Goal: Task Accomplishment & Management: Manage account settings

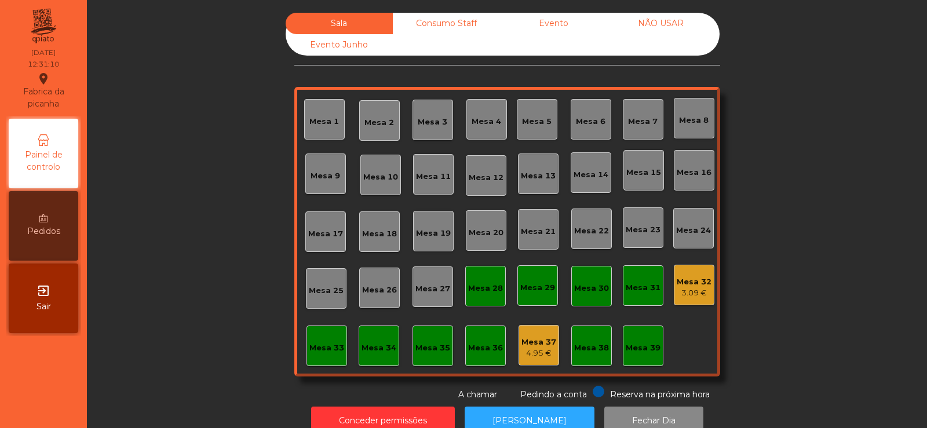
click at [474, 119] on div "Mesa 4" at bounding box center [487, 122] width 30 height 12
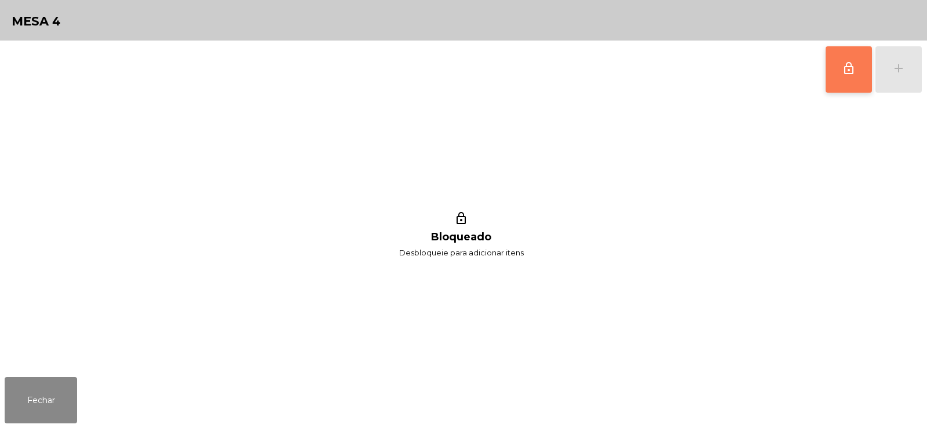
click at [840, 73] on button "lock_outline" at bounding box center [849, 69] width 46 height 46
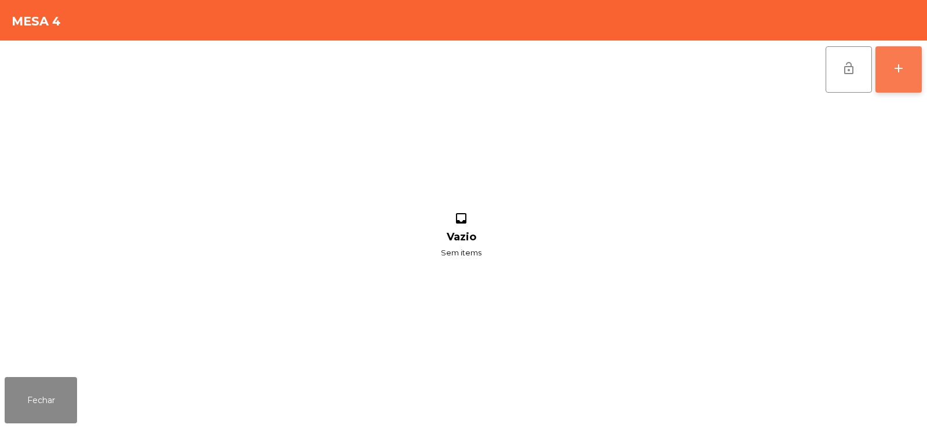
click at [903, 77] on button "add" at bounding box center [899, 69] width 46 height 46
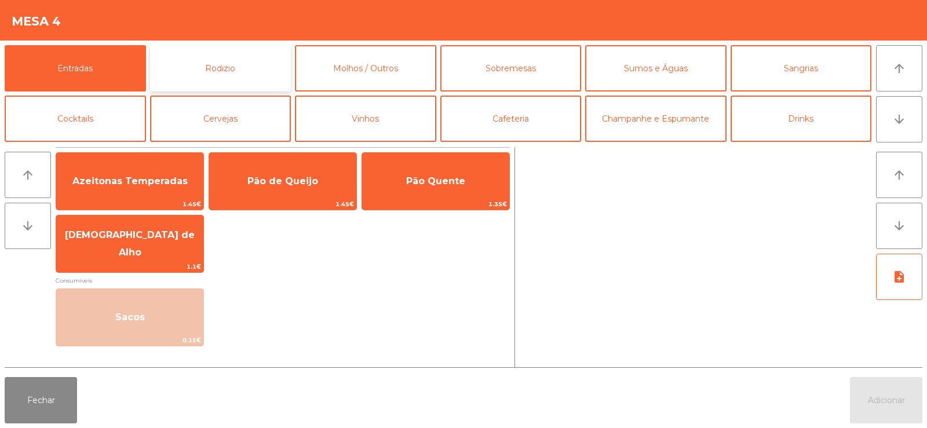
click at [274, 64] on button "Rodizio" at bounding box center [220, 68] width 141 height 46
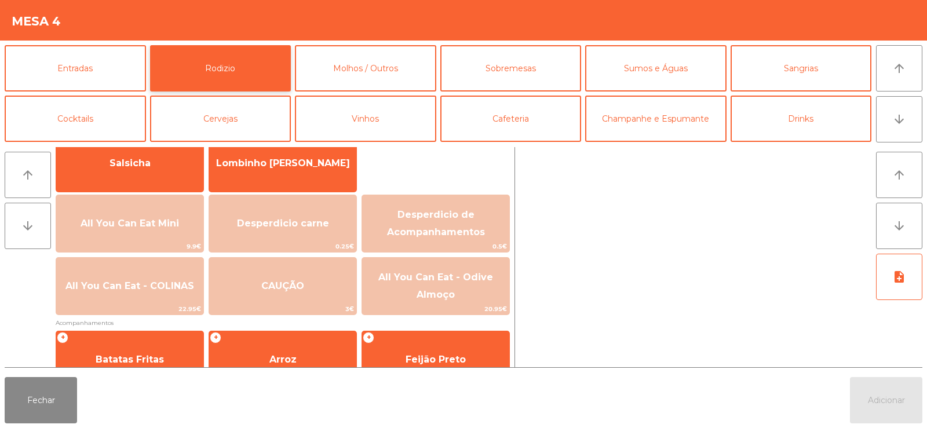
scroll to position [97, 0]
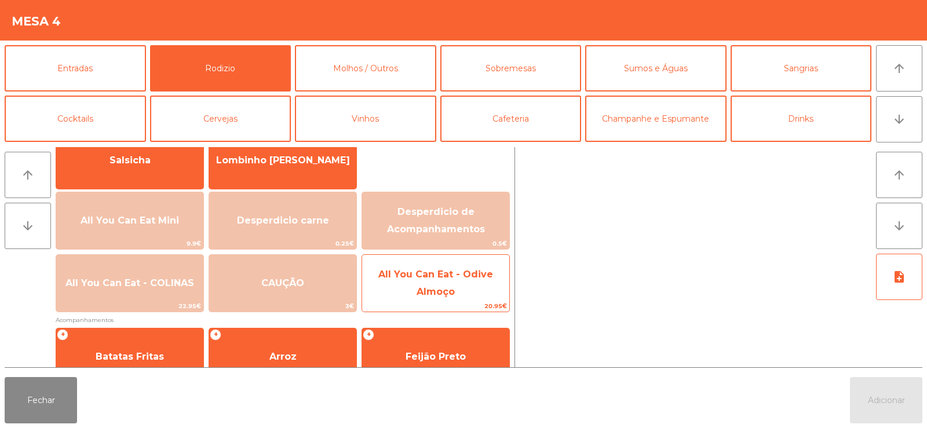
click at [429, 285] on span "All You Can Eat - Odive Almoço" at bounding box center [435, 283] width 147 height 49
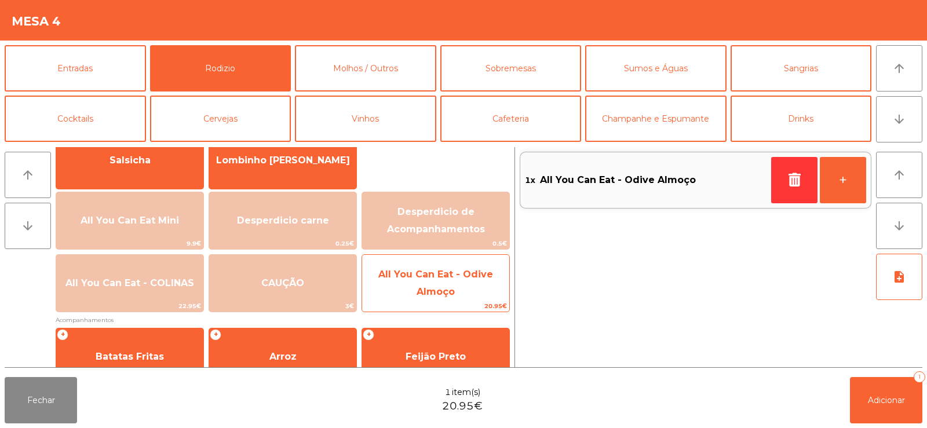
click at [429, 283] on span "All You Can Eat - Odive Almoço" at bounding box center [435, 283] width 147 height 49
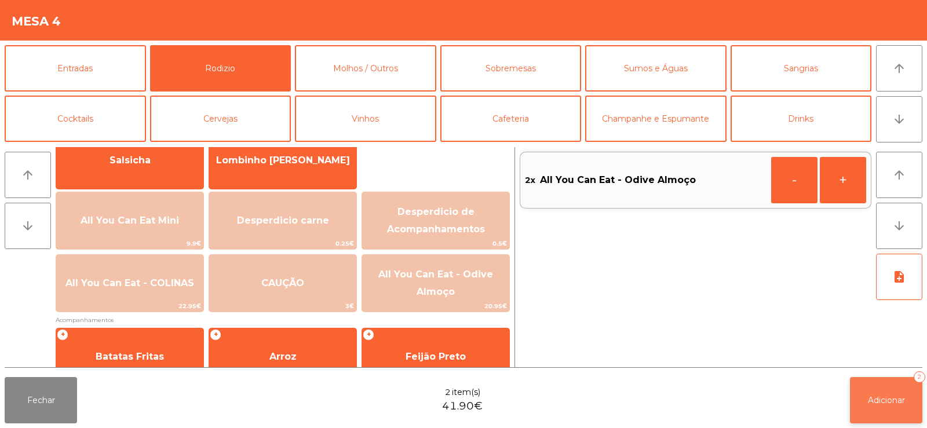
click at [868, 398] on span "Adicionar" at bounding box center [886, 400] width 37 height 10
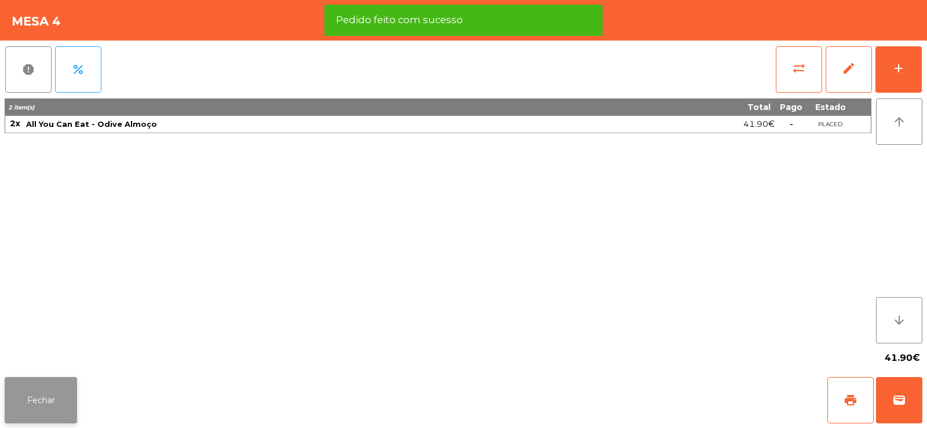
click at [49, 411] on button "Fechar" at bounding box center [41, 400] width 72 height 46
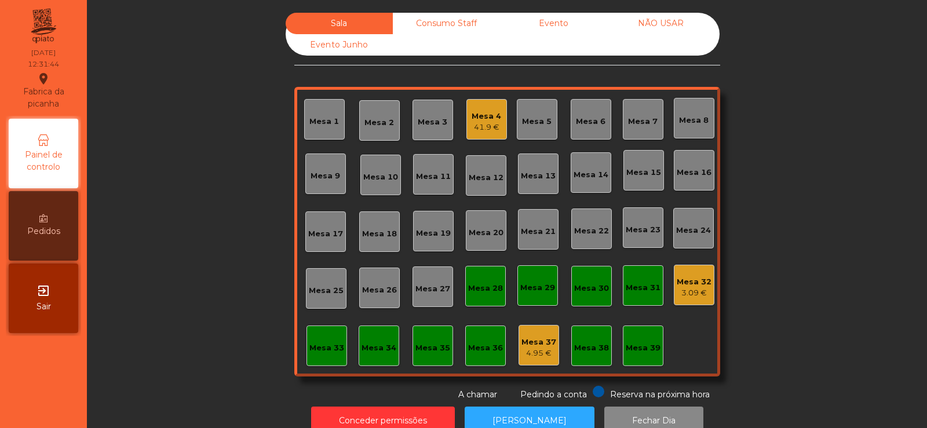
click at [674, 114] on div "Mesa 8" at bounding box center [694, 118] width 41 height 41
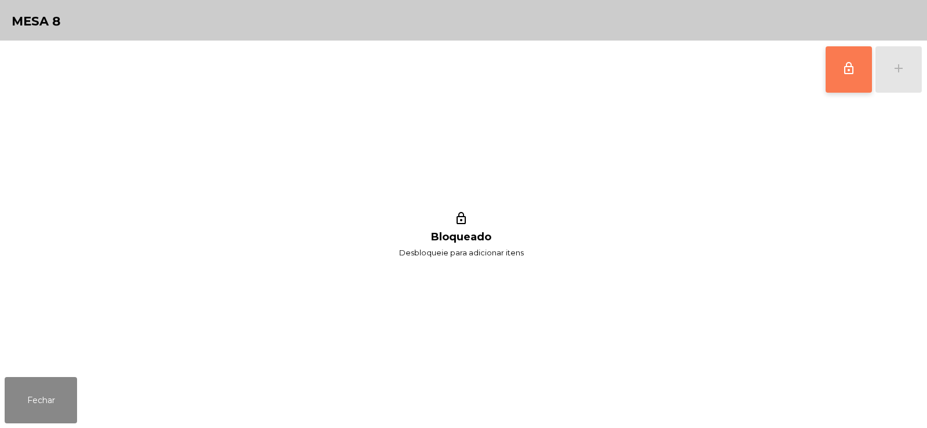
click at [850, 81] on button "lock_outline" at bounding box center [849, 69] width 46 height 46
click at [895, 70] on div "add" at bounding box center [899, 68] width 14 height 14
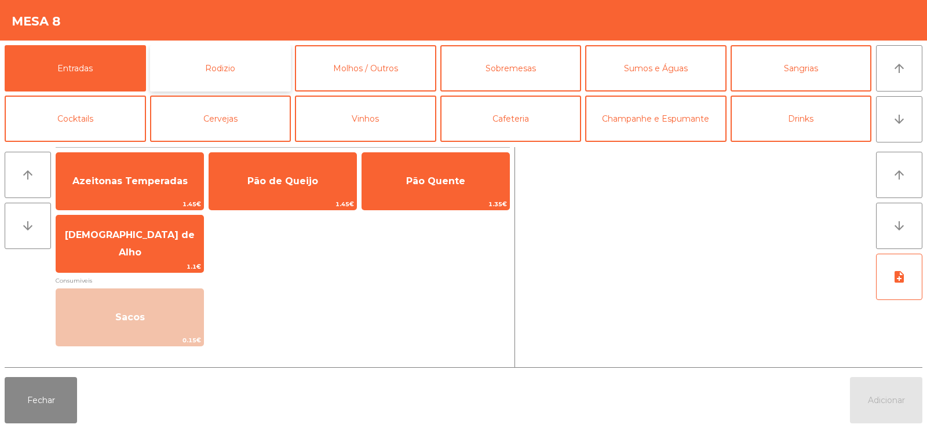
click at [243, 88] on button "Rodizio" at bounding box center [220, 68] width 141 height 46
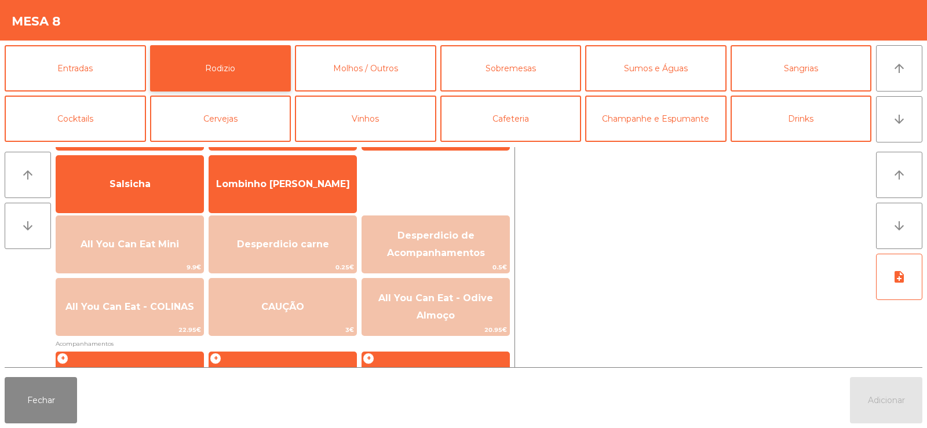
scroll to position [94, 0]
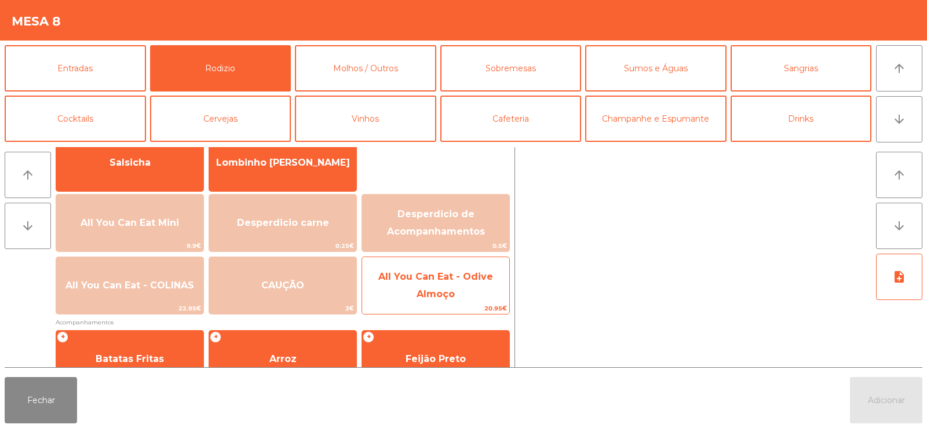
click at [436, 290] on span "All You Can Eat - Odive Almoço" at bounding box center [435, 285] width 115 height 28
click at [442, 285] on span "All You Can Eat - Odive Almoço" at bounding box center [435, 285] width 147 height 49
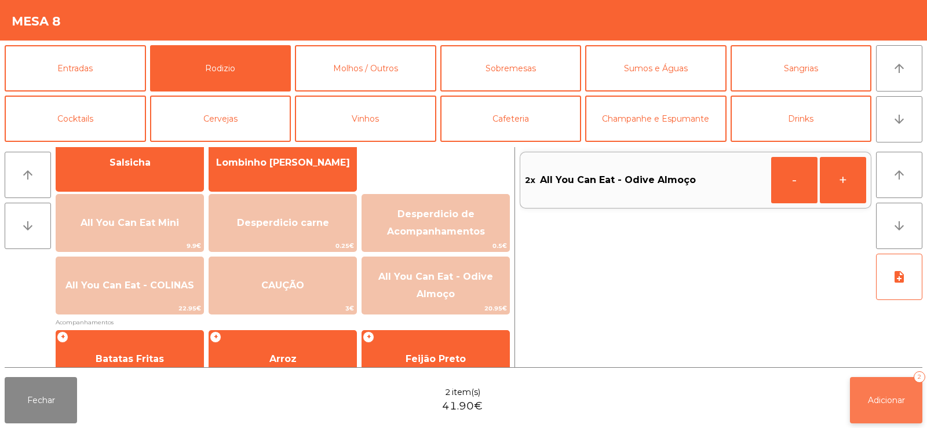
click at [856, 383] on button "Adicionar 2" at bounding box center [886, 400] width 72 height 46
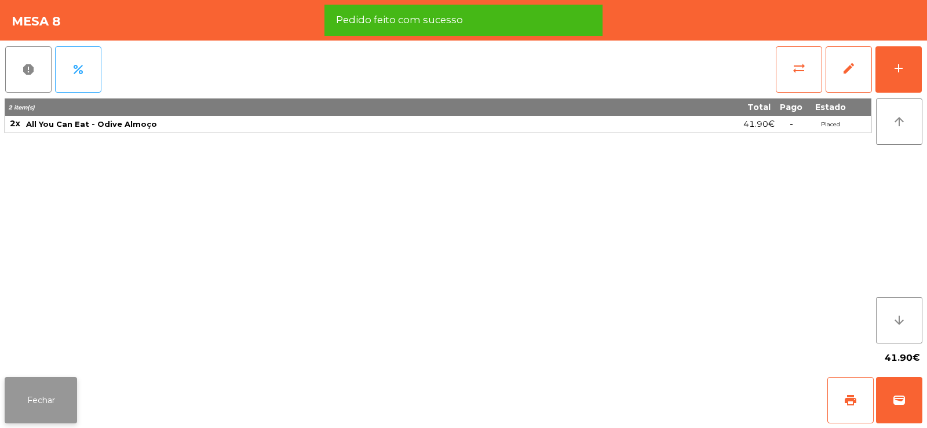
click at [49, 402] on button "Fechar" at bounding box center [41, 400] width 72 height 46
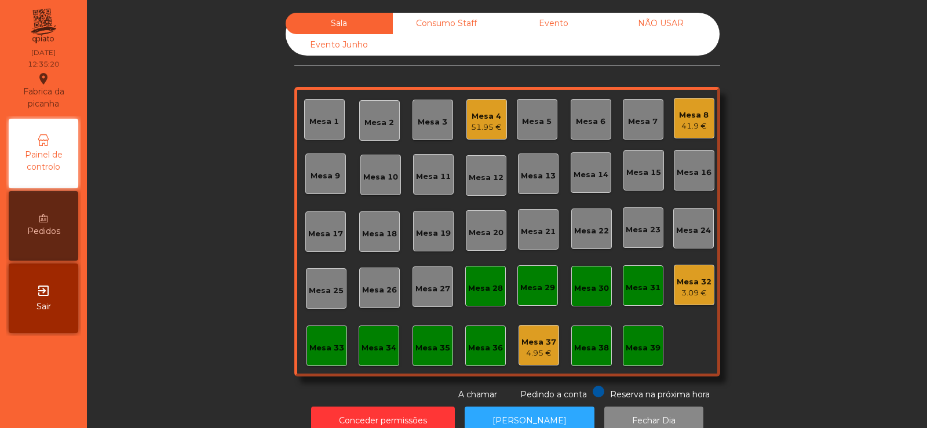
click at [583, 361] on div "Mesa 38" at bounding box center [591, 346] width 41 height 41
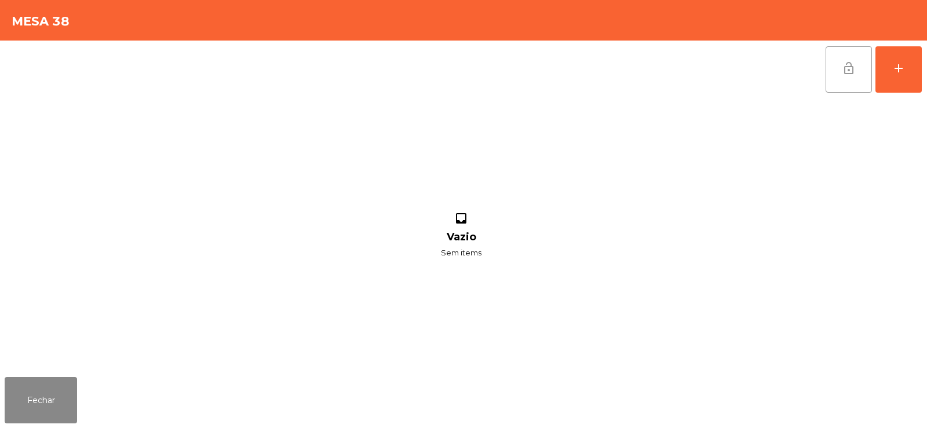
click at [839, 67] on button "lock_open" at bounding box center [849, 69] width 46 height 46
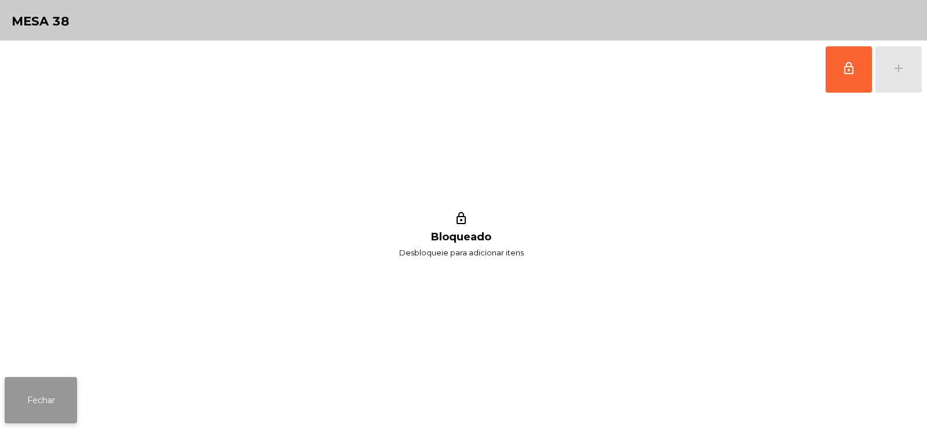
click at [53, 397] on button "Fechar" at bounding box center [41, 400] width 72 height 46
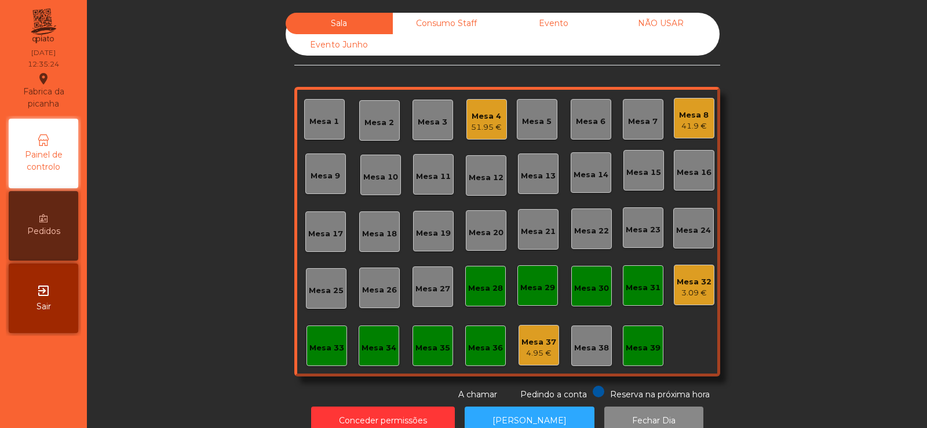
click at [435, 19] on div "Consumo Staff" at bounding box center [446, 23] width 107 height 21
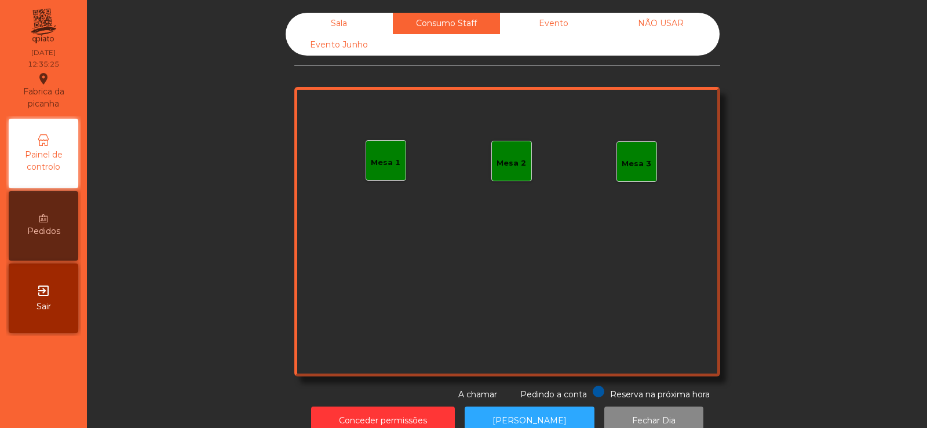
click at [387, 168] on div "Mesa 1" at bounding box center [386, 163] width 30 height 12
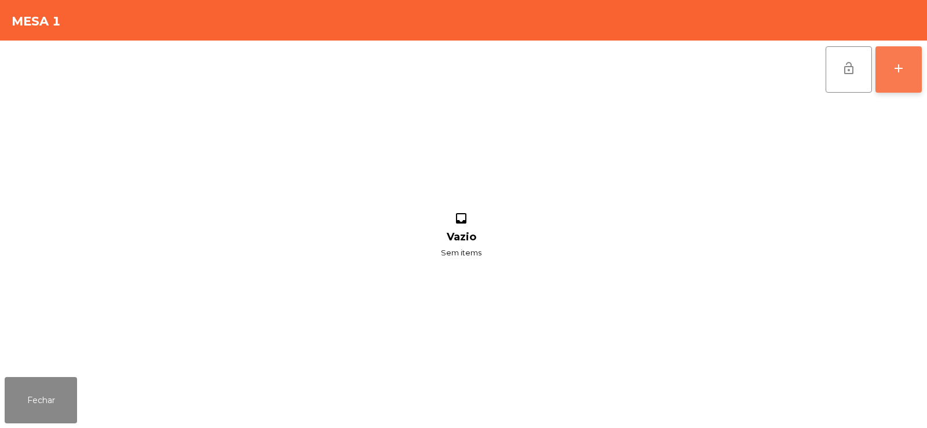
click at [897, 79] on button "add" at bounding box center [899, 69] width 46 height 46
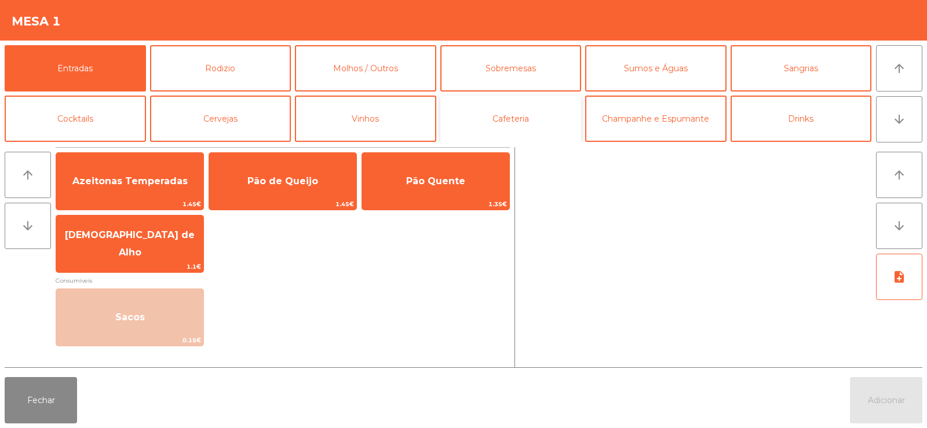
click at [515, 120] on button "Cafeteria" at bounding box center [510, 119] width 141 height 46
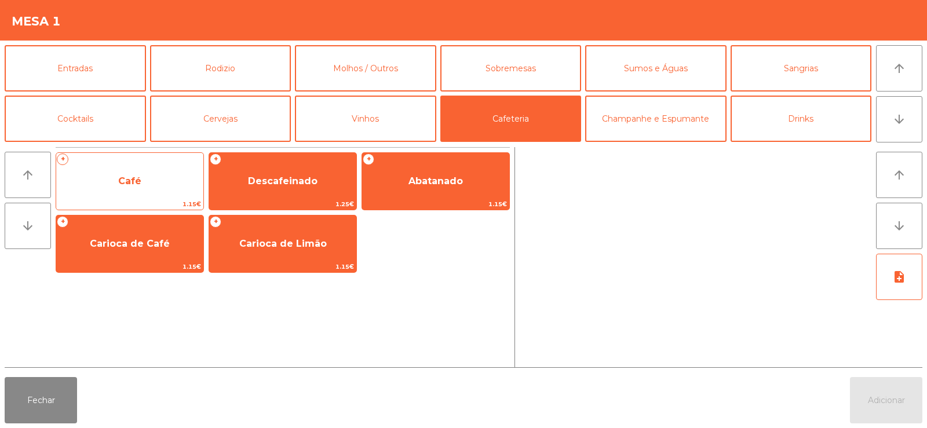
click at [159, 200] on span "1.15€" at bounding box center [129, 204] width 147 height 11
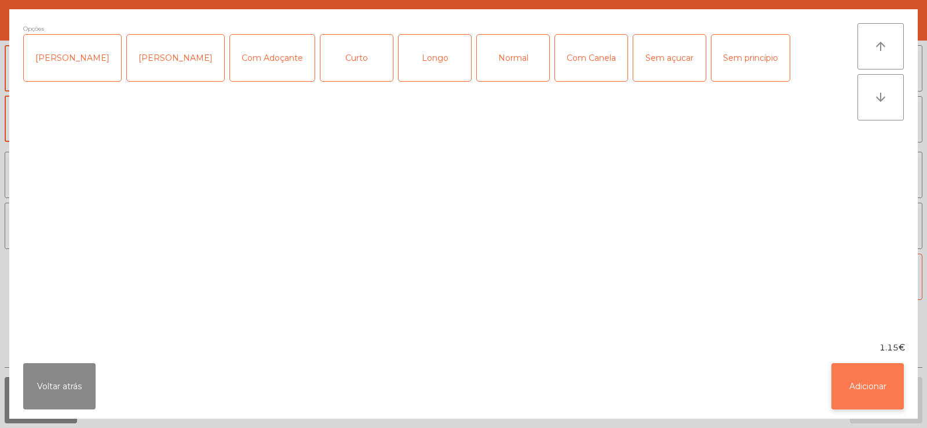
click at [865, 387] on button "Adicionar" at bounding box center [868, 386] width 72 height 46
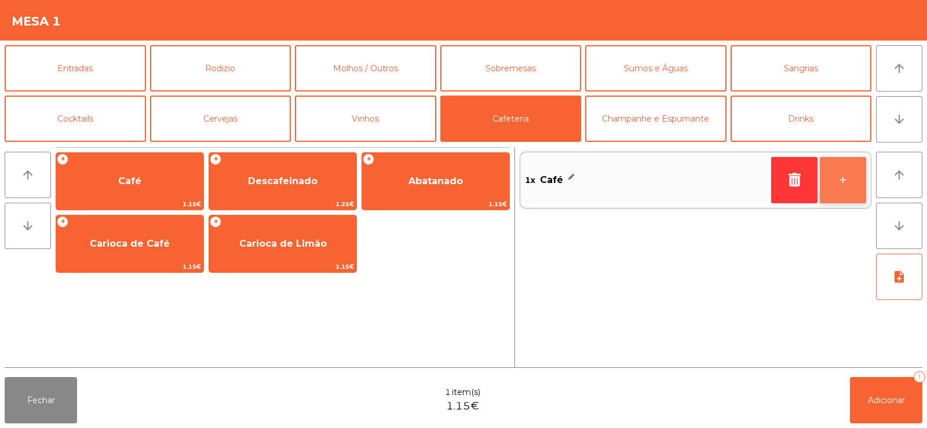
click at [840, 186] on button "+" at bounding box center [843, 180] width 46 height 46
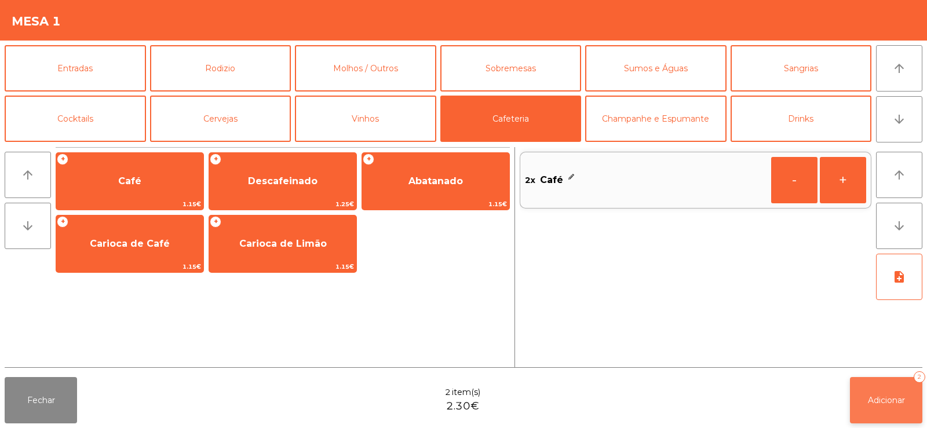
click at [876, 414] on button "Adicionar 2" at bounding box center [886, 400] width 72 height 46
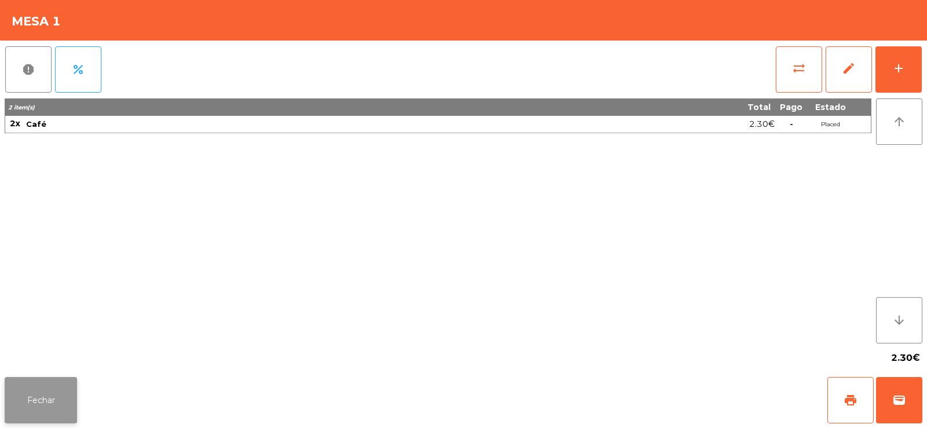
click at [44, 403] on button "Fechar" at bounding box center [41, 400] width 72 height 46
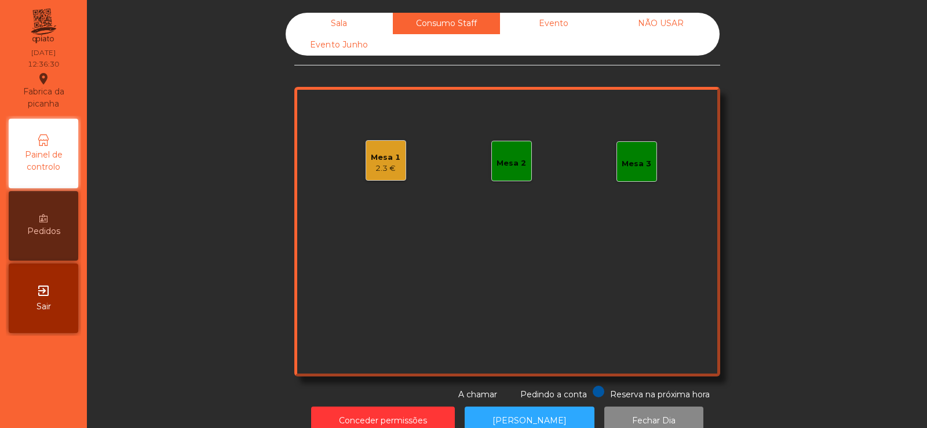
click at [335, 23] on div "Sala" at bounding box center [339, 23] width 107 height 21
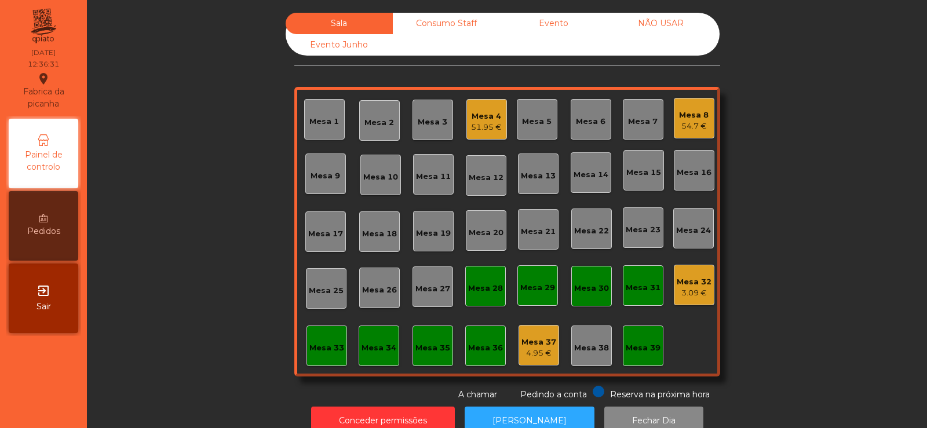
click at [631, 350] on div "Mesa 39" at bounding box center [643, 349] width 35 height 12
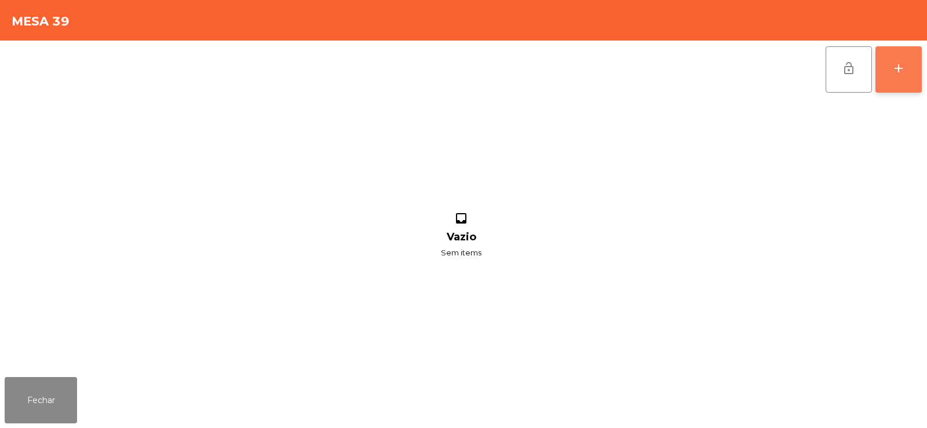
click at [899, 72] on div "add" at bounding box center [899, 68] width 14 height 14
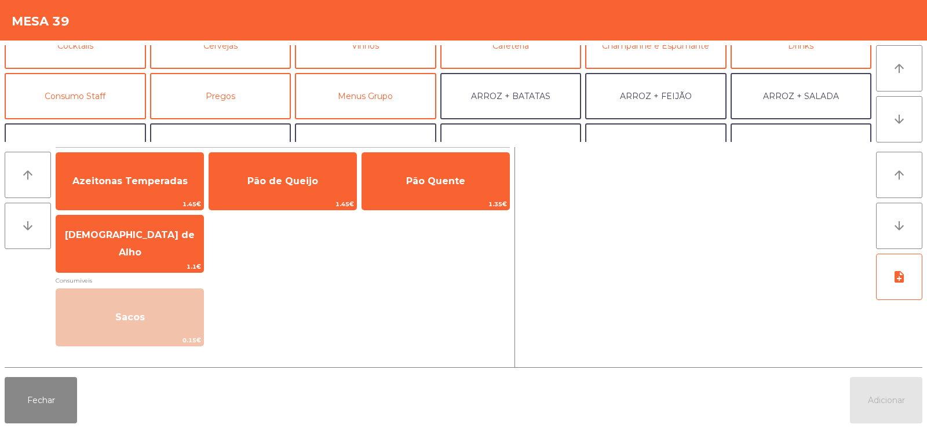
scroll to position [72, 0]
click at [89, 97] on button "Consumo Staff" at bounding box center [75, 97] width 141 height 46
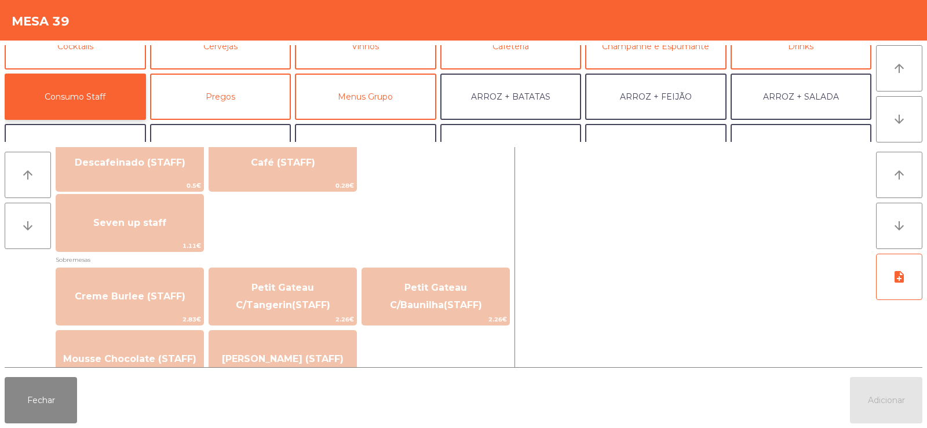
scroll to position [703, 0]
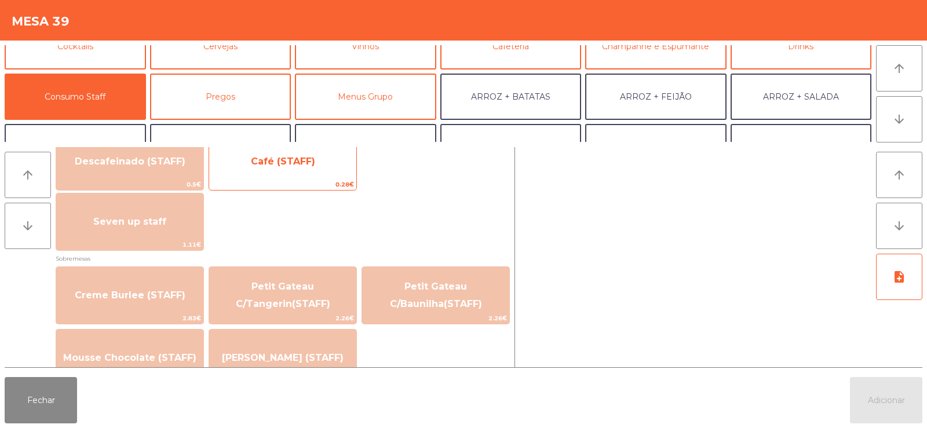
click at [280, 177] on span "Café (STAFF)" at bounding box center [282, 161] width 147 height 31
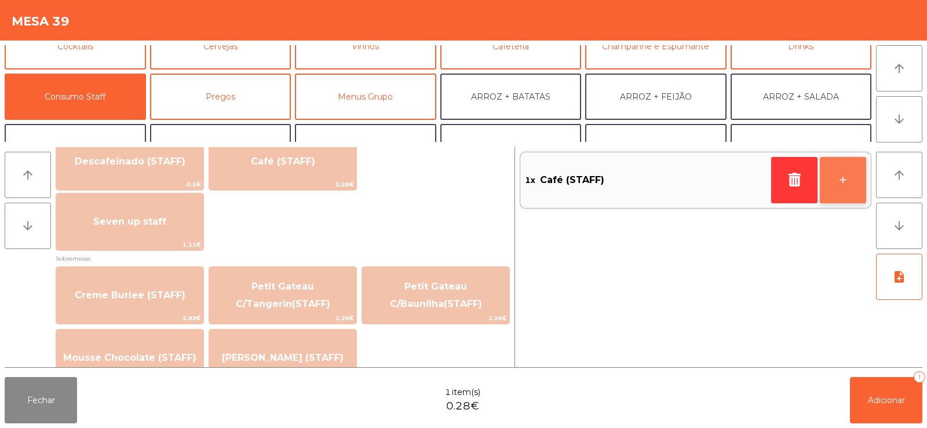
click at [833, 178] on button "+" at bounding box center [843, 180] width 46 height 46
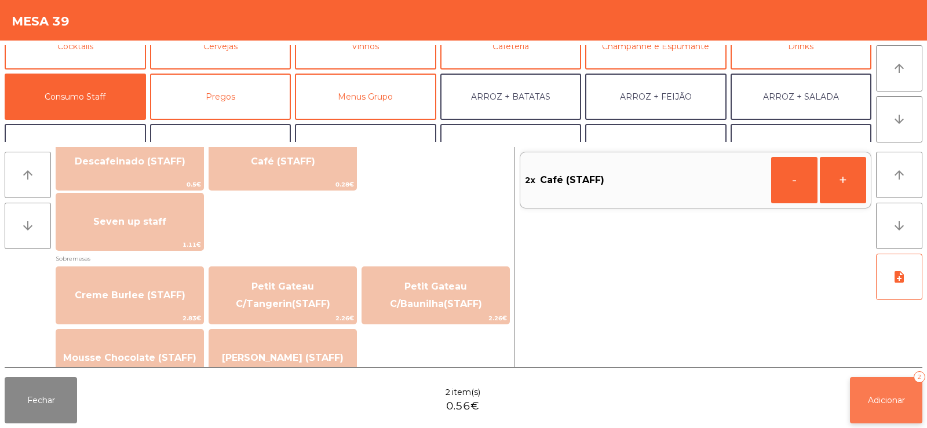
click at [882, 407] on button "Adicionar 2" at bounding box center [886, 400] width 72 height 46
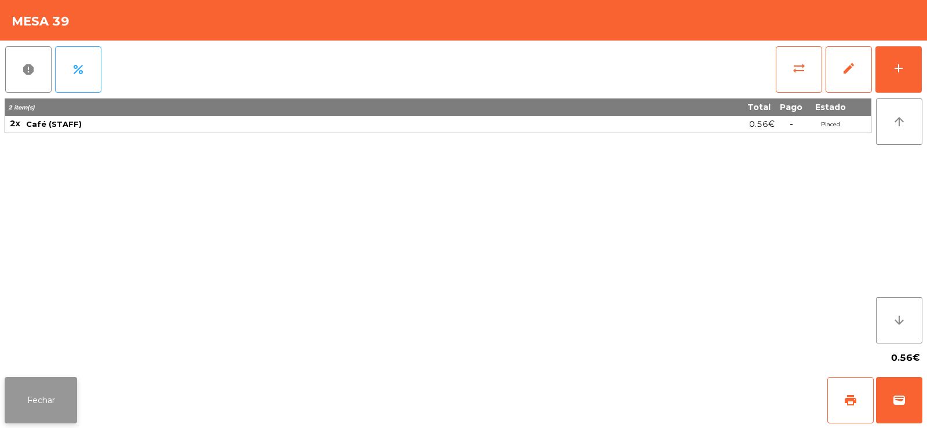
click at [41, 393] on button "Fechar" at bounding box center [41, 400] width 72 height 46
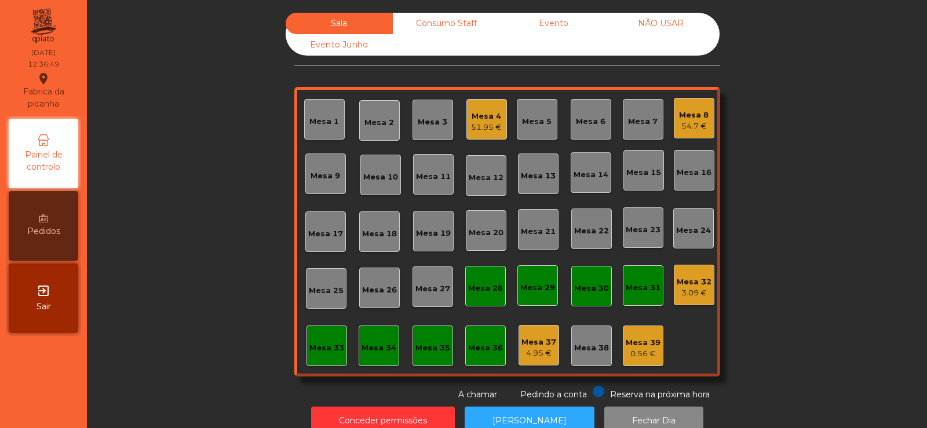
click at [445, 30] on div "Consumo Staff" at bounding box center [446, 23] width 107 height 21
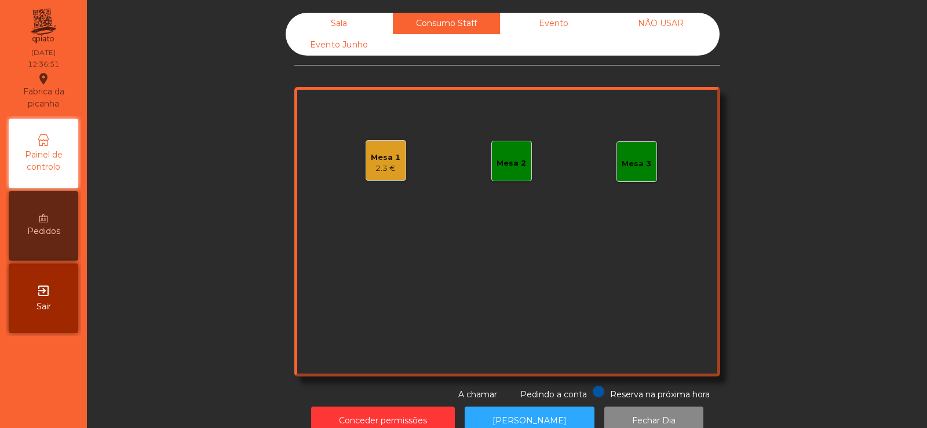
click at [375, 168] on div "2.3 €" at bounding box center [386, 169] width 30 height 12
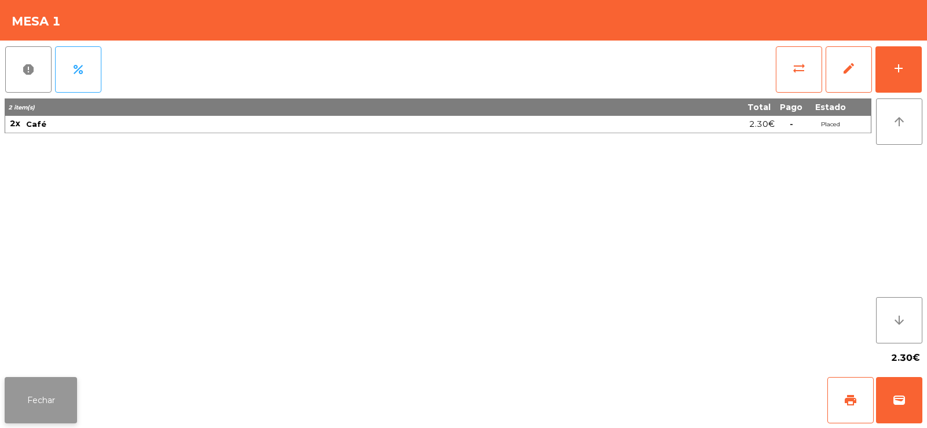
click at [31, 416] on button "Fechar" at bounding box center [41, 400] width 72 height 46
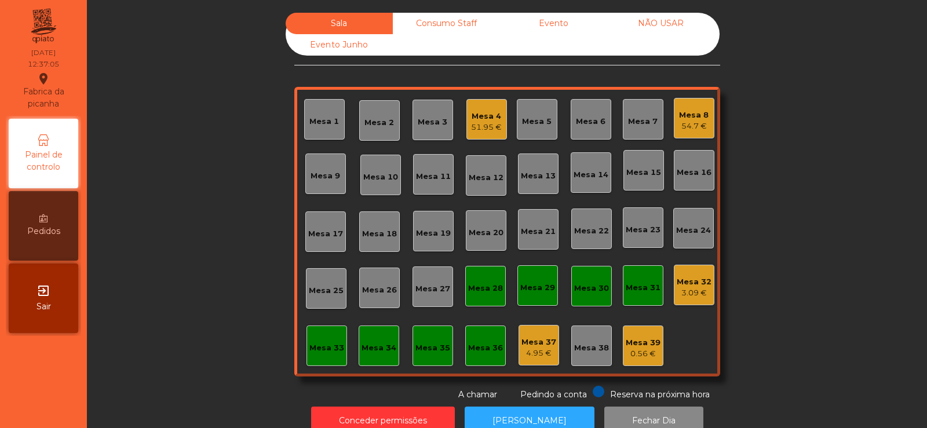
click at [443, 21] on div "Consumo Staff" at bounding box center [446, 23] width 107 height 21
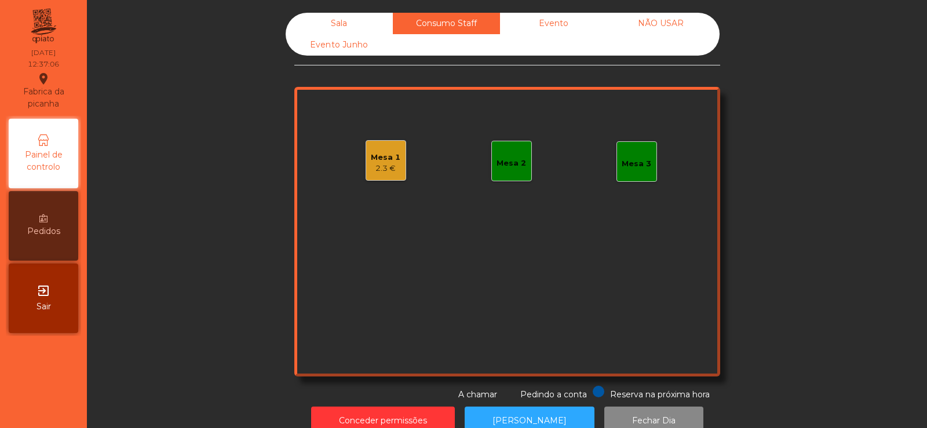
click at [375, 152] on div "Mesa 1" at bounding box center [386, 158] width 30 height 12
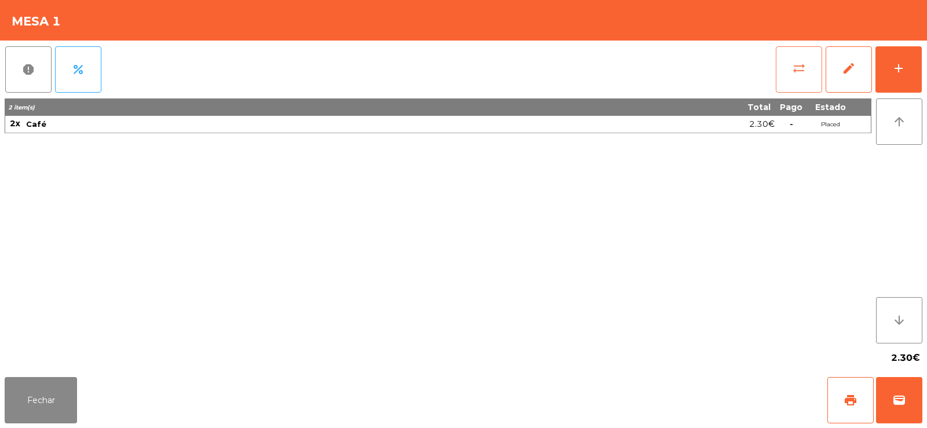
click at [798, 72] on span "sync_alt" at bounding box center [799, 68] width 14 height 14
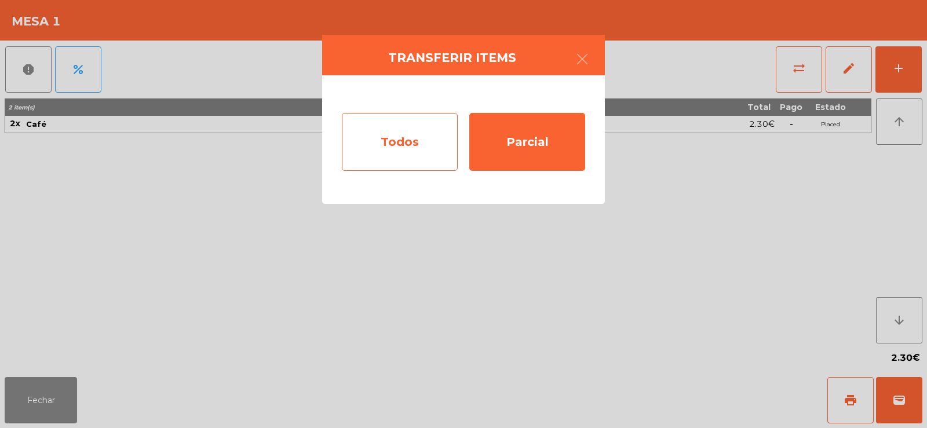
click at [410, 141] on div "Todos" at bounding box center [400, 142] width 116 height 58
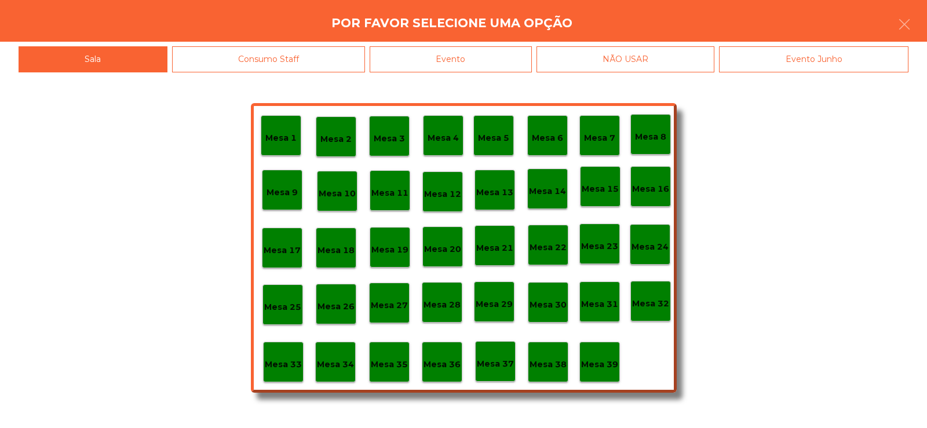
click at [596, 370] on p "Mesa 39" at bounding box center [599, 364] width 37 height 13
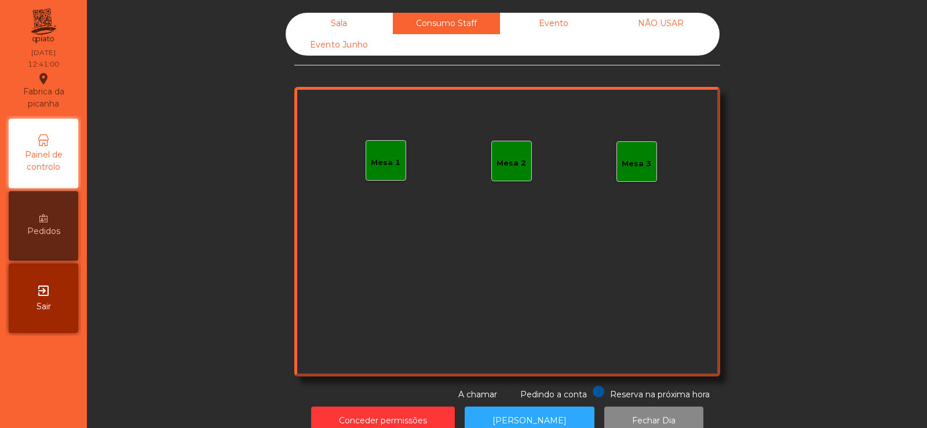
click at [353, 21] on div "Sala" at bounding box center [339, 23] width 107 height 21
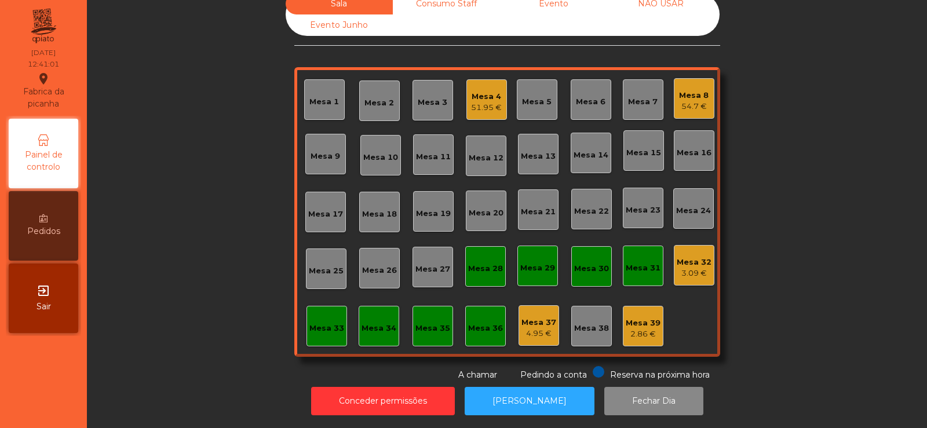
scroll to position [0, 0]
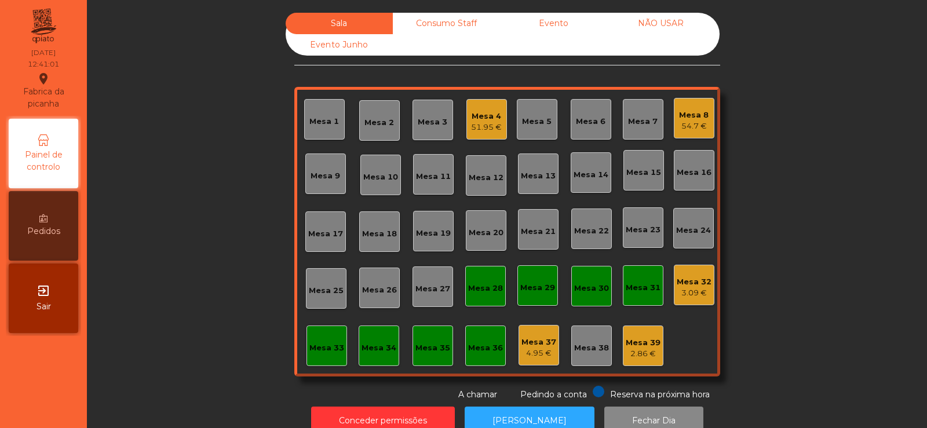
click at [274, 251] on div "Sala Consumo Staff Evento NÃO USAR Evento Junho Mesa 1 Mesa 2 Mesa 3 Mesa 4 51.…" at bounding box center [507, 207] width 809 height 388
click at [690, 290] on div "3.09 €" at bounding box center [694, 293] width 35 height 12
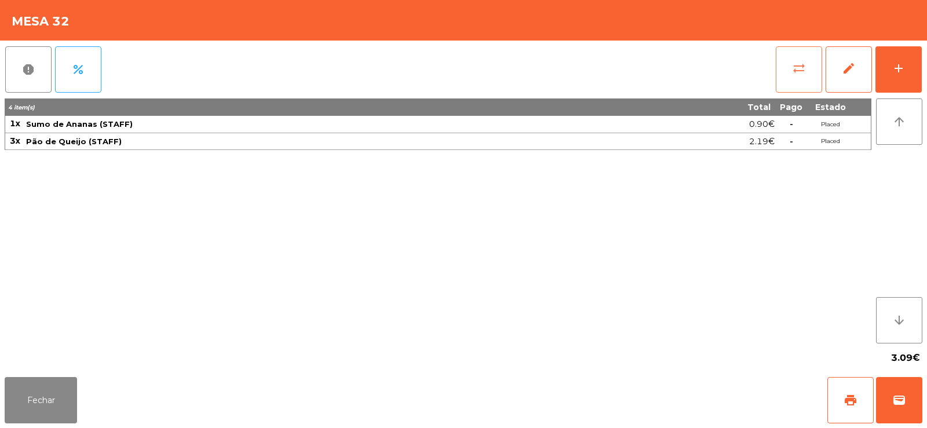
click at [796, 73] on span "sync_alt" at bounding box center [799, 68] width 14 height 14
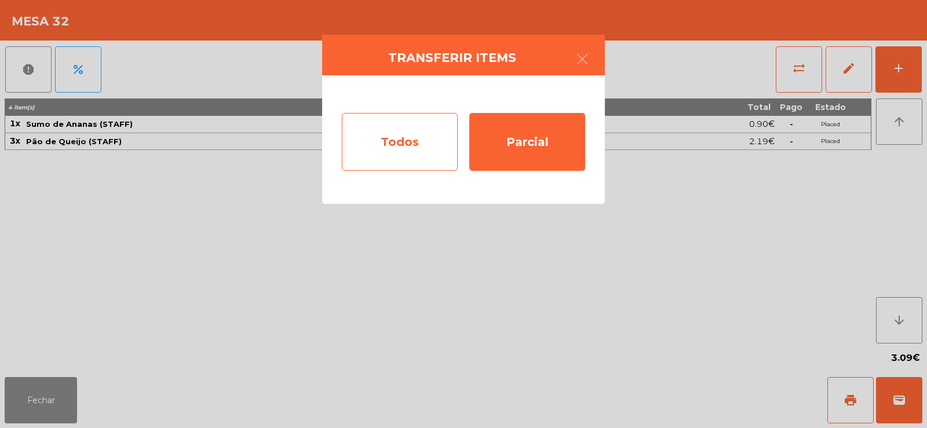
click at [432, 139] on div "Todos" at bounding box center [400, 142] width 116 height 58
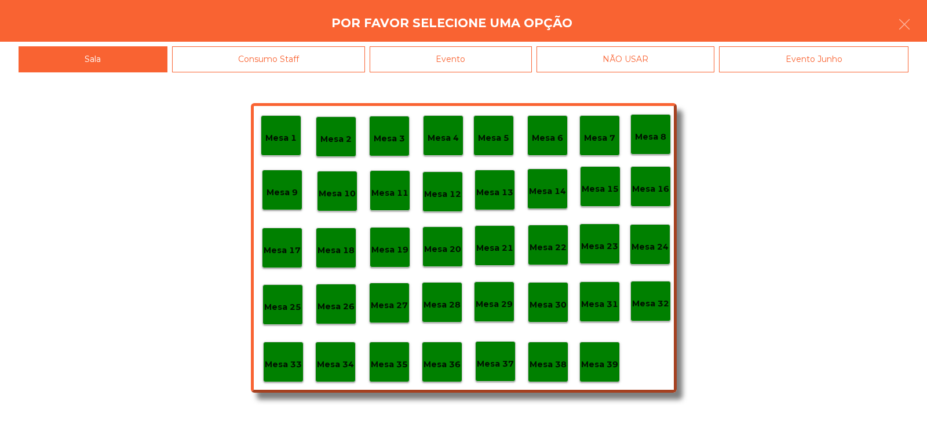
click at [746, 286] on div "Mesa 1 Mesa 2 Mesa 3 Mesa 4 Mesa 5 Mesa 6 Mesa 7 Mesa 8 [GEOGRAPHIC_DATA] 9 [GE…" at bounding box center [463, 250] width 927 height 356
click at [914, 23] on button "button" at bounding box center [904, 25] width 32 height 35
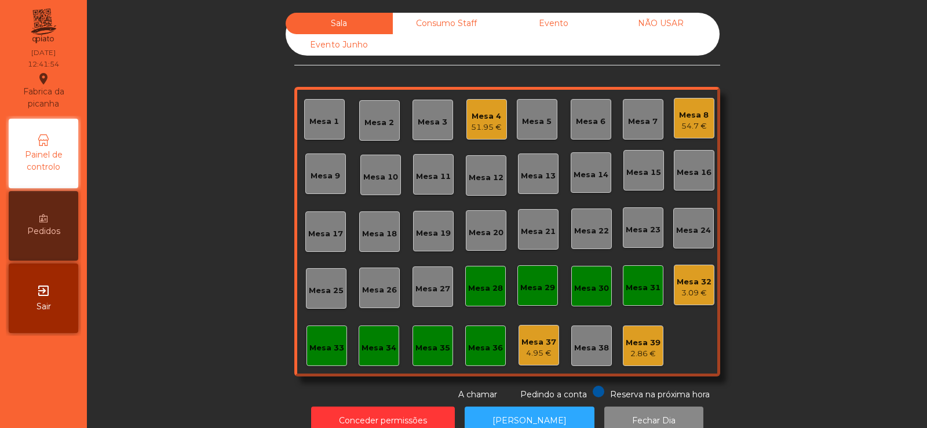
click at [683, 288] on div "3.09 €" at bounding box center [694, 293] width 35 height 12
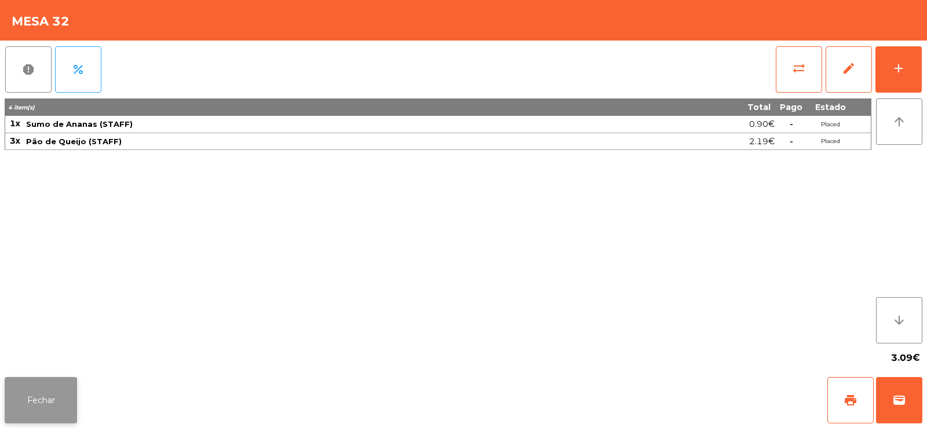
click at [50, 399] on button "Fechar" at bounding box center [41, 400] width 72 height 46
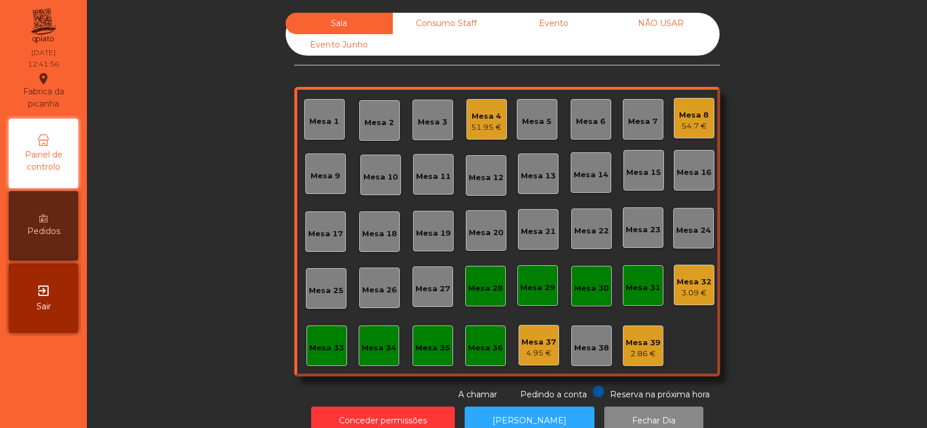
click at [312, 345] on div "Mesa 33" at bounding box center [326, 349] width 35 height 12
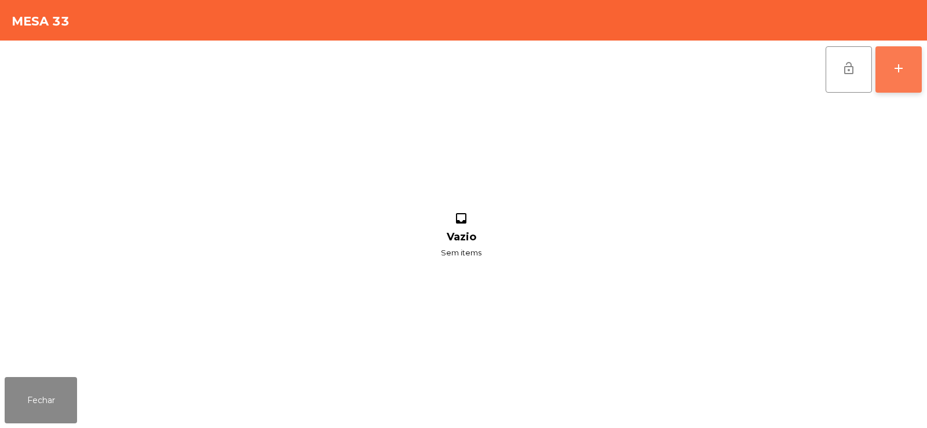
click at [902, 80] on button "add" at bounding box center [899, 69] width 46 height 46
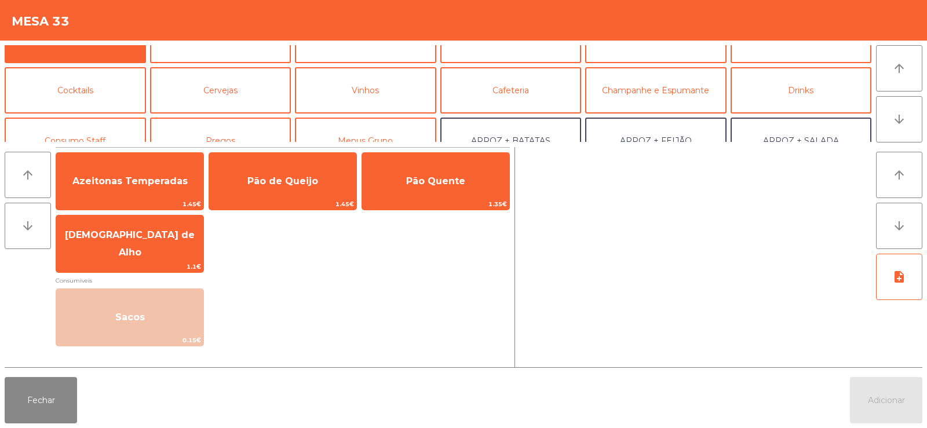
scroll to position [57, 0]
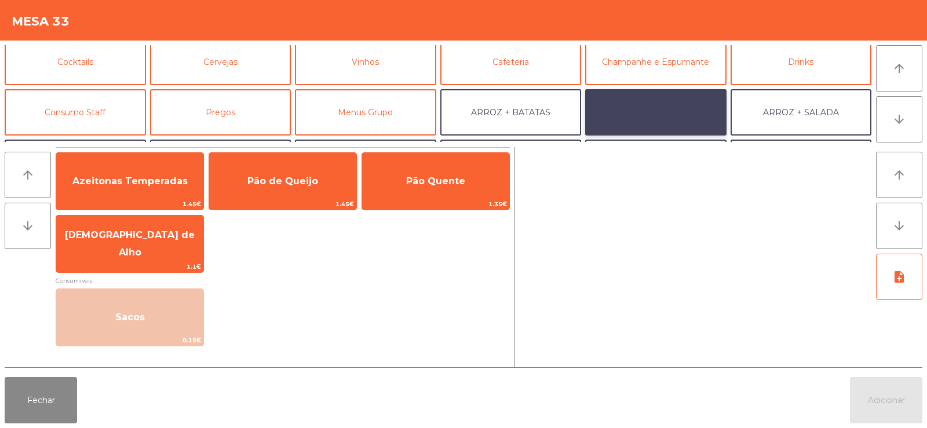
click at [604, 109] on button "ARROZ + FEIJÃO" at bounding box center [655, 112] width 141 height 46
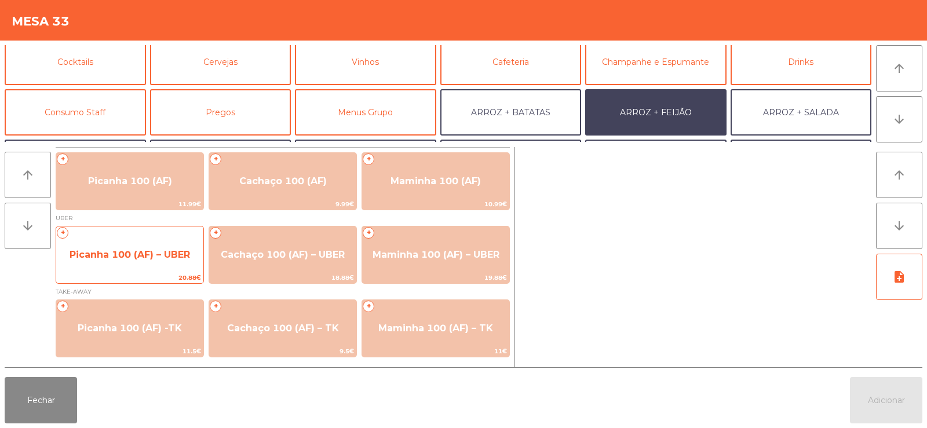
click at [147, 268] on span "Picanha 100 (AF) – UBER" at bounding box center [129, 254] width 147 height 31
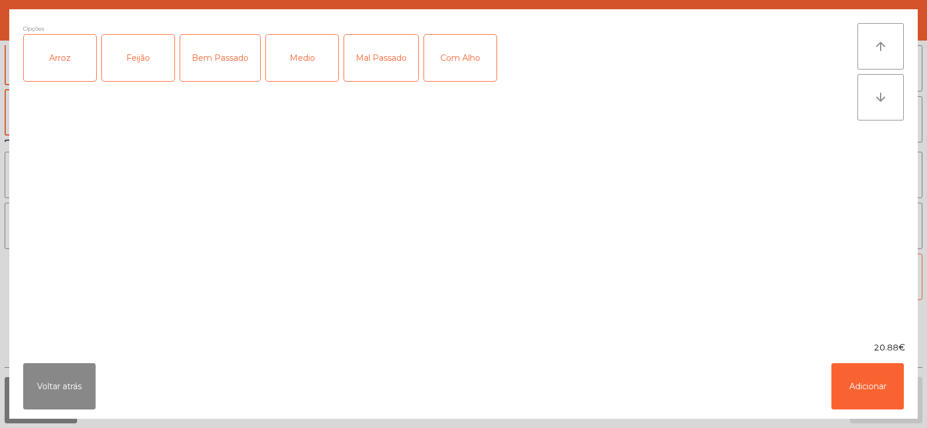
click at [82, 68] on div "Arroz" at bounding box center [60, 58] width 72 height 46
click at [155, 61] on div "Feijão" at bounding box center [138, 58] width 72 height 46
click at [307, 50] on div "Medio" at bounding box center [302, 58] width 72 height 46
click at [479, 68] on div "Com Alho" at bounding box center [460, 58] width 72 height 46
click at [855, 394] on button "Adicionar" at bounding box center [868, 386] width 72 height 46
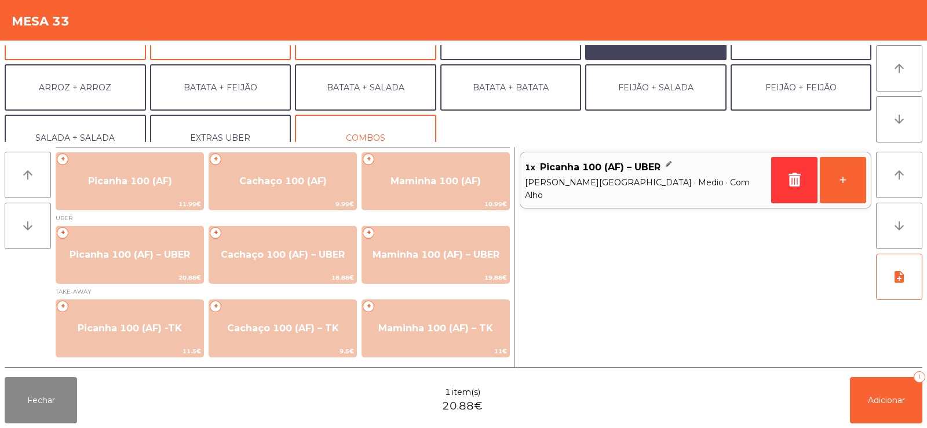
scroll to position [151, 0]
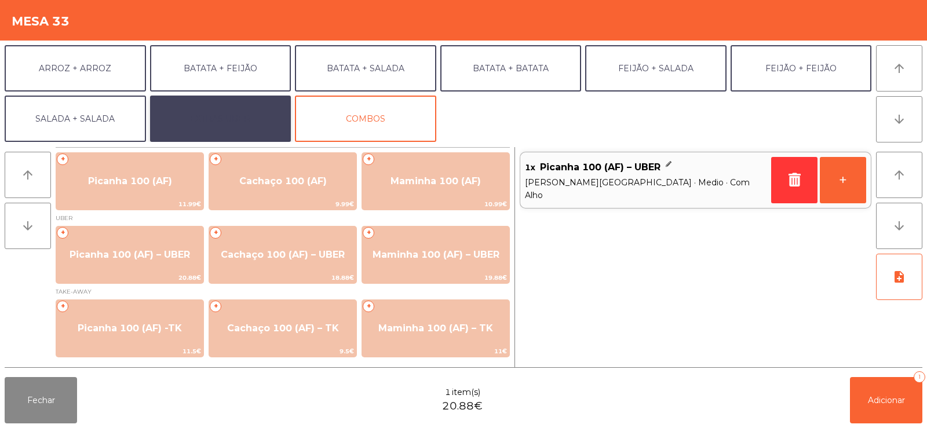
click at [195, 114] on button "EXTRAS UBER" at bounding box center [220, 119] width 141 height 46
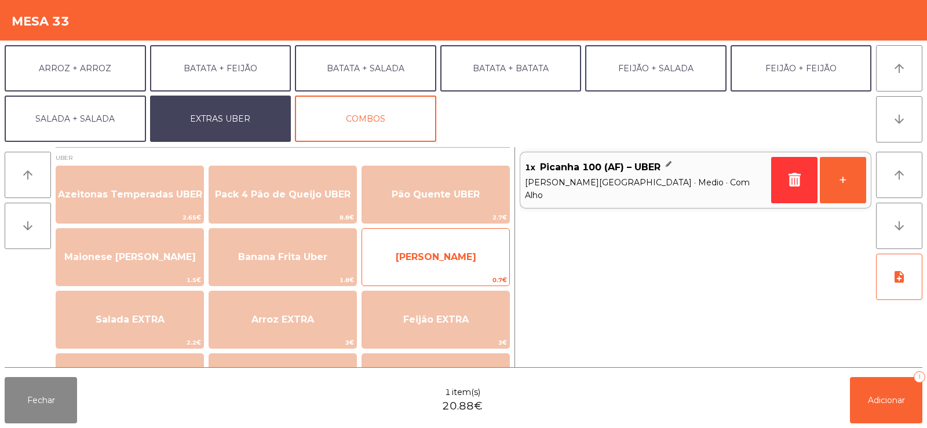
click at [410, 267] on span "[PERSON_NAME]" at bounding box center [435, 257] width 147 height 31
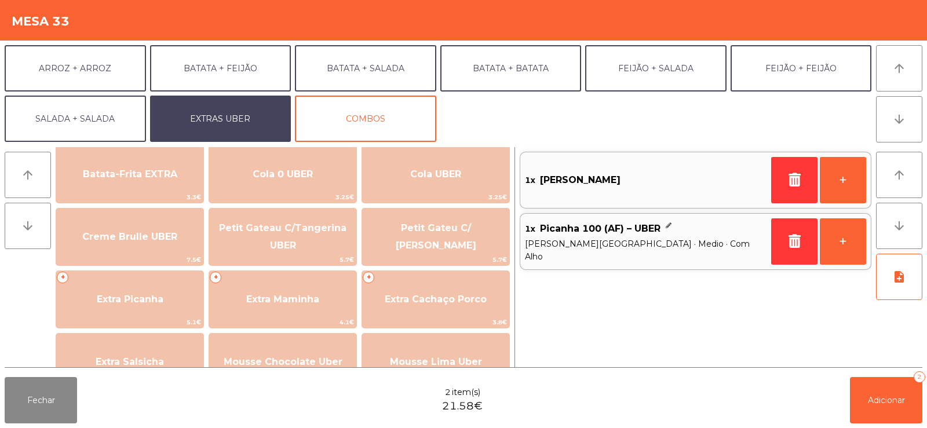
scroll to position [271, 0]
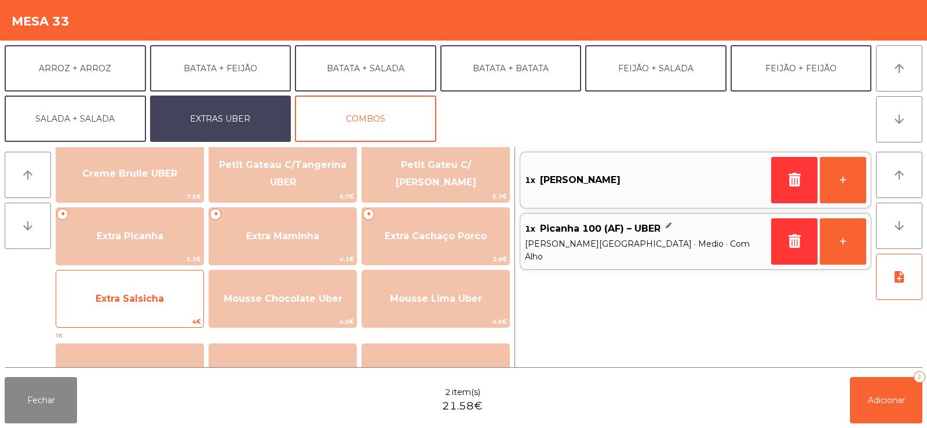
click at [125, 313] on span "Extra Salsicha" at bounding box center [129, 298] width 147 height 31
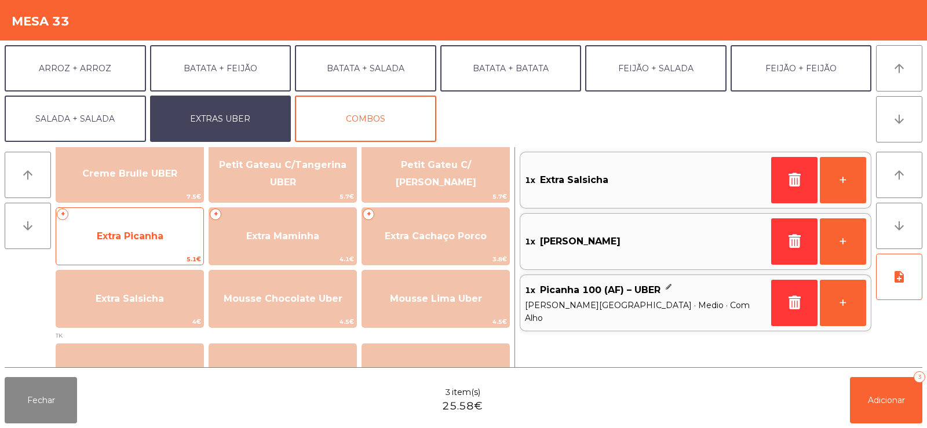
click at [118, 245] on span "Extra Picanha" at bounding box center [129, 236] width 147 height 31
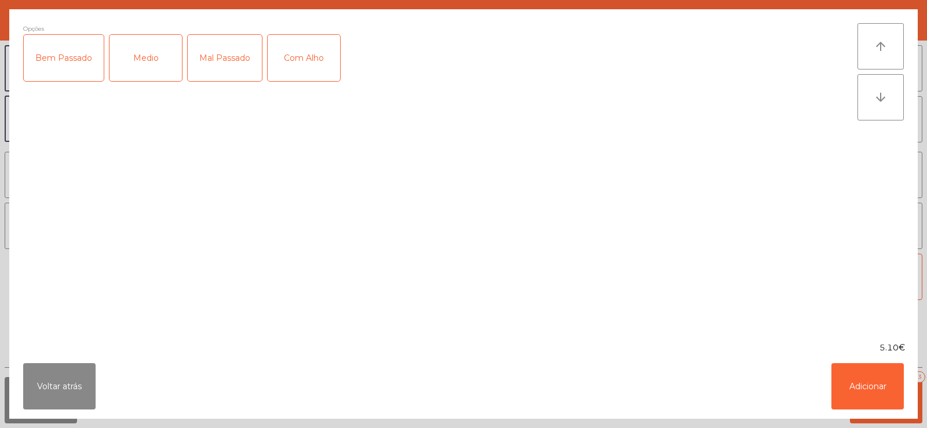
click at [163, 69] on div "Medio" at bounding box center [146, 58] width 72 height 46
click at [876, 381] on button "Adicionar" at bounding box center [868, 386] width 72 height 46
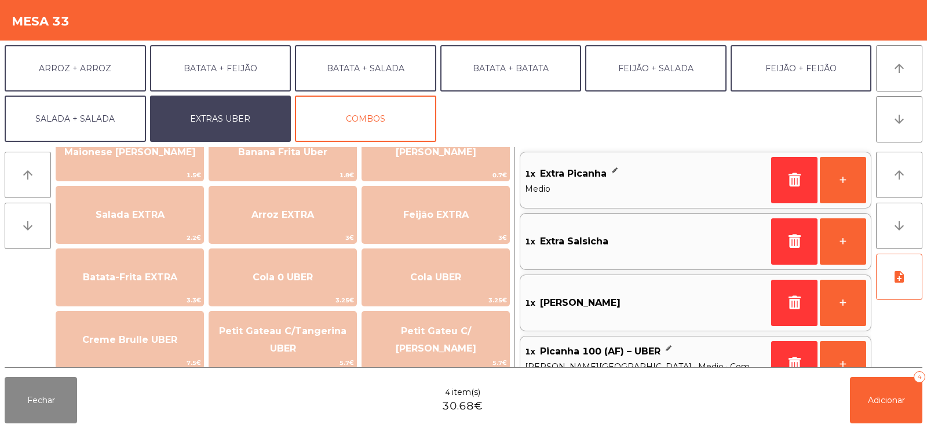
scroll to position [93, 0]
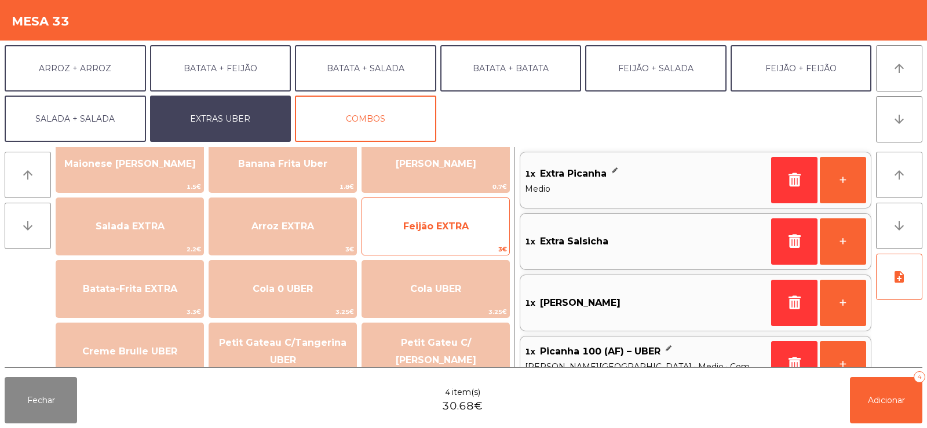
click at [454, 225] on span "Feijão EXTRA" at bounding box center [435, 226] width 65 height 11
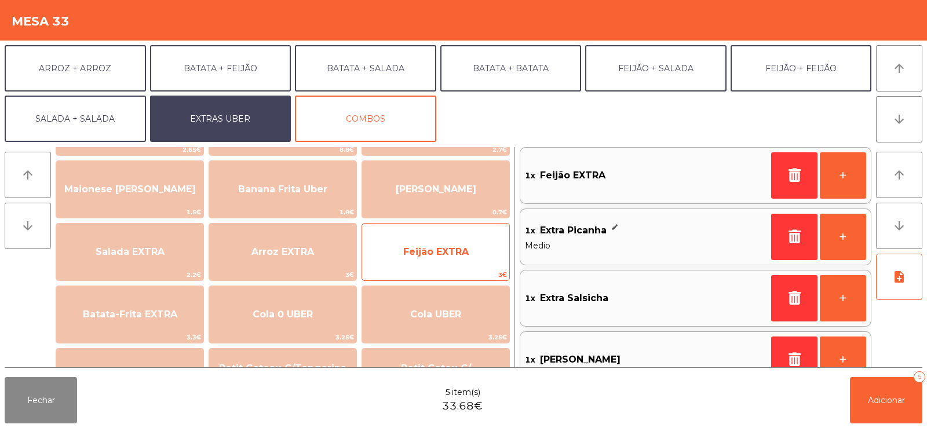
scroll to position [63, 0]
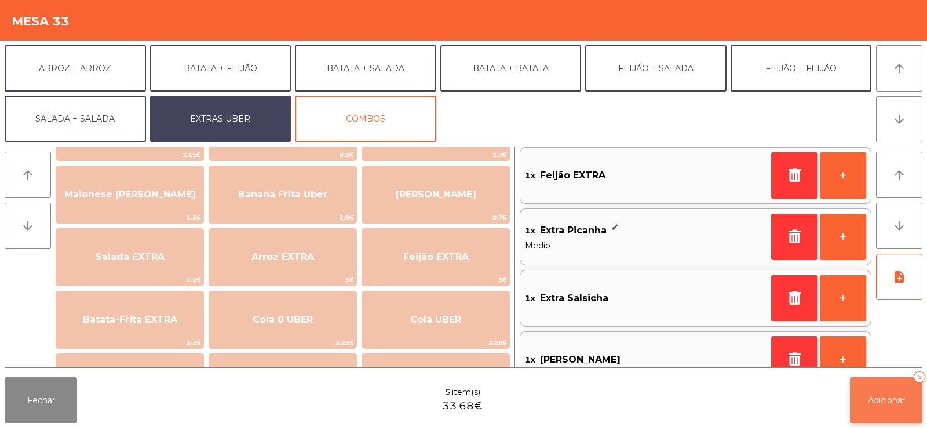
click at [891, 403] on span "Adicionar" at bounding box center [886, 400] width 37 height 10
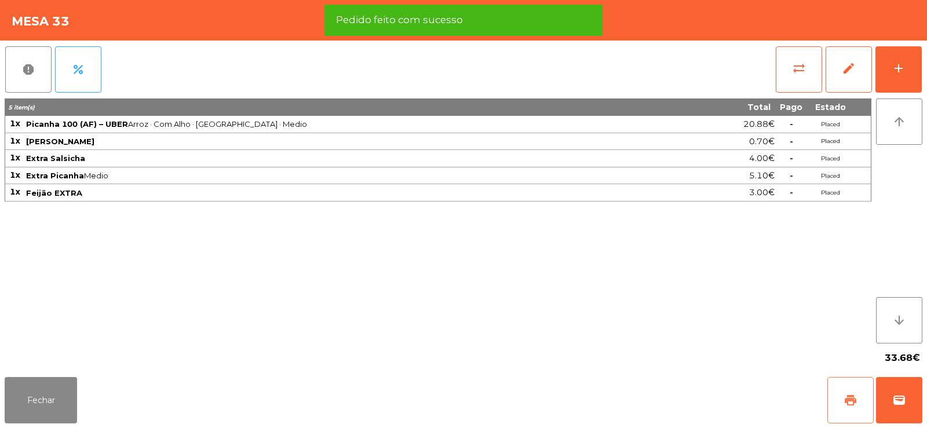
click at [843, 407] on button "print" at bounding box center [851, 400] width 46 height 46
click at [885, 399] on button "wallet" at bounding box center [899, 400] width 46 height 46
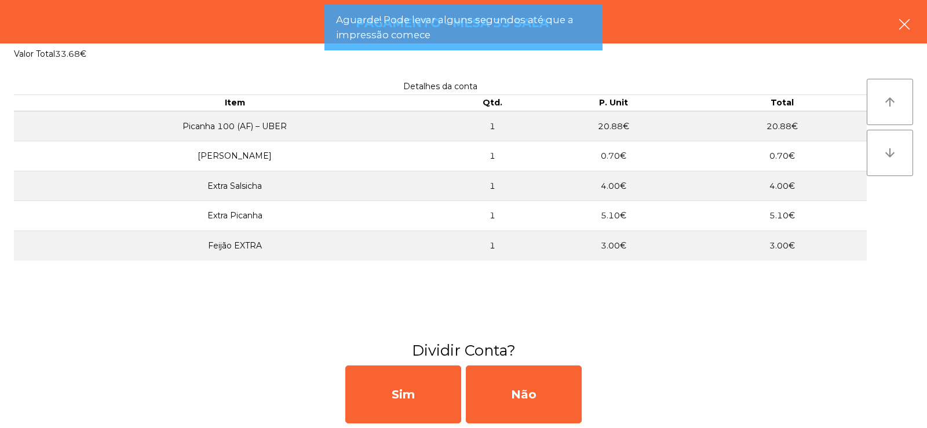
click at [906, 26] on icon "button" at bounding box center [905, 24] width 14 height 14
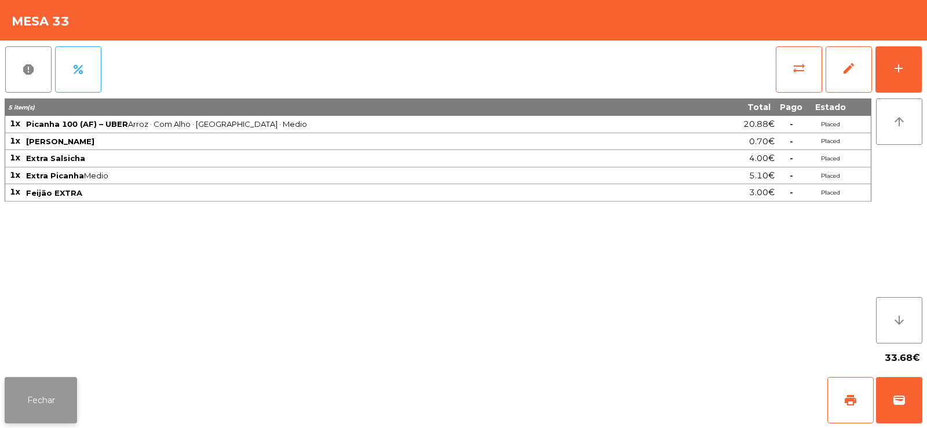
click at [61, 400] on button "Fechar" at bounding box center [41, 400] width 72 height 46
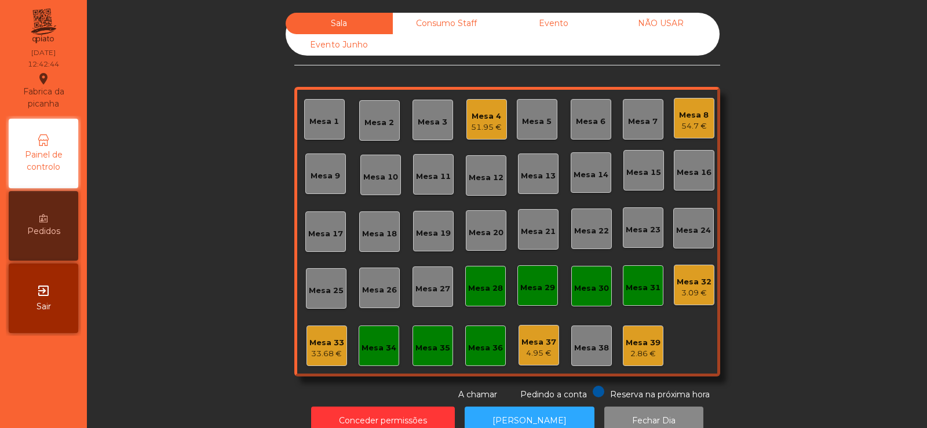
scroll to position [28, 0]
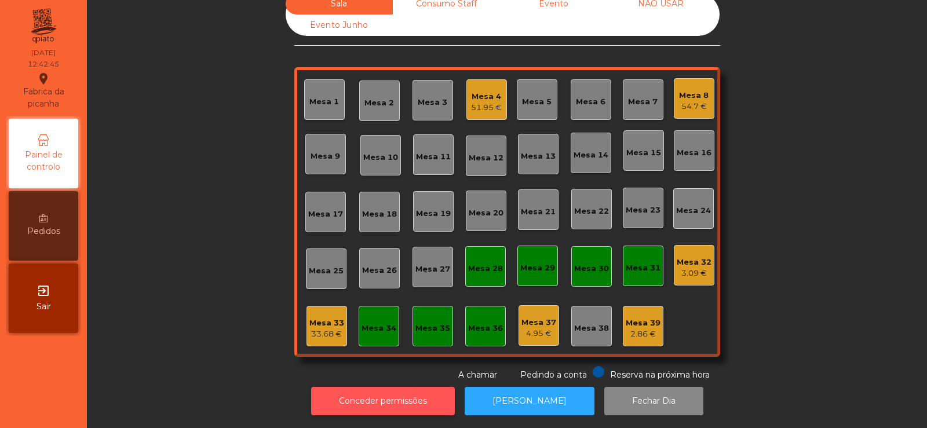
click at [421, 387] on button "Conceder permissões" at bounding box center [383, 401] width 144 height 28
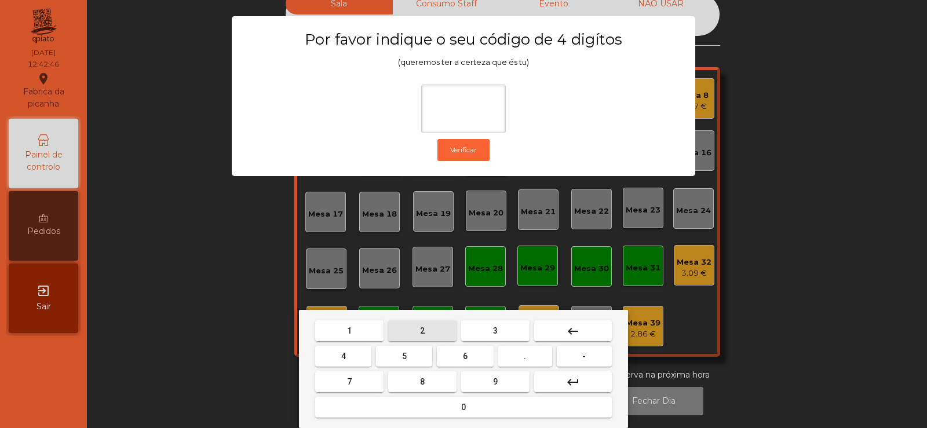
click at [423, 331] on span "2" at bounding box center [422, 330] width 5 height 9
click at [458, 350] on button "6" at bounding box center [465, 356] width 56 height 21
click at [372, 381] on button "7" at bounding box center [349, 382] width 68 height 21
click at [402, 355] on span "5" at bounding box center [404, 356] width 5 height 9
type input "****"
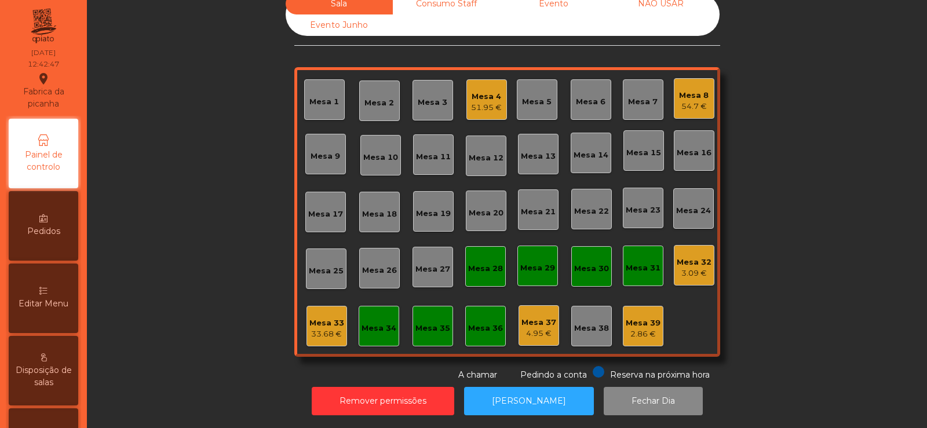
click at [692, 268] on div "3.09 €" at bounding box center [694, 274] width 35 height 12
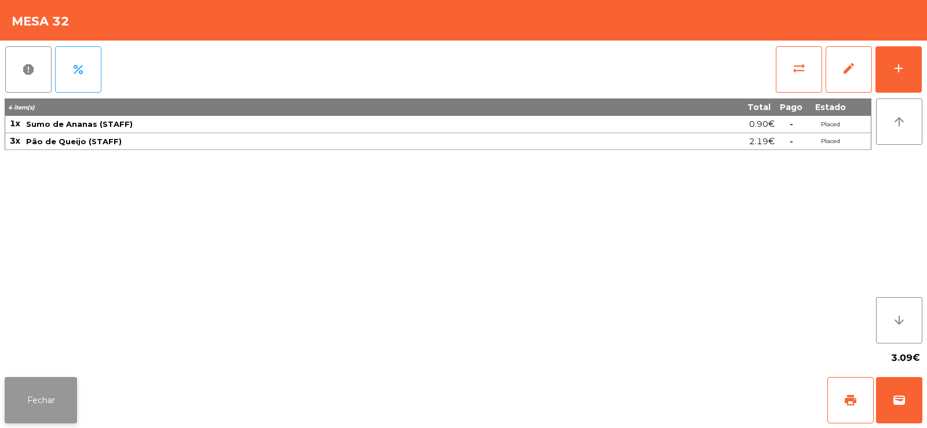
click at [76, 394] on button "Fechar" at bounding box center [41, 400] width 72 height 46
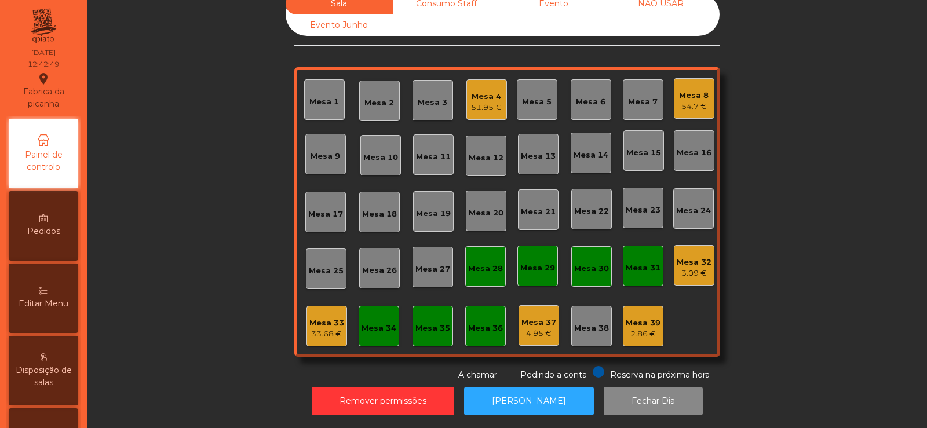
click at [320, 329] on div "33.68 €" at bounding box center [326, 335] width 35 height 12
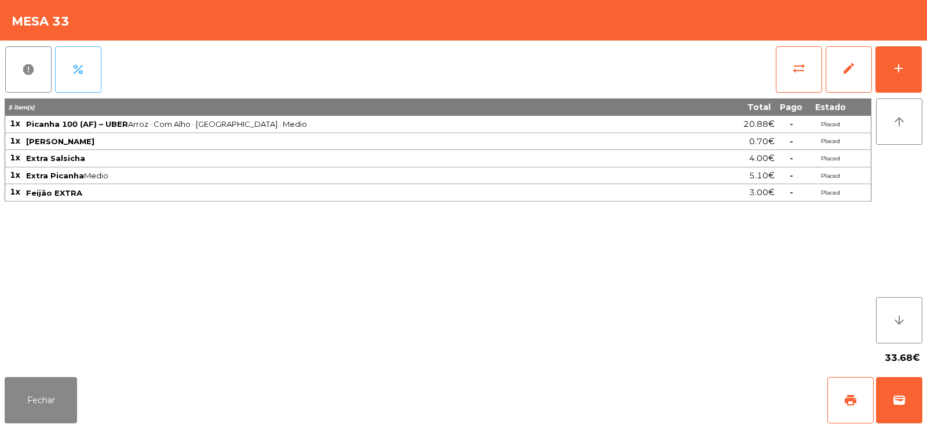
click at [86, 82] on button "percent" at bounding box center [78, 69] width 46 height 46
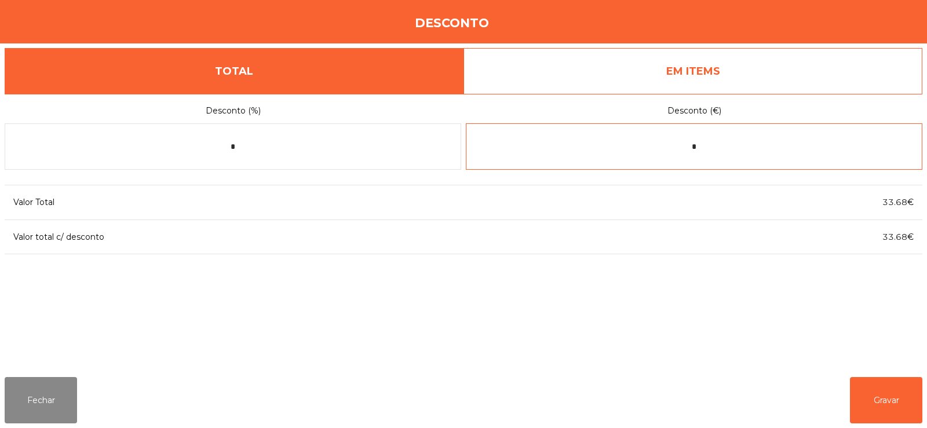
click at [751, 145] on input "*" at bounding box center [694, 146] width 457 height 46
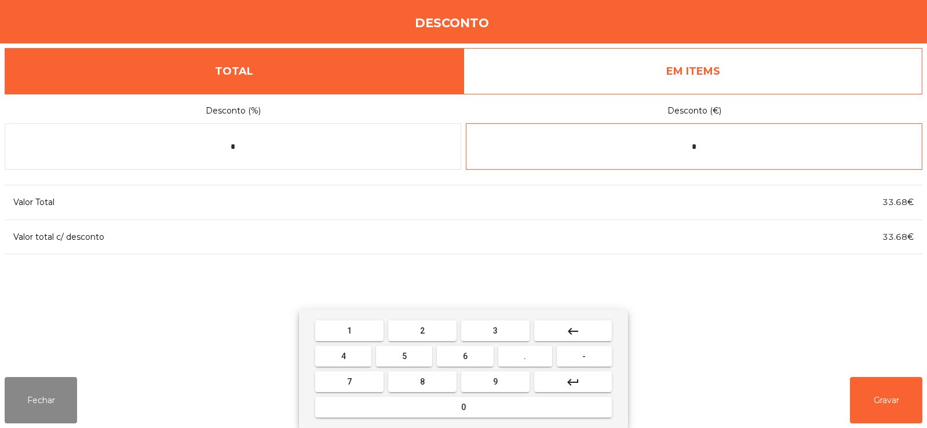
click at [532, 361] on button "." at bounding box center [525, 356] width 54 height 21
click at [363, 326] on button "1" at bounding box center [349, 331] width 68 height 21
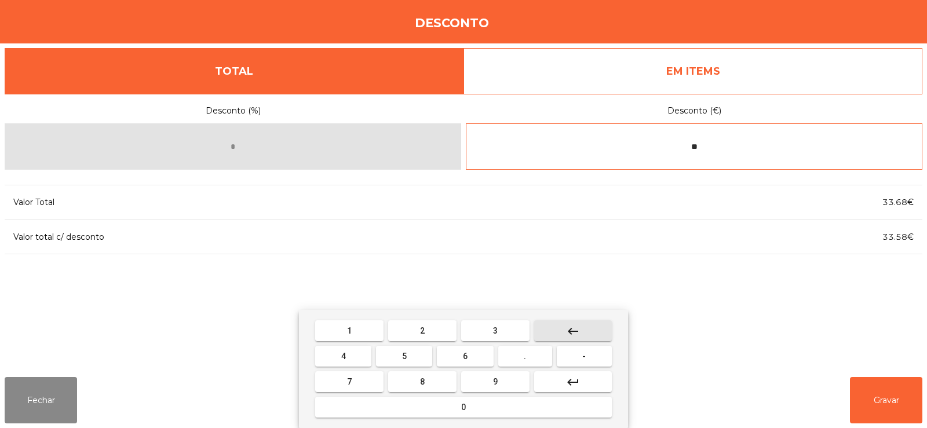
click at [599, 334] on button "keyboard_backspace" at bounding box center [573, 331] width 78 height 21
type input "*"
click at [592, 336] on button "keyboard_backspace" at bounding box center [573, 331] width 78 height 21
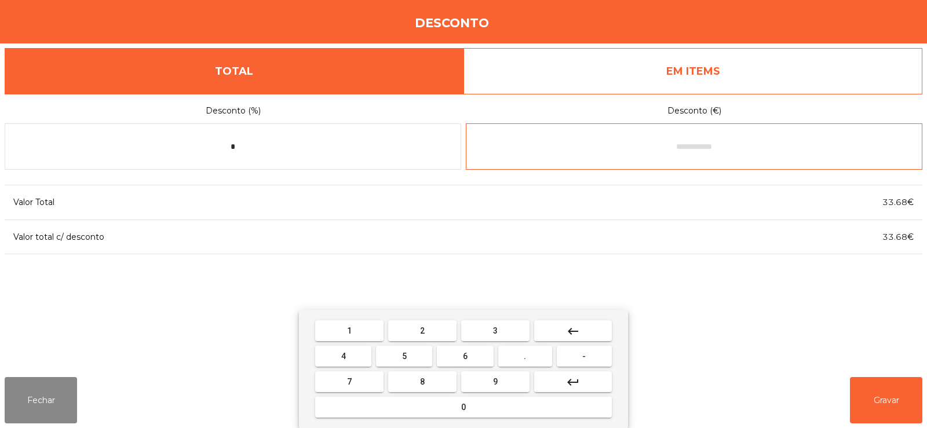
click at [499, 408] on button "0" at bounding box center [463, 407] width 297 height 21
click at [526, 356] on span "." at bounding box center [525, 356] width 2 height 9
click at [371, 330] on button "1" at bounding box center [349, 331] width 68 height 21
type input "***"
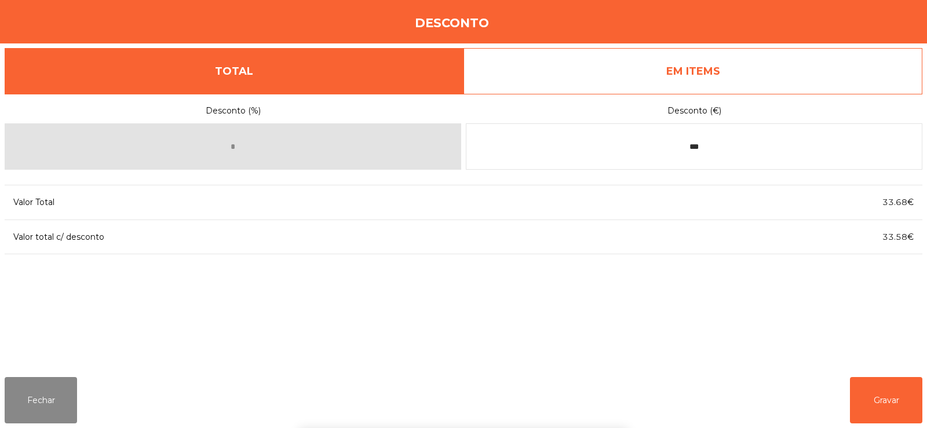
click at [877, 418] on div "1 2 3 keyboard_backspace 4 5 6 . - 7 8 9 keyboard_return 0" at bounding box center [463, 369] width 927 height 118
click at [888, 403] on button "Gravar" at bounding box center [886, 400] width 72 height 46
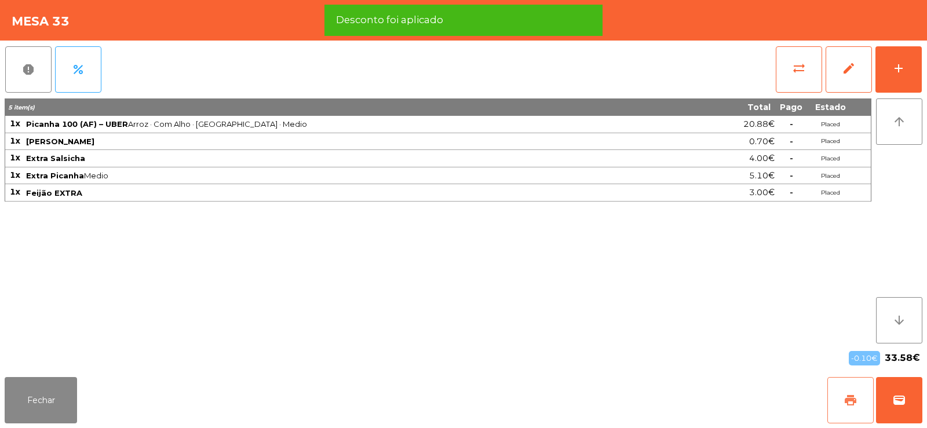
click at [857, 401] on span "print" at bounding box center [851, 401] width 14 height 14
click at [905, 405] on span "wallet" at bounding box center [900, 401] width 14 height 14
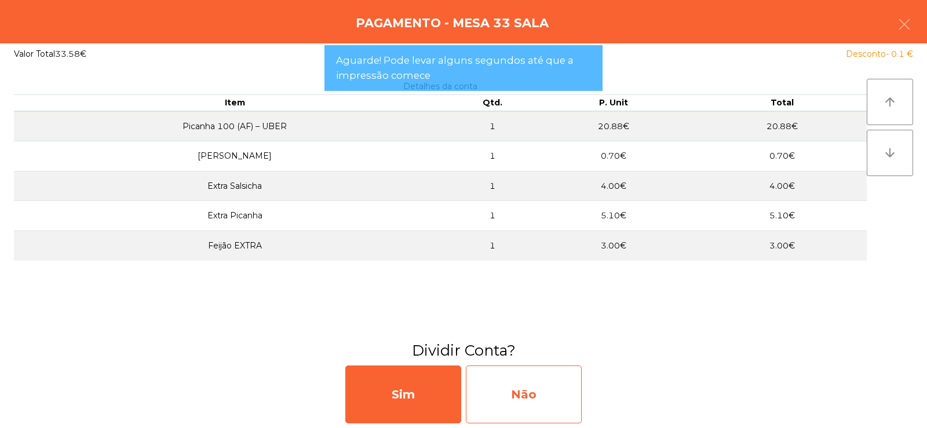
click at [545, 405] on div "Não" at bounding box center [524, 395] width 116 height 58
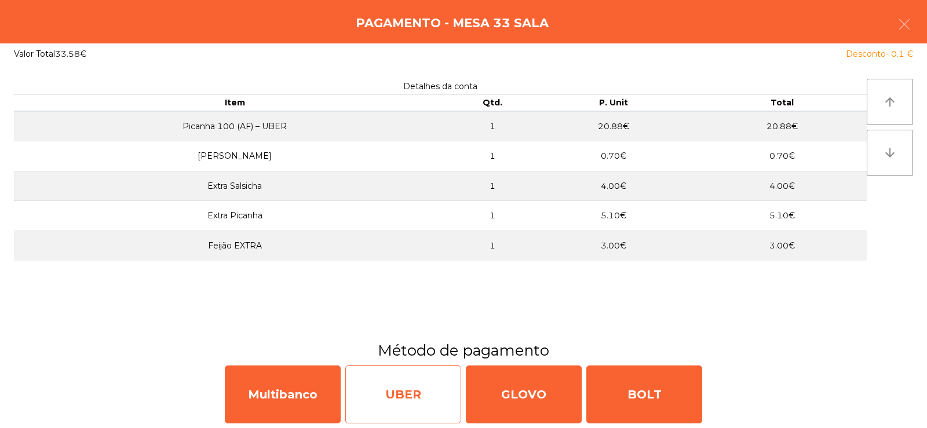
click at [405, 396] on div "UBER" at bounding box center [403, 395] width 116 height 58
select select "**"
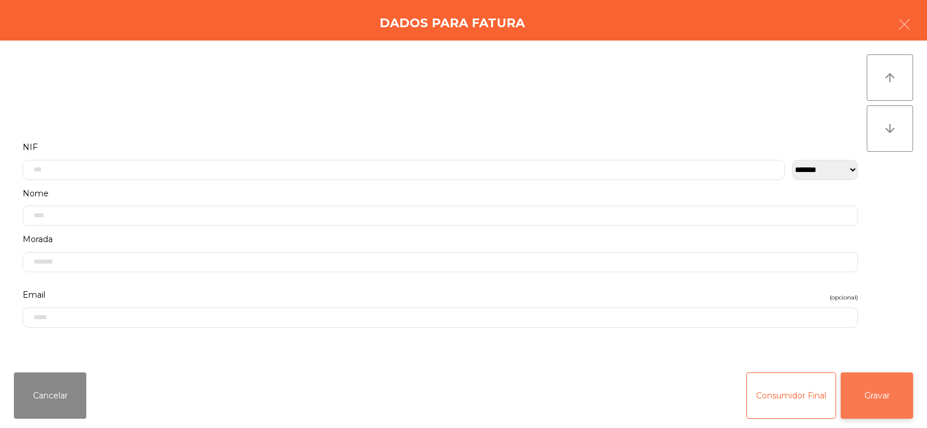
click at [872, 401] on button "Gravar" at bounding box center [877, 396] width 72 height 46
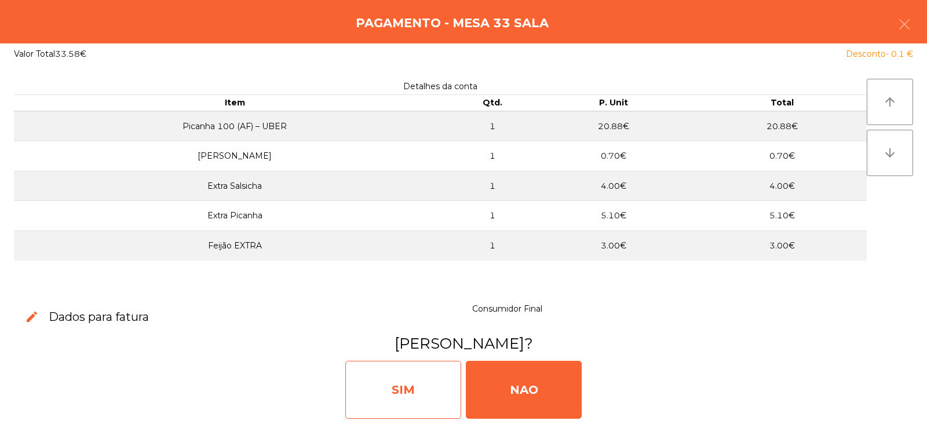
click at [382, 386] on div "SIM" at bounding box center [403, 390] width 116 height 58
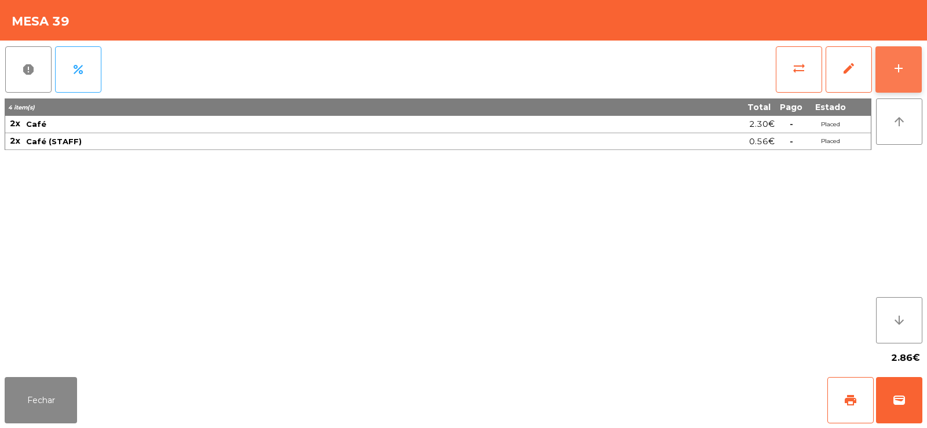
click at [898, 83] on button "add" at bounding box center [899, 69] width 46 height 46
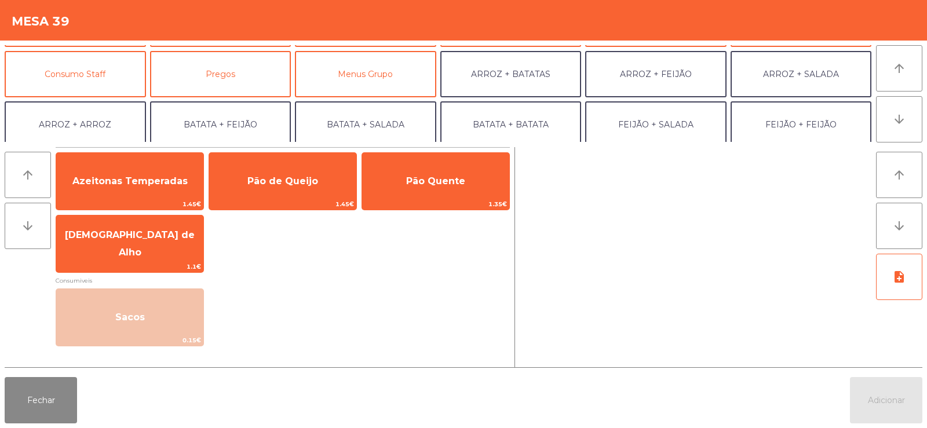
scroll to position [96, 0]
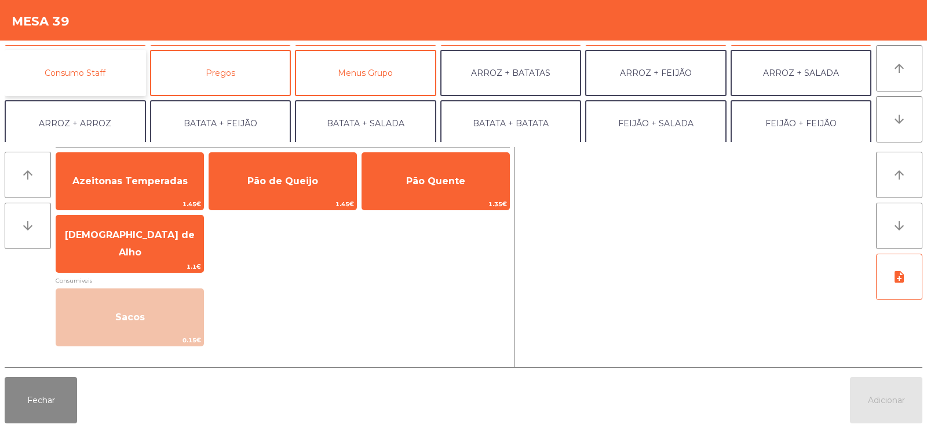
click at [111, 62] on button "Consumo Staff" at bounding box center [75, 73] width 141 height 46
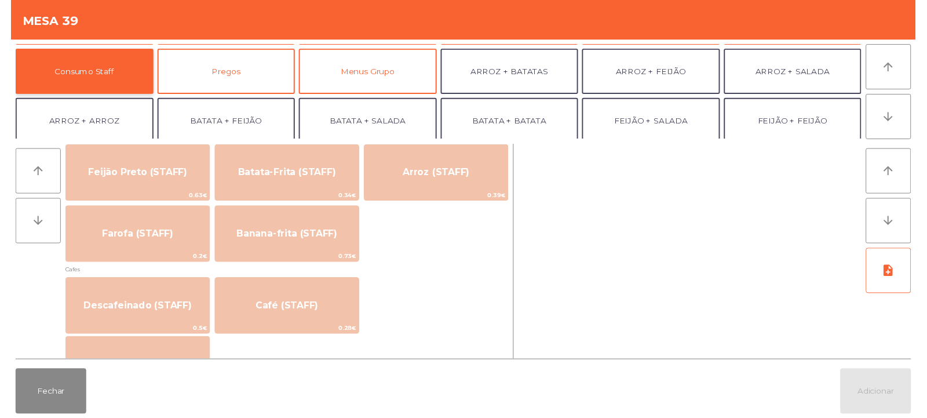
scroll to position [551, 0]
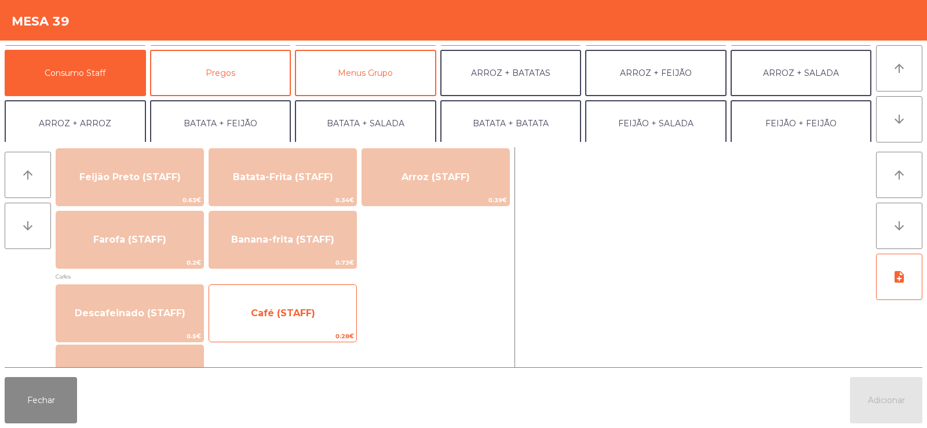
click at [272, 311] on span "Café (STAFF)" at bounding box center [283, 313] width 64 height 11
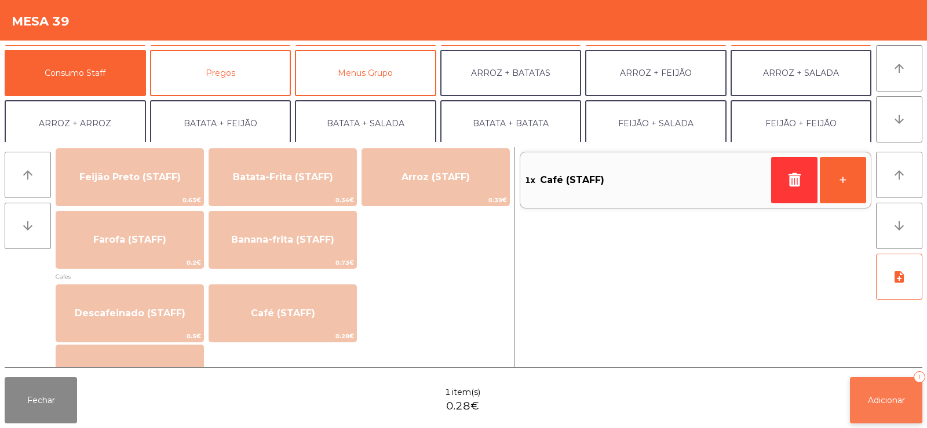
click at [880, 395] on span "Adicionar" at bounding box center [886, 400] width 37 height 10
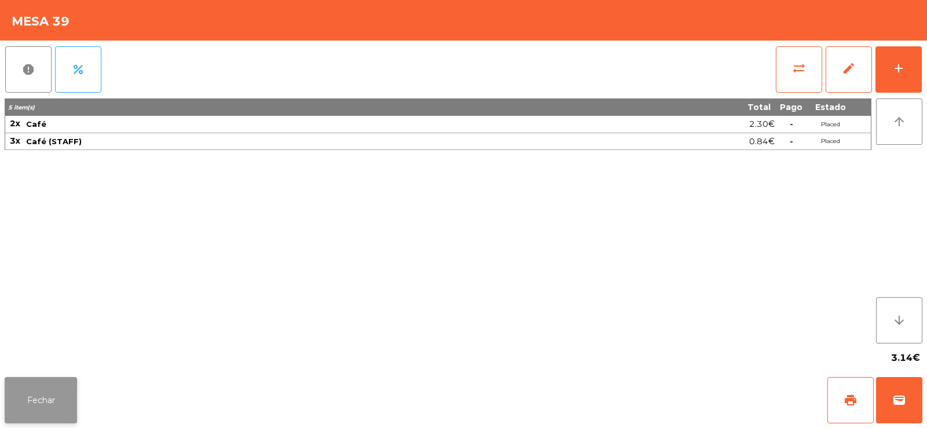
click at [32, 409] on button "Fechar" at bounding box center [41, 400] width 72 height 46
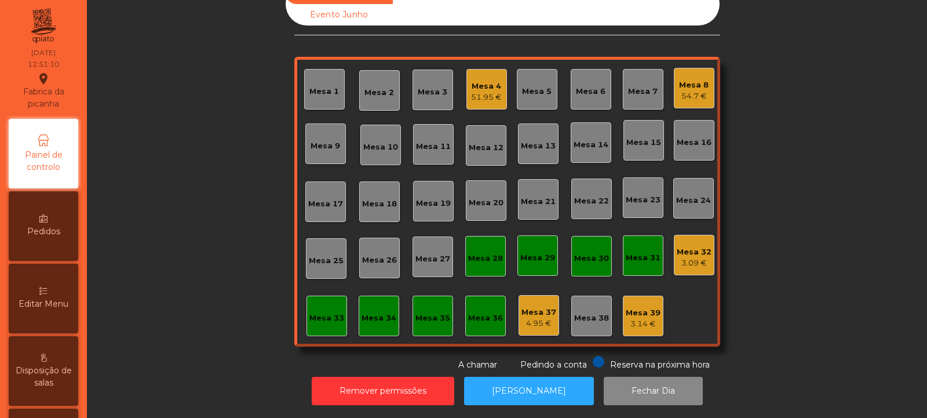
scroll to position [0, 0]
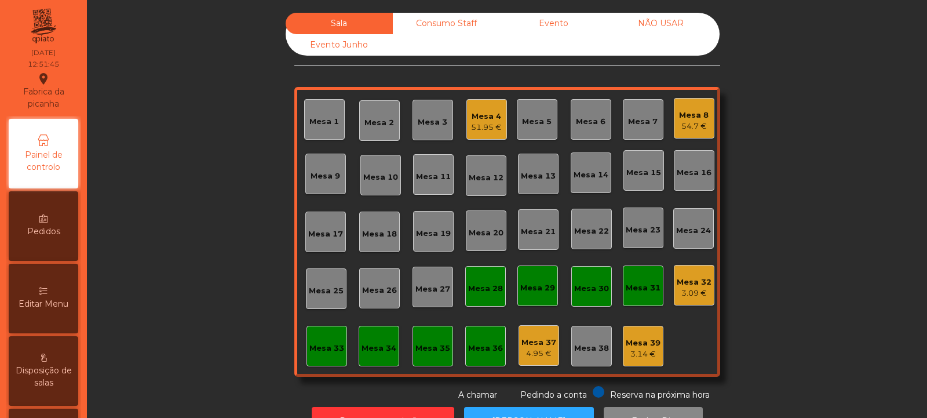
click at [590, 169] on div "Mesa 14" at bounding box center [591, 175] width 35 height 12
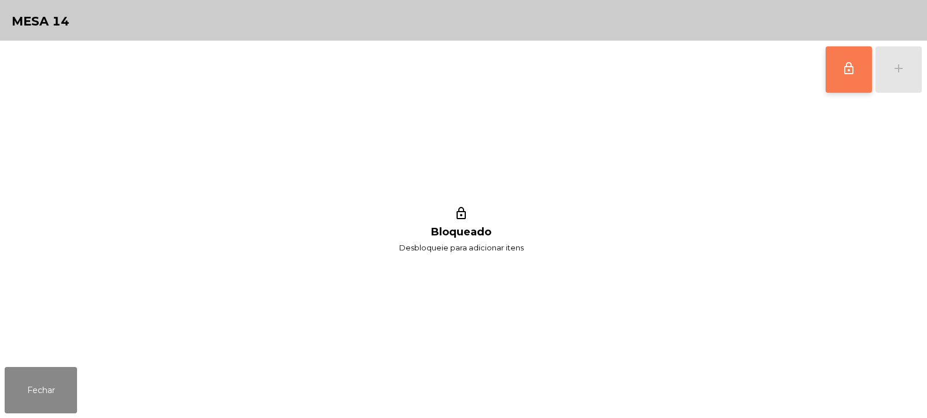
click at [850, 72] on span "lock_outline" at bounding box center [849, 68] width 14 height 14
click at [904, 77] on button "add" at bounding box center [899, 69] width 46 height 46
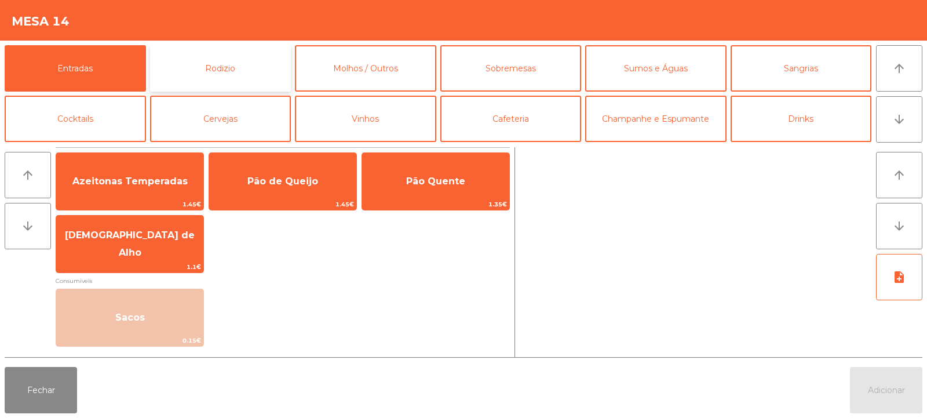
click at [255, 56] on button "Rodizio" at bounding box center [220, 68] width 141 height 46
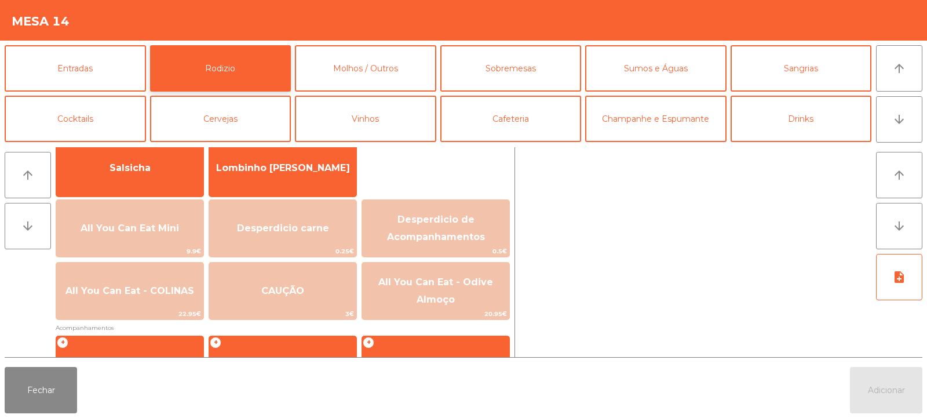
scroll to position [90, 0]
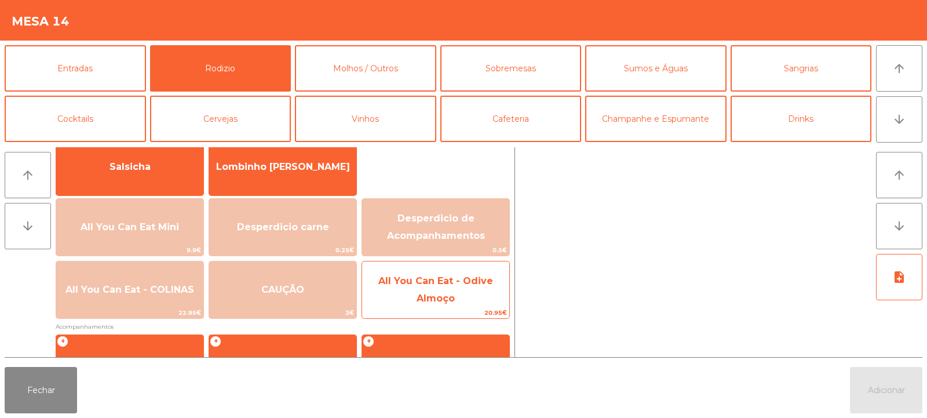
click at [416, 283] on span "All You Can Eat - Odive Almoço" at bounding box center [435, 289] width 115 height 28
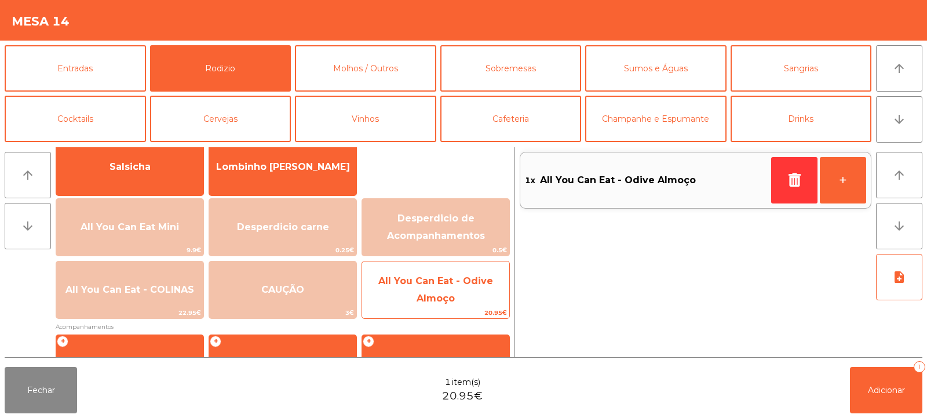
click at [416, 286] on span "All You Can Eat - Odive Almoço" at bounding box center [435, 289] width 147 height 49
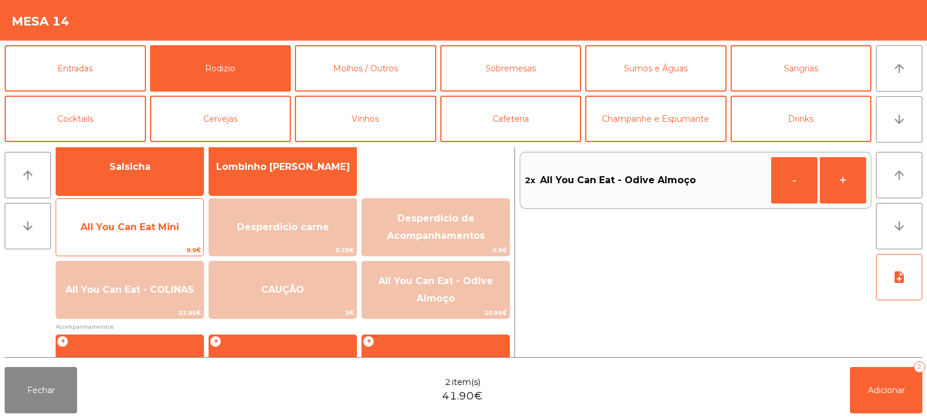
click at [145, 235] on span "All You Can Eat Mini" at bounding box center [129, 227] width 147 height 31
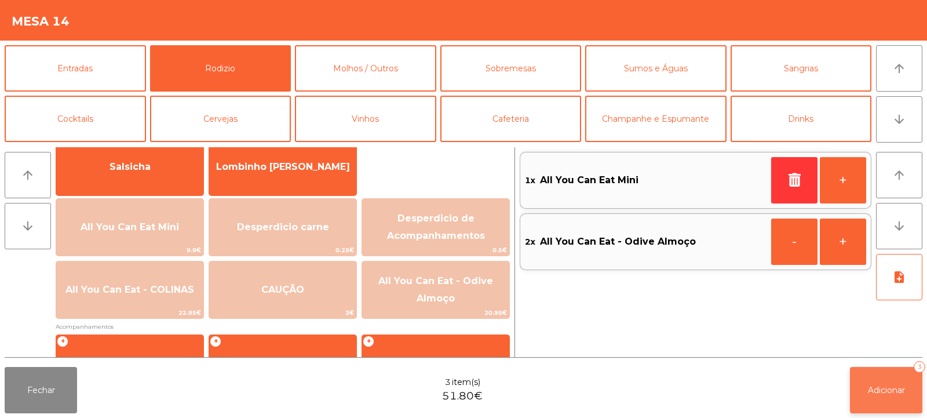
click at [872, 398] on button "Adicionar 3" at bounding box center [886, 390] width 72 height 46
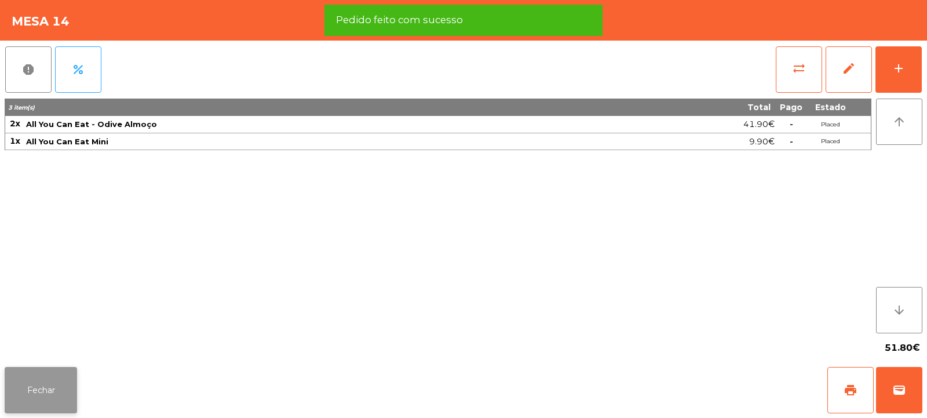
click at [42, 405] on button "Fechar" at bounding box center [41, 390] width 72 height 46
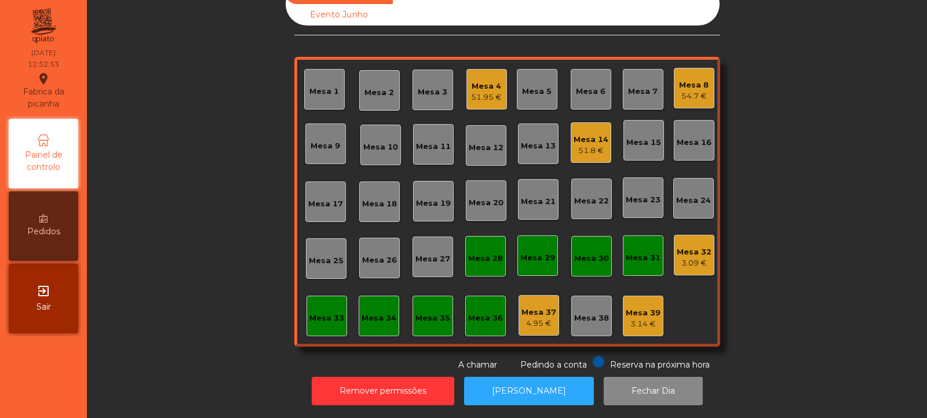
scroll to position [0, 0]
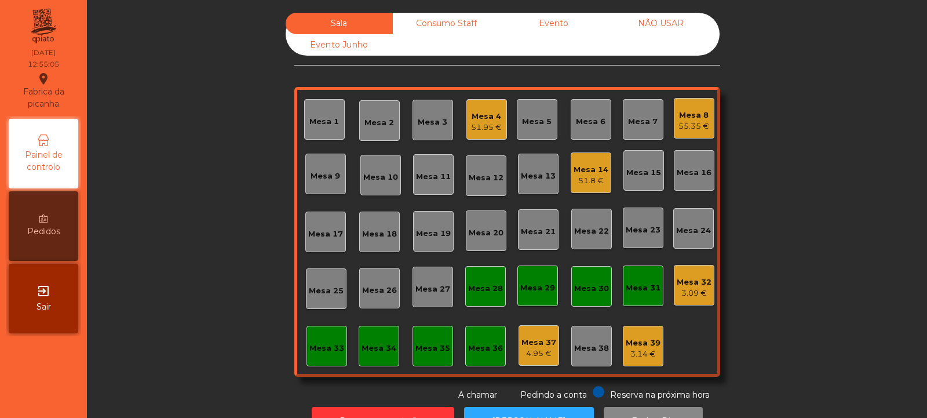
click at [341, 341] on div "Mesa 33" at bounding box center [327, 346] width 41 height 41
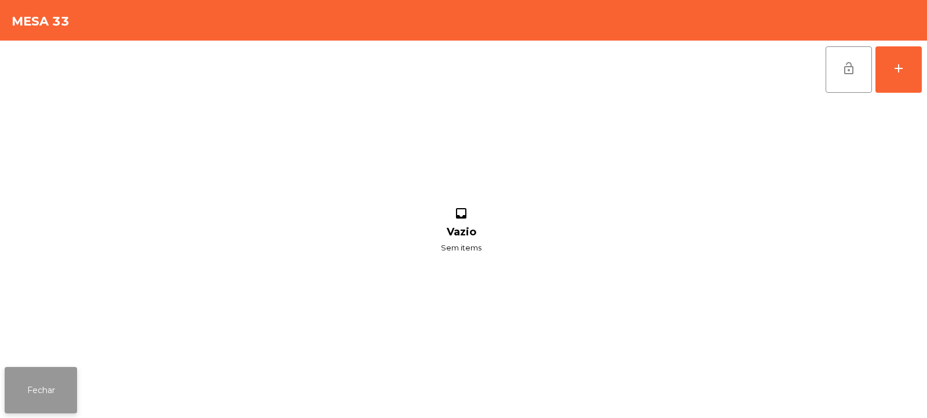
click at [37, 388] on button "Fechar" at bounding box center [41, 390] width 72 height 46
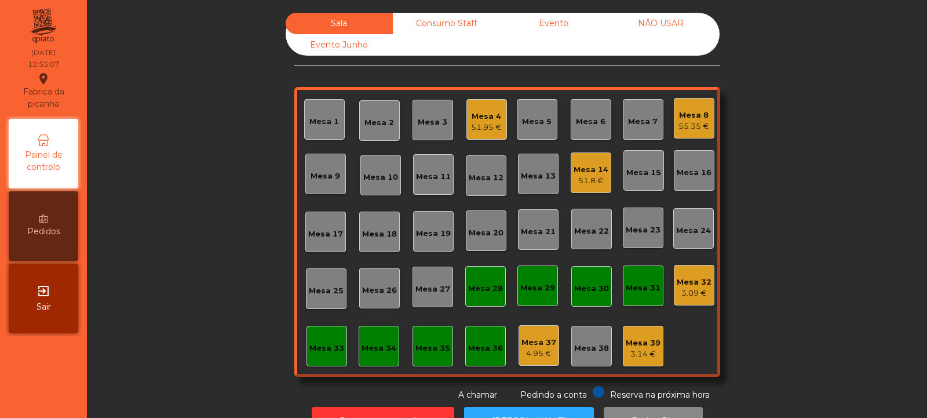
click at [595, 344] on div "Mesa 38" at bounding box center [591, 349] width 35 height 12
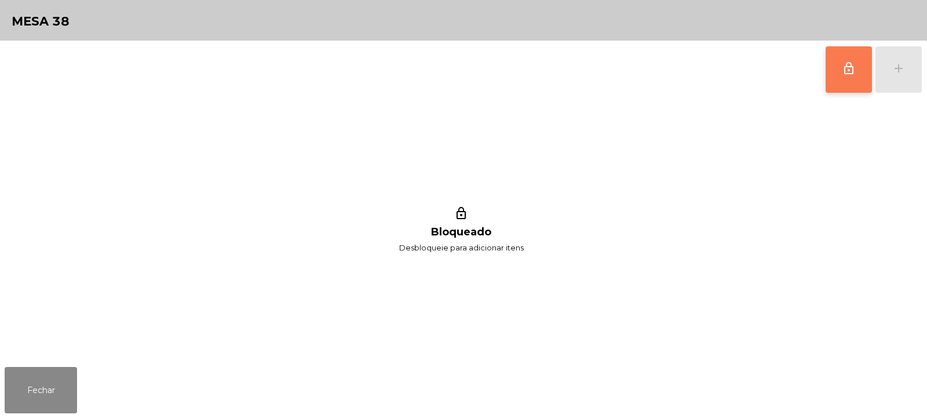
click at [852, 72] on span "lock_outline" at bounding box center [849, 68] width 14 height 14
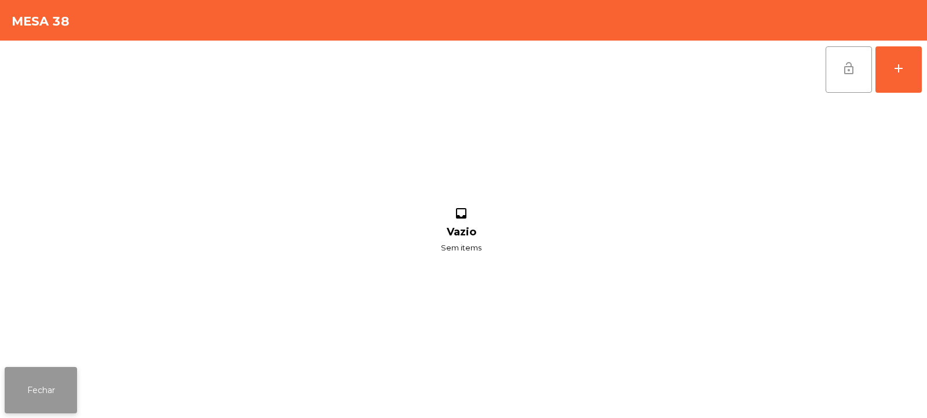
click at [39, 395] on button "Fechar" at bounding box center [41, 390] width 72 height 46
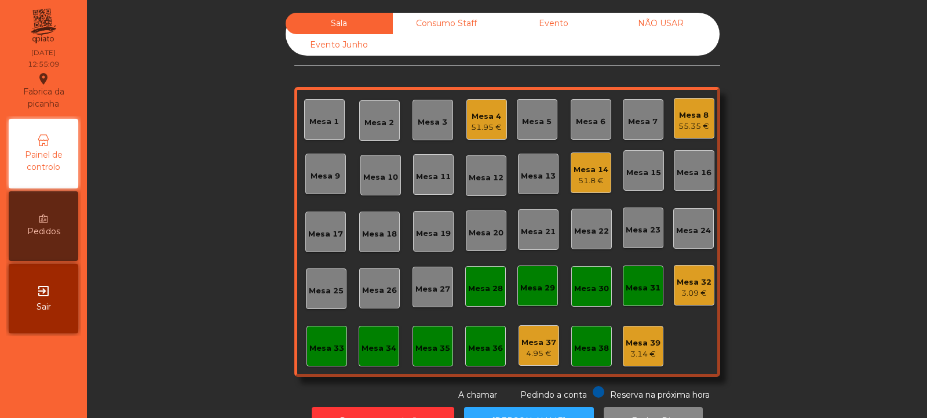
click at [333, 340] on div "Mesa 33" at bounding box center [326, 346] width 35 height 16
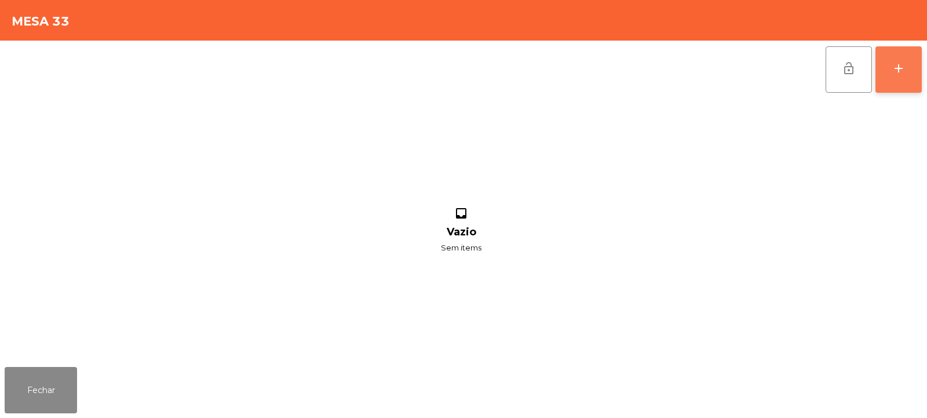
click at [910, 71] on button "add" at bounding box center [899, 69] width 46 height 46
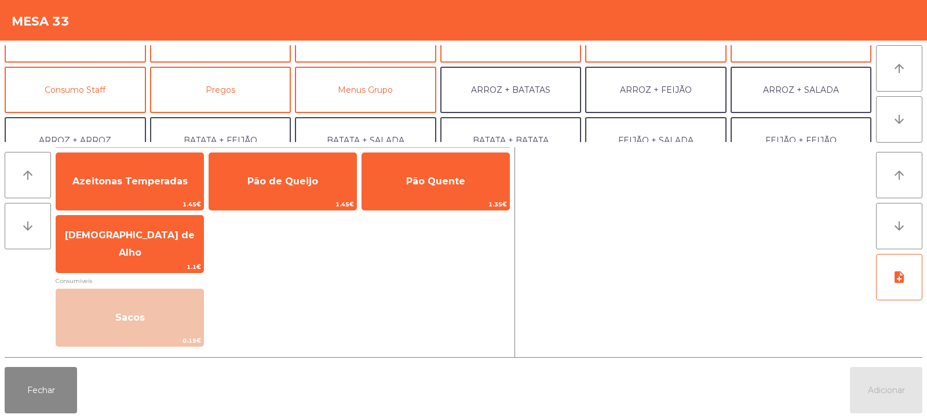
scroll to position [82, 0]
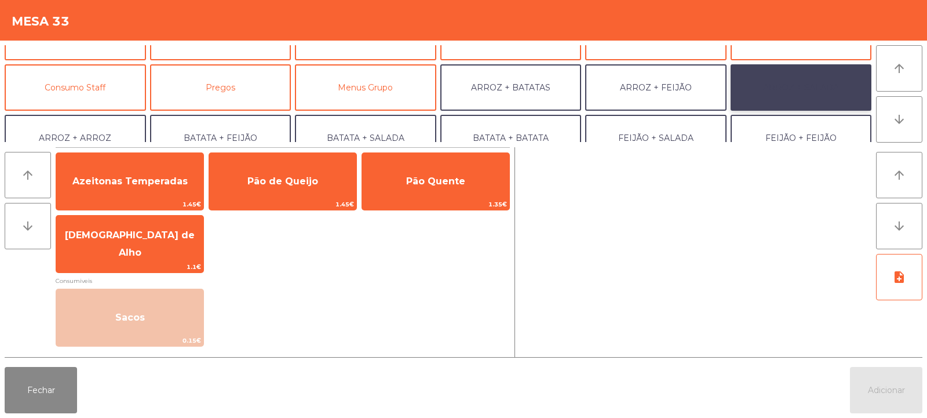
click at [782, 90] on button "ARROZ + SALADA" at bounding box center [801, 87] width 141 height 46
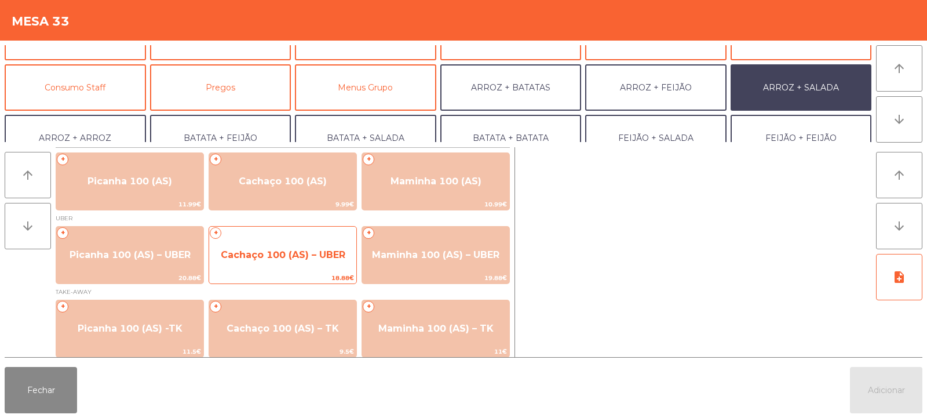
click at [320, 255] on span "Cachaço 100 (AS) – UBER" at bounding box center [283, 254] width 125 height 11
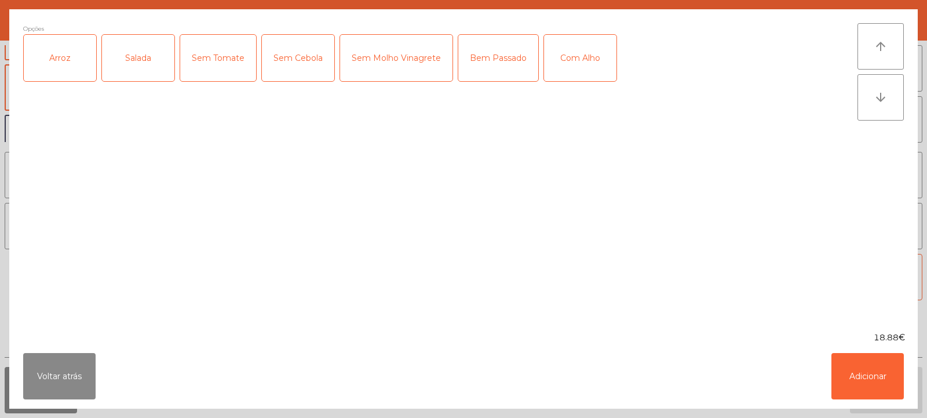
click at [52, 68] on div "Arroz" at bounding box center [60, 58] width 72 height 46
click at [131, 65] on div "Salada" at bounding box center [138, 58] width 72 height 46
click at [595, 40] on div "Com Alho" at bounding box center [580, 58] width 72 height 46
click at [871, 384] on button "Adicionar" at bounding box center [868, 376] width 72 height 46
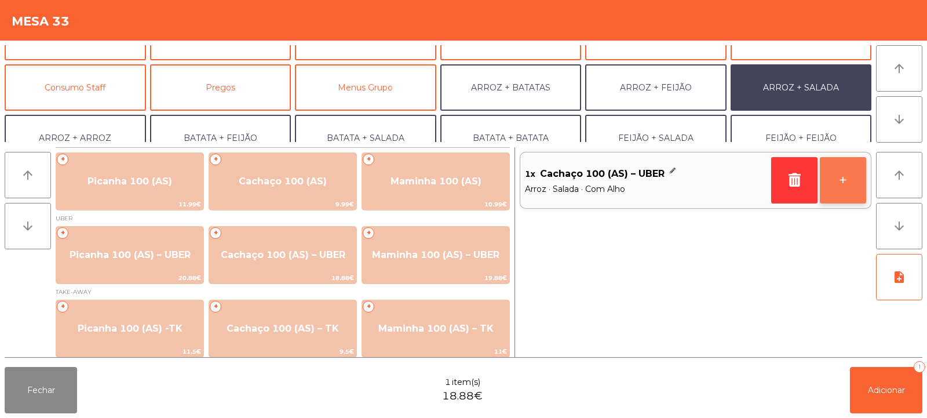
click at [847, 182] on button "+" at bounding box center [843, 180] width 46 height 46
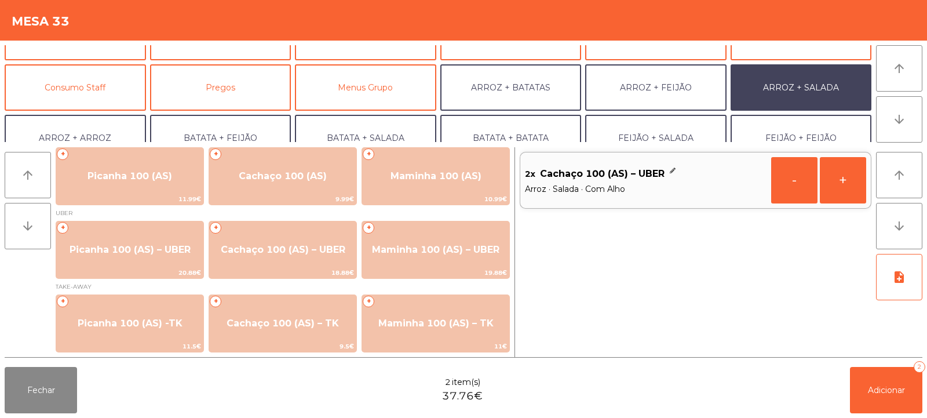
scroll to position [151, 0]
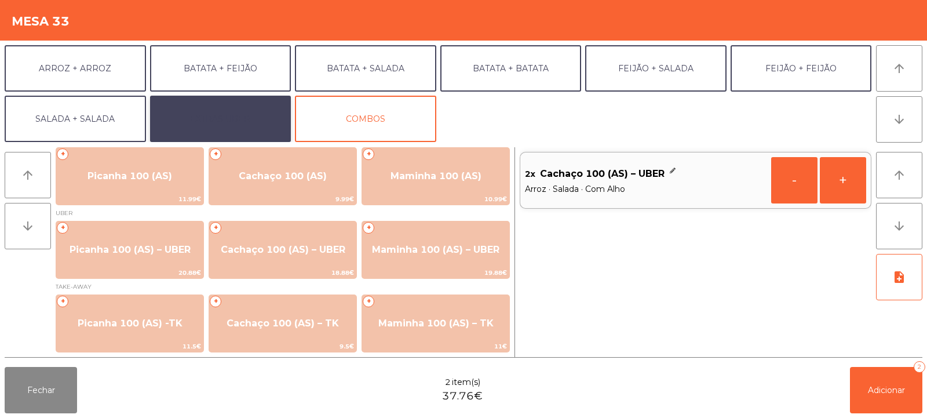
click at [263, 115] on button "EXTRAS UBER" at bounding box center [220, 119] width 141 height 46
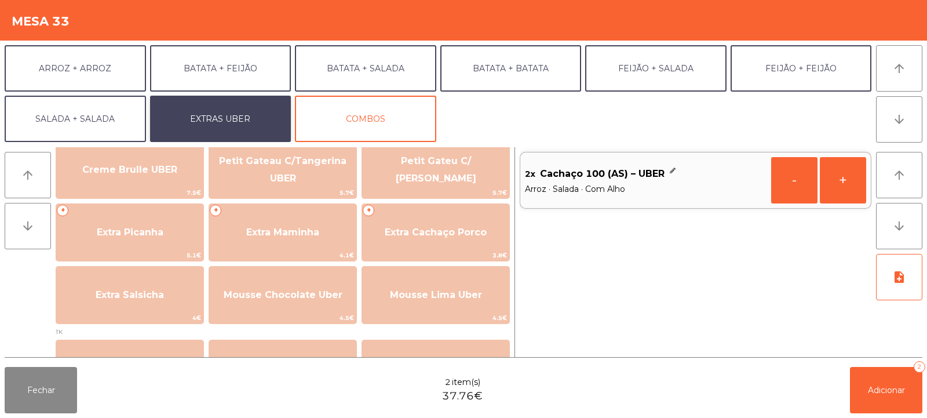
scroll to position [305, 0]
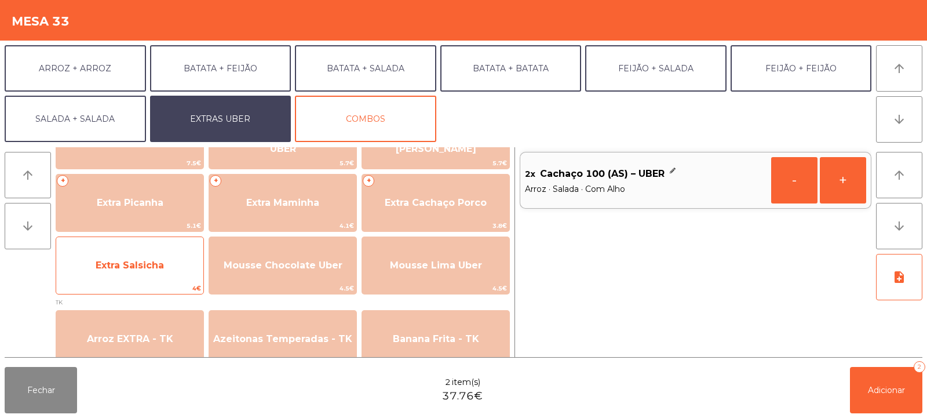
click at [180, 274] on span "Extra Salsicha" at bounding box center [129, 265] width 147 height 31
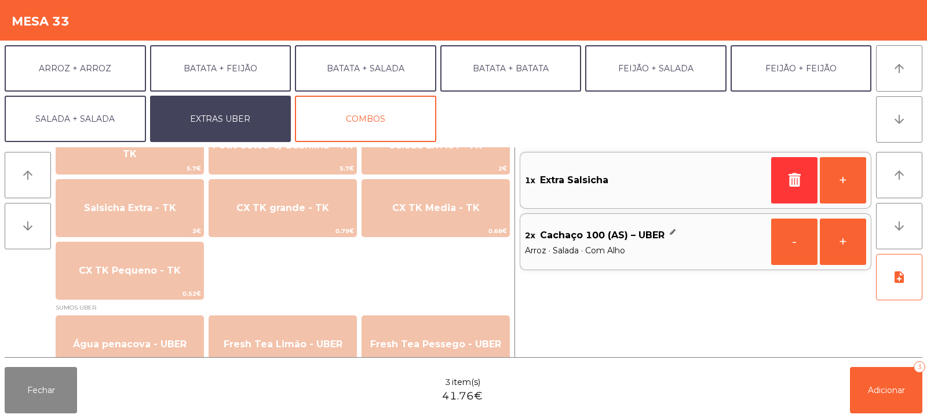
scroll to position [957, 0]
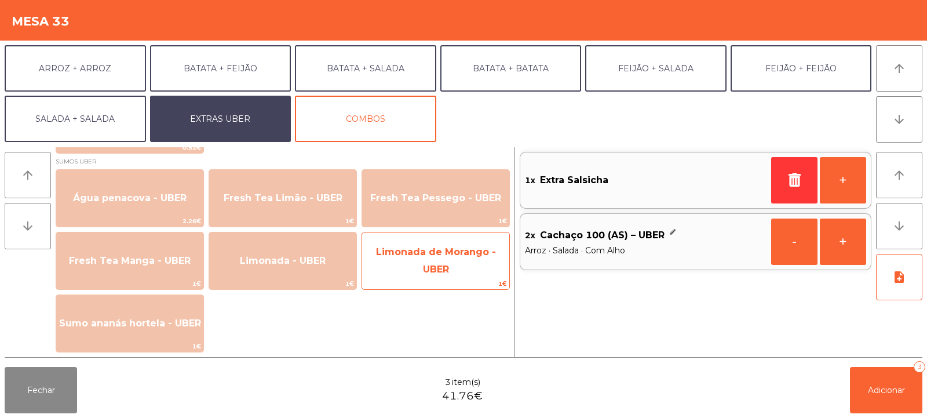
click at [469, 267] on span "Limonada de Morango - UBER" at bounding box center [435, 260] width 147 height 49
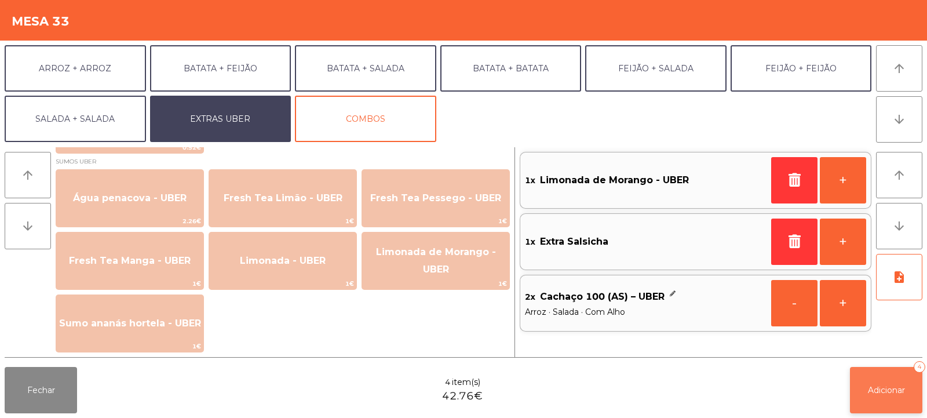
click at [897, 390] on span "Adicionar" at bounding box center [886, 390] width 37 height 10
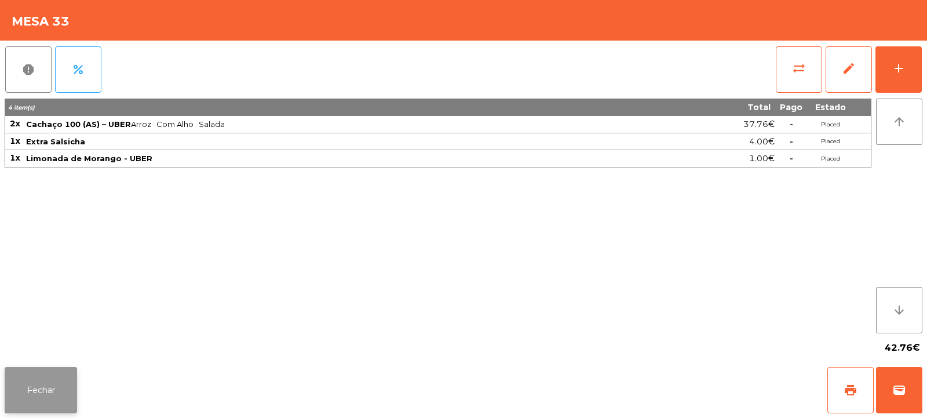
click at [52, 382] on button "Fechar" at bounding box center [41, 390] width 72 height 46
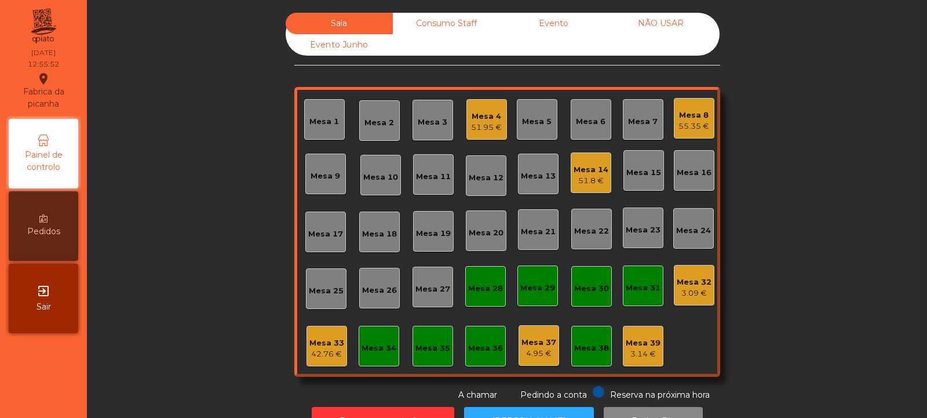
scroll to position [39, 0]
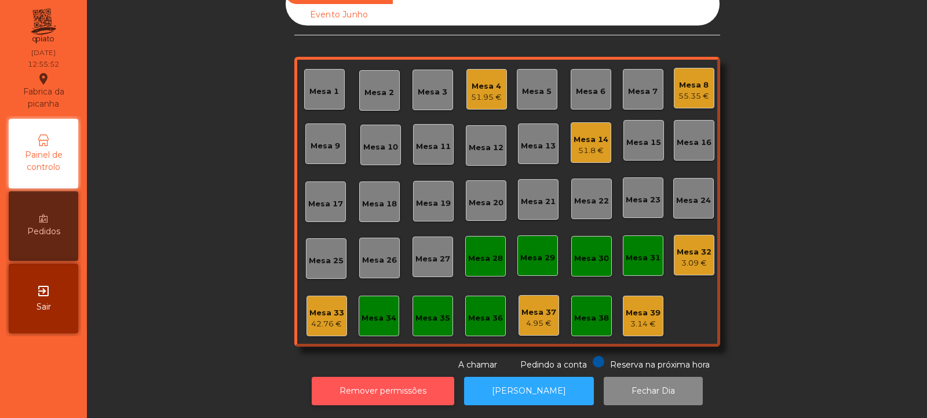
click at [373, 384] on button "Remover permissões" at bounding box center [383, 391] width 143 height 28
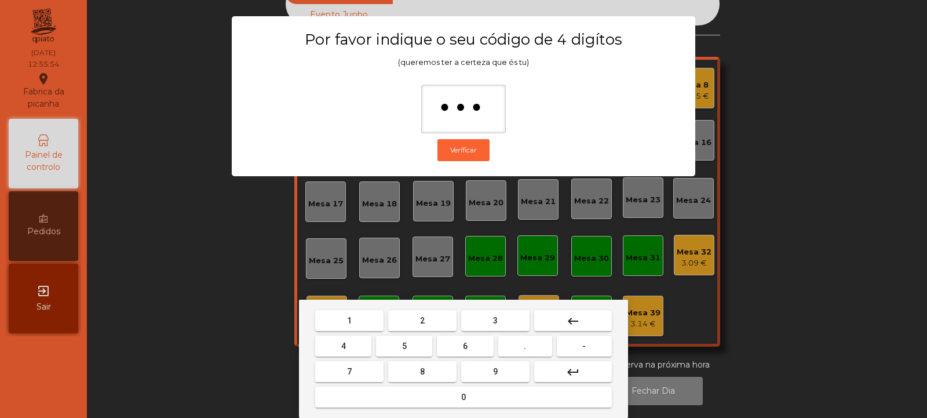
type input "****"
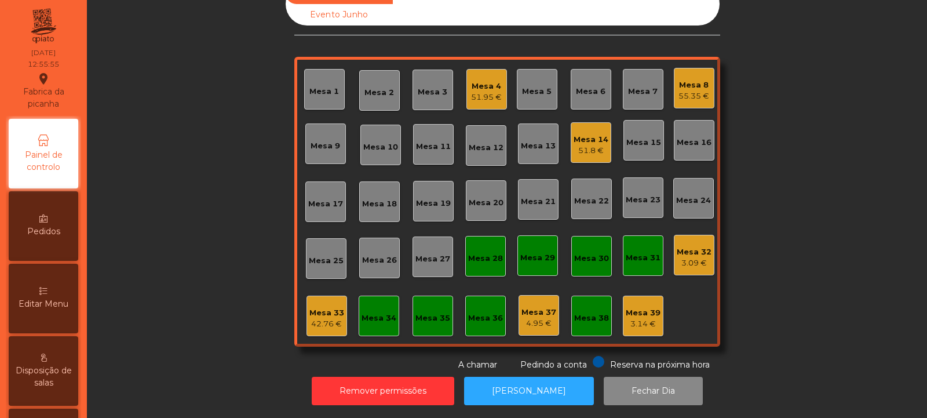
click at [318, 318] on div "42.76 €" at bounding box center [326, 324] width 35 height 12
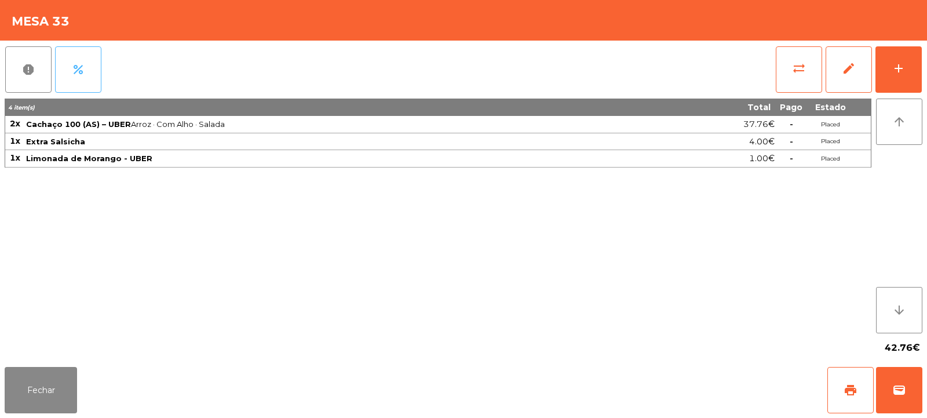
click at [93, 71] on button "percent" at bounding box center [78, 69] width 46 height 46
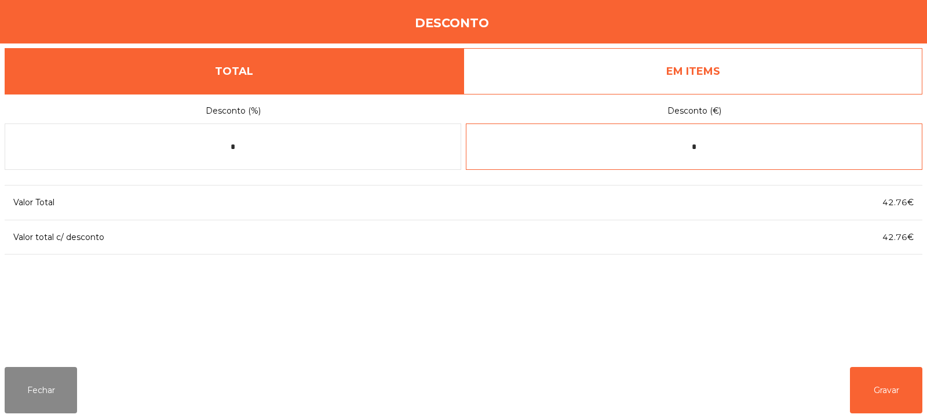
click at [744, 148] on input "*" at bounding box center [694, 146] width 457 height 46
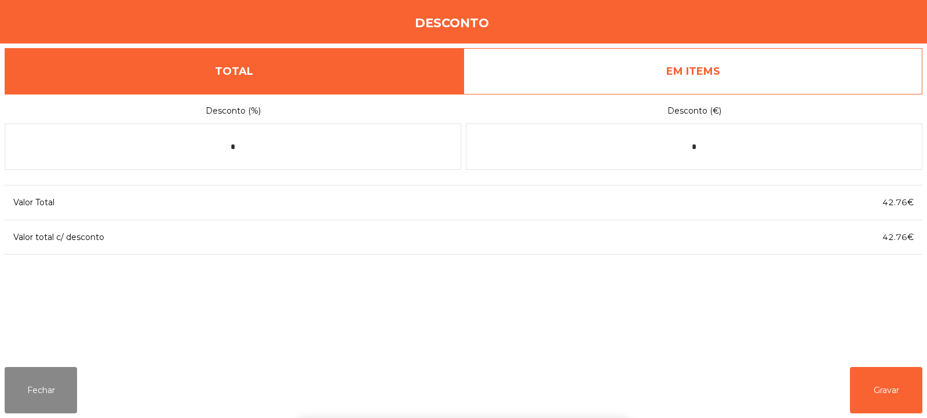
click at [786, 73] on link "EM ITEMS" at bounding box center [693, 71] width 459 height 46
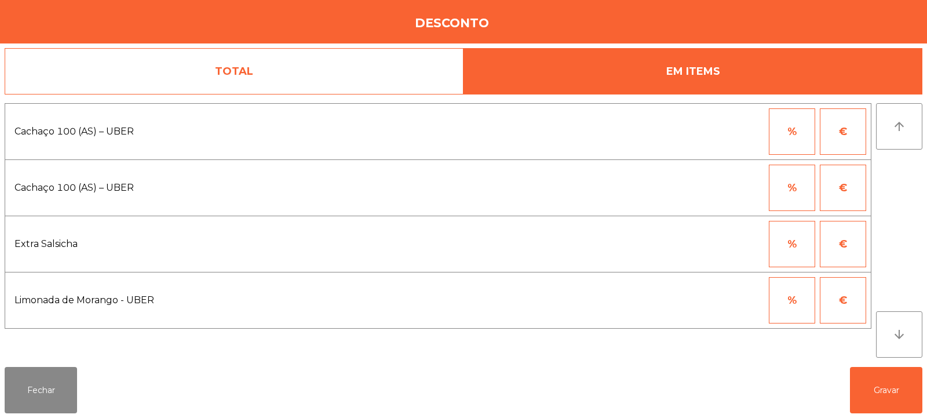
click at [804, 135] on button "%" at bounding box center [792, 131] width 46 height 46
click at [748, 133] on input "*" at bounding box center [735, 131] width 58 height 46
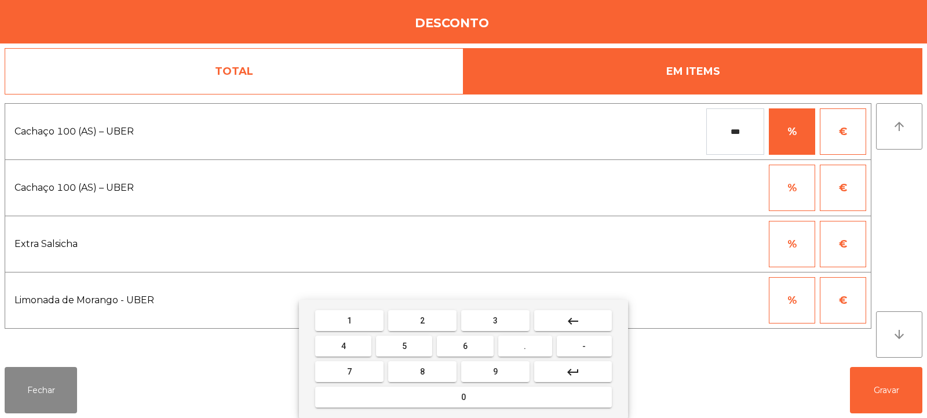
type input "***"
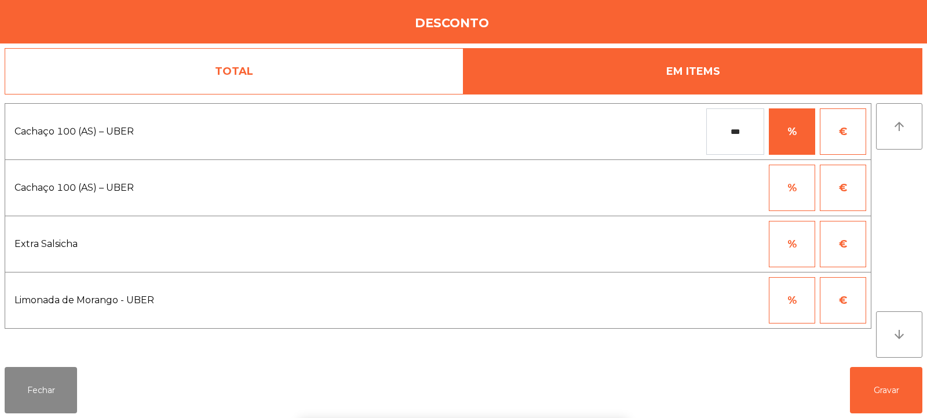
click at [875, 391] on div "1 2 3 keyboard_backspace 4 5 6 . - 7 8 9 keyboard_return 0" at bounding box center [463, 359] width 927 height 118
click at [896, 392] on button "Gravar" at bounding box center [886, 390] width 72 height 46
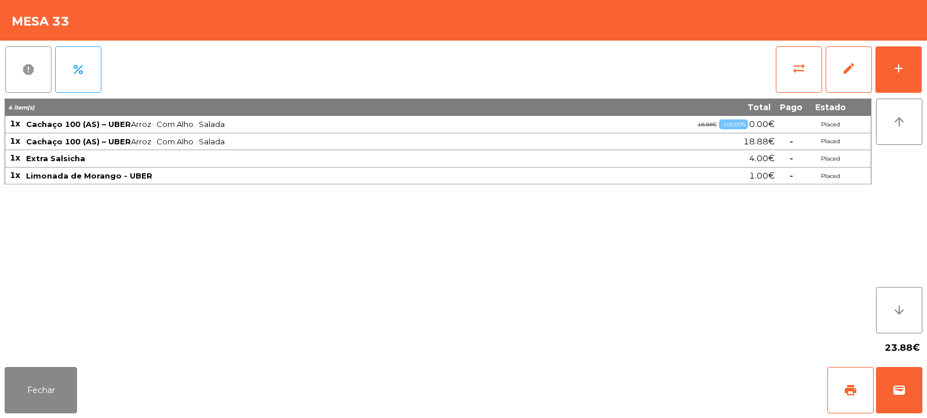
click at [48, 74] on button "report" at bounding box center [28, 69] width 46 height 46
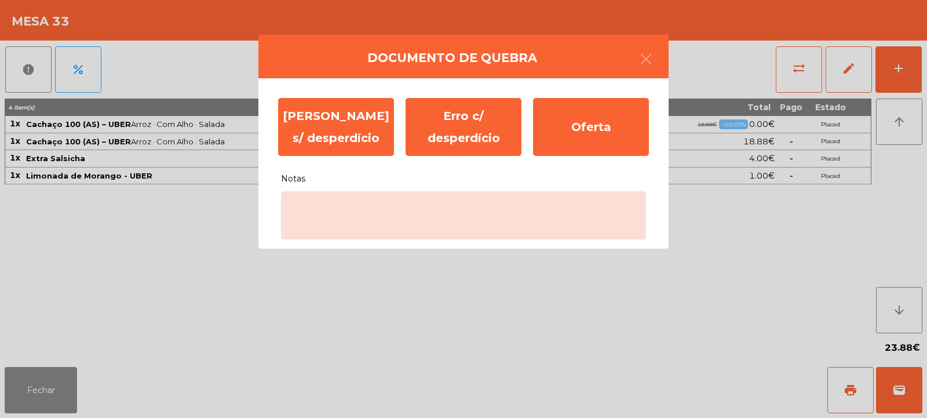
click at [156, 258] on ngb-modal-window "Documento de [PERSON_NAME] s/ desperdício Erro c/ desperdício Oferta Notas" at bounding box center [463, 209] width 927 height 418
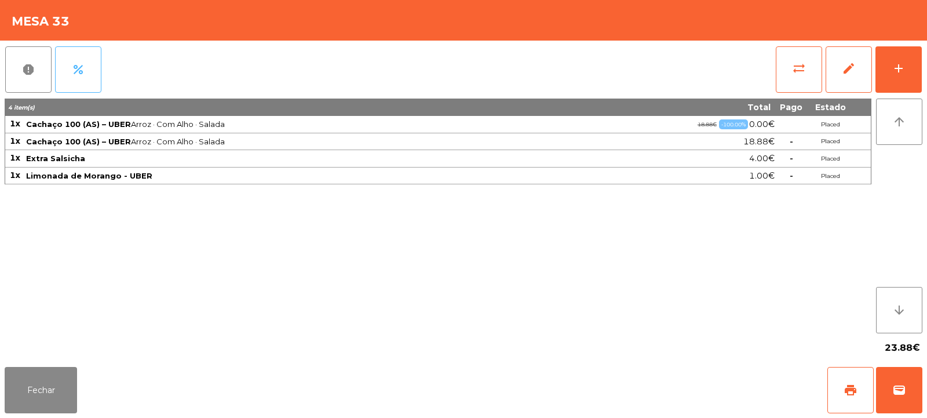
click at [72, 56] on button "percent" at bounding box center [78, 69] width 46 height 46
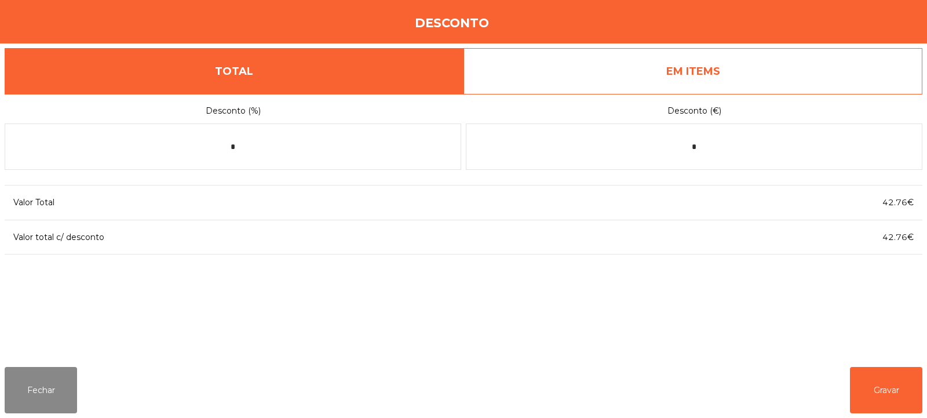
click at [771, 106] on label "Desconto (€)" at bounding box center [694, 111] width 457 height 16
click at [788, 66] on link "EM ITEMS" at bounding box center [693, 71] width 459 height 46
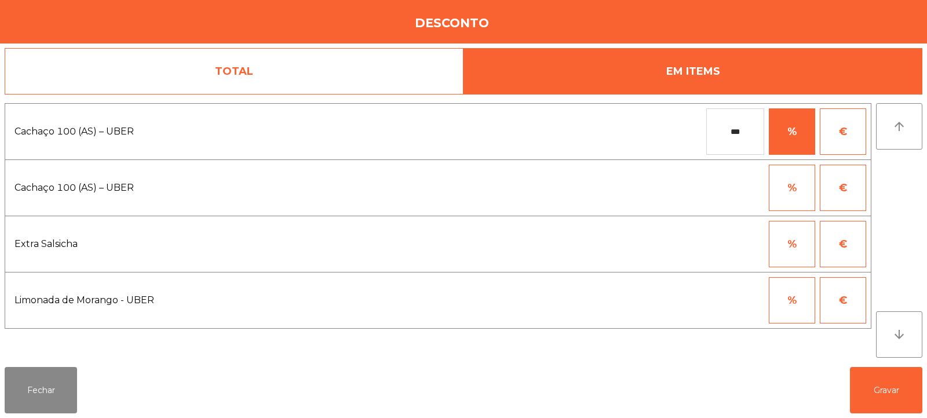
click at [748, 127] on input "***" at bounding box center [735, 131] width 58 height 46
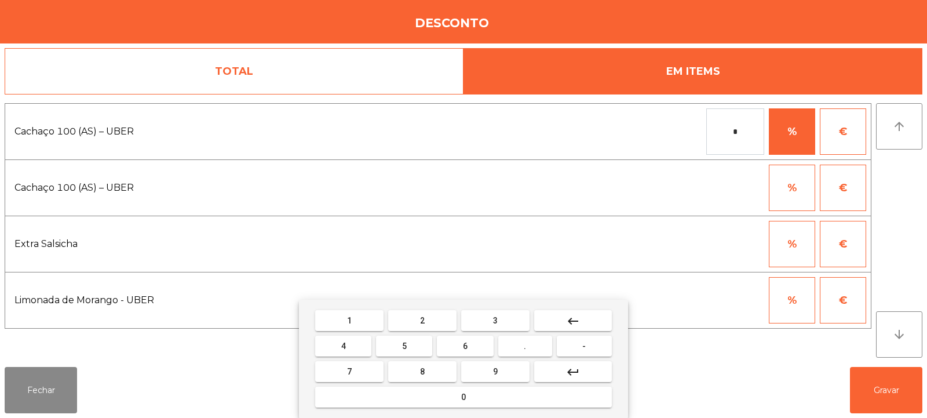
type input "*"
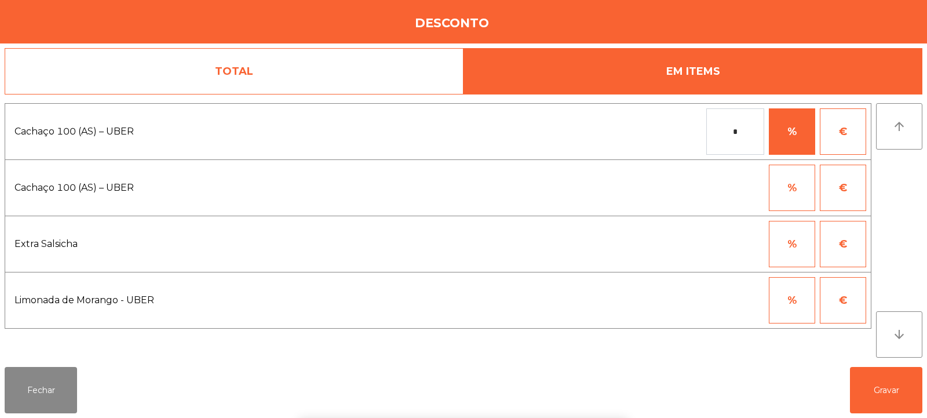
click at [880, 391] on div "1 2 3 keyboard_backspace 4 5 6 . - 7 8 9 keyboard_return 0" at bounding box center [463, 359] width 927 height 118
click at [887, 393] on button "Gravar" at bounding box center [886, 390] width 72 height 46
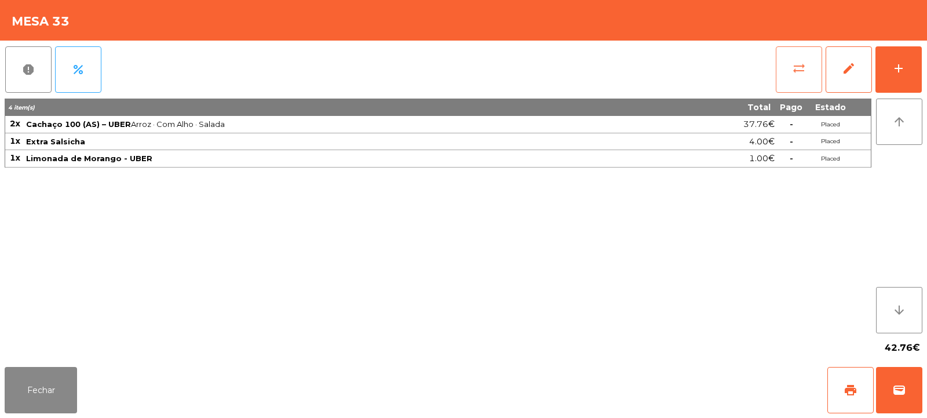
click at [799, 75] on button "sync_alt" at bounding box center [799, 69] width 46 height 46
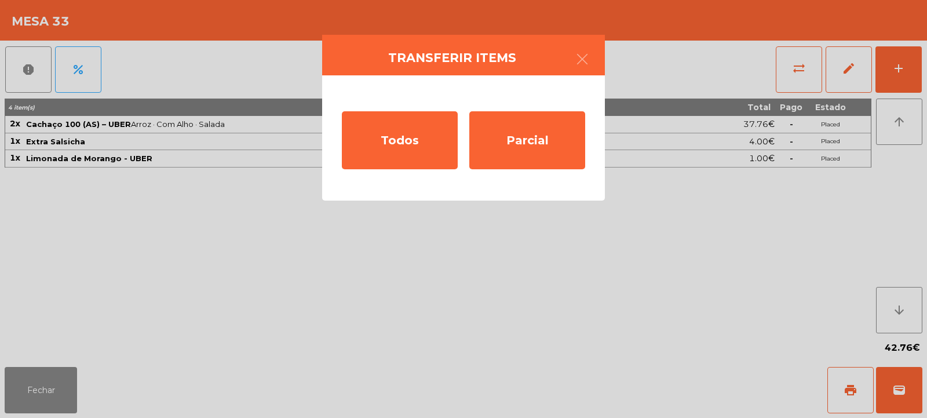
click at [449, 223] on ngb-modal-window "Transferir items Todos Parcial" at bounding box center [463, 209] width 927 height 418
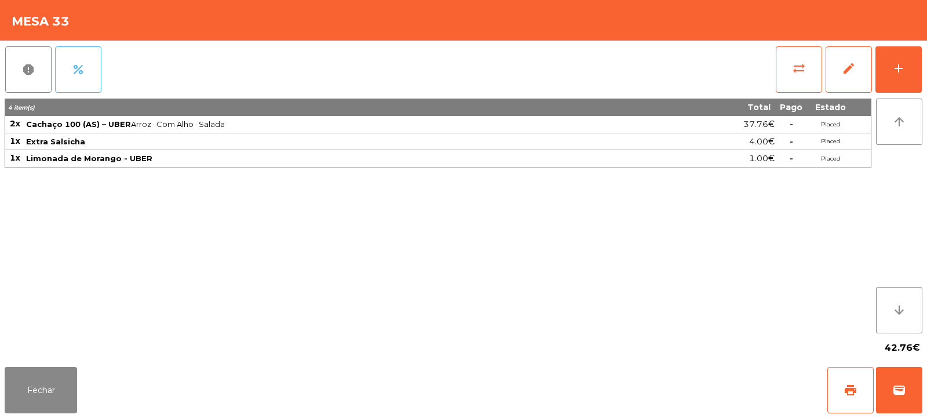
click at [92, 72] on button "percent" at bounding box center [78, 69] width 46 height 46
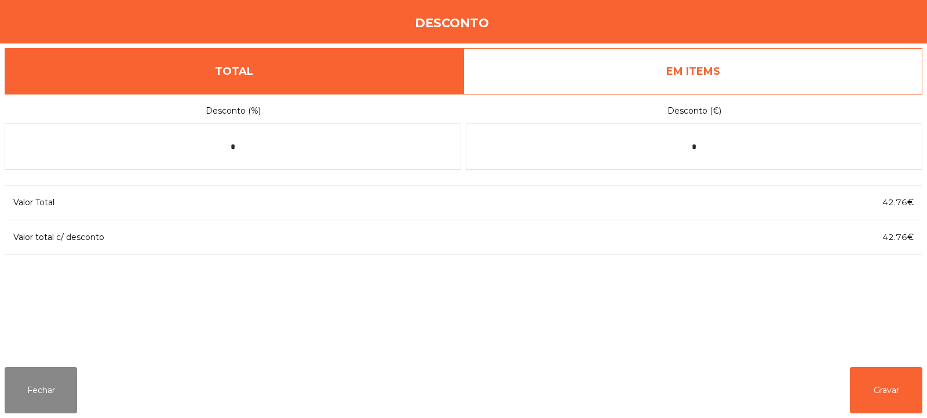
click at [766, 74] on link "EM ITEMS" at bounding box center [693, 71] width 459 height 46
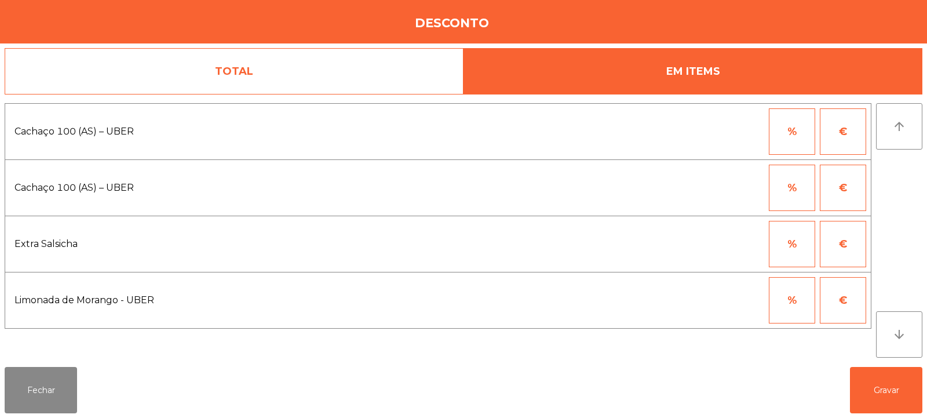
click at [224, 70] on link "TOTAL" at bounding box center [234, 71] width 459 height 46
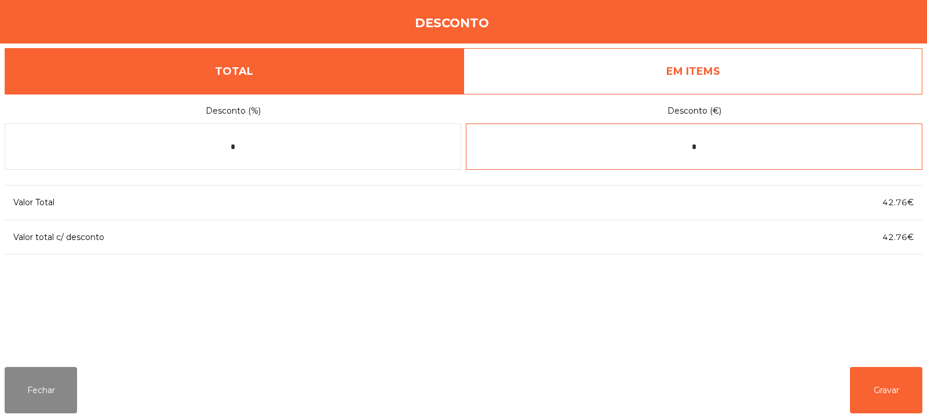
click at [745, 148] on input "*" at bounding box center [694, 146] width 457 height 46
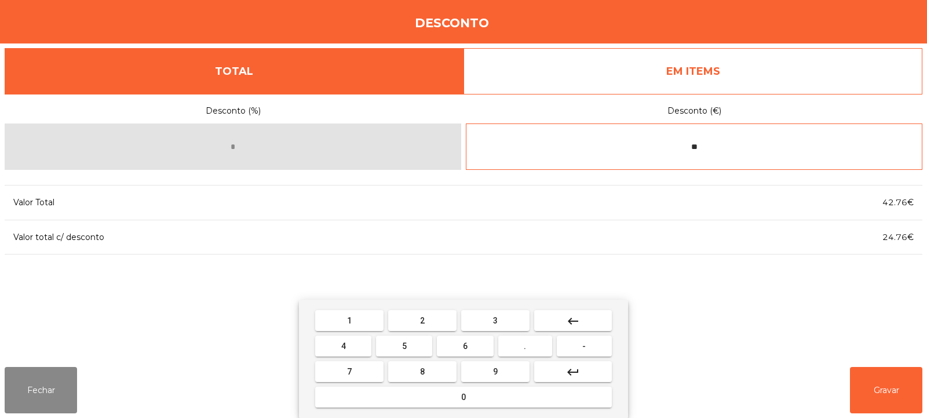
type input "*"
type input "*****"
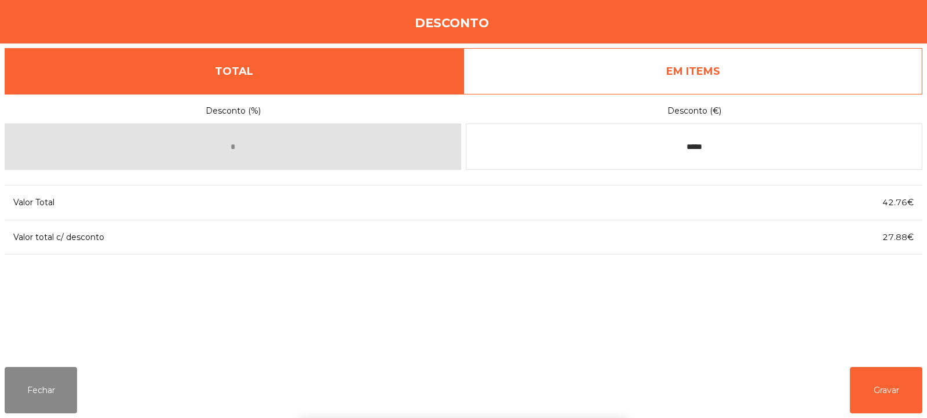
click at [869, 401] on div "1 2 3 keyboard_backspace 4 5 6 . - 7 8 9 keyboard_return 0" at bounding box center [463, 359] width 927 height 118
click at [873, 392] on button "Gravar" at bounding box center [886, 390] width 72 height 46
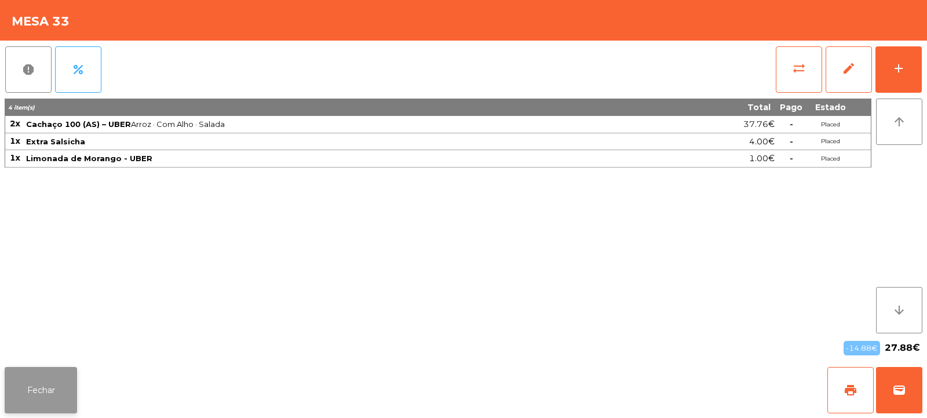
click at [41, 409] on button "Fechar" at bounding box center [41, 390] width 72 height 46
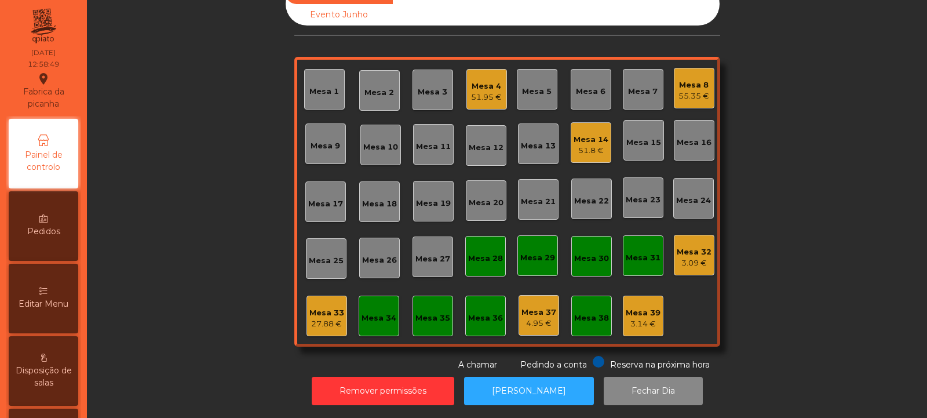
click at [529, 141] on div "Mesa 13" at bounding box center [538, 146] width 35 height 12
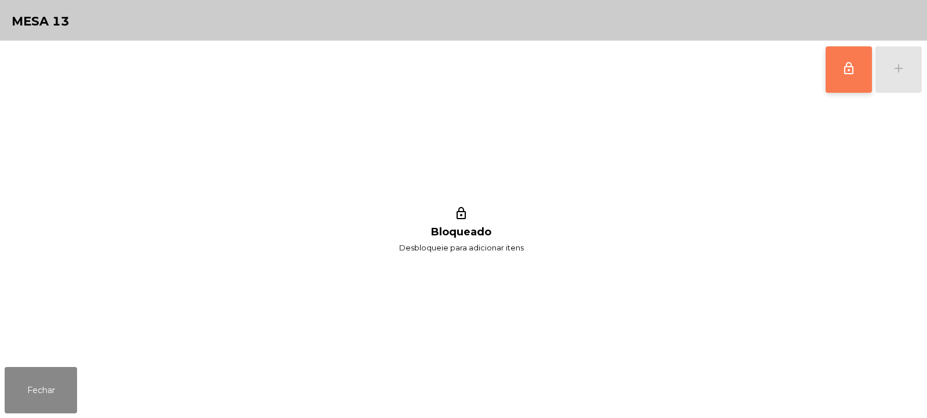
click at [844, 67] on span "lock_outline" at bounding box center [849, 68] width 14 height 14
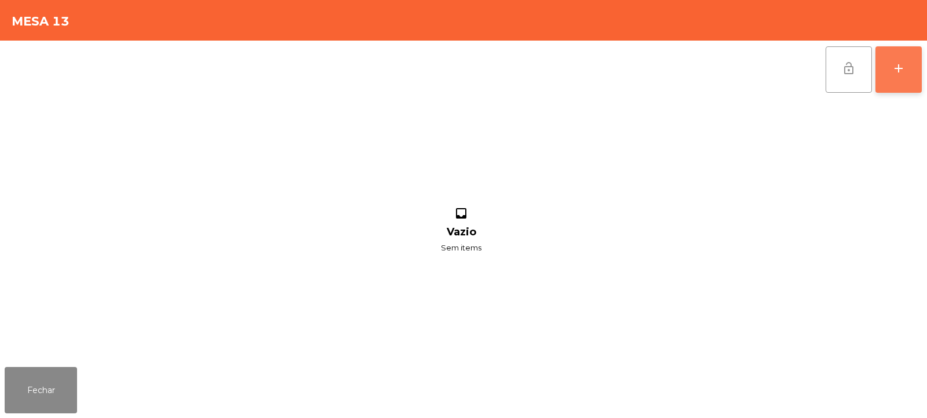
click at [901, 63] on div "add" at bounding box center [899, 68] width 14 height 14
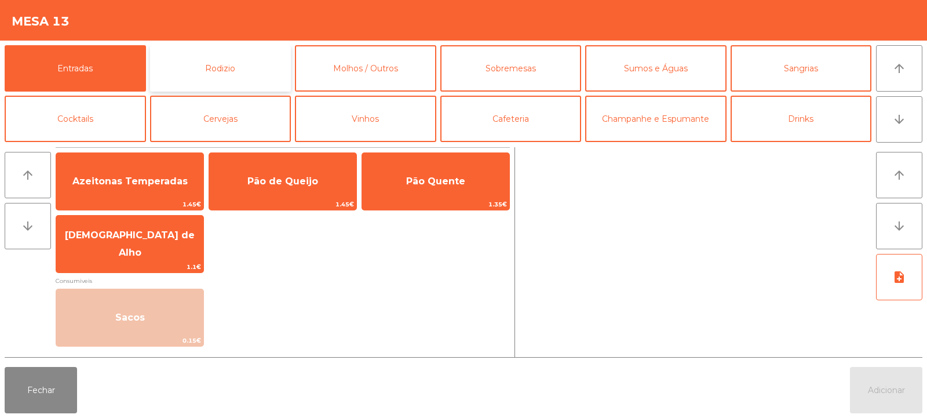
click at [234, 64] on button "Rodizio" at bounding box center [220, 68] width 141 height 46
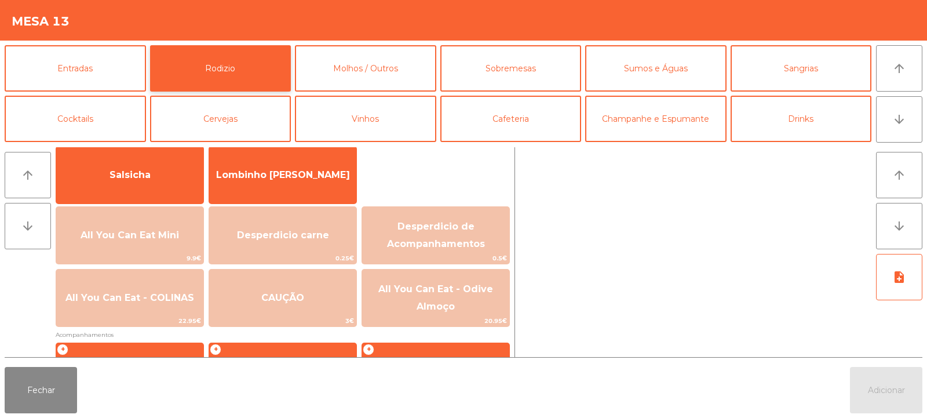
scroll to position [109, 0]
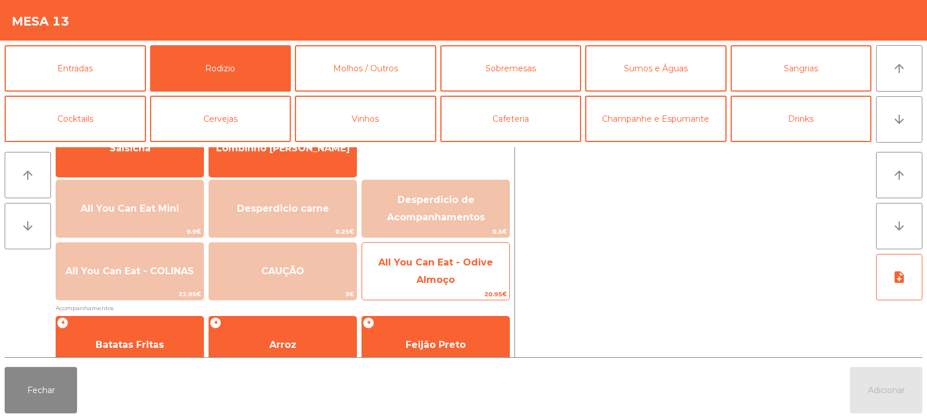
click at [467, 272] on span "All You Can Eat - Odive Almoço" at bounding box center [435, 271] width 147 height 49
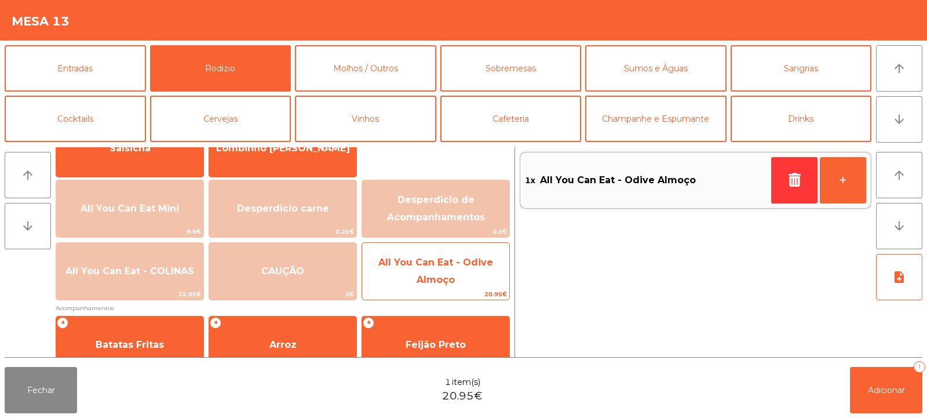
click at [469, 278] on span "All You Can Eat - Odive Almoço" at bounding box center [435, 271] width 147 height 49
click at [454, 278] on span "All You Can Eat - Odive Almoço" at bounding box center [435, 271] width 115 height 28
click at [443, 278] on span "All You Can Eat - Odive Almoço" at bounding box center [435, 271] width 115 height 28
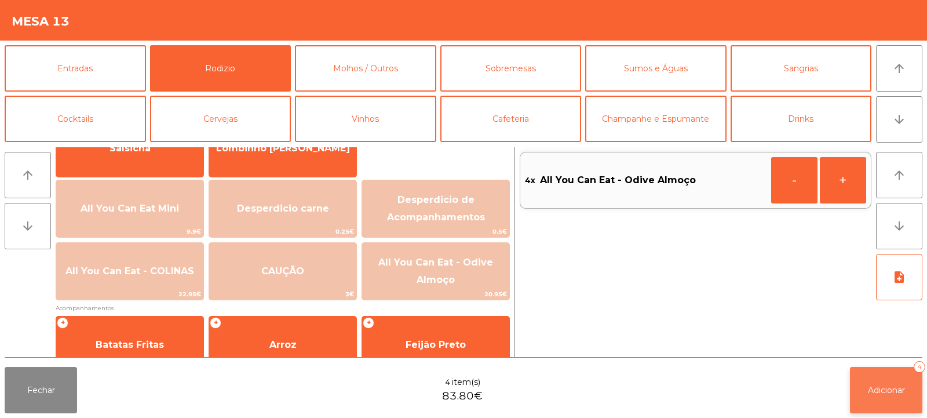
click at [878, 388] on span "Adicionar" at bounding box center [886, 390] width 37 height 10
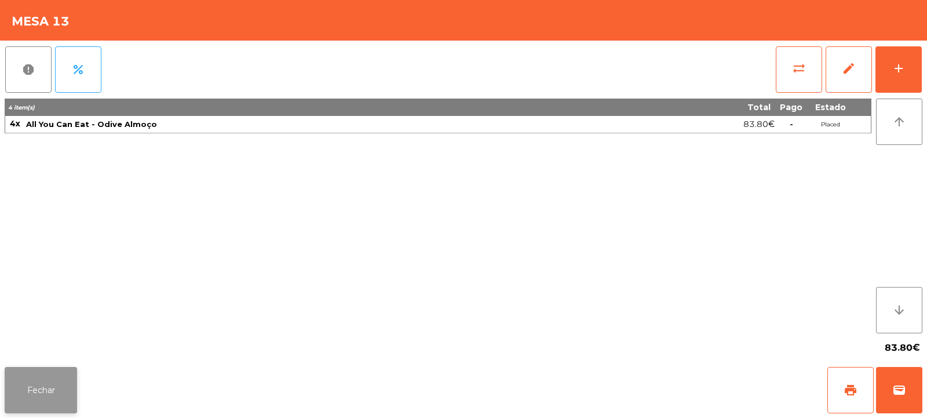
click at [50, 403] on button "Fechar" at bounding box center [41, 390] width 72 height 46
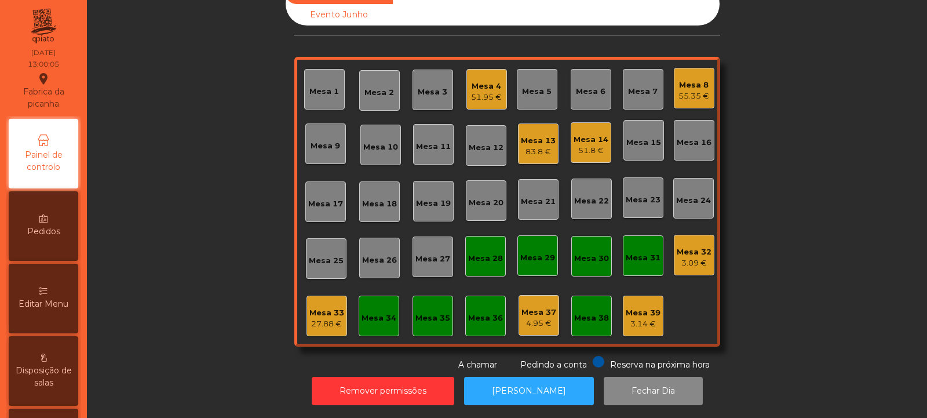
scroll to position [0, 0]
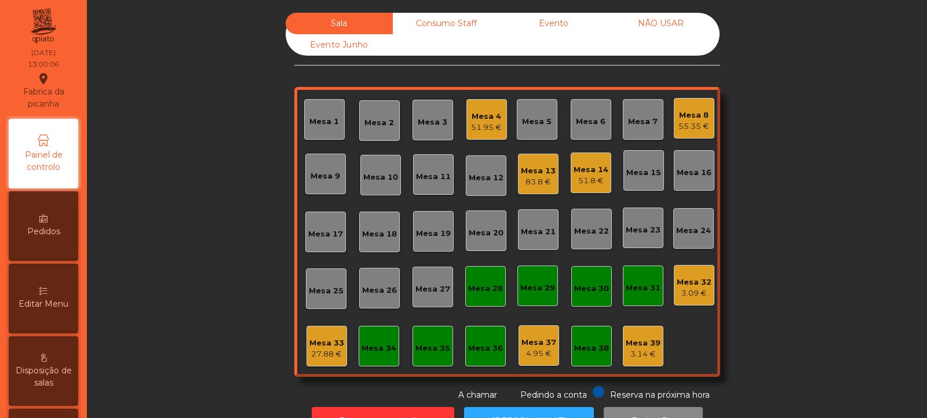
click at [319, 334] on div "Mesa 33 27.88 €" at bounding box center [326, 346] width 35 height 27
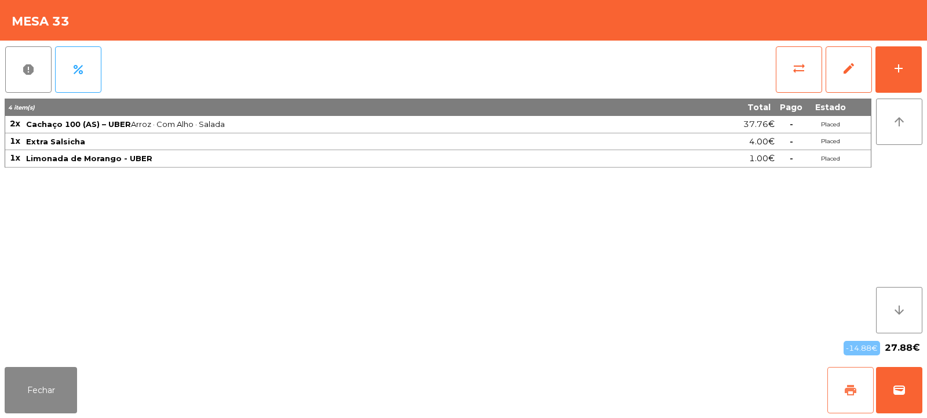
click at [841, 386] on button "print" at bounding box center [851, 390] width 46 height 46
click at [894, 397] on button "wallet" at bounding box center [899, 390] width 46 height 46
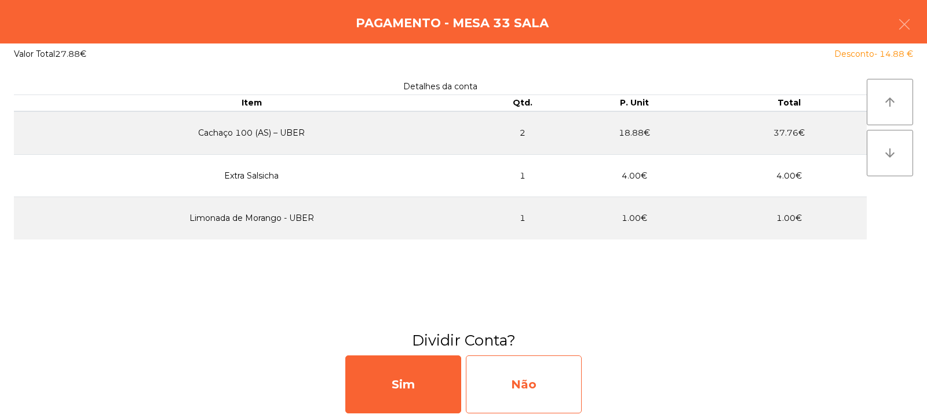
click at [551, 392] on div "Não" at bounding box center [524, 384] width 116 height 58
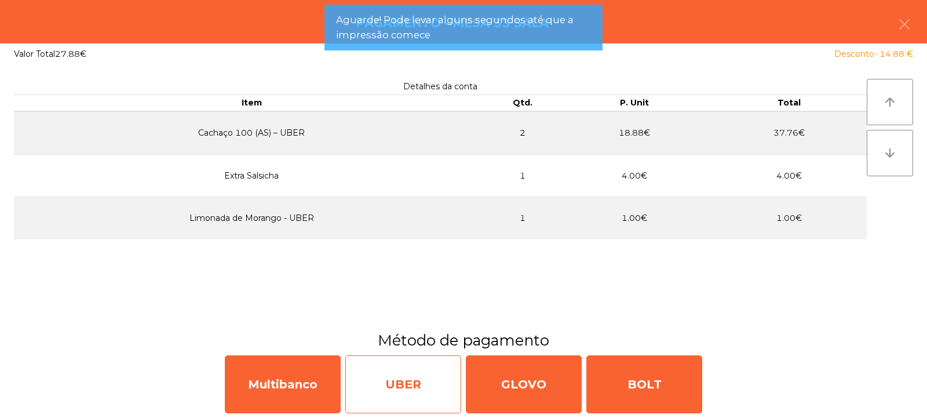
click at [396, 379] on div "UBER" at bounding box center [403, 384] width 116 height 58
select select "**"
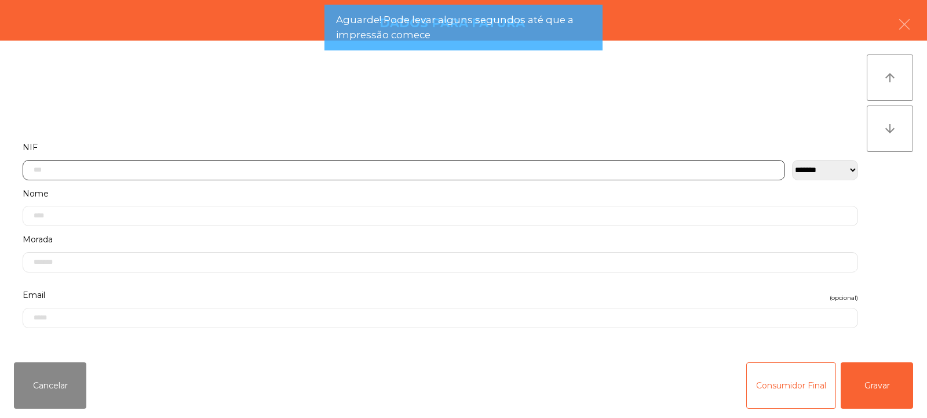
click at [312, 166] on input "text" at bounding box center [404, 170] width 763 height 20
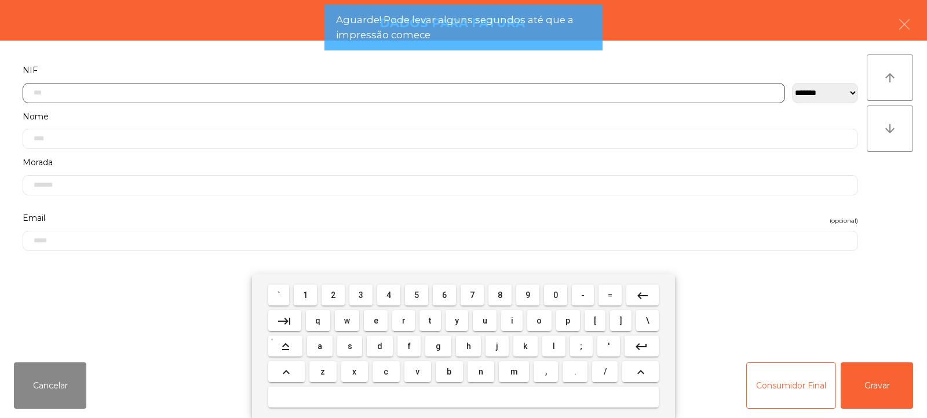
scroll to position [85, 0]
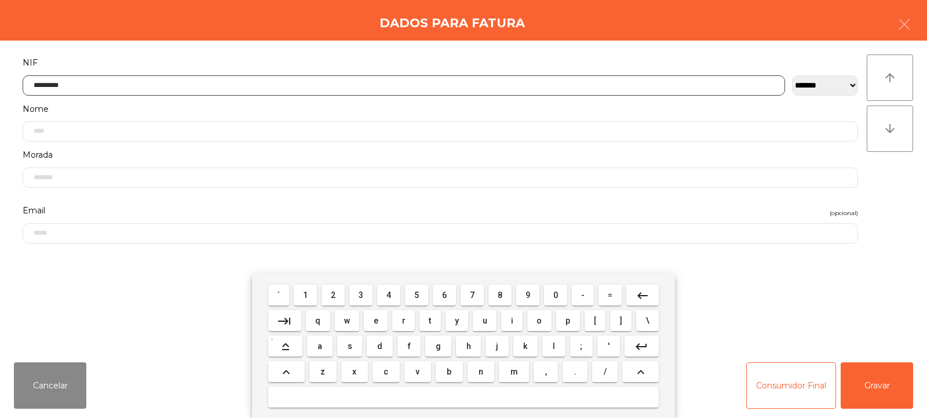
type input "*********"
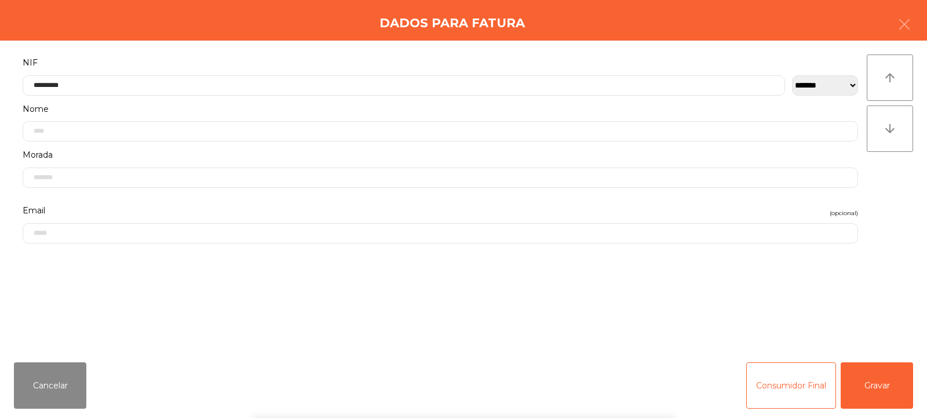
click at [860, 395] on div "` 1 2 3 4 5 6 7 8 9 0 - = keyboard_backspace keyboard_tab q w e r t y u i o p […" at bounding box center [463, 346] width 927 height 144
click at [861, 387] on button "Gravar" at bounding box center [877, 385] width 72 height 46
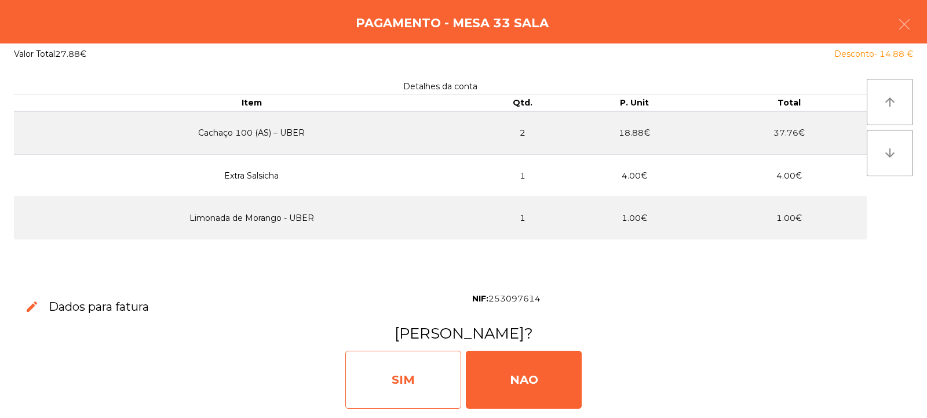
click at [421, 370] on div "SIM" at bounding box center [403, 380] width 116 height 58
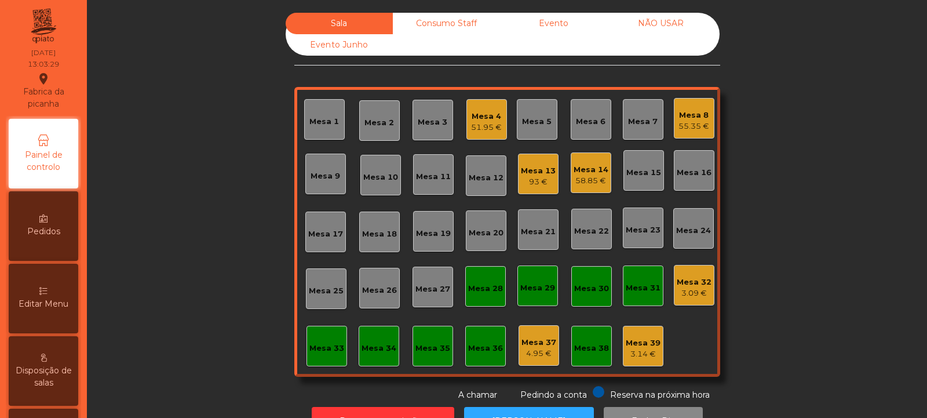
click at [585, 123] on div "Mesa 6" at bounding box center [591, 122] width 30 height 12
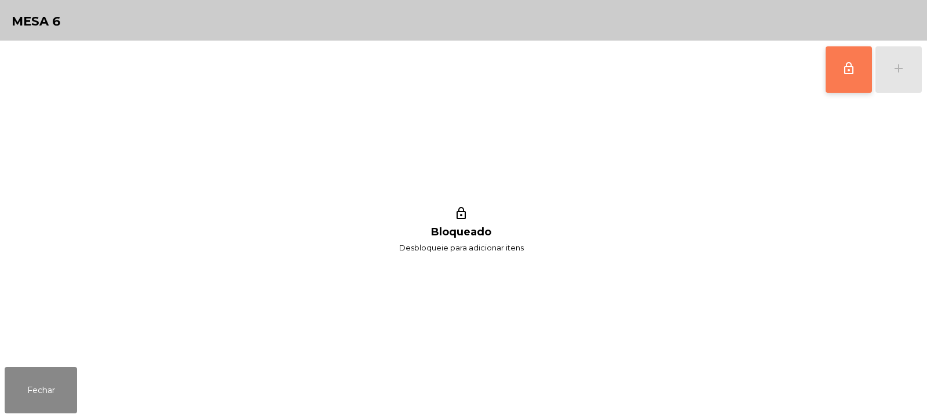
click at [844, 71] on span "lock_outline" at bounding box center [849, 68] width 14 height 14
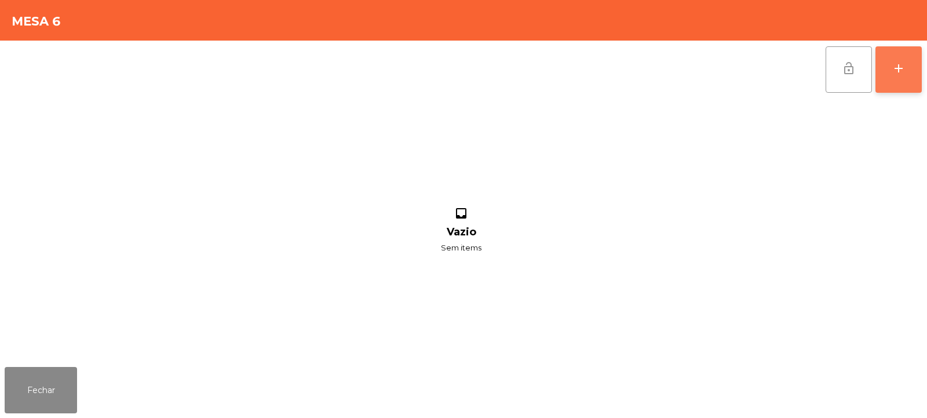
click at [894, 76] on button "add" at bounding box center [899, 69] width 46 height 46
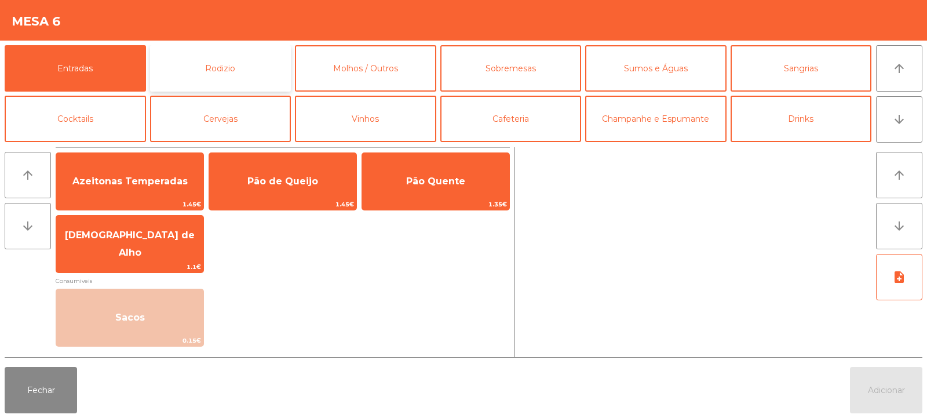
click at [226, 50] on button "Rodizio" at bounding box center [220, 68] width 141 height 46
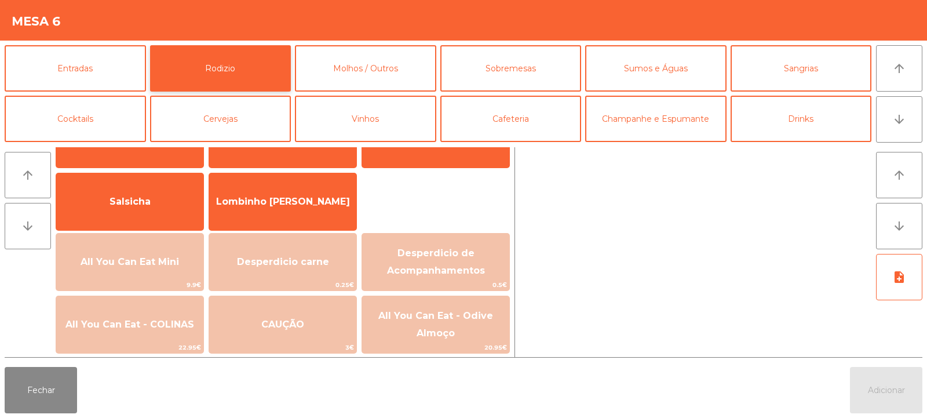
scroll to position [76, 0]
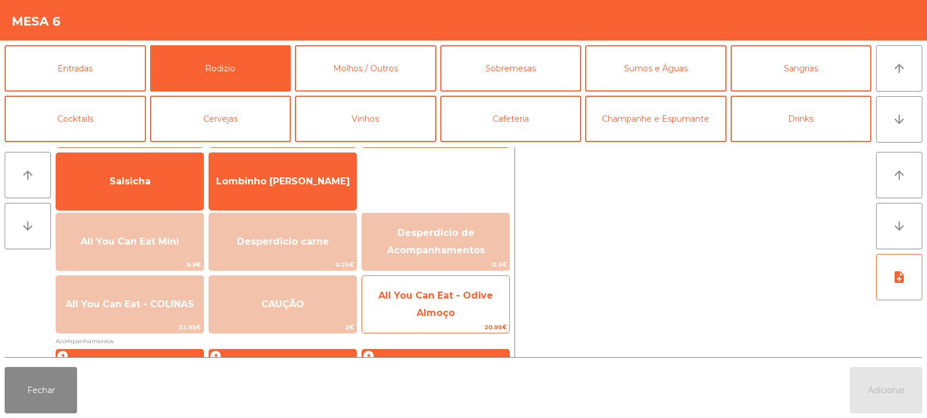
click at [423, 319] on span "All You Can Eat - Odive Almoço" at bounding box center [435, 304] width 147 height 49
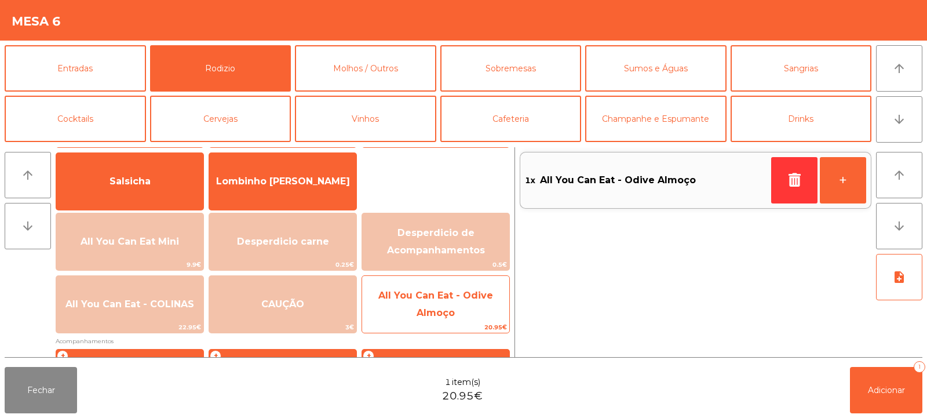
click at [425, 303] on span "All You Can Eat - Odive Almoço" at bounding box center [435, 304] width 147 height 49
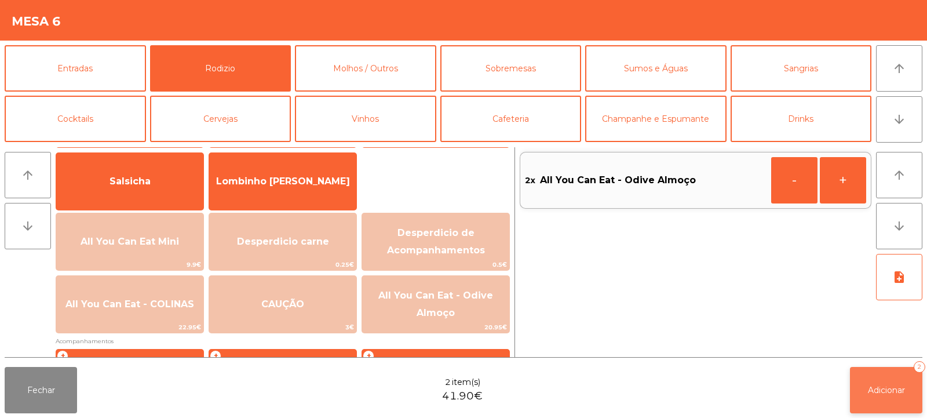
click at [868, 394] on span "Adicionar" at bounding box center [886, 390] width 37 height 10
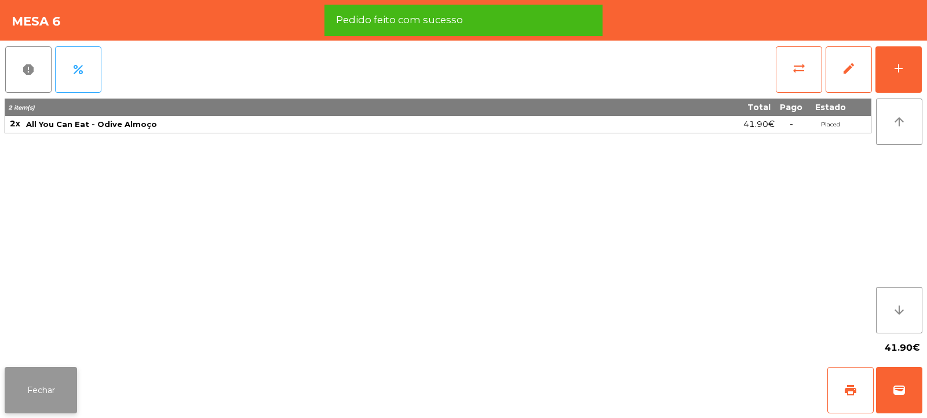
click at [38, 401] on button "Fechar" at bounding box center [41, 390] width 72 height 46
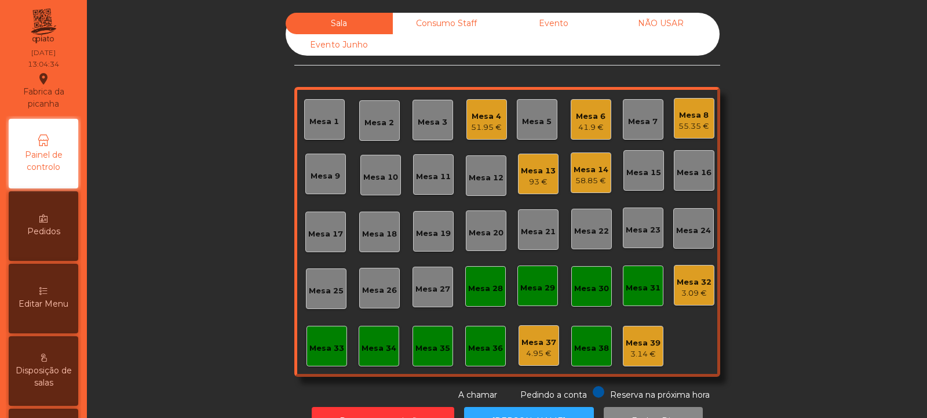
scroll to position [39, 0]
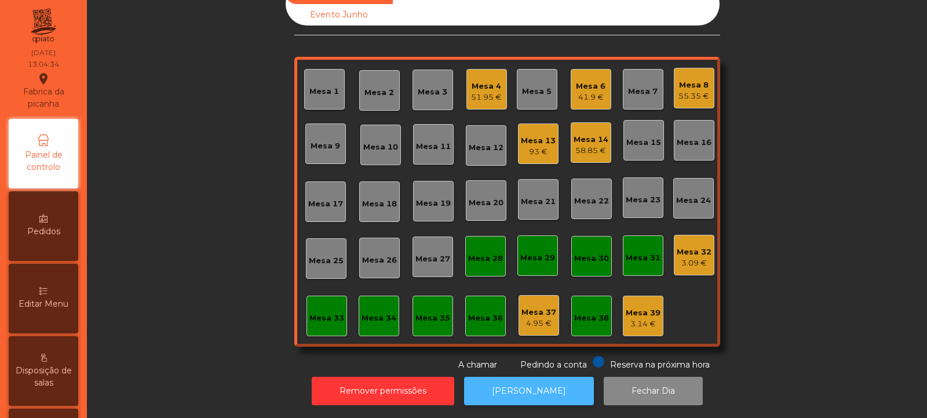
click at [510, 384] on button "[PERSON_NAME]" at bounding box center [529, 391] width 130 height 28
click at [469, 197] on div "Mesa 20" at bounding box center [486, 203] width 35 height 12
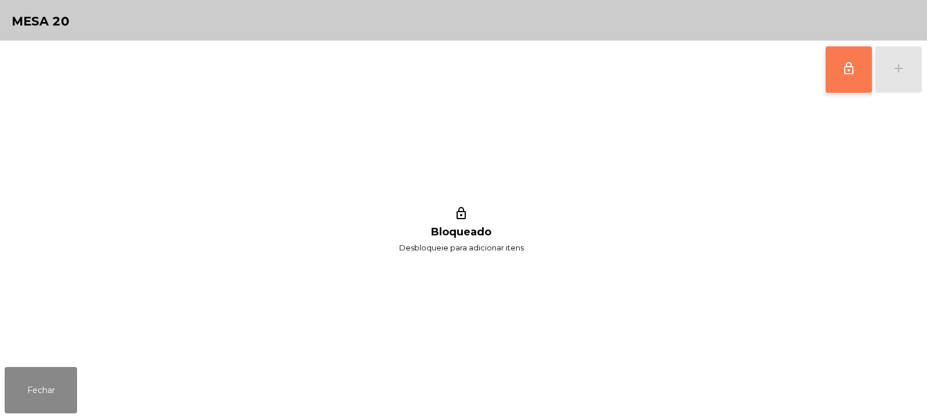
click at [835, 60] on button "lock_outline" at bounding box center [849, 69] width 46 height 46
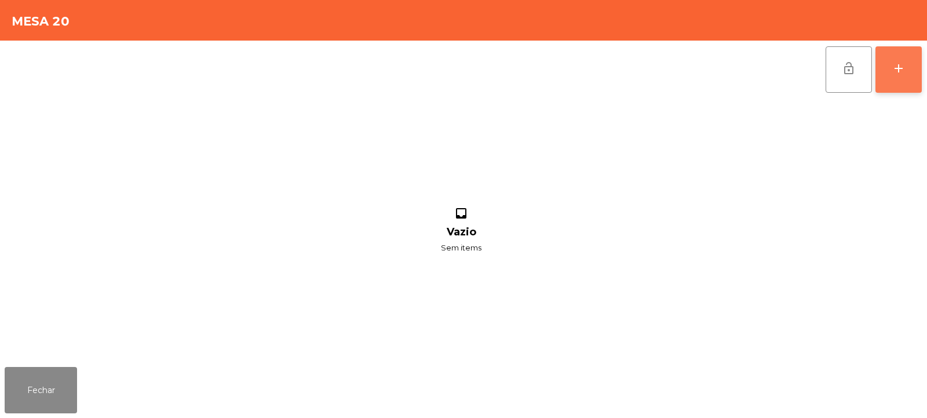
click at [889, 71] on button "add" at bounding box center [899, 69] width 46 height 46
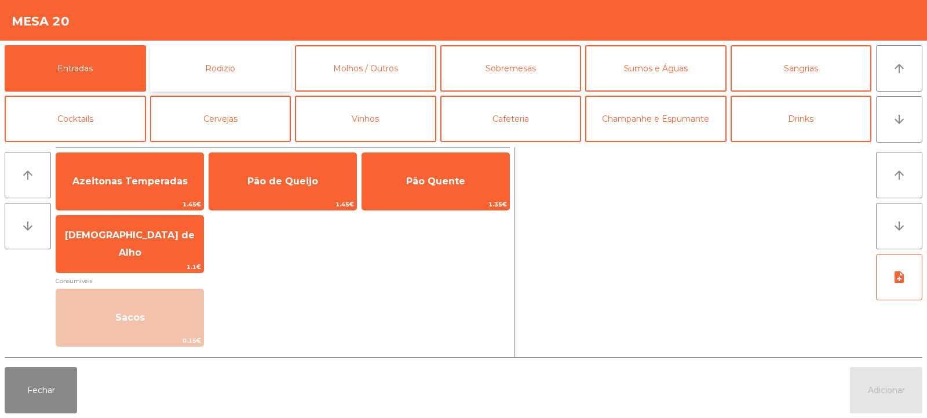
click at [187, 63] on button "Rodizio" at bounding box center [220, 68] width 141 height 46
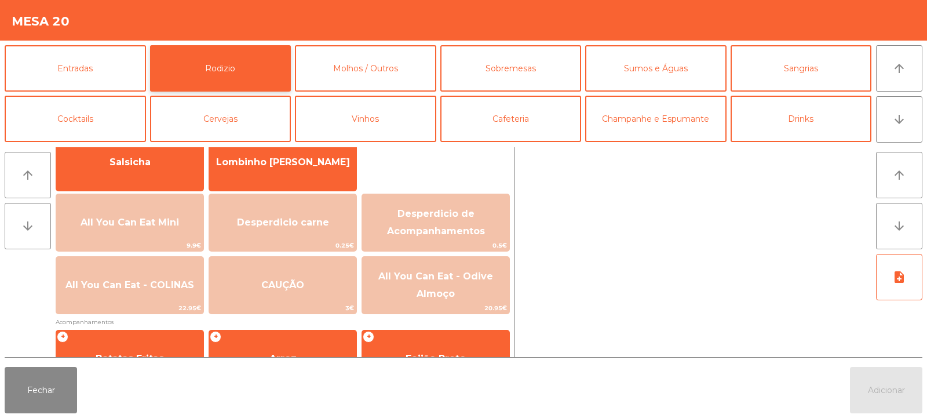
scroll to position [96, 0]
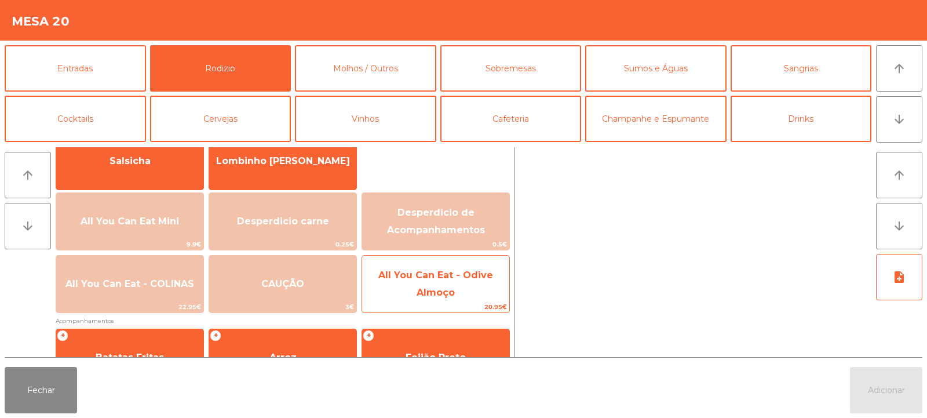
click at [411, 284] on span "All You Can Eat - Odive Almoço" at bounding box center [435, 284] width 147 height 49
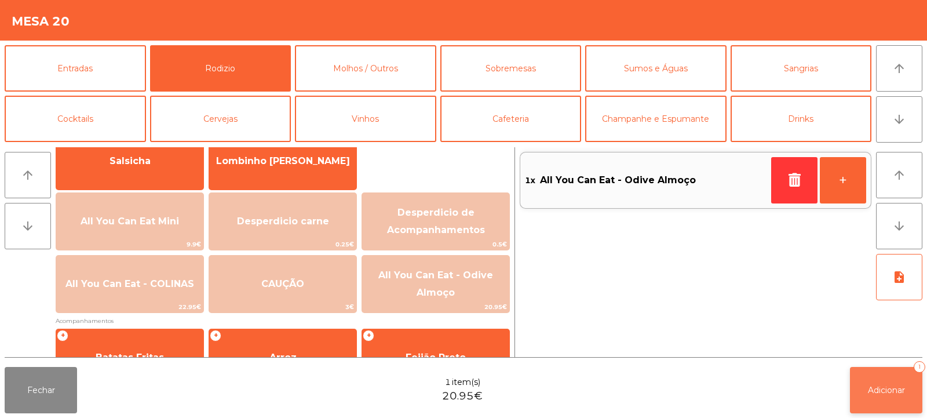
click at [876, 387] on span "Adicionar" at bounding box center [886, 390] width 37 height 10
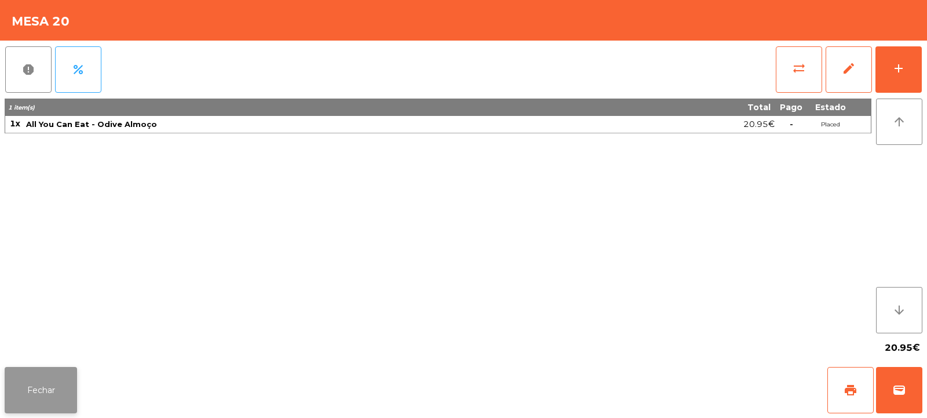
click at [49, 408] on button "Fechar" at bounding box center [41, 390] width 72 height 46
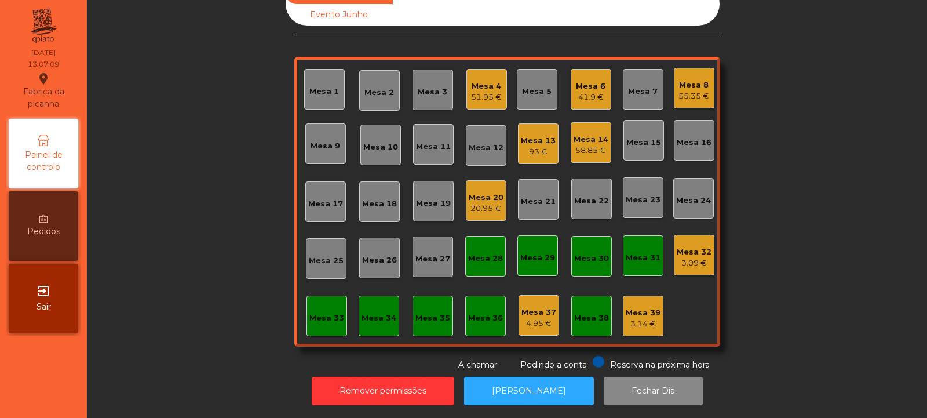
scroll to position [0, 0]
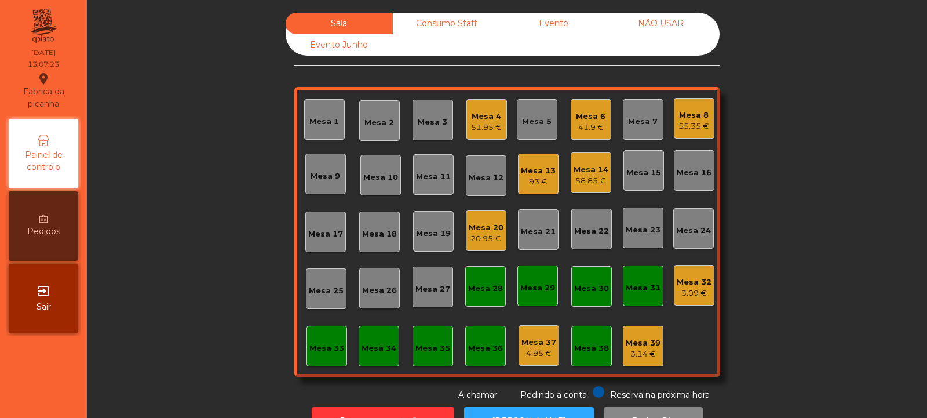
click at [322, 289] on div "Mesa 25" at bounding box center [326, 291] width 35 height 12
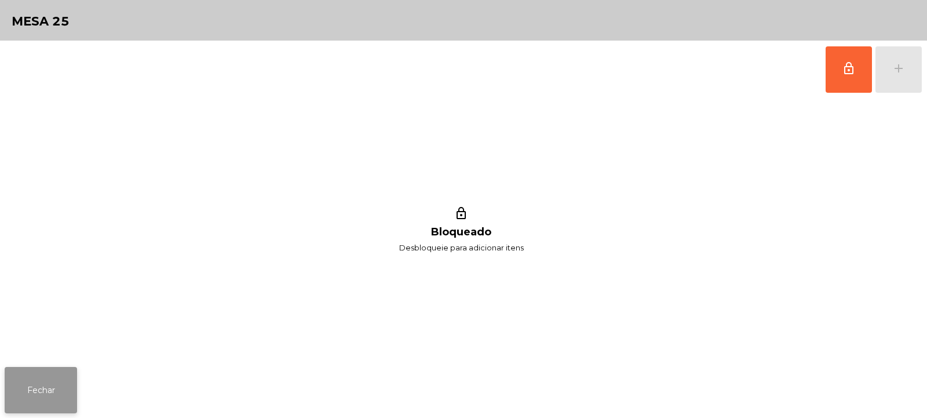
click at [57, 399] on button "Fechar" at bounding box center [41, 390] width 72 height 46
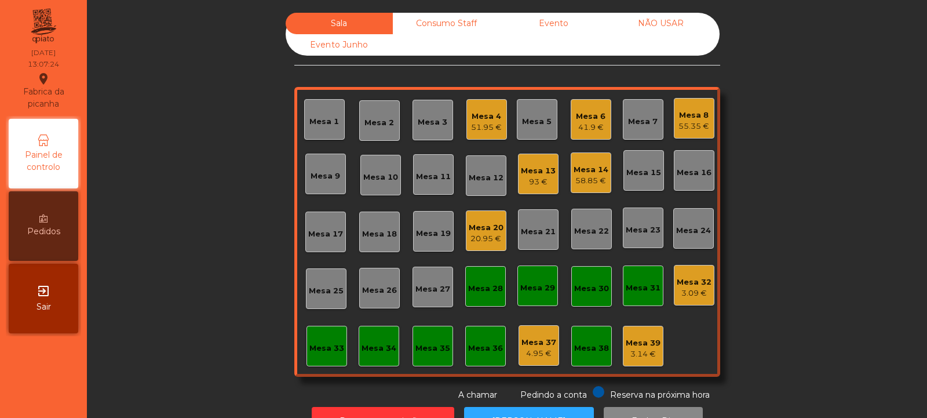
click at [438, 286] on div "Mesa 27" at bounding box center [433, 289] width 35 height 12
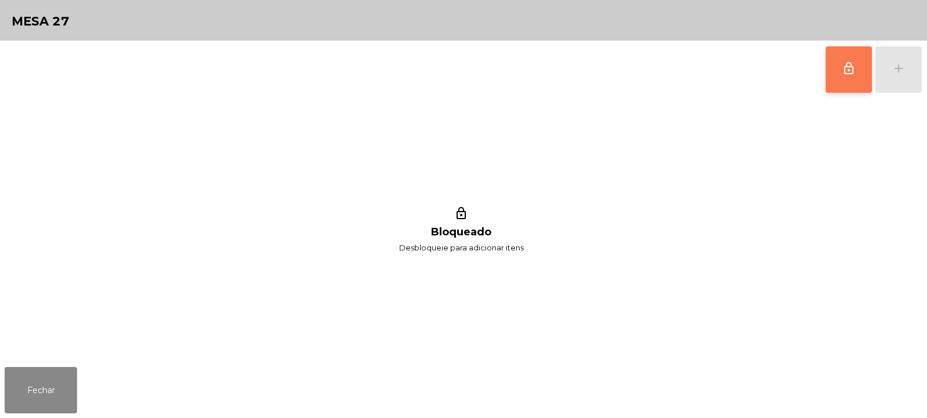
click at [846, 67] on span "lock_outline" at bounding box center [849, 68] width 14 height 14
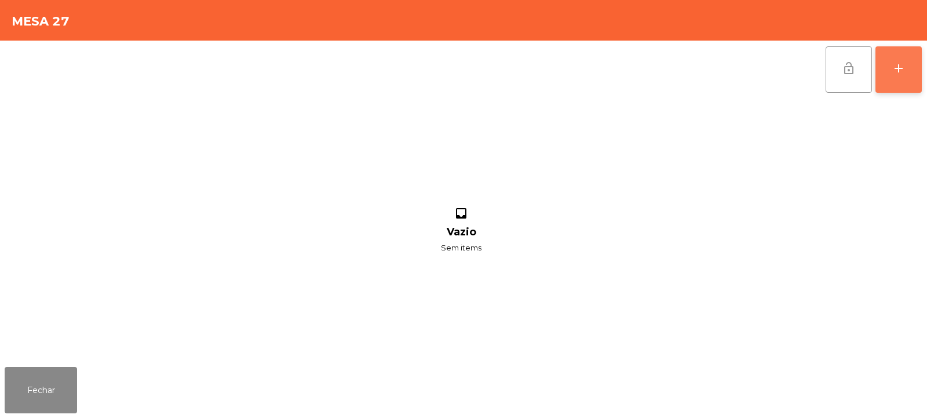
click at [904, 72] on div "add" at bounding box center [899, 68] width 14 height 14
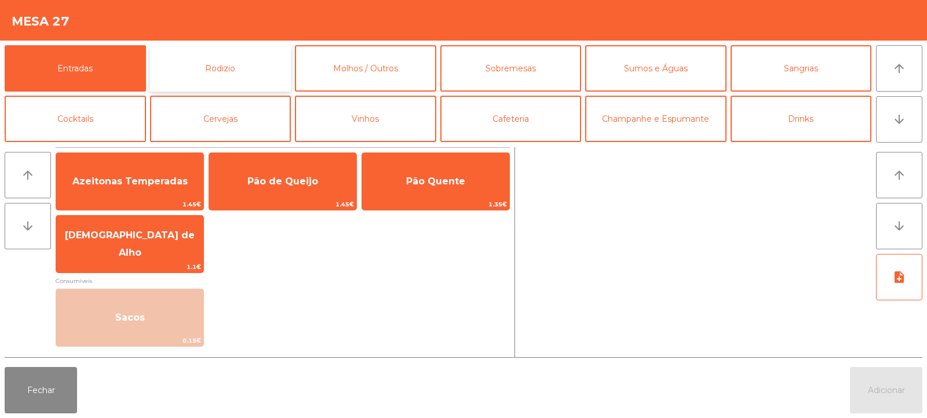
click at [249, 69] on button "Rodizio" at bounding box center [220, 68] width 141 height 46
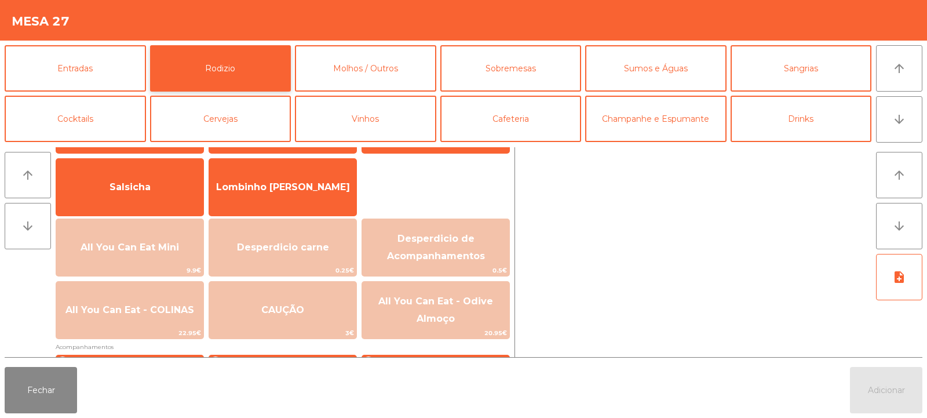
scroll to position [82, 0]
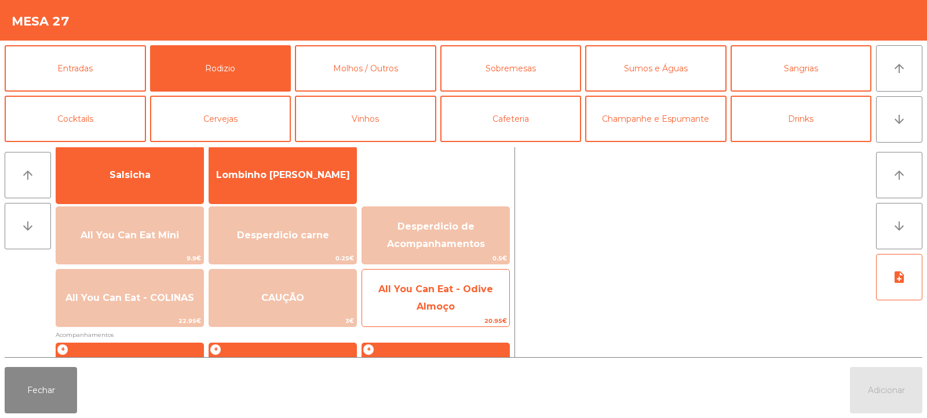
click at [416, 308] on span "All You Can Eat - Odive Almoço" at bounding box center [435, 298] width 147 height 49
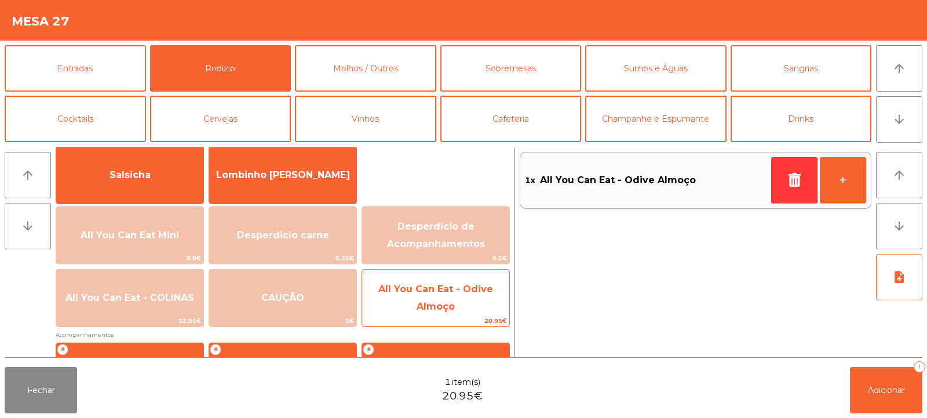
click at [428, 301] on span "All You Can Eat - Odive Almoço" at bounding box center [435, 297] width 115 height 28
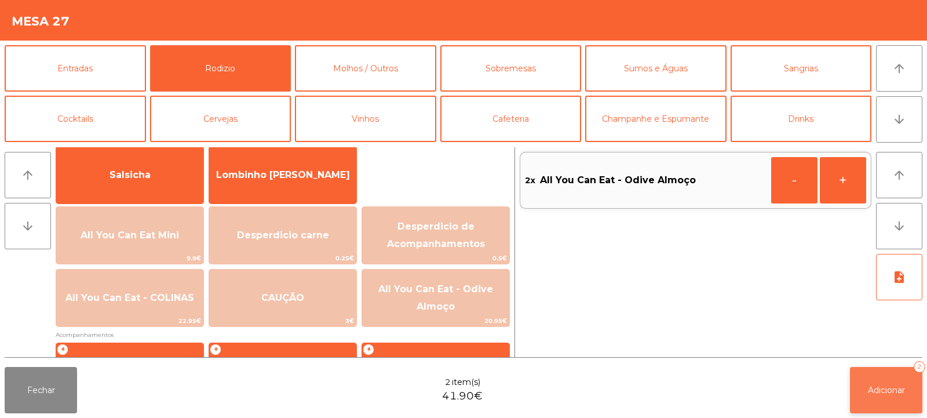
click at [893, 375] on button "Adicionar 2" at bounding box center [886, 390] width 72 height 46
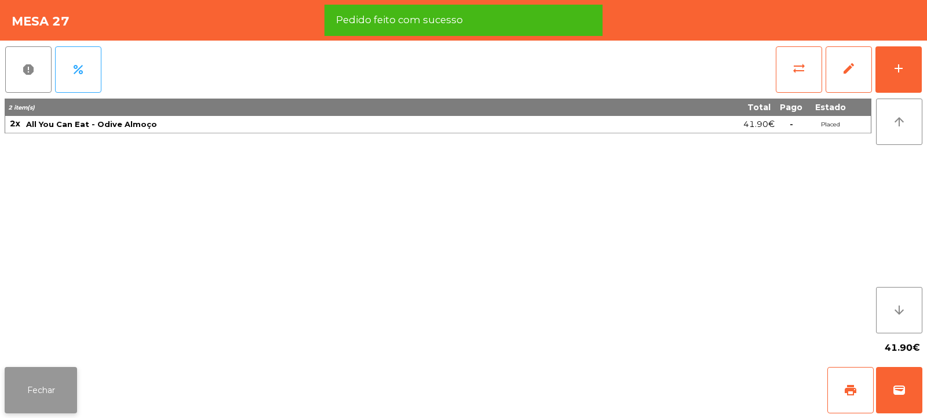
click at [38, 393] on button "Fechar" at bounding box center [41, 390] width 72 height 46
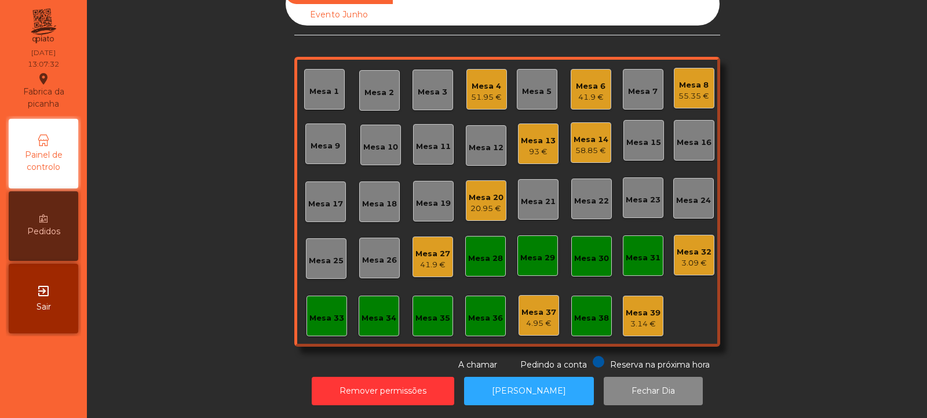
scroll to position [0, 0]
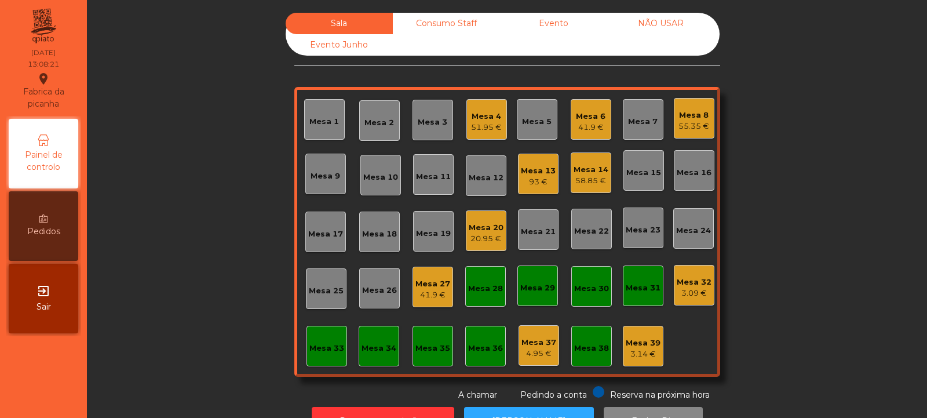
click at [482, 232] on div "Mesa 20" at bounding box center [486, 228] width 35 height 12
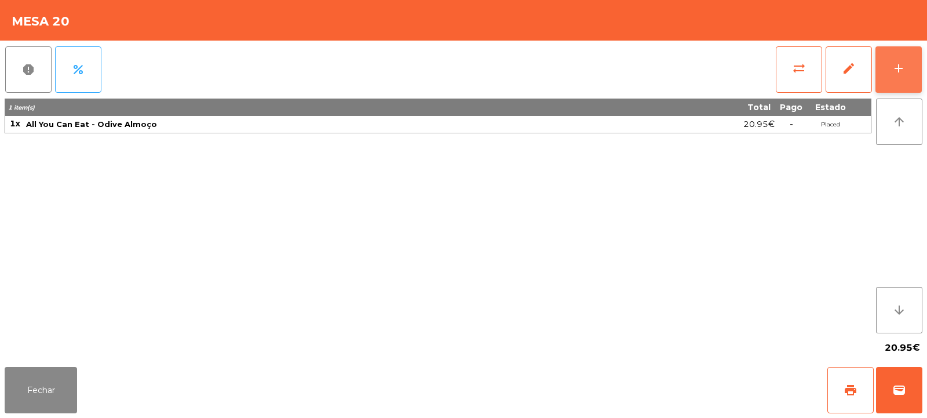
click at [895, 70] on div "add" at bounding box center [899, 68] width 14 height 14
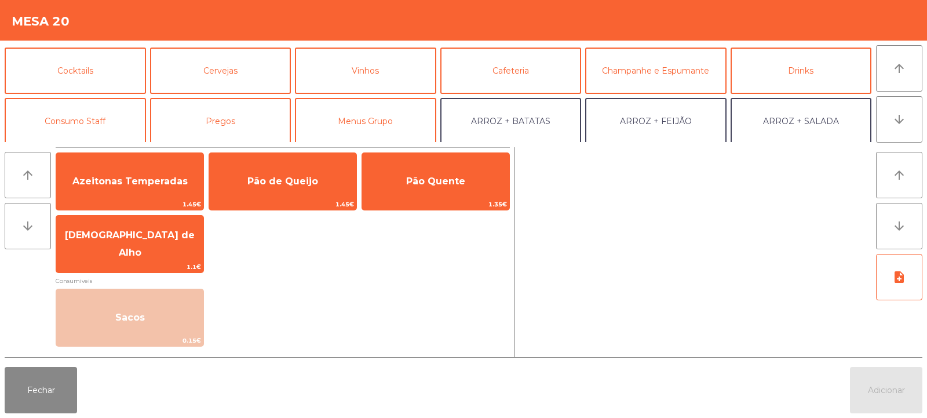
scroll to position [54, 0]
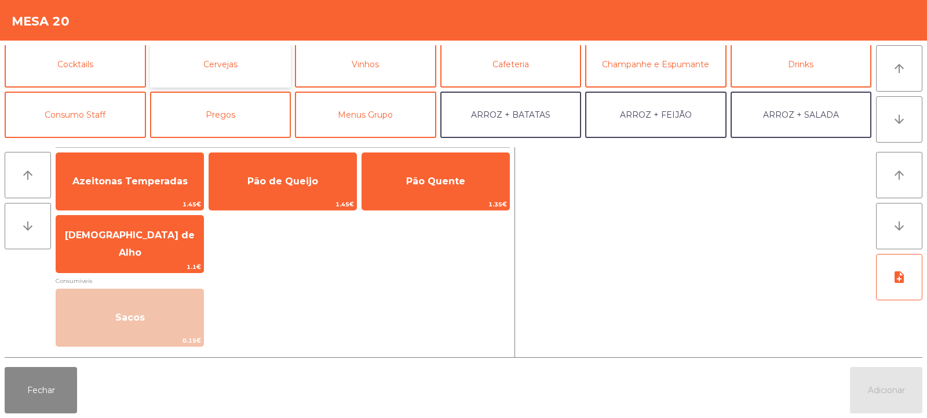
click at [258, 70] on button "Cervejas" at bounding box center [220, 64] width 141 height 46
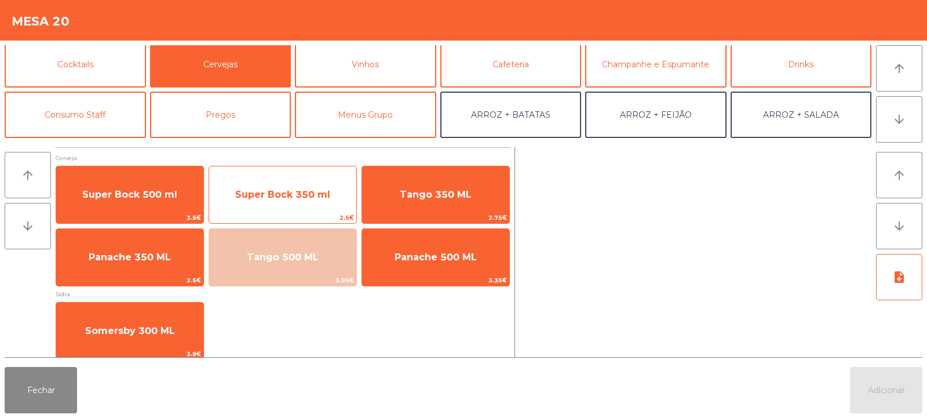
click at [309, 203] on span "Super Bock 350 ml" at bounding box center [282, 194] width 147 height 31
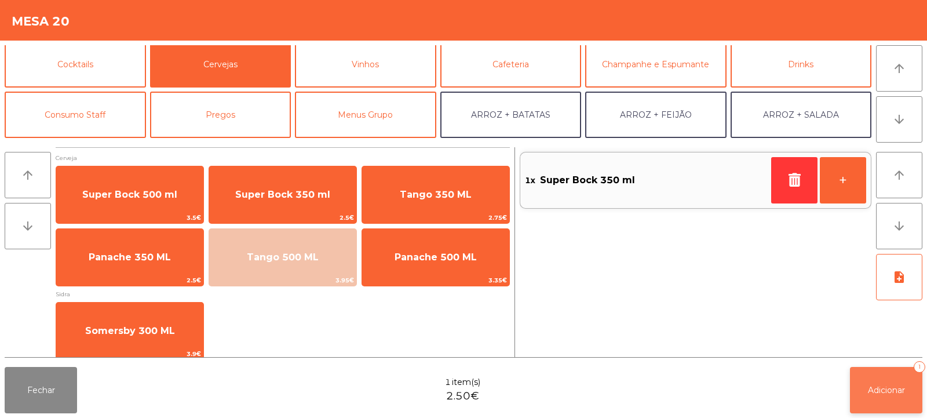
click at [883, 389] on span "Adicionar" at bounding box center [886, 390] width 37 height 10
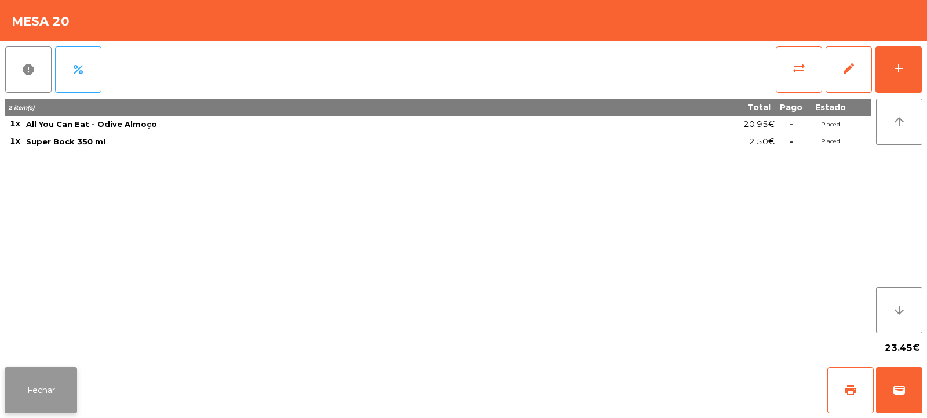
click at [49, 409] on button "Fechar" at bounding box center [41, 390] width 72 height 46
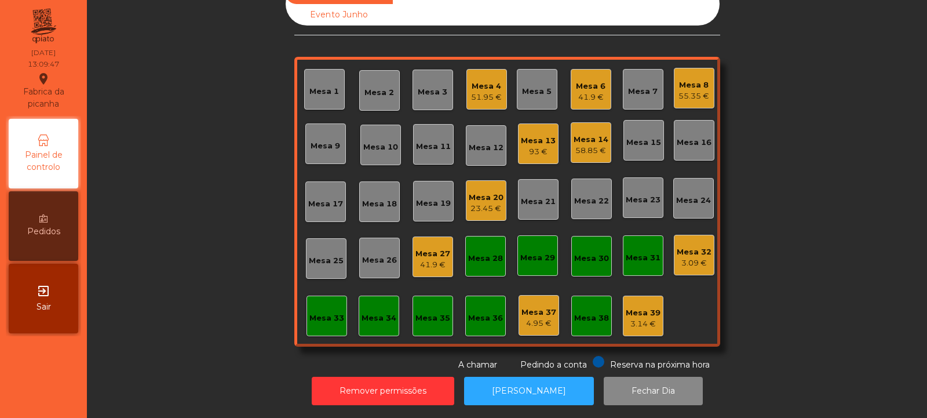
scroll to position [0, 0]
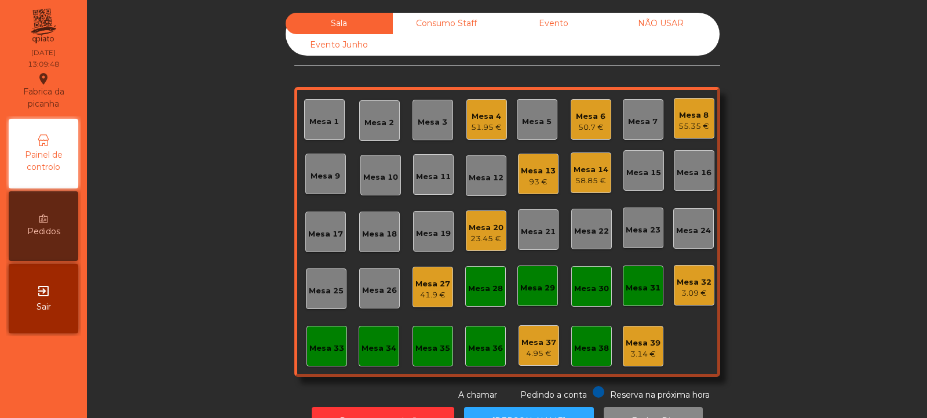
click at [494, 109] on div "Mesa 4 51.95 €" at bounding box center [486, 119] width 31 height 27
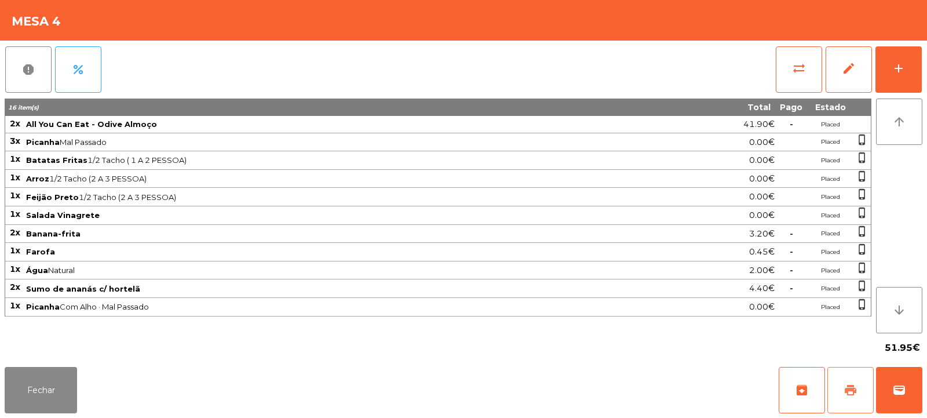
click at [846, 384] on span "print" at bounding box center [851, 390] width 14 height 14
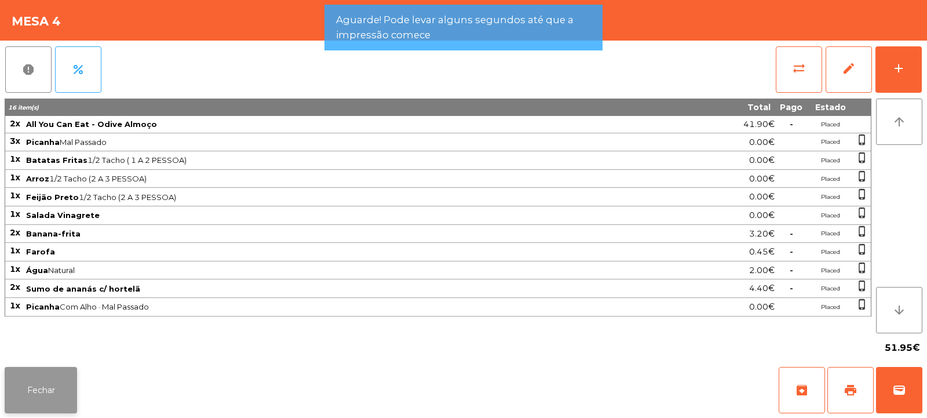
click at [57, 385] on button "Fechar" at bounding box center [41, 390] width 72 height 46
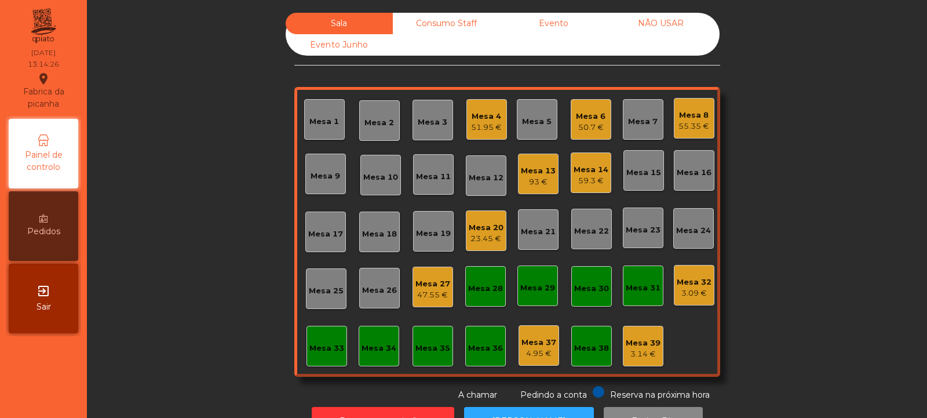
scroll to position [39, 0]
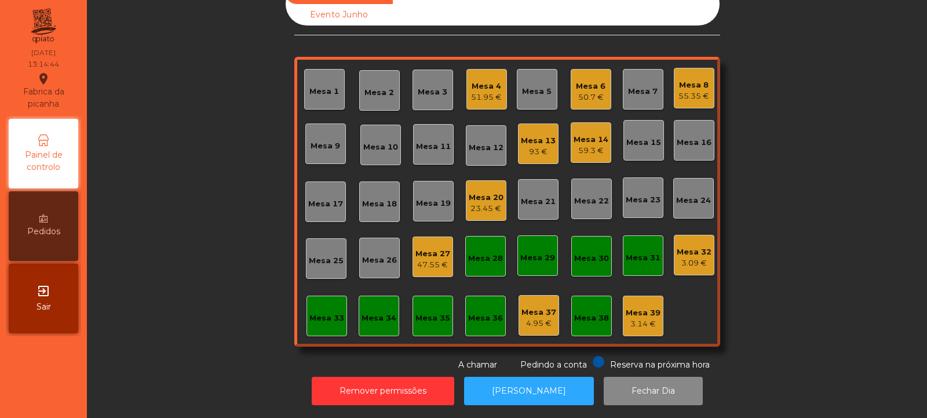
click at [389, 148] on div "Mesa 10" at bounding box center [380, 145] width 41 height 41
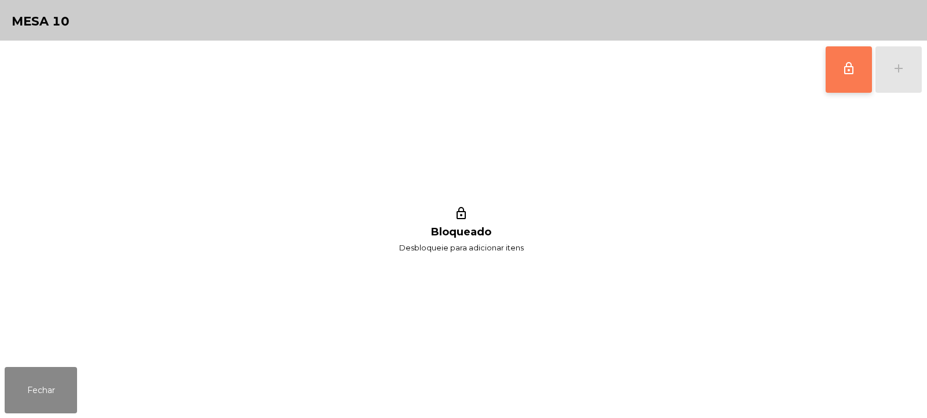
click at [852, 73] on span "lock_outline" at bounding box center [849, 68] width 14 height 14
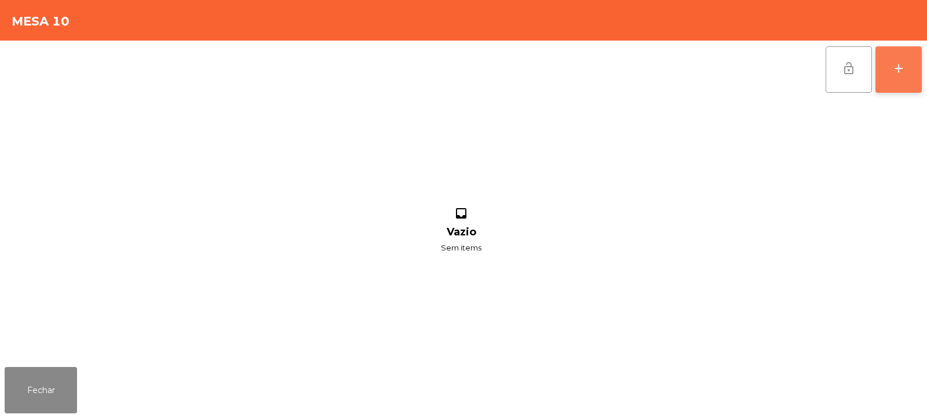
click at [904, 80] on button "add" at bounding box center [899, 69] width 46 height 46
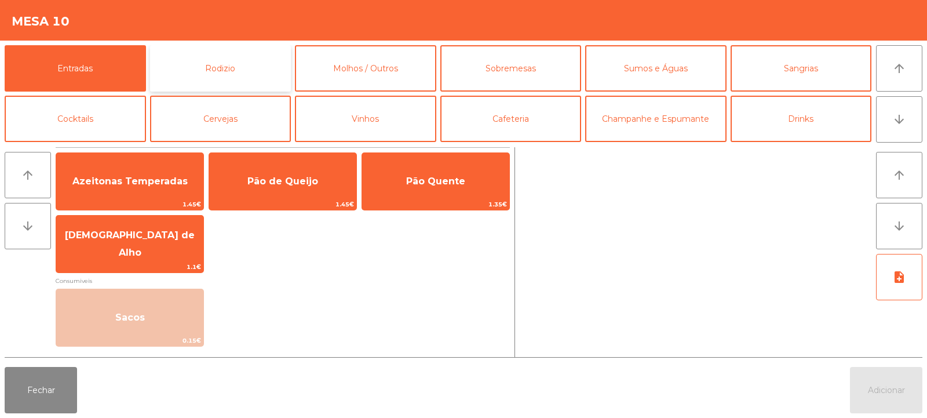
click at [256, 74] on button "Rodizio" at bounding box center [220, 68] width 141 height 46
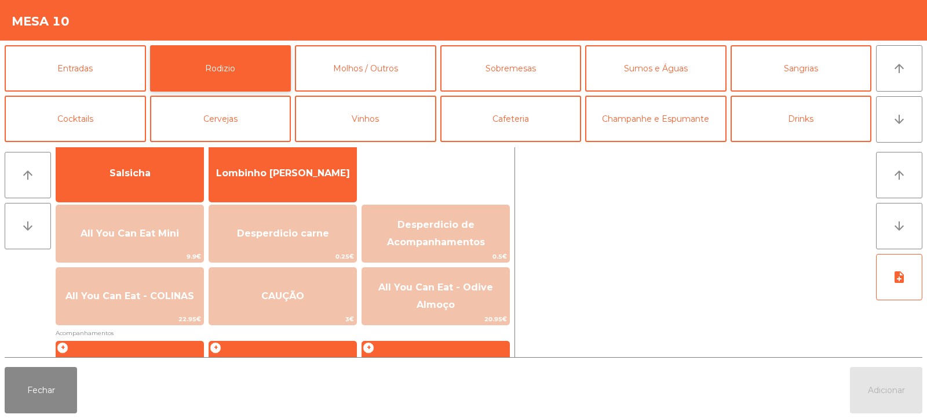
scroll to position [87, 0]
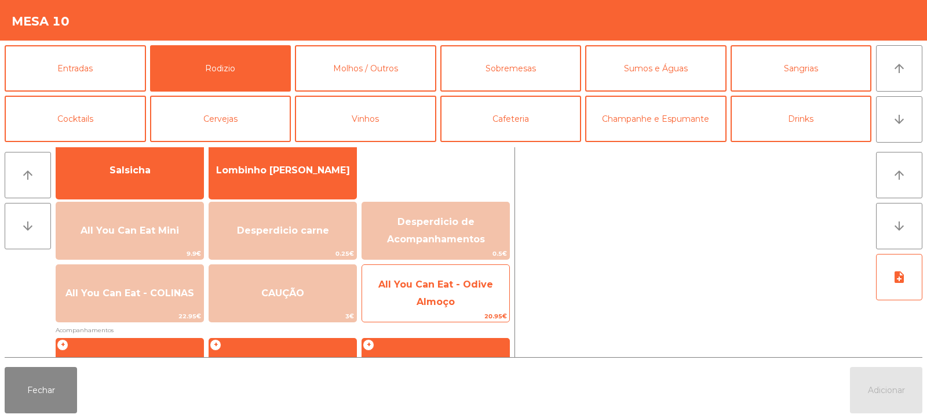
click at [435, 301] on span "All You Can Eat - Odive Almoço" at bounding box center [435, 293] width 115 height 28
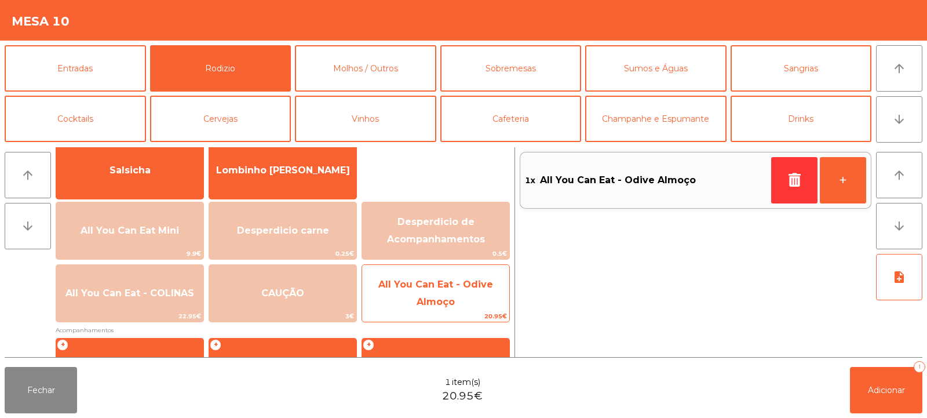
click at [435, 304] on span "All You Can Eat - Odive Almoço" at bounding box center [435, 293] width 115 height 28
click at [437, 303] on span "All You Can Eat - Odive Almoço" at bounding box center [435, 293] width 115 height 28
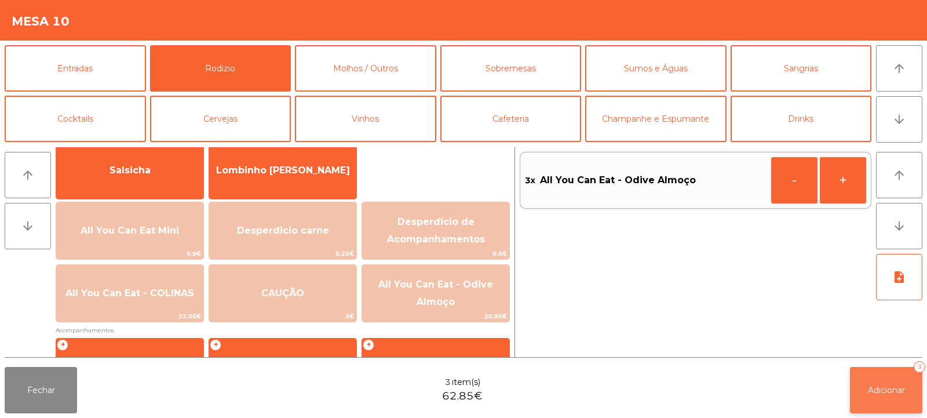
click at [872, 378] on button "Adicionar 3" at bounding box center [886, 390] width 72 height 46
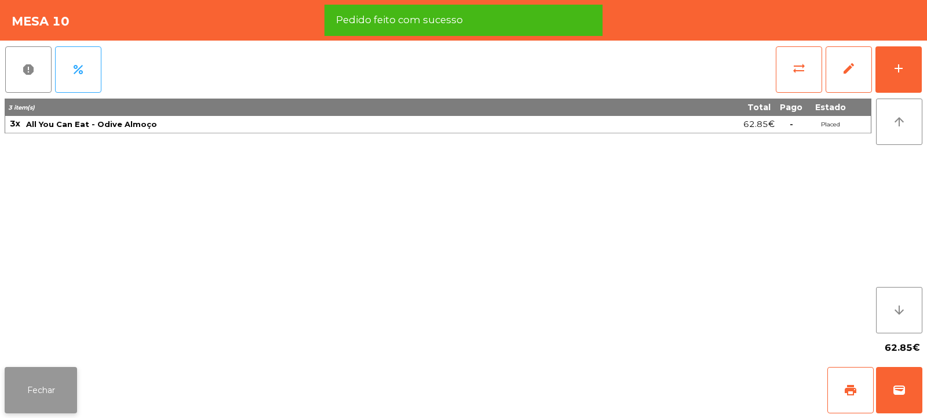
click at [43, 407] on button "Fechar" at bounding box center [41, 390] width 72 height 46
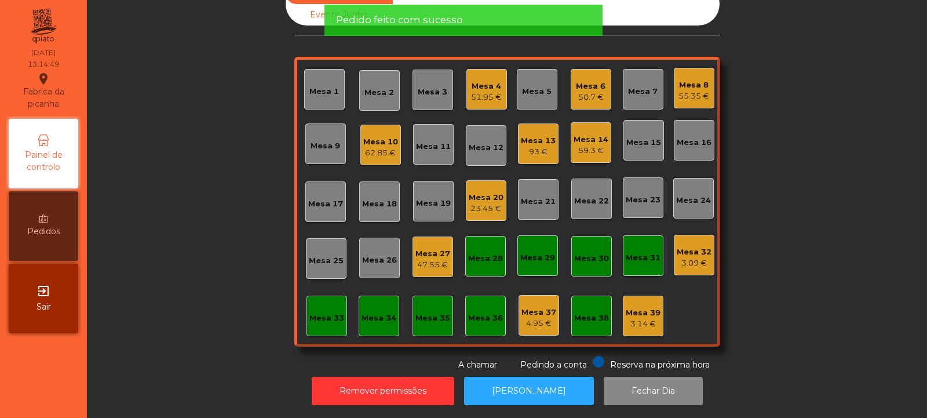
scroll to position [0, 0]
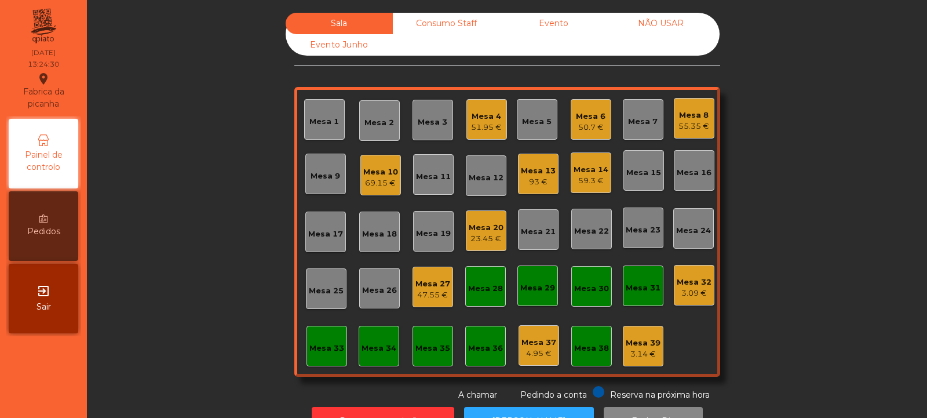
click at [698, 124] on div "55.35 €" at bounding box center [694, 127] width 31 height 12
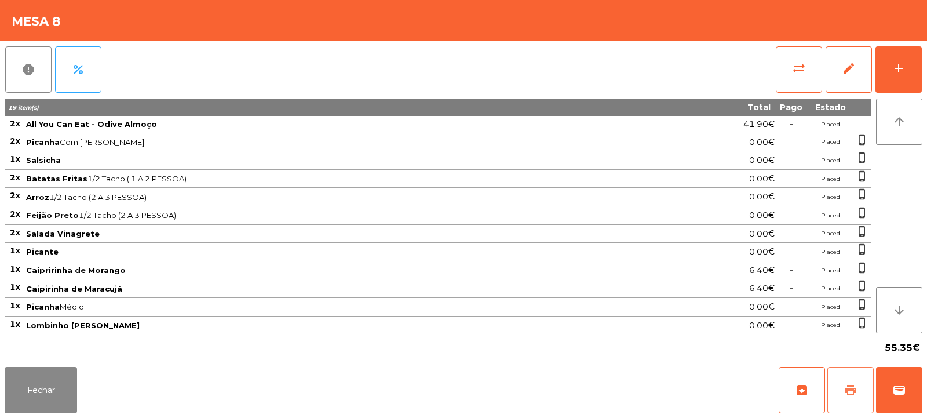
click at [855, 392] on span "print" at bounding box center [851, 390] width 14 height 14
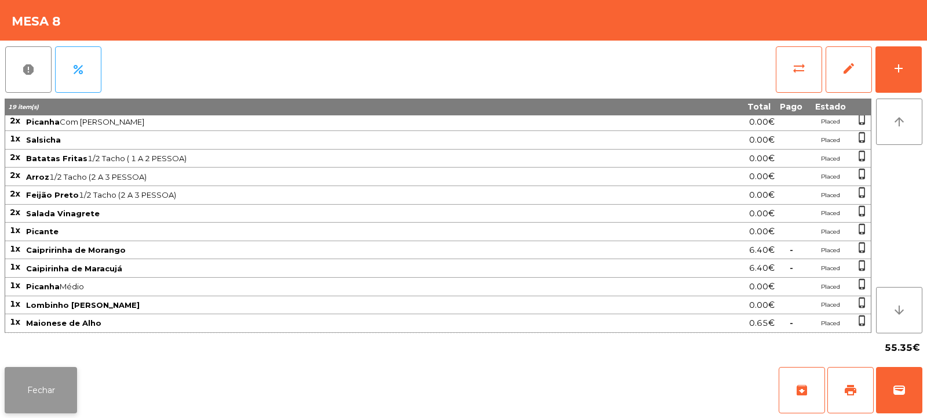
click at [71, 396] on button "Fechar" at bounding box center [41, 390] width 72 height 46
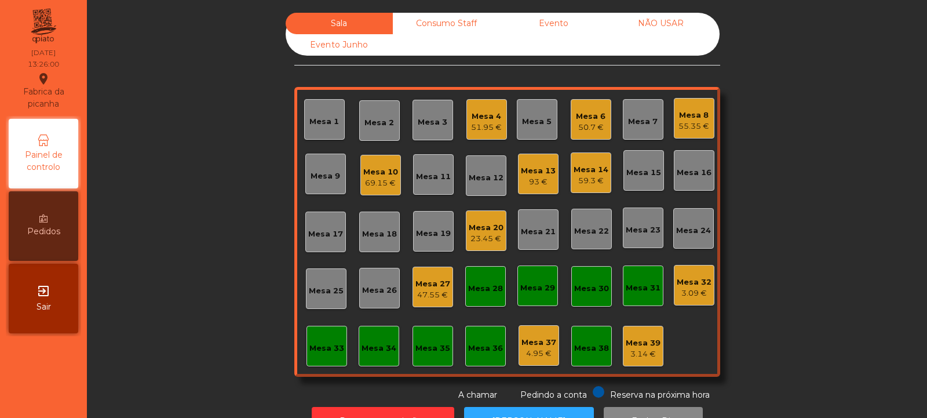
click at [237, 246] on div "Sala Consumo Staff Evento NÃO USAR Evento Junho Mesa 1 Mesa 2 Mesa 3 [GEOGRAPHI…" at bounding box center [507, 207] width 809 height 388
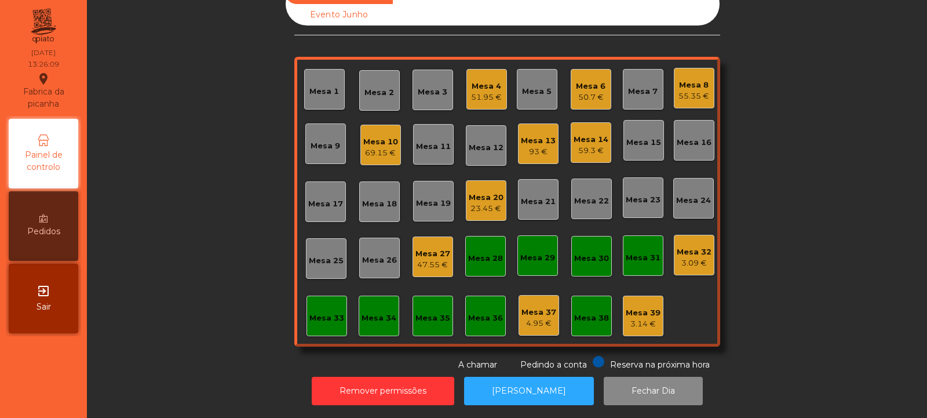
click at [686, 97] on div "Mesa 8 55.35 €" at bounding box center [694, 88] width 41 height 41
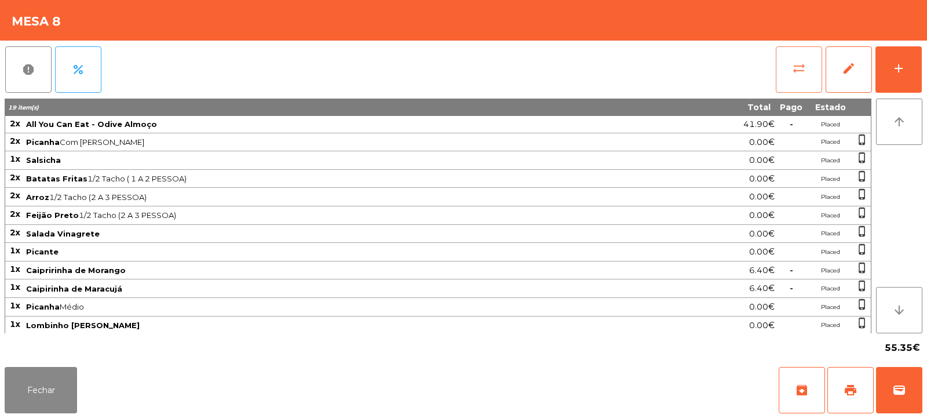
click at [797, 75] on button "sync_alt" at bounding box center [799, 69] width 46 height 46
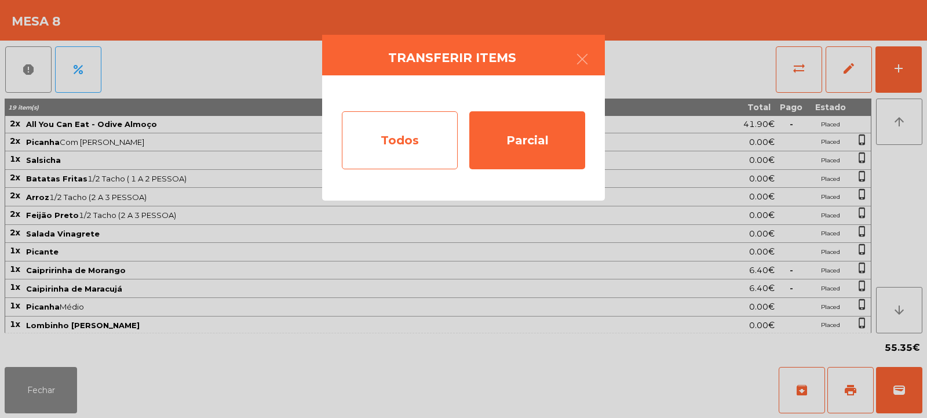
click at [379, 143] on div "Todos" at bounding box center [400, 140] width 116 height 58
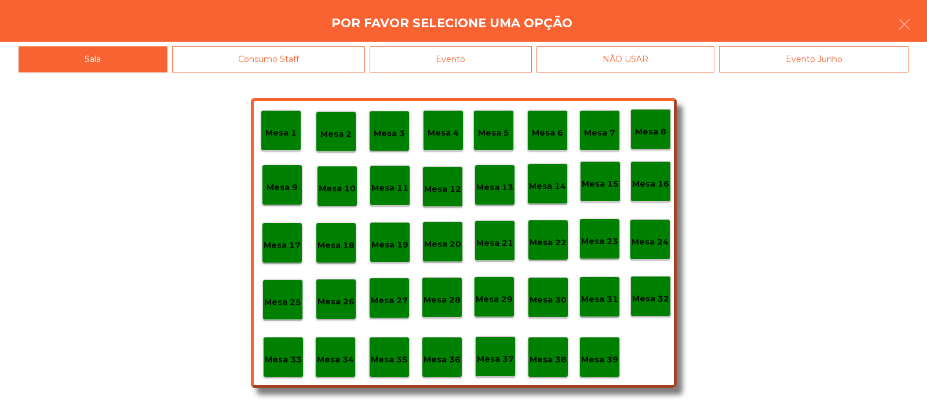
click at [484, 56] on div "Evento" at bounding box center [451, 59] width 162 height 26
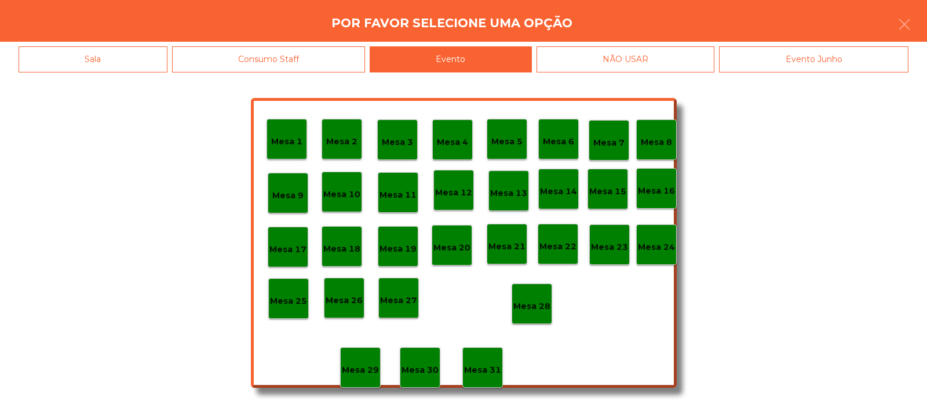
click at [547, 309] on p "Mesa 28" at bounding box center [531, 306] width 37 height 13
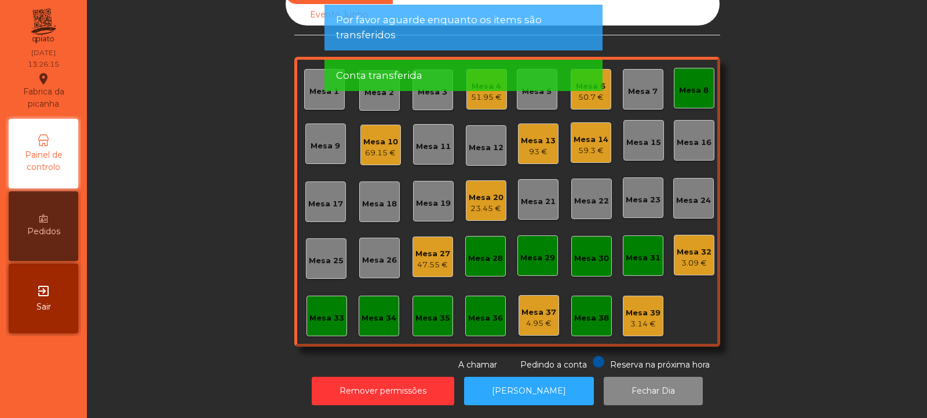
click at [694, 91] on div "Mesa 8" at bounding box center [694, 88] width 41 height 41
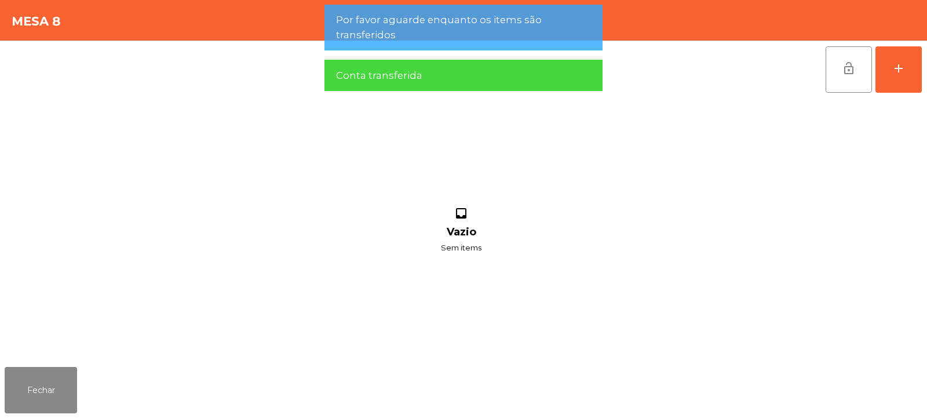
click at [847, 83] on button "lock_open" at bounding box center [849, 69] width 46 height 46
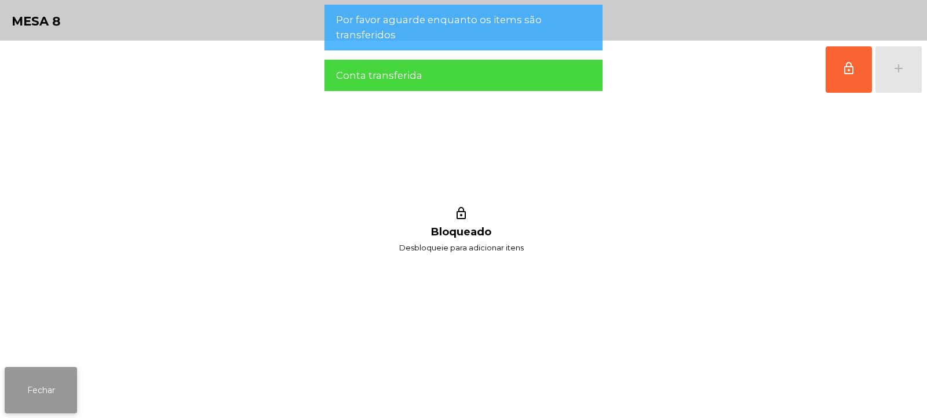
click at [51, 387] on button "Fechar" at bounding box center [41, 390] width 72 height 46
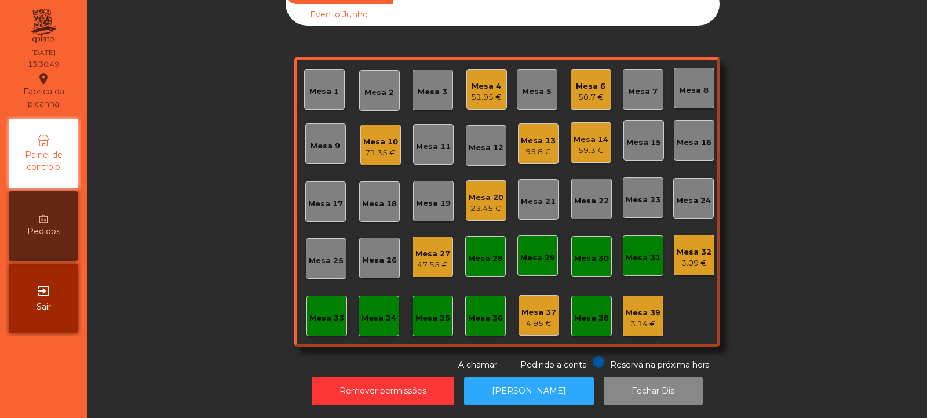
scroll to position [0, 0]
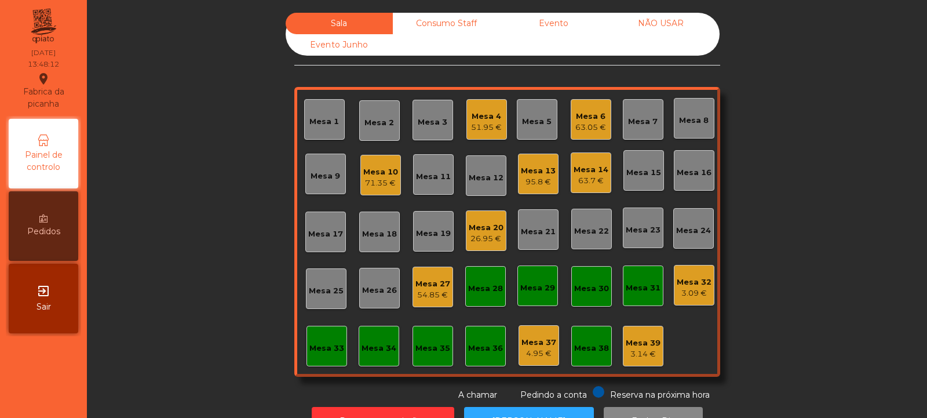
click at [579, 299] on div "Mesa 30" at bounding box center [591, 286] width 41 height 41
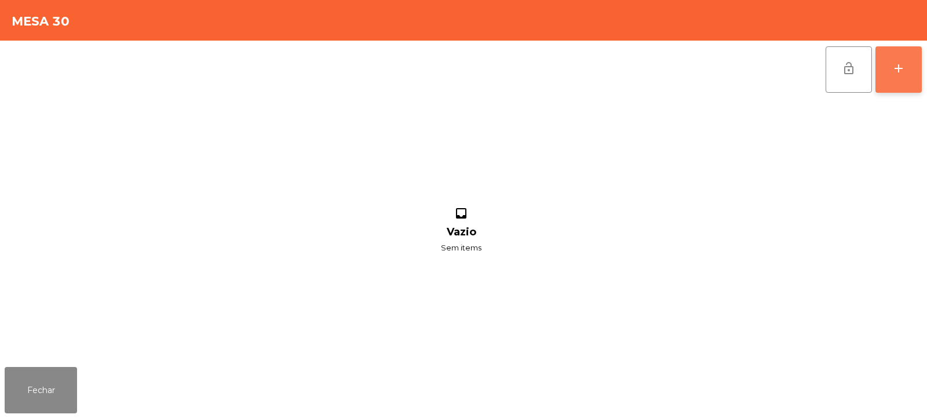
click at [905, 73] on div "add" at bounding box center [899, 68] width 14 height 14
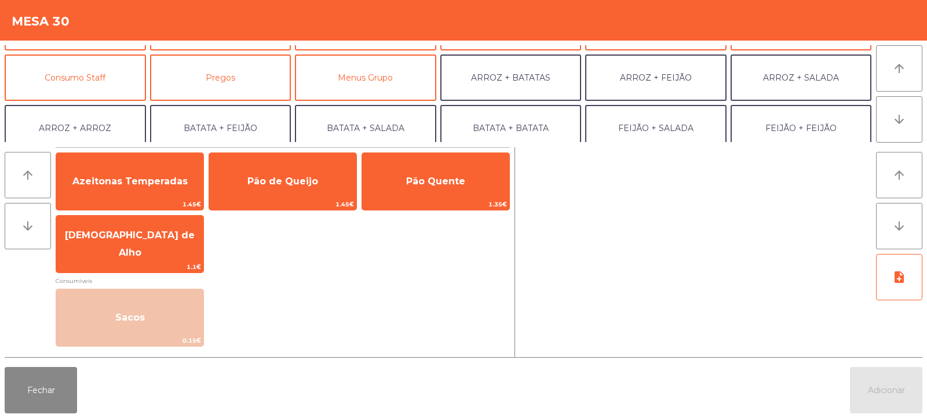
scroll to position [77, 0]
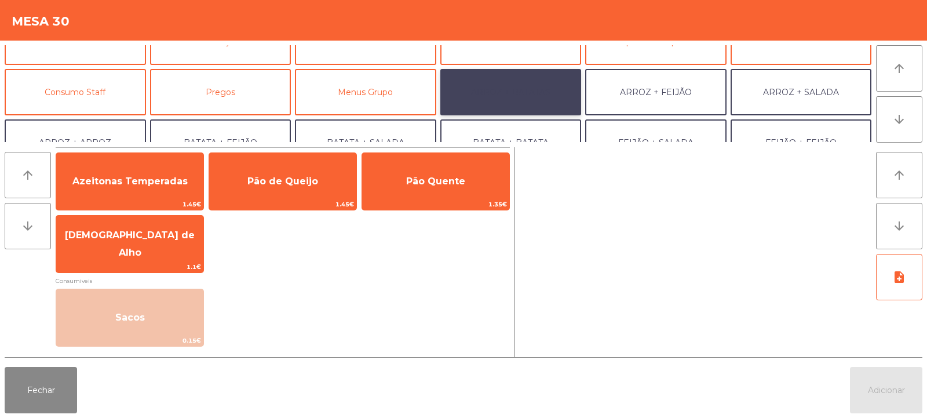
click at [526, 96] on button "ARROZ + BATATAS" at bounding box center [510, 92] width 141 height 46
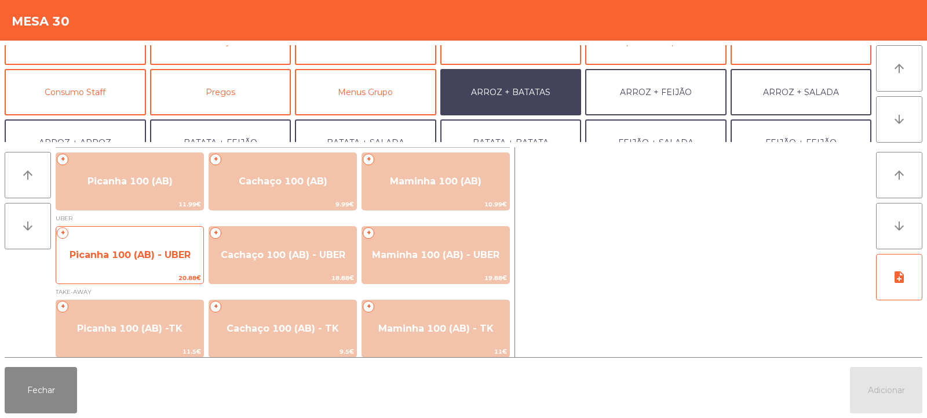
click at [143, 260] on span "Picanha 100 (AB) - UBER" at bounding box center [129, 254] width 147 height 31
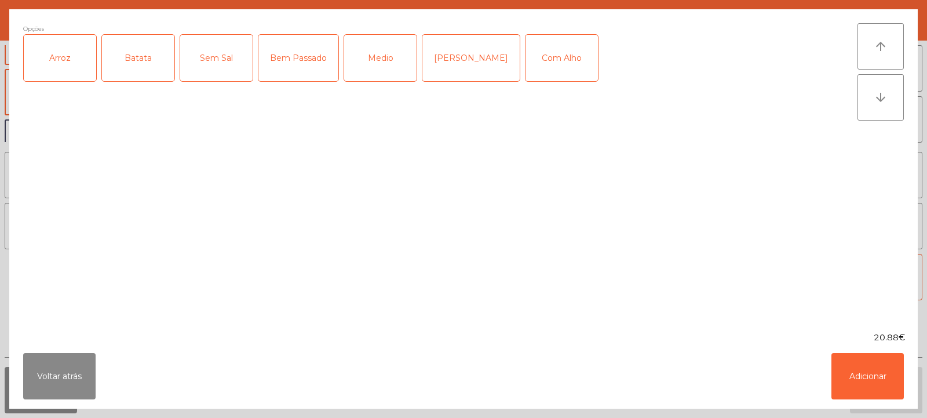
click at [61, 59] on div "Arroz" at bounding box center [60, 58] width 72 height 46
click at [146, 65] on div "Batata" at bounding box center [138, 58] width 72 height 46
click at [459, 60] on div "[PERSON_NAME]" at bounding box center [471, 58] width 97 height 46
click at [864, 377] on button "Adicionar" at bounding box center [868, 376] width 72 height 46
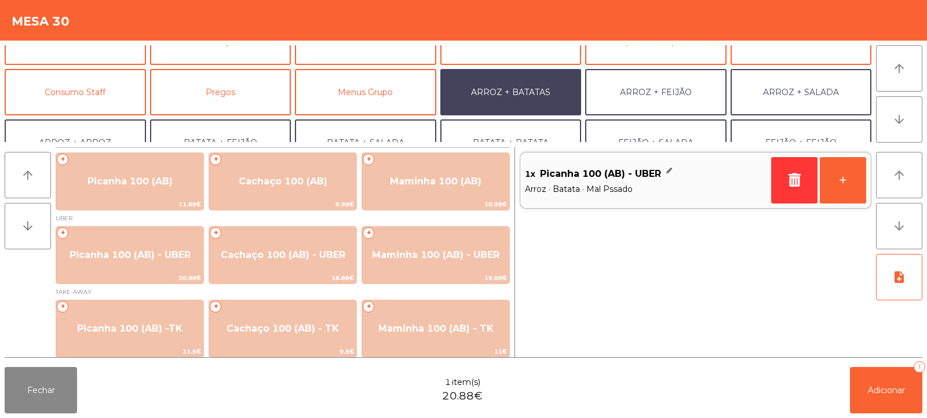
scroll to position [151, 0]
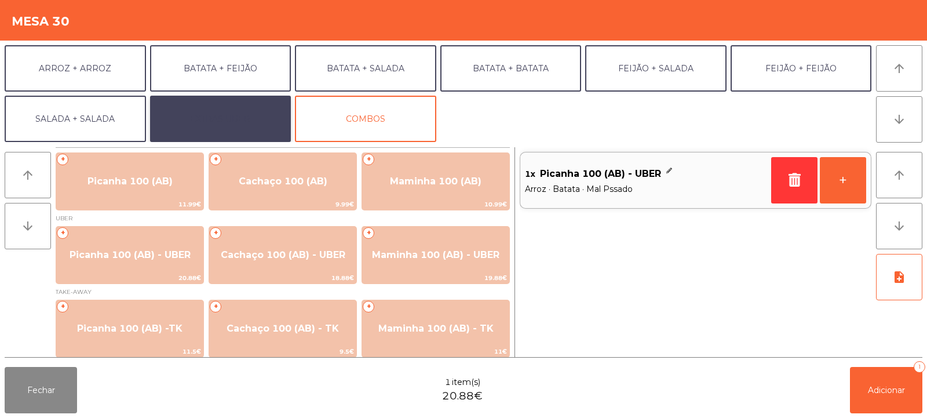
click at [239, 125] on button "EXTRAS UBER" at bounding box center [220, 119] width 141 height 46
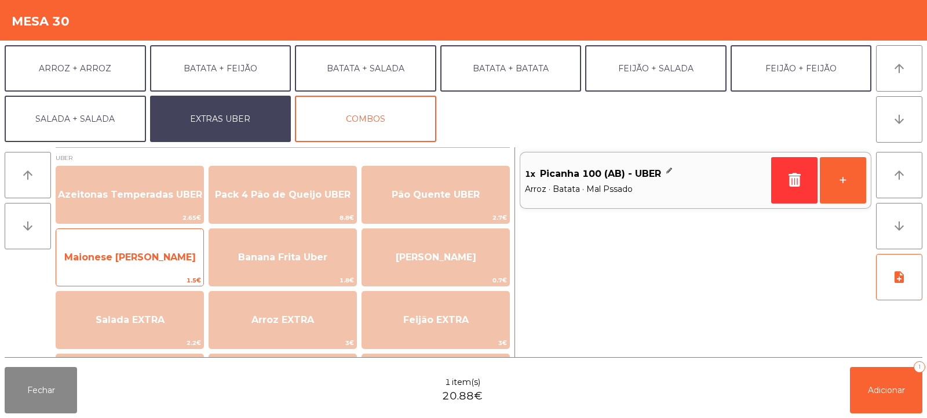
click at [143, 254] on span "Maionese [PERSON_NAME]" at bounding box center [130, 257] width 132 height 11
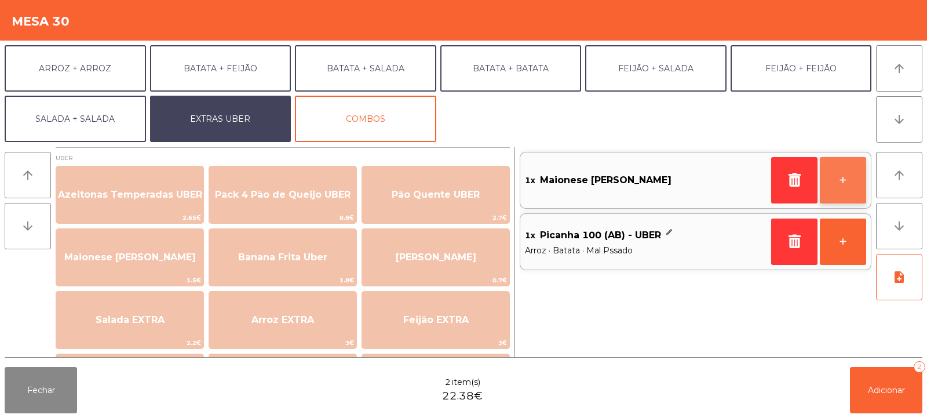
click at [840, 179] on button "+" at bounding box center [843, 180] width 46 height 46
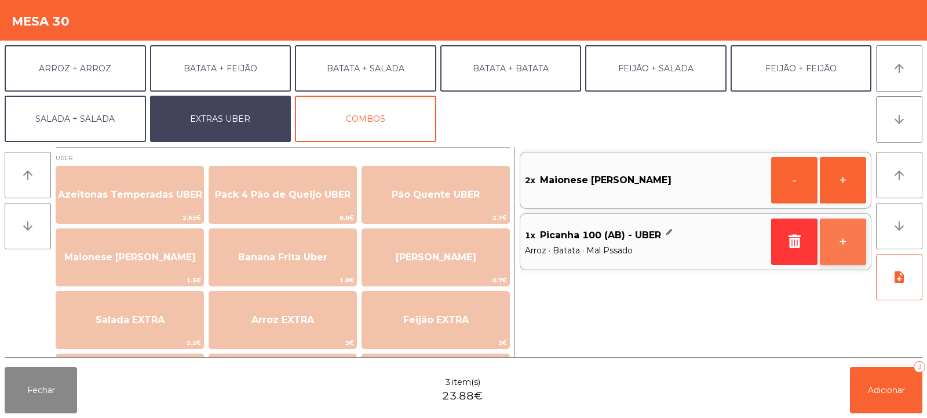
click at [846, 249] on button "+" at bounding box center [843, 241] width 46 height 46
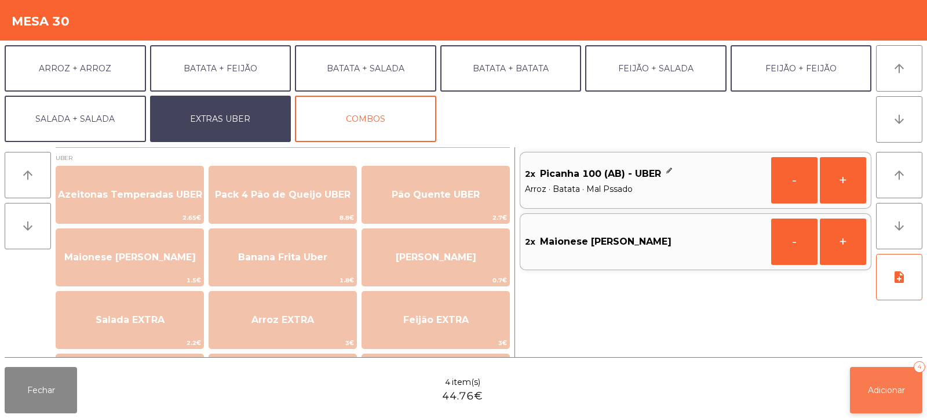
click at [884, 385] on span "Adicionar" at bounding box center [886, 390] width 37 height 10
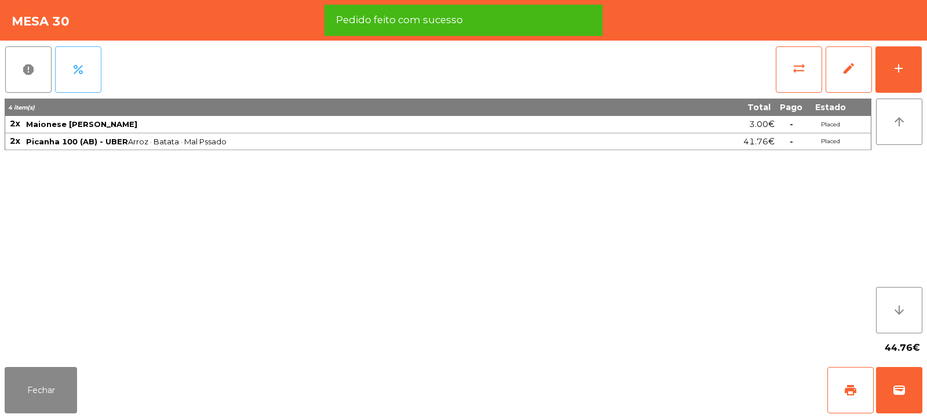
click at [82, 67] on span "percent" at bounding box center [78, 70] width 14 height 14
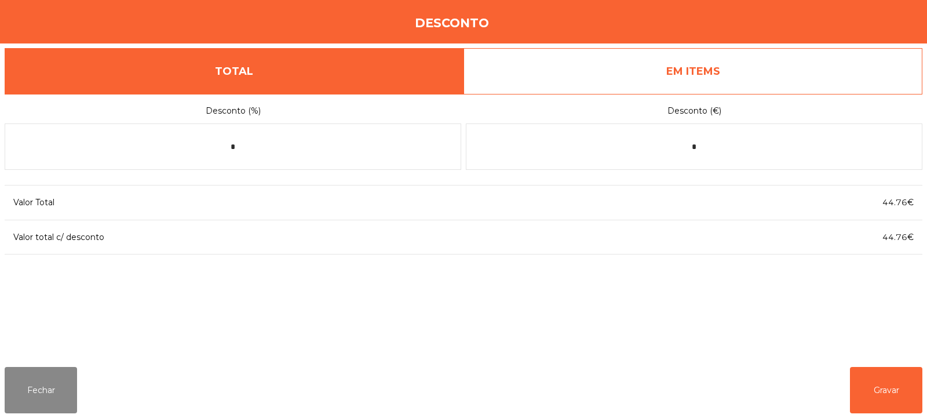
click at [684, 72] on link "EM ITEMS" at bounding box center [693, 71] width 459 height 46
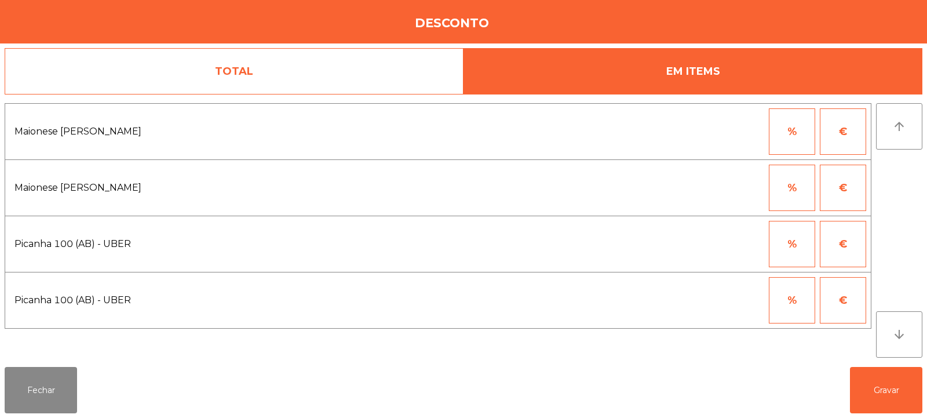
click at [792, 244] on button "%" at bounding box center [792, 244] width 46 height 46
click at [735, 248] on input "*" at bounding box center [735, 244] width 58 height 46
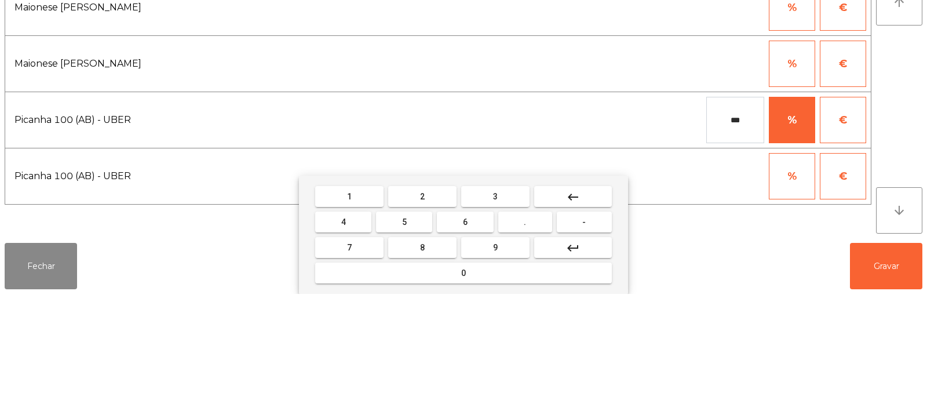
type input "***"
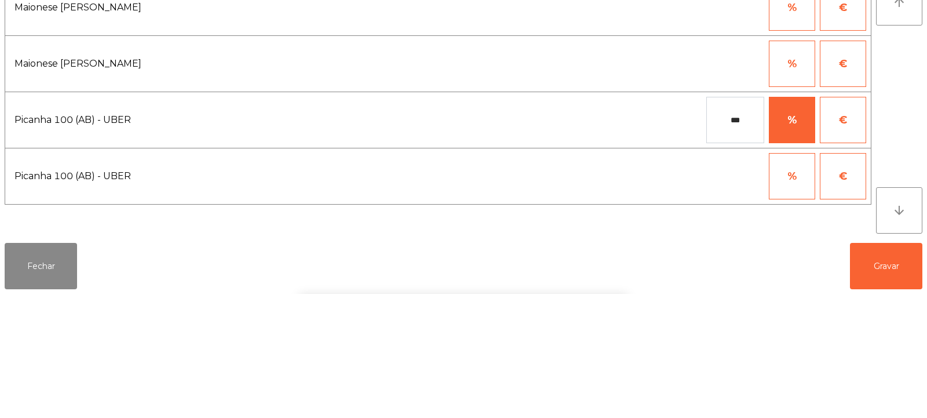
click at [909, 259] on div "arrow_upward arrow_downward" at bounding box center [899, 230] width 46 height 254
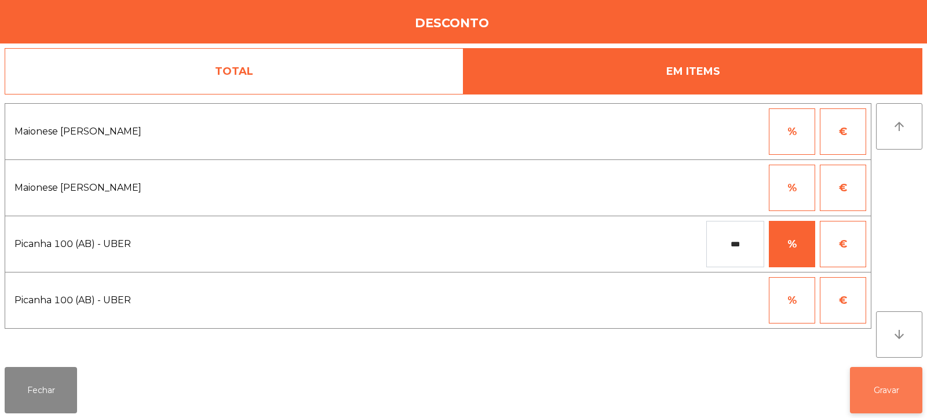
click at [891, 391] on button "Gravar" at bounding box center [886, 390] width 72 height 46
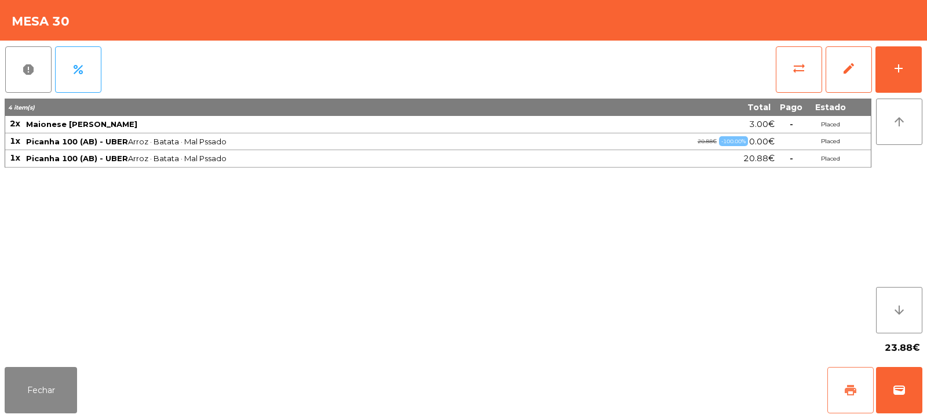
click at [846, 386] on span "print" at bounding box center [851, 390] width 14 height 14
click at [897, 389] on span "wallet" at bounding box center [900, 390] width 14 height 14
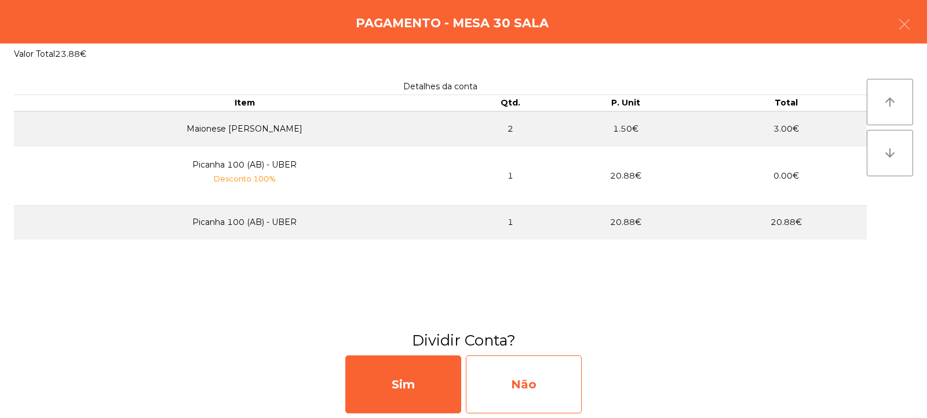
click at [529, 396] on div "Não" at bounding box center [524, 384] width 116 height 58
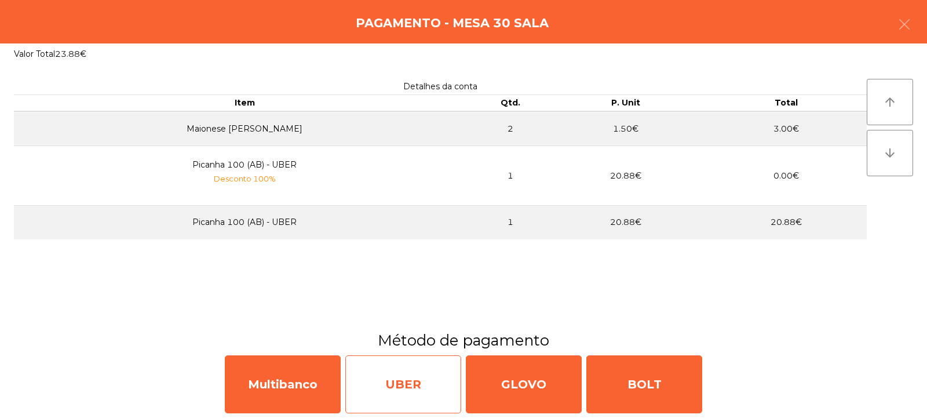
click at [405, 392] on div "UBER" at bounding box center [403, 384] width 116 height 58
select select "**"
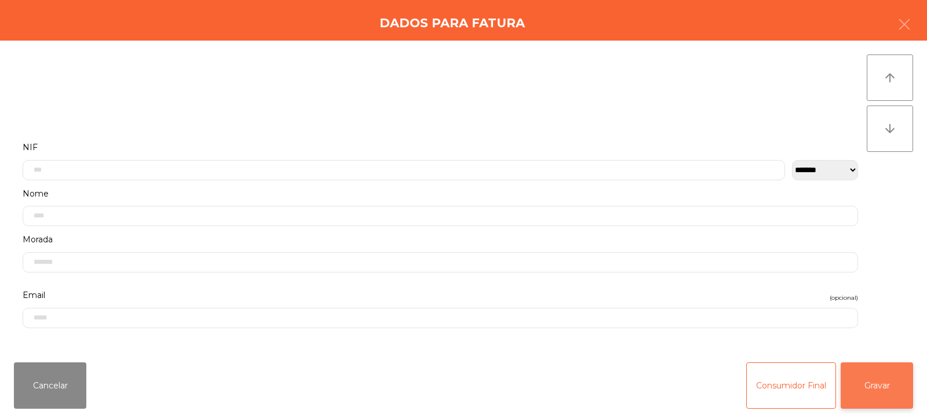
click at [886, 390] on button "Gravar" at bounding box center [877, 385] width 72 height 46
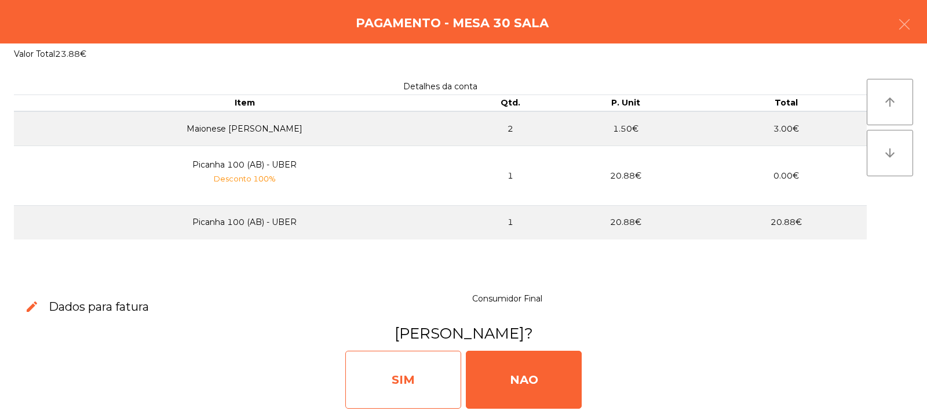
click at [399, 382] on div "SIM" at bounding box center [403, 380] width 116 height 58
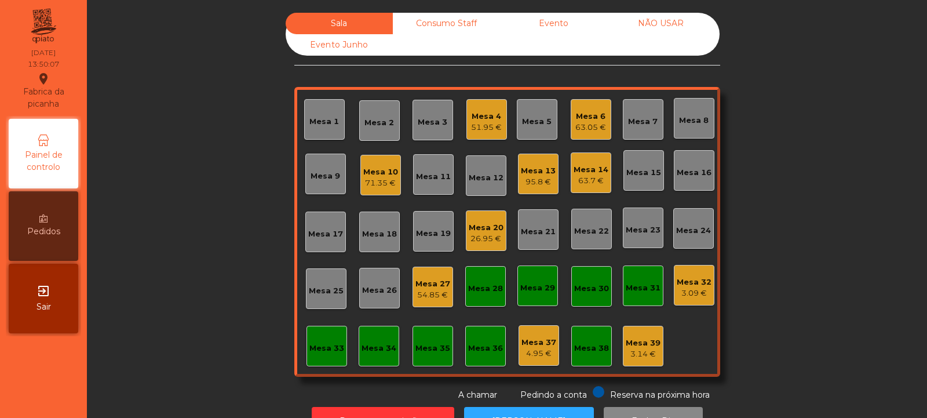
click at [541, 174] on div "Mesa 13" at bounding box center [538, 171] width 35 height 12
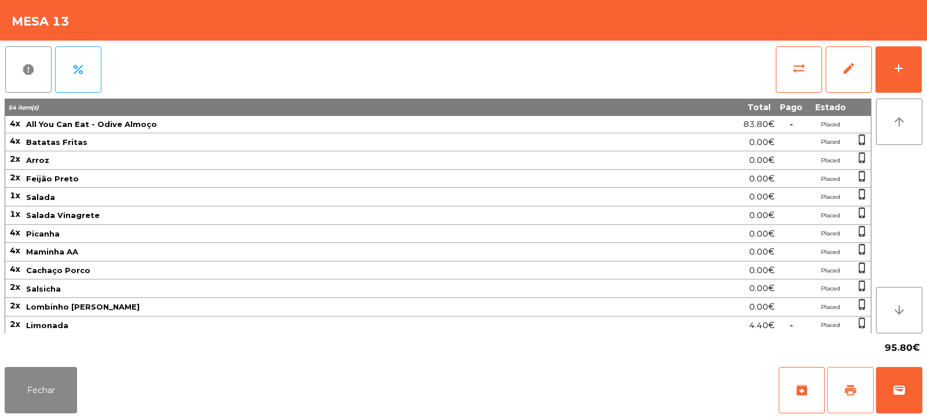
click at [848, 388] on span "print" at bounding box center [851, 390] width 14 height 14
click at [896, 382] on button "wallet" at bounding box center [899, 390] width 46 height 46
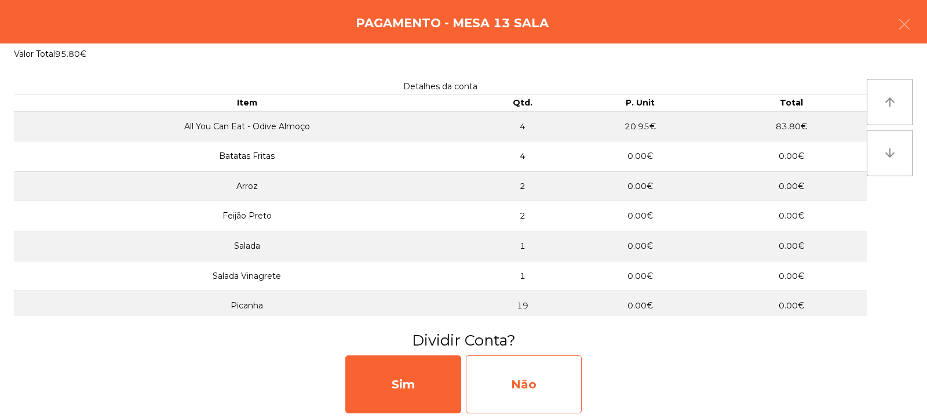
click at [548, 397] on div "Não" at bounding box center [524, 384] width 116 height 58
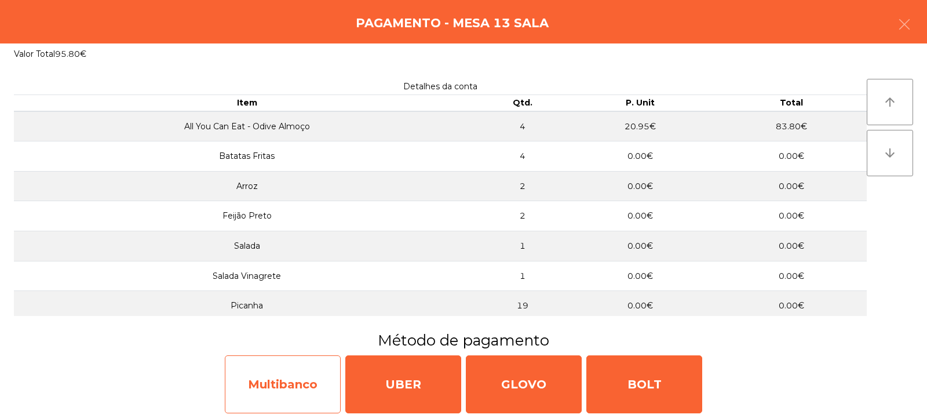
click at [292, 382] on div "Multibanco" at bounding box center [283, 384] width 116 height 58
select select "**"
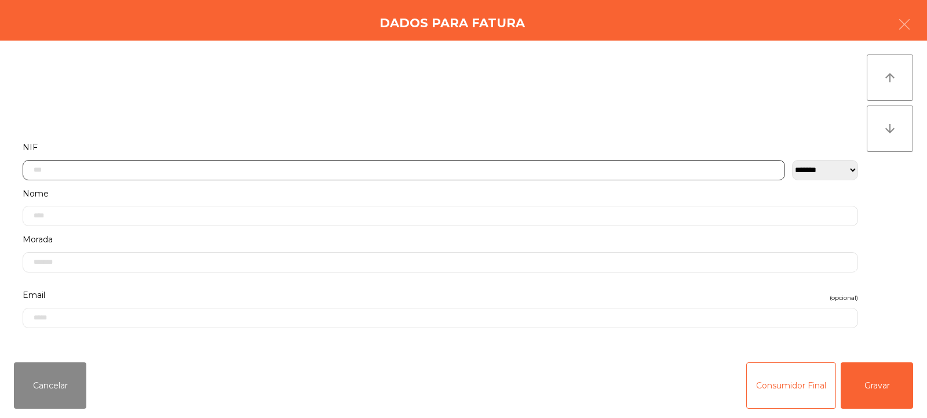
click at [173, 174] on input "text" at bounding box center [404, 170] width 763 height 20
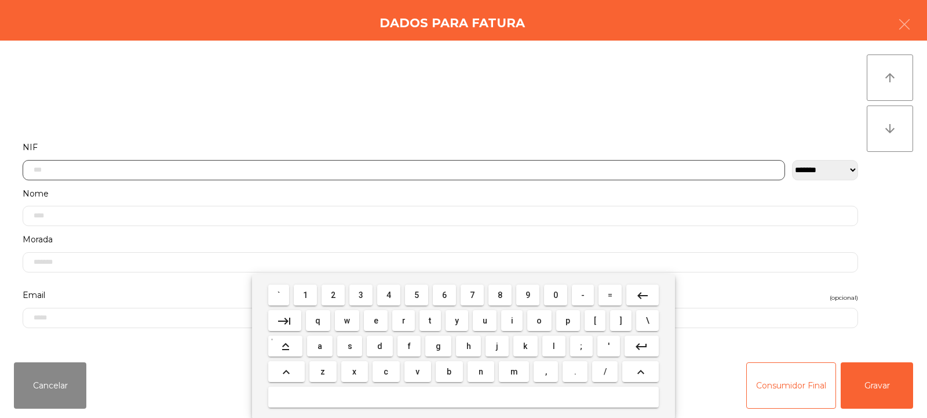
scroll to position [85, 0]
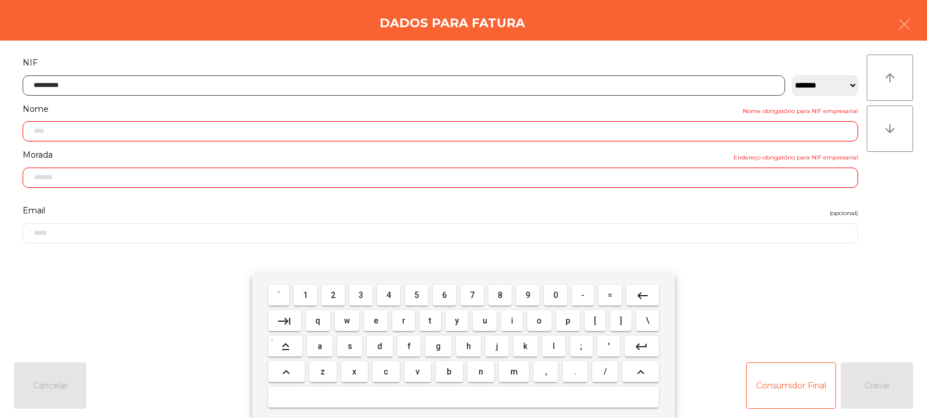
type input "*********"
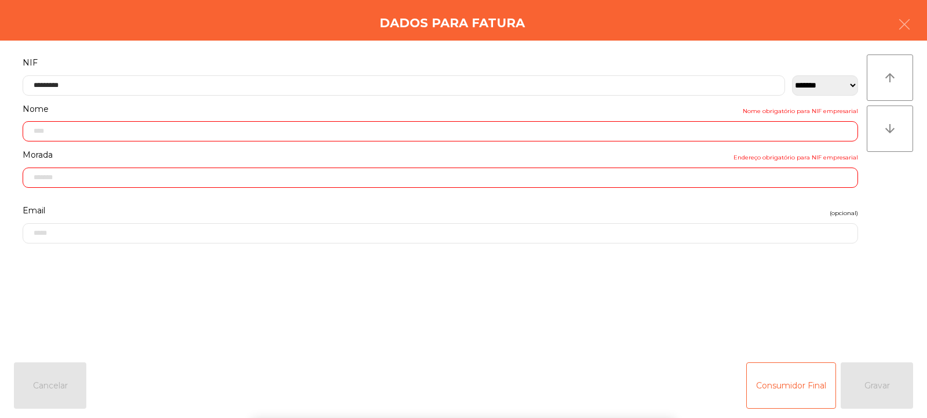
click at [890, 205] on div "arrow_upward arrow_downward" at bounding box center [890, 196] width 46 height 285
type input "**********"
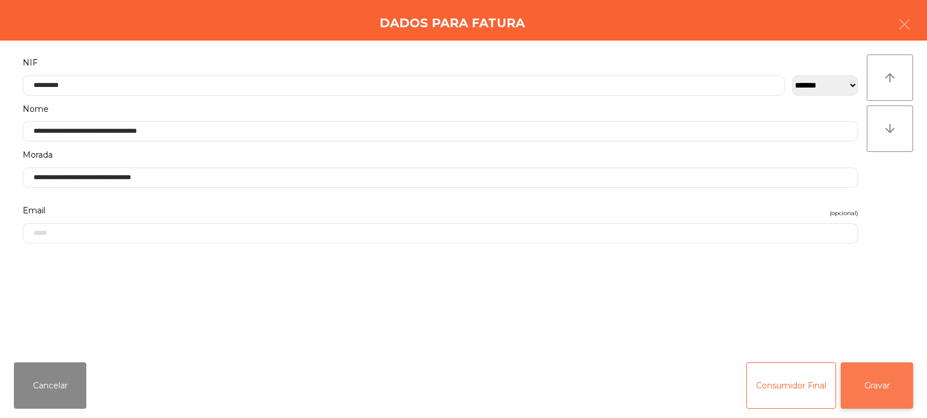
click at [881, 374] on button "Gravar" at bounding box center [877, 385] width 72 height 46
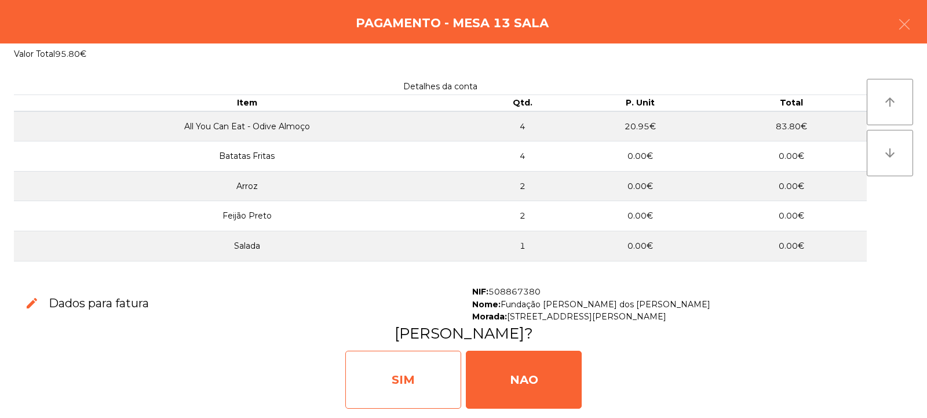
click at [425, 370] on div "SIM" at bounding box center [403, 380] width 116 height 58
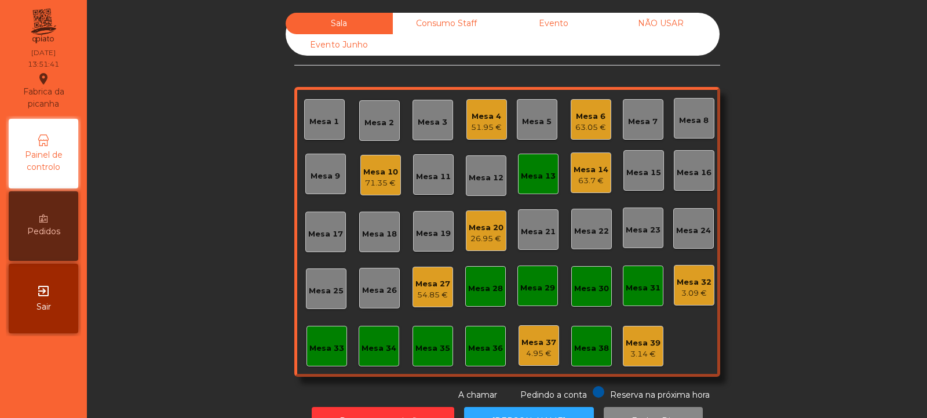
click at [546, 183] on div "Mesa 13" at bounding box center [538, 174] width 41 height 41
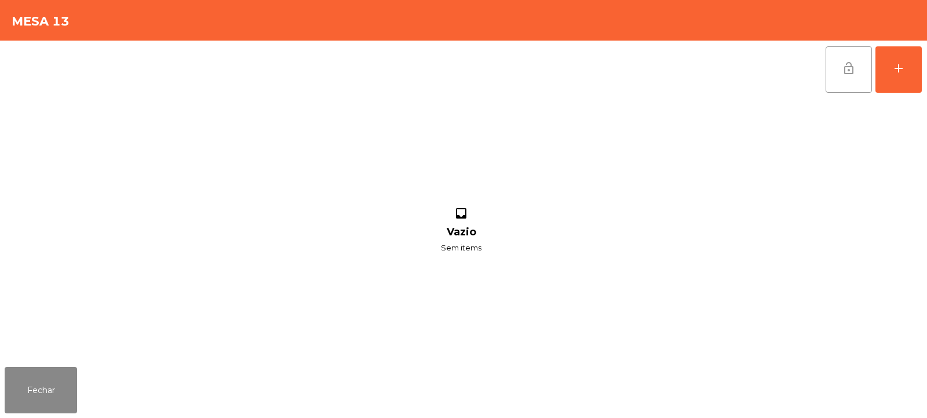
click at [847, 82] on button "lock_open" at bounding box center [849, 69] width 46 height 46
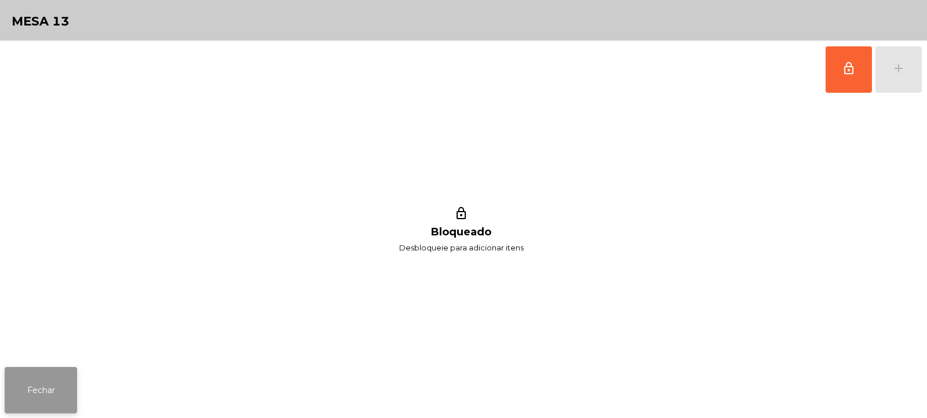
click at [42, 388] on button "Fechar" at bounding box center [41, 390] width 72 height 46
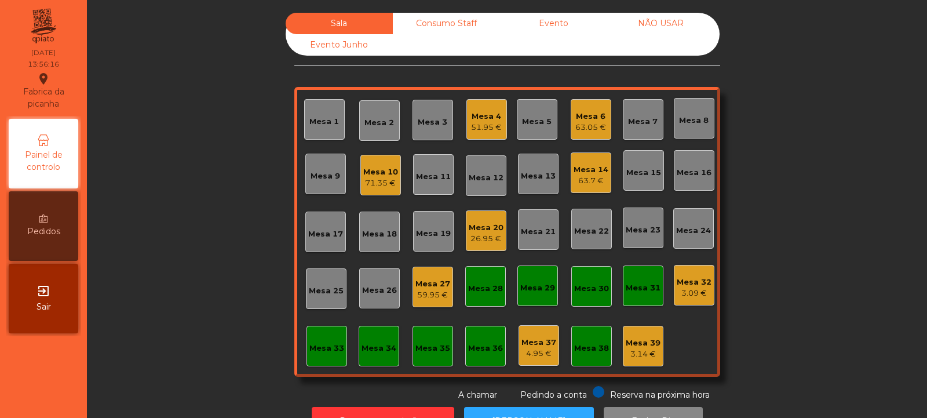
click at [365, 170] on div "Mesa 10" at bounding box center [380, 172] width 35 height 12
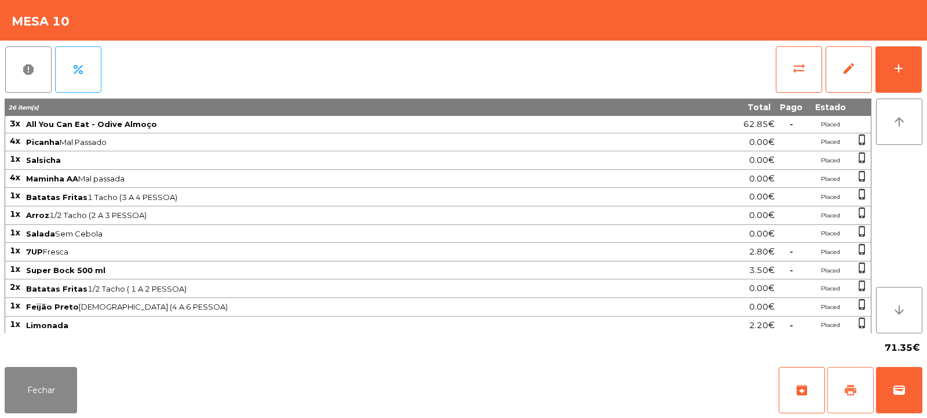
click at [848, 386] on span "print" at bounding box center [851, 390] width 14 height 14
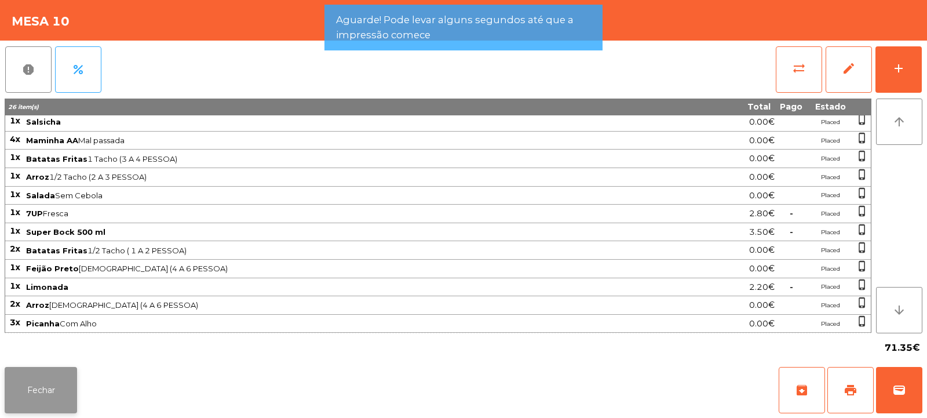
click at [61, 384] on button "Fechar" at bounding box center [41, 390] width 72 height 46
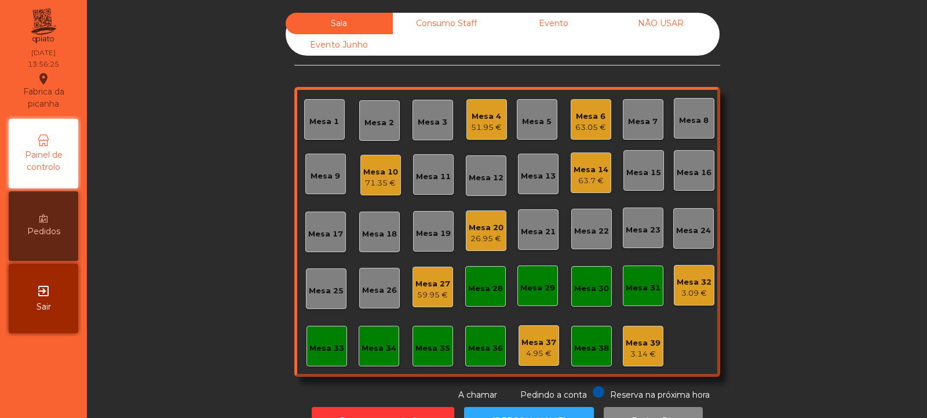
scroll to position [39, 0]
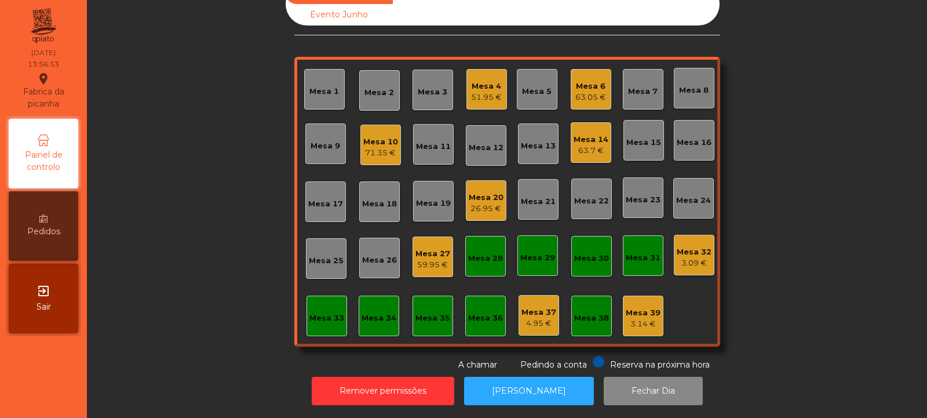
click at [370, 151] on div "Mesa 10 71.35 €" at bounding box center [380, 145] width 41 height 41
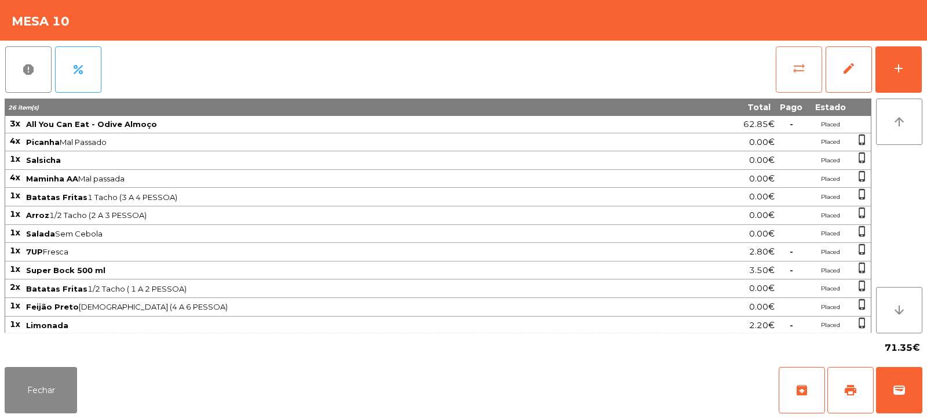
click at [791, 78] on button "sync_alt" at bounding box center [799, 69] width 46 height 46
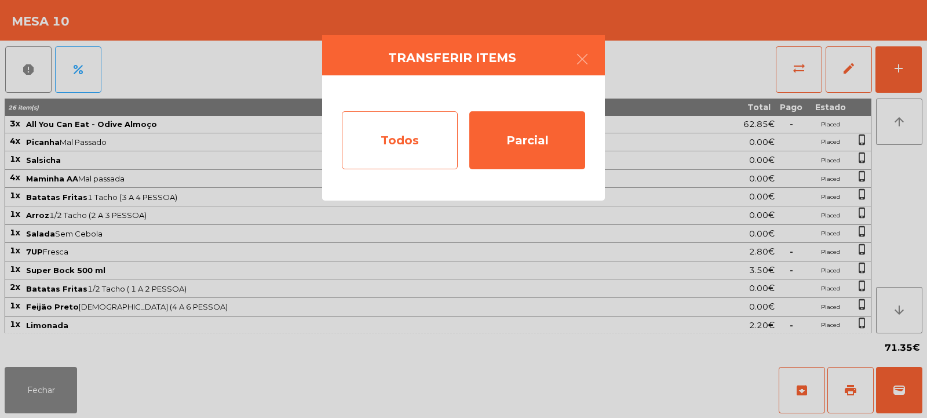
click at [388, 145] on div "Todos" at bounding box center [400, 140] width 116 height 58
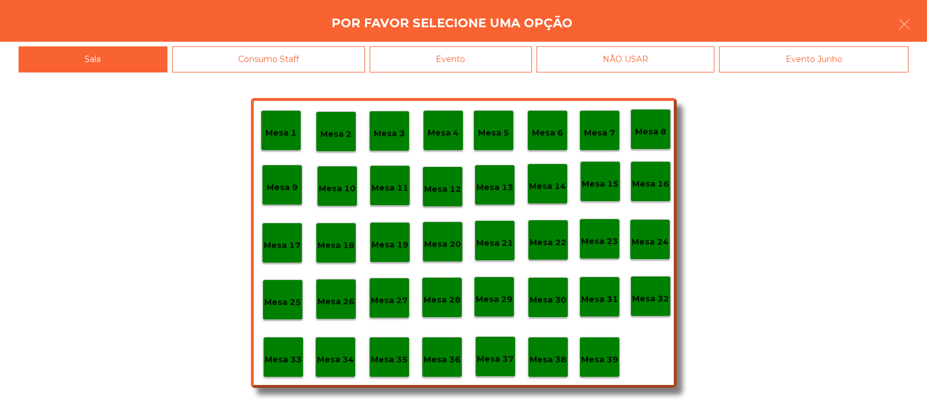
click at [421, 59] on div "Evento" at bounding box center [451, 59] width 162 height 26
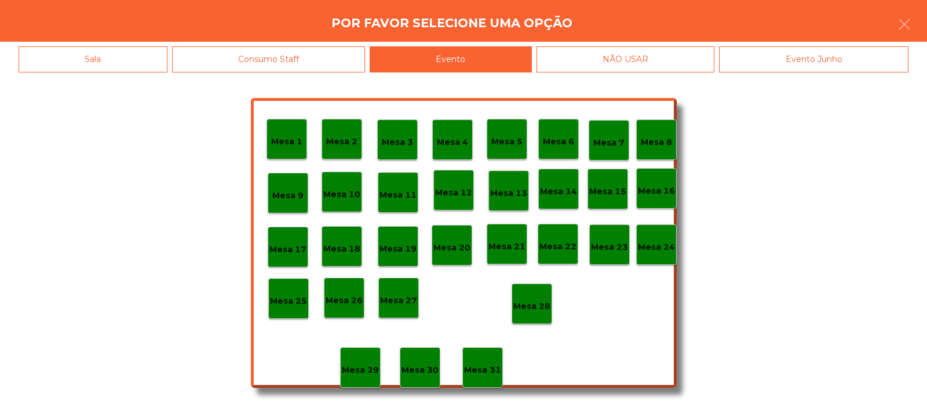
click at [540, 297] on div "Mesa 28" at bounding box center [531, 304] width 37 height 18
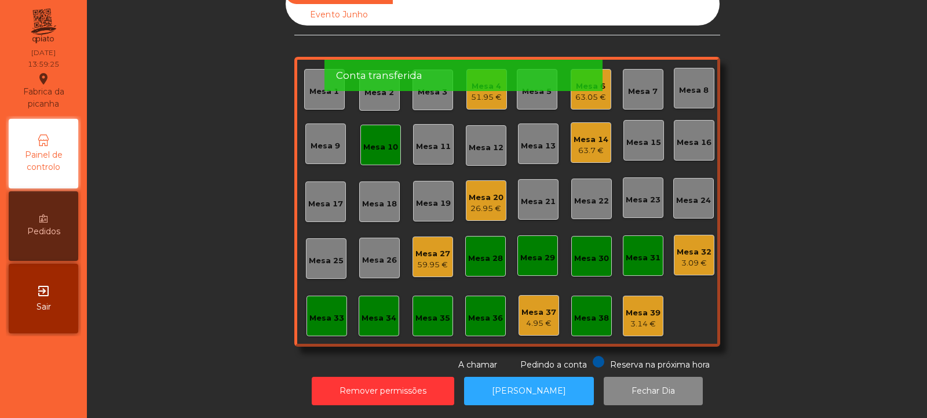
click at [387, 153] on div "Mesa 10" at bounding box center [380, 145] width 41 height 41
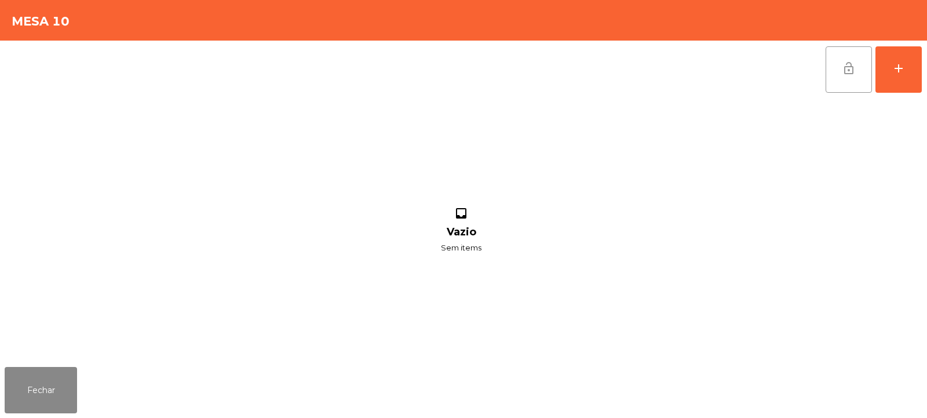
click at [845, 58] on button "lock_open" at bounding box center [849, 69] width 46 height 46
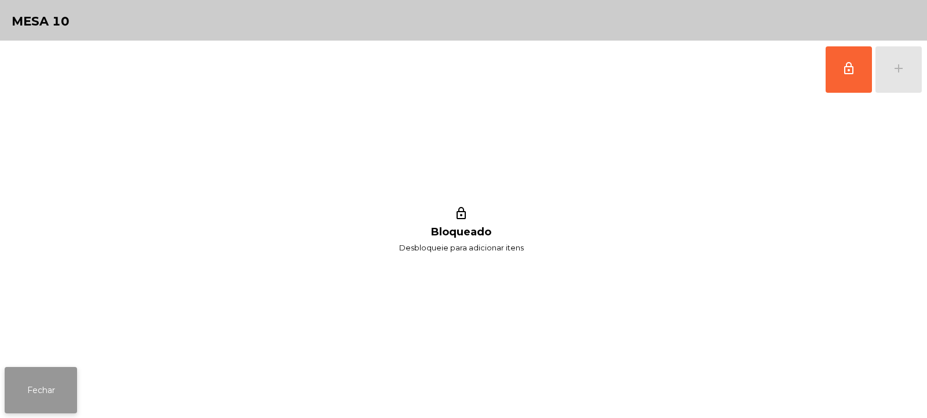
click at [42, 389] on button "Fechar" at bounding box center [41, 390] width 72 height 46
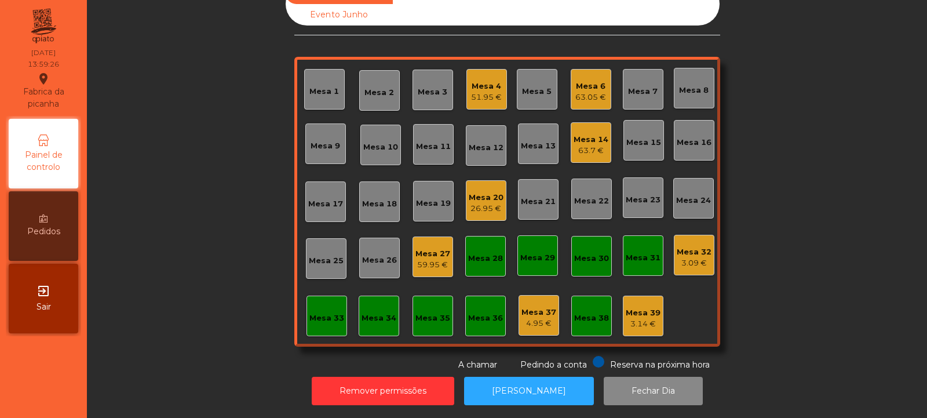
scroll to position [0, 0]
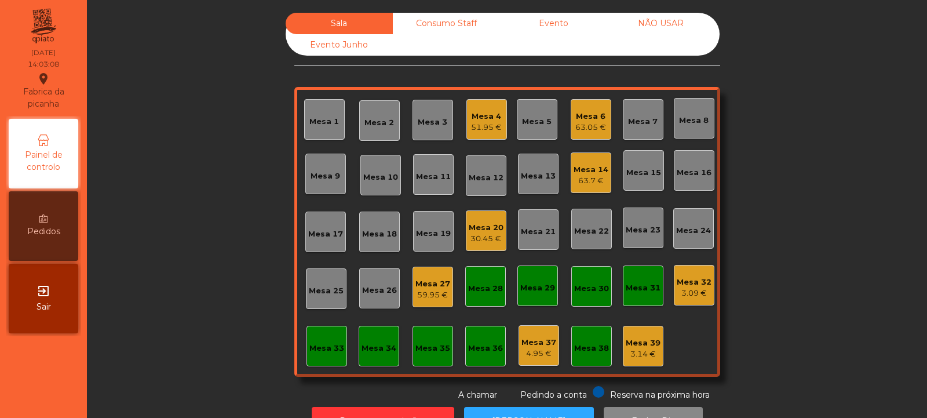
click at [639, 355] on div "3.14 €" at bounding box center [643, 354] width 35 height 12
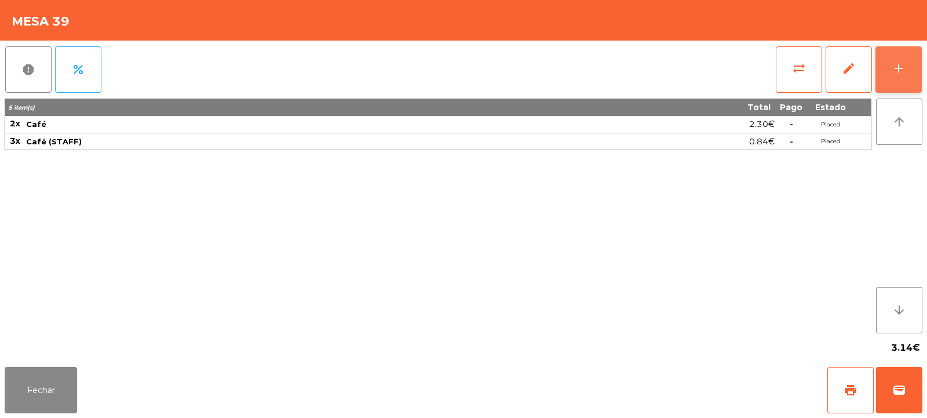
click at [891, 59] on button "add" at bounding box center [899, 69] width 46 height 46
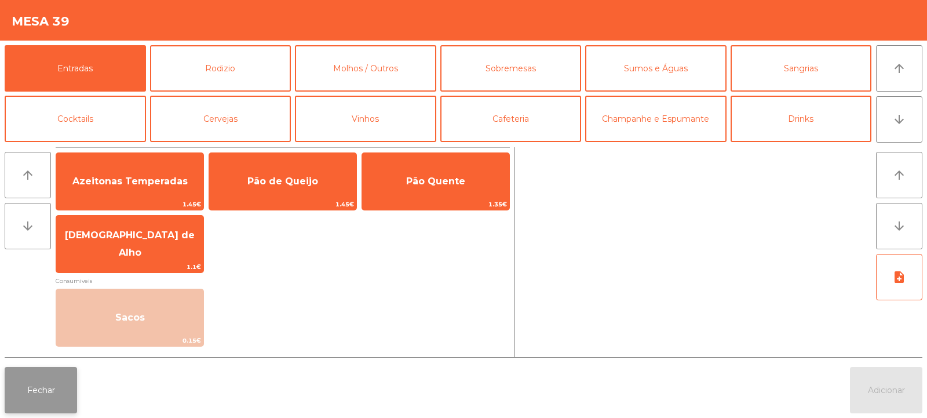
click at [39, 390] on button "Fechar" at bounding box center [41, 390] width 72 height 46
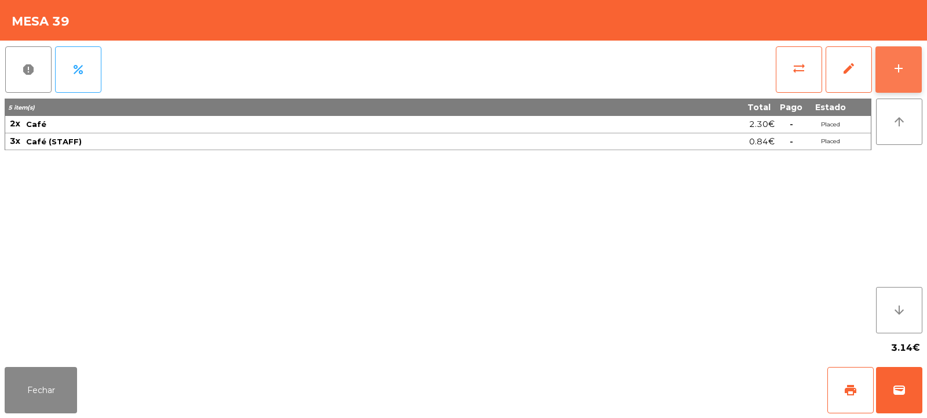
click at [899, 77] on button "add" at bounding box center [899, 69] width 46 height 46
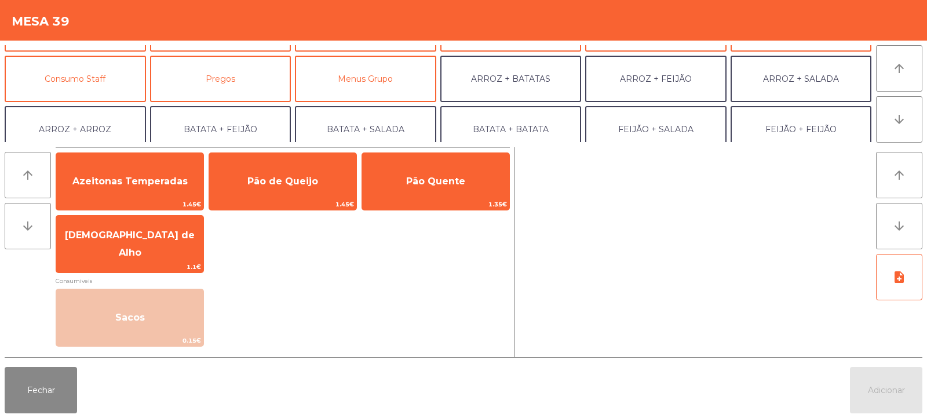
scroll to position [75, 0]
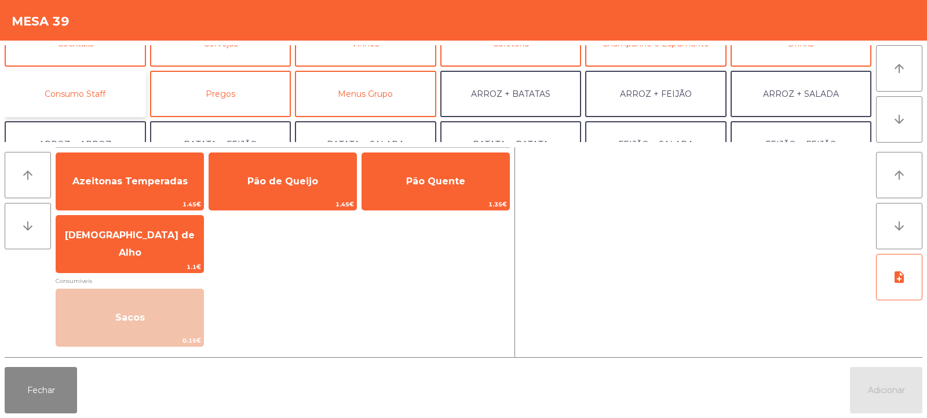
click at [99, 99] on button "Consumo Staff" at bounding box center [75, 94] width 141 height 46
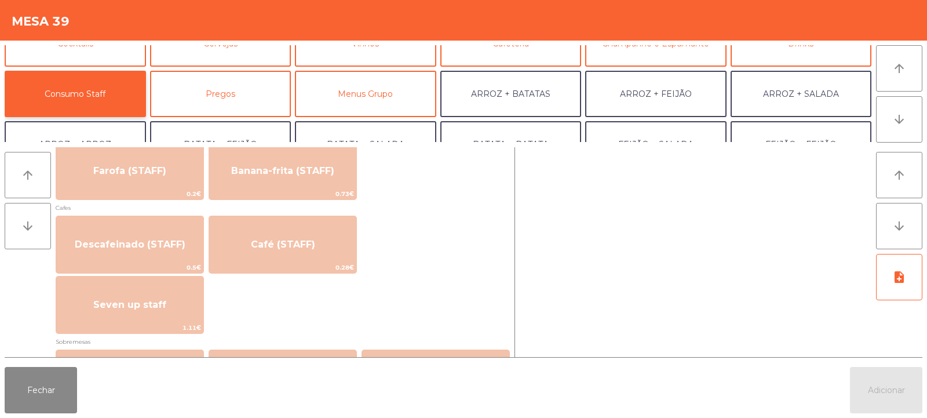
scroll to position [625, 0]
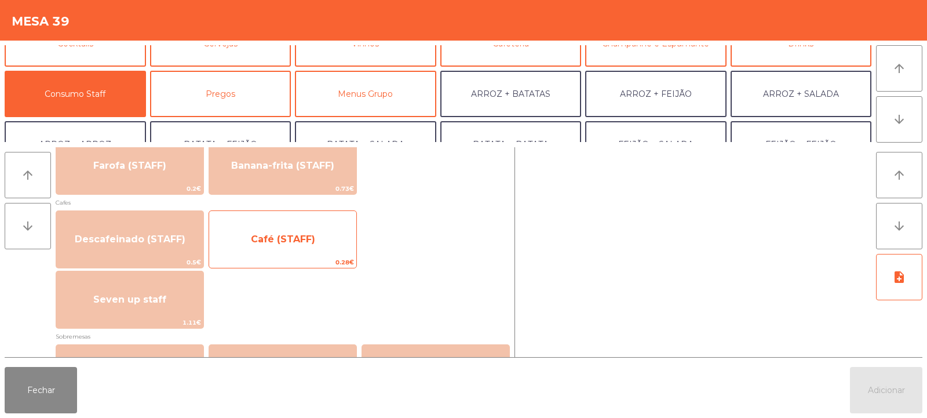
click at [287, 245] on span "Café (STAFF)" at bounding box center [282, 239] width 147 height 31
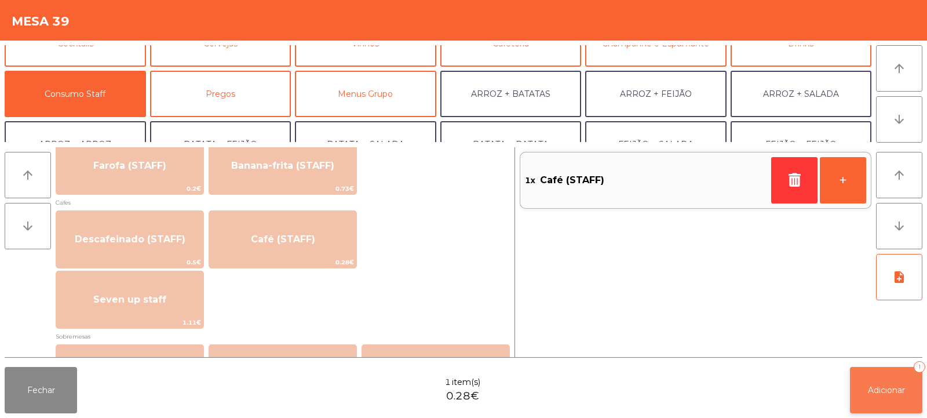
click at [882, 384] on button "Adicionar 1" at bounding box center [886, 390] width 72 height 46
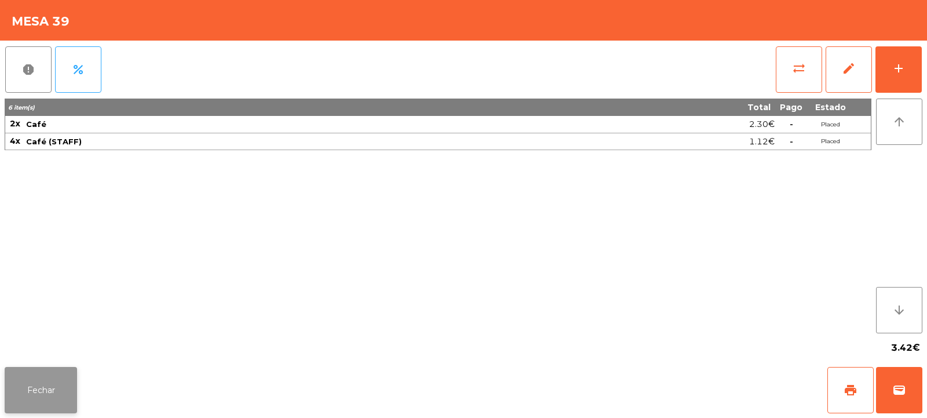
click at [52, 391] on button "Fechar" at bounding box center [41, 390] width 72 height 46
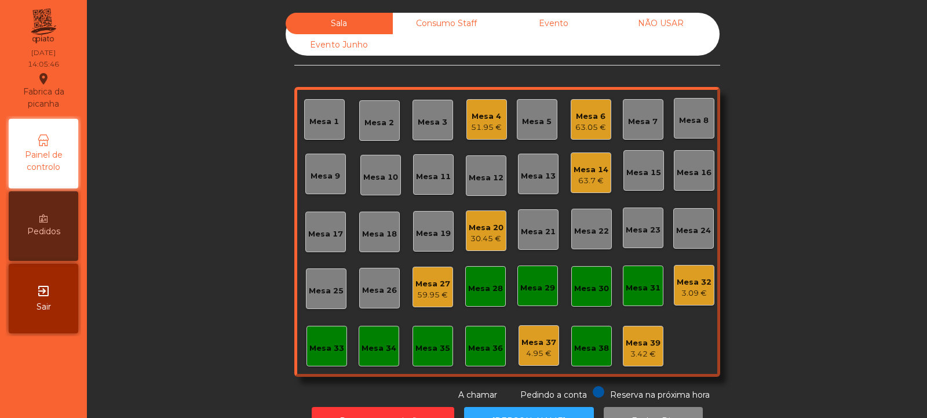
click at [472, 240] on div "30.45 €" at bounding box center [486, 239] width 35 height 12
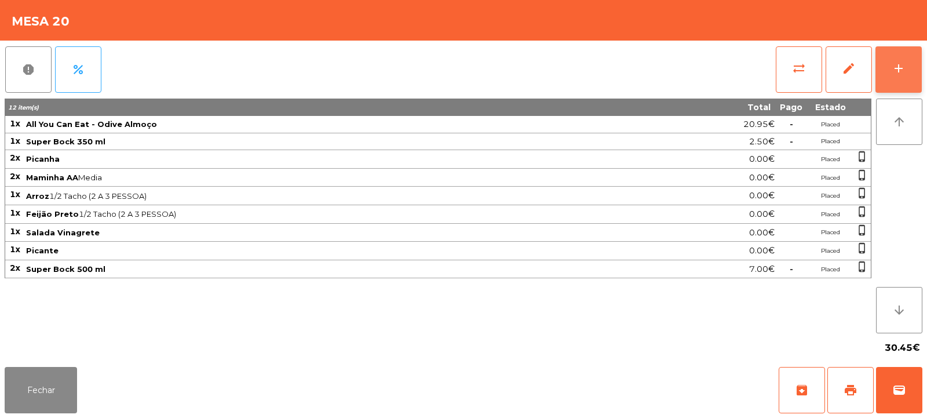
click at [894, 76] on button "add" at bounding box center [899, 69] width 46 height 46
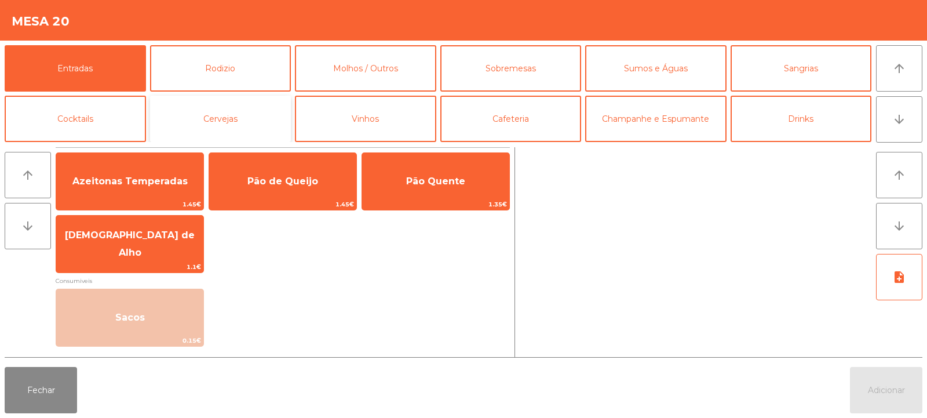
click at [213, 115] on button "Cervejas" at bounding box center [220, 119] width 141 height 46
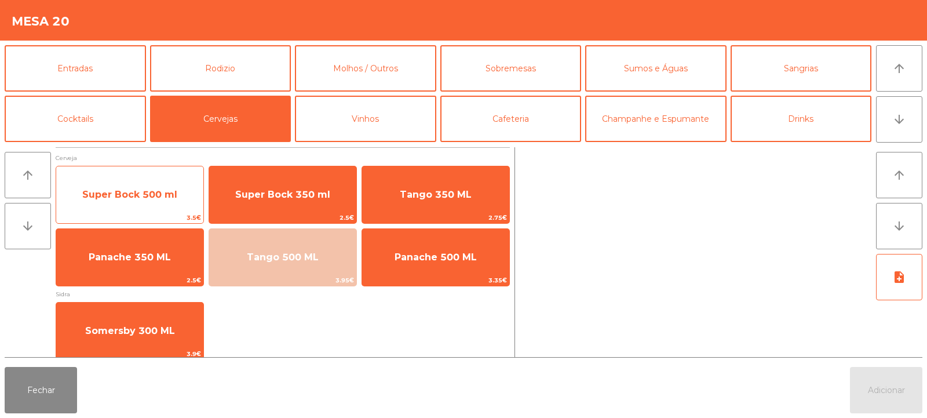
click at [161, 203] on span "Super Bock 500 ml" at bounding box center [129, 194] width 147 height 31
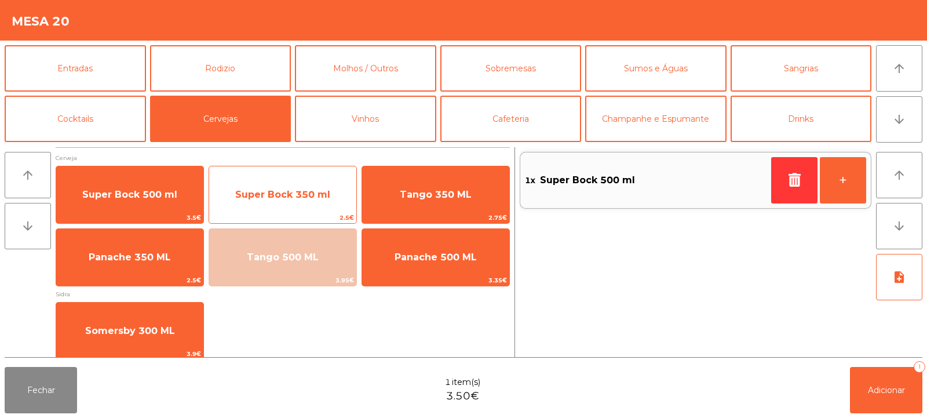
click at [290, 200] on span "Super Bock 350 ml" at bounding box center [282, 194] width 147 height 31
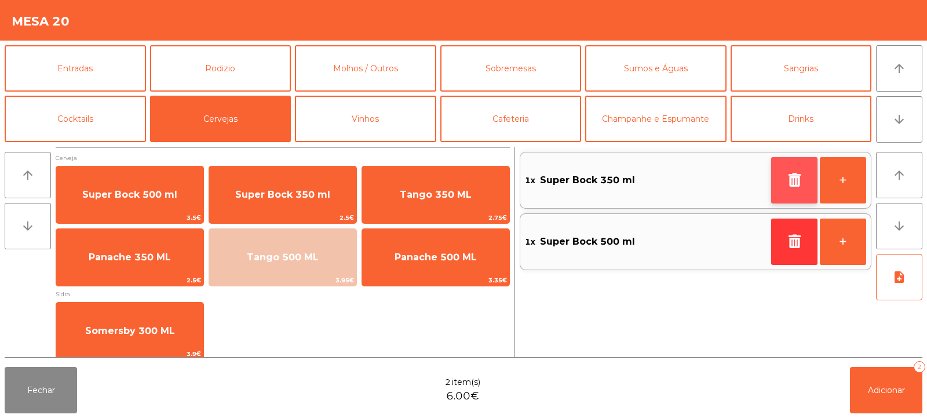
click at [800, 196] on button "button" at bounding box center [794, 180] width 46 height 46
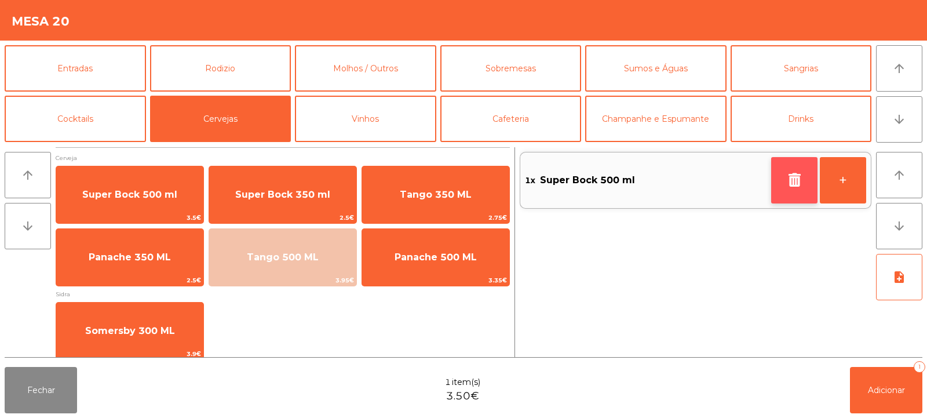
click at [793, 185] on icon "button" at bounding box center [794, 180] width 17 height 14
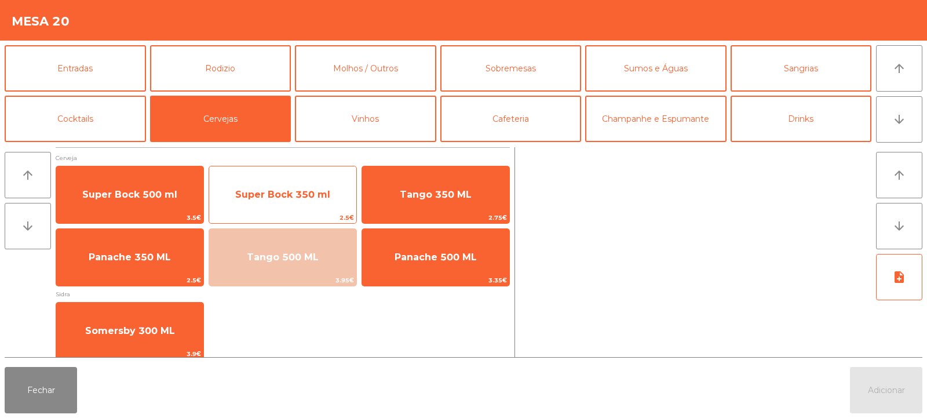
click at [336, 194] on span "Super Bock 350 ml" at bounding box center [282, 194] width 147 height 31
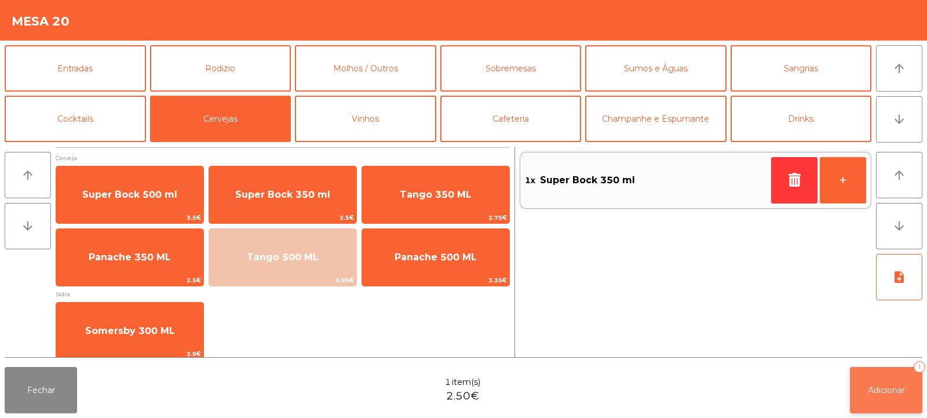
click at [902, 383] on button "Adicionar 1" at bounding box center [886, 390] width 72 height 46
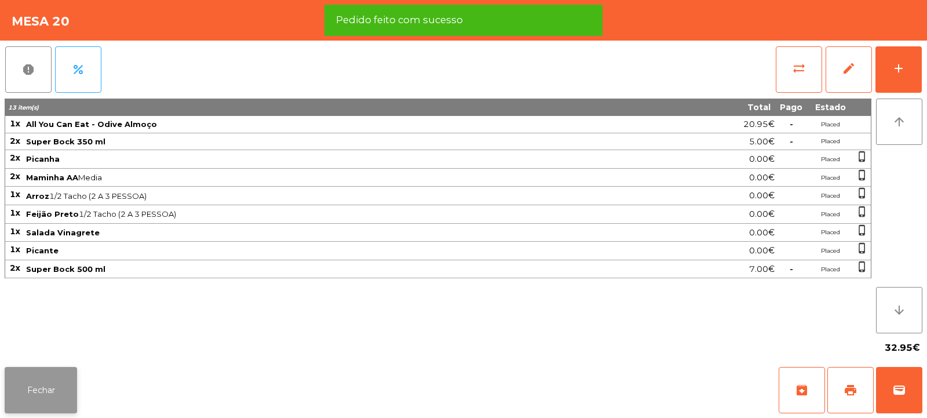
click at [46, 396] on button "Fechar" at bounding box center [41, 390] width 72 height 46
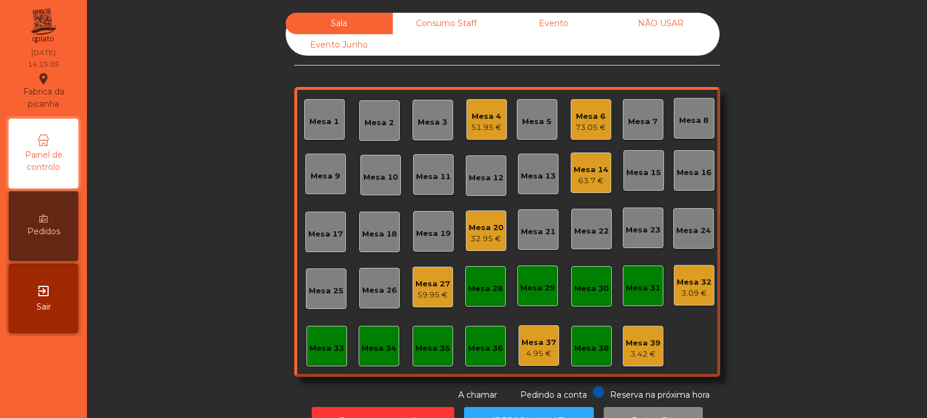
click at [483, 231] on div "Mesa 20" at bounding box center [486, 228] width 35 height 12
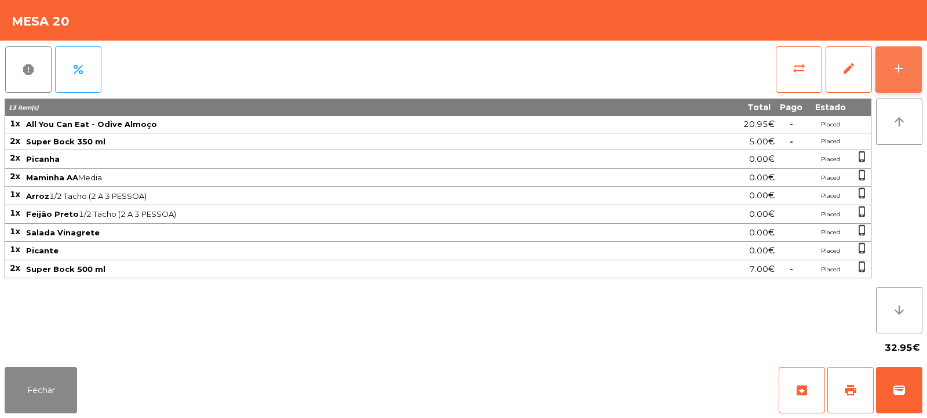
click at [899, 77] on button "add" at bounding box center [899, 69] width 46 height 46
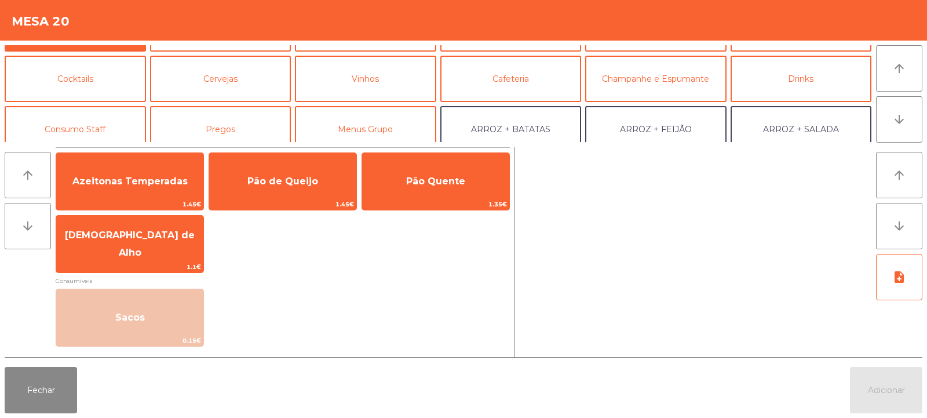
scroll to position [0, 0]
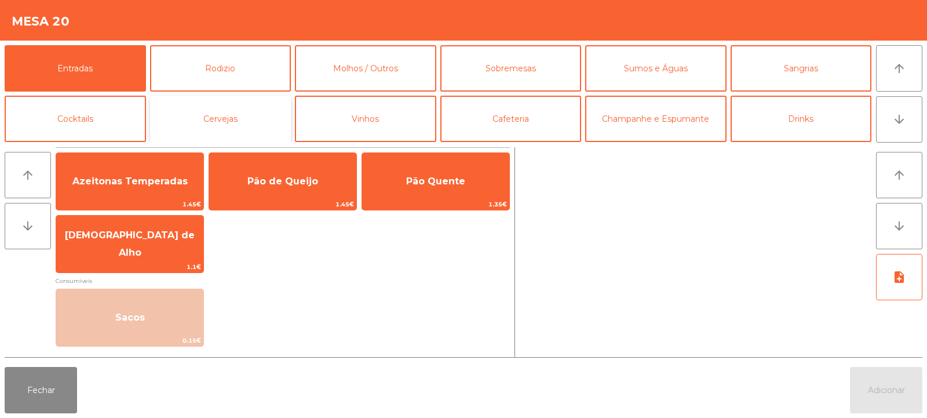
click at [240, 126] on button "Cervejas" at bounding box center [220, 119] width 141 height 46
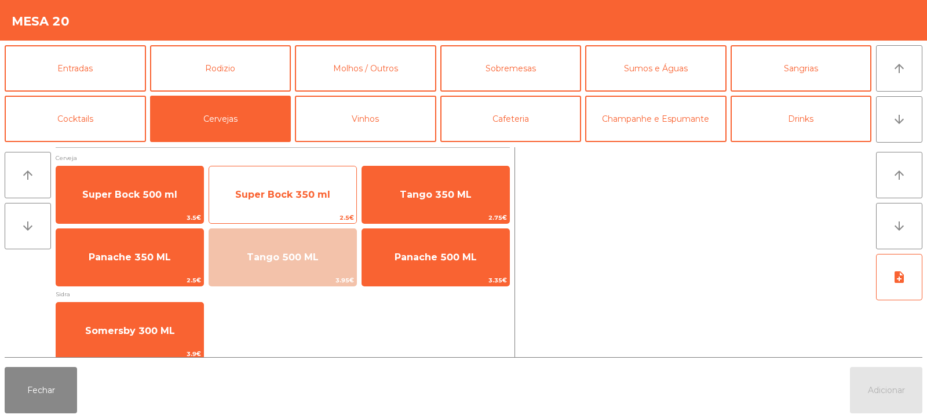
click at [285, 205] on span "Super Bock 350 ml" at bounding box center [282, 194] width 147 height 31
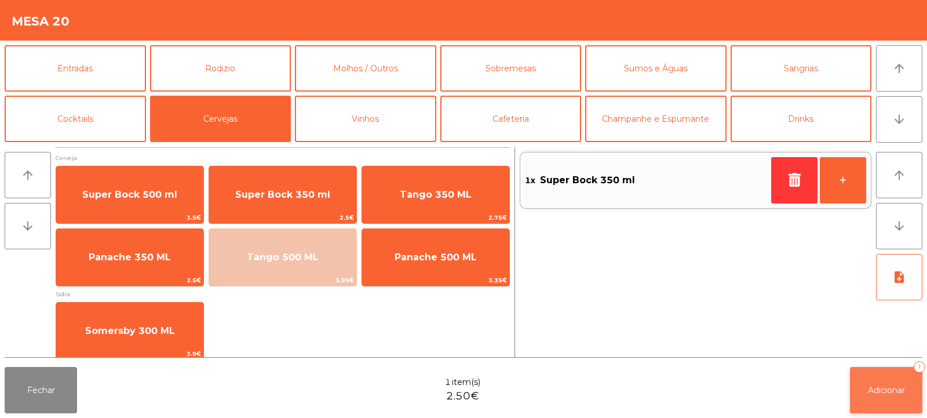
click at [880, 390] on span "Adicionar" at bounding box center [886, 390] width 37 height 10
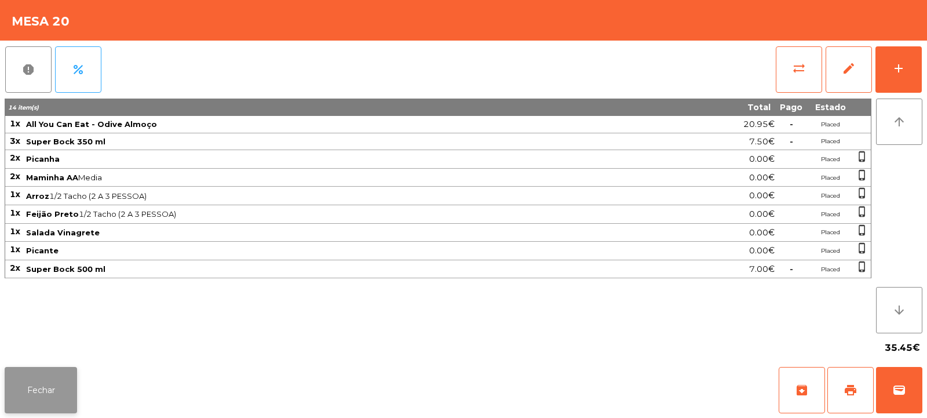
click at [71, 374] on button "Fechar" at bounding box center [41, 390] width 72 height 46
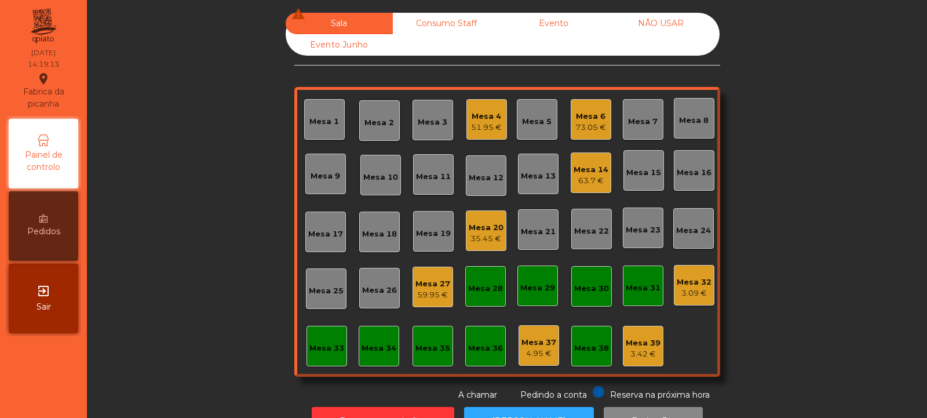
click at [582, 123] on div "73.05 €" at bounding box center [591, 128] width 31 height 12
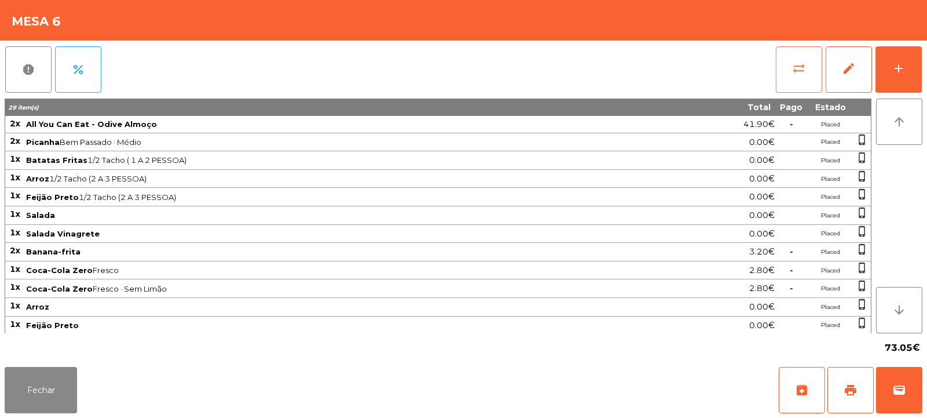
click at [795, 74] on span "sync_alt" at bounding box center [799, 68] width 14 height 14
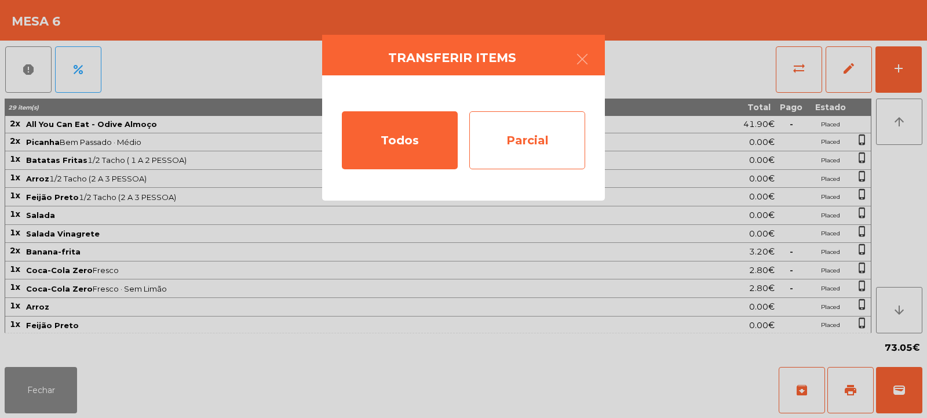
click at [539, 121] on div "Parcial" at bounding box center [527, 140] width 116 height 58
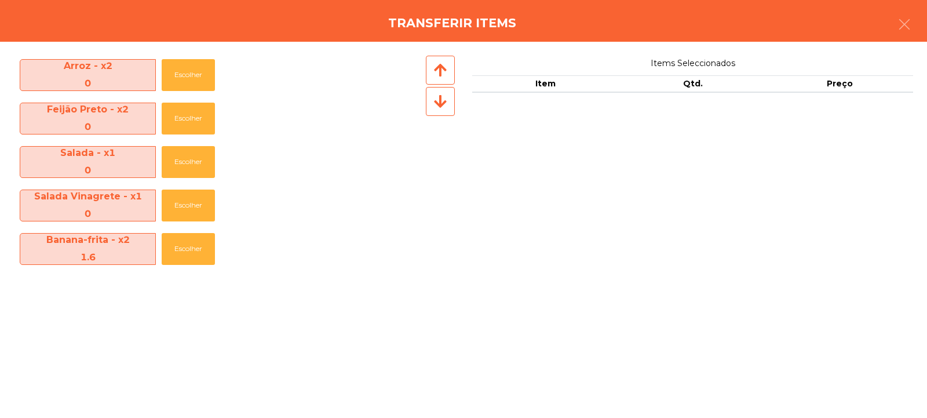
scroll to position [519, 0]
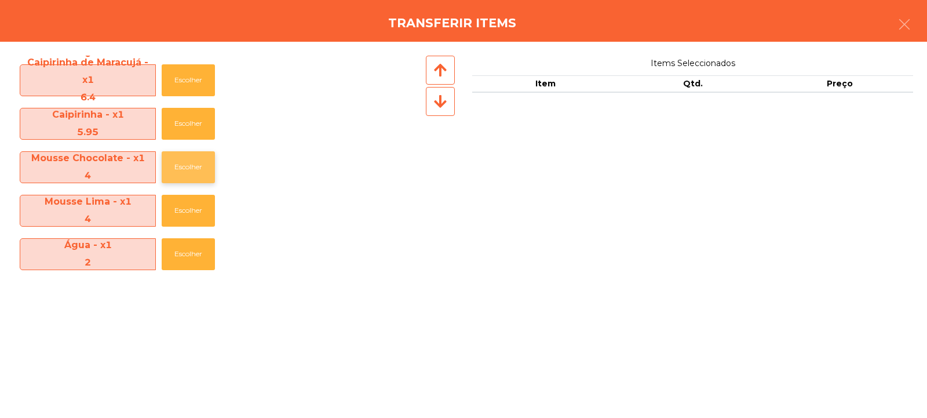
click at [195, 167] on button "Escolher" at bounding box center [188, 167] width 53 height 32
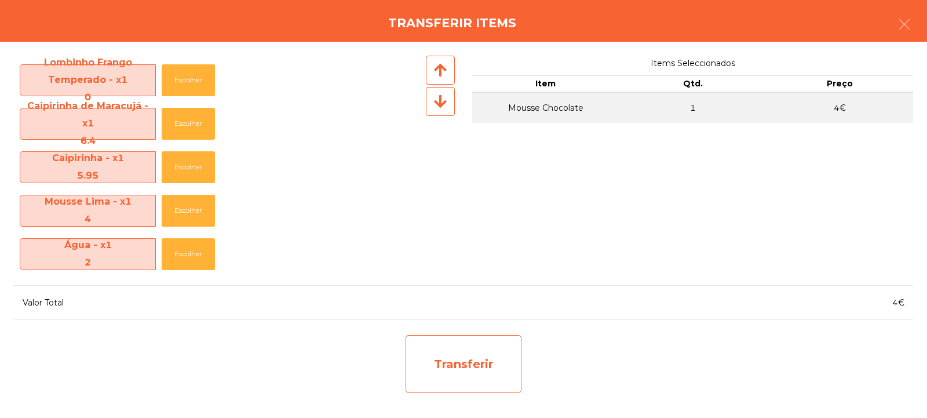
click at [475, 364] on div "Transferir" at bounding box center [464, 364] width 116 height 58
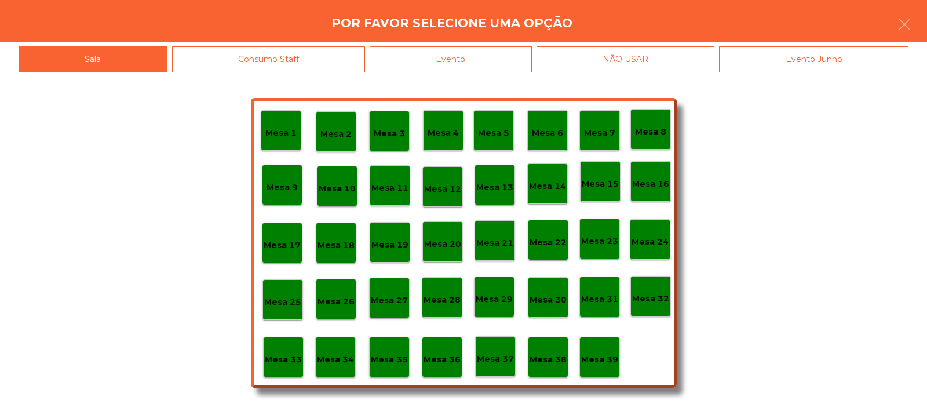
click at [552, 366] on p "Mesa 38" at bounding box center [548, 359] width 37 height 13
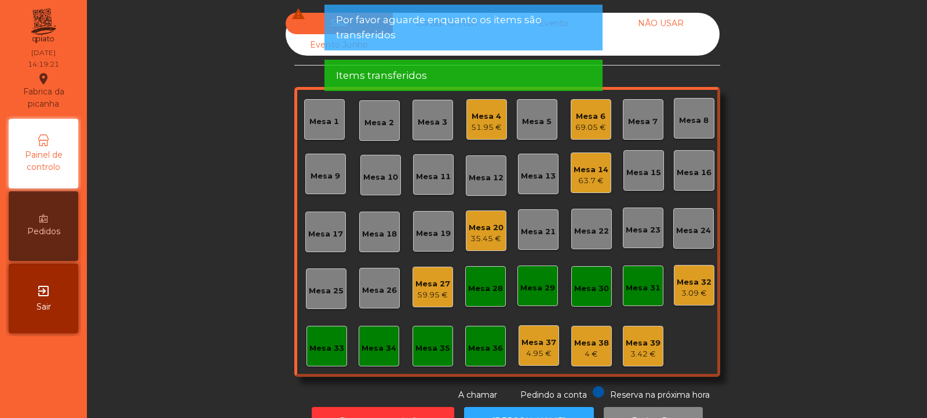
click at [434, 296] on div "59.95 €" at bounding box center [433, 295] width 35 height 12
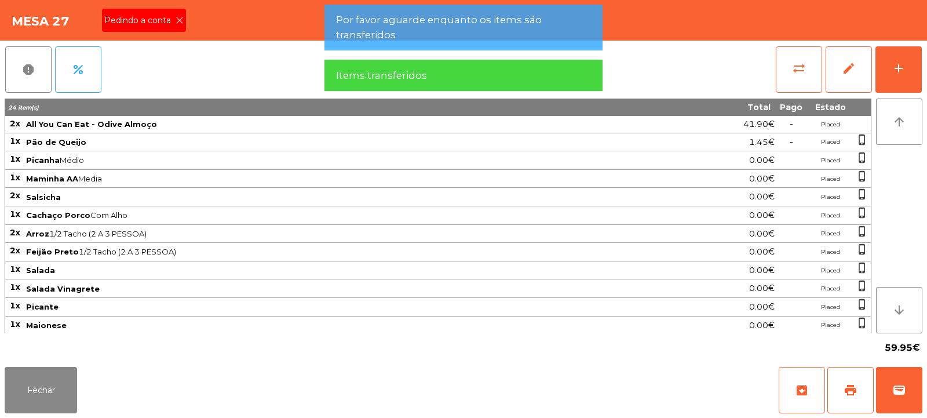
click at [180, 20] on icon at bounding box center [180, 20] width 8 height 8
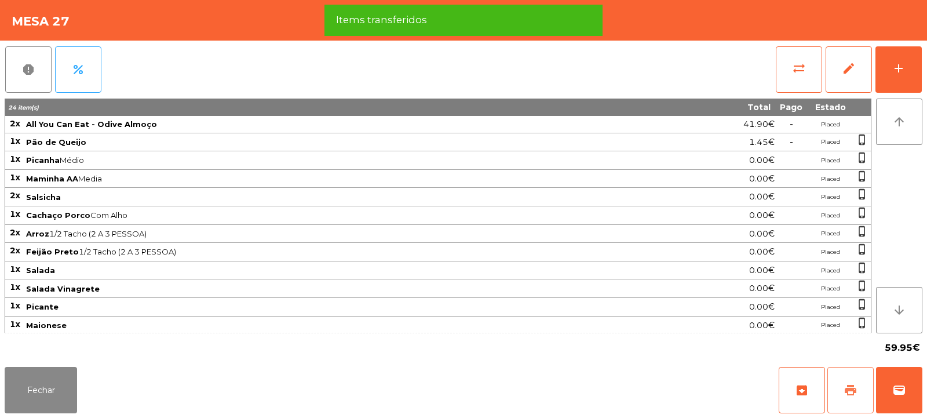
click at [839, 382] on button "print" at bounding box center [851, 390] width 46 height 46
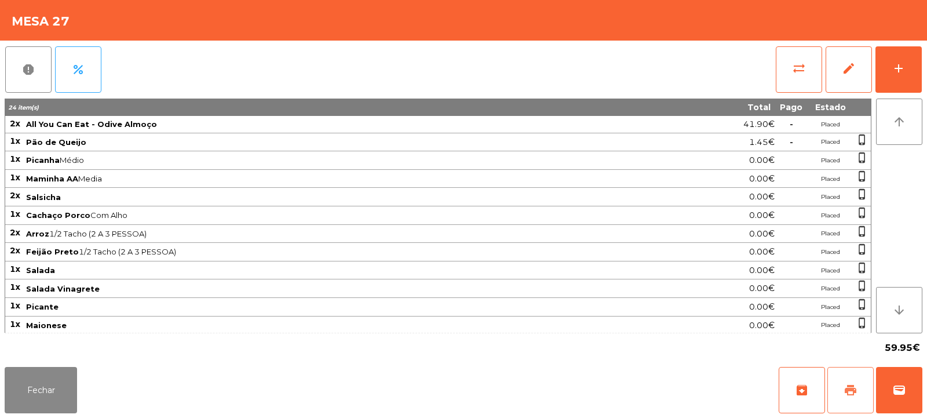
scroll to position [112, 0]
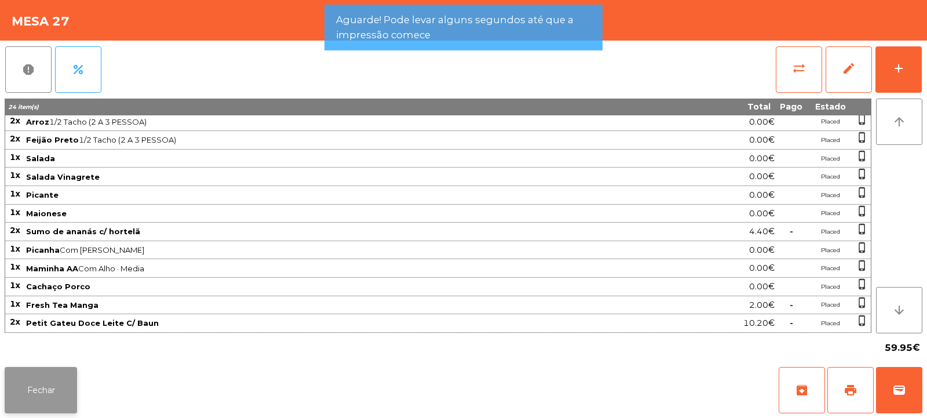
click at [58, 373] on button "Fechar" at bounding box center [41, 390] width 72 height 46
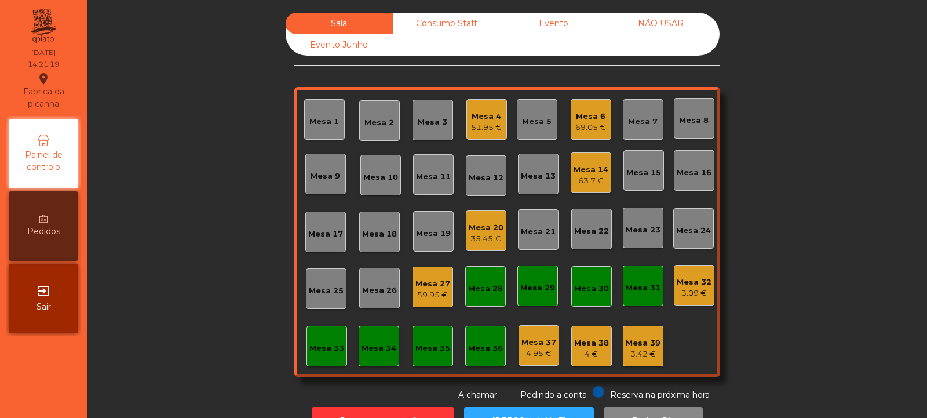
click at [421, 281] on div "Mesa 27" at bounding box center [433, 284] width 35 height 12
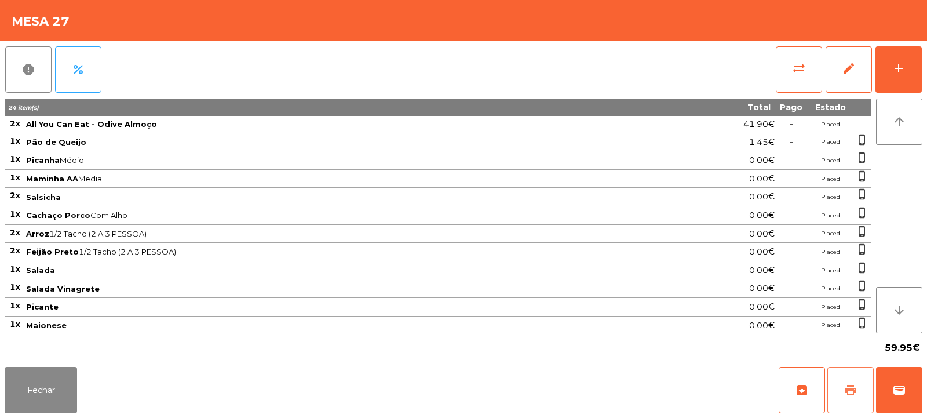
click at [841, 387] on button "print" at bounding box center [851, 390] width 46 height 46
click at [898, 384] on span "wallet" at bounding box center [900, 390] width 14 height 14
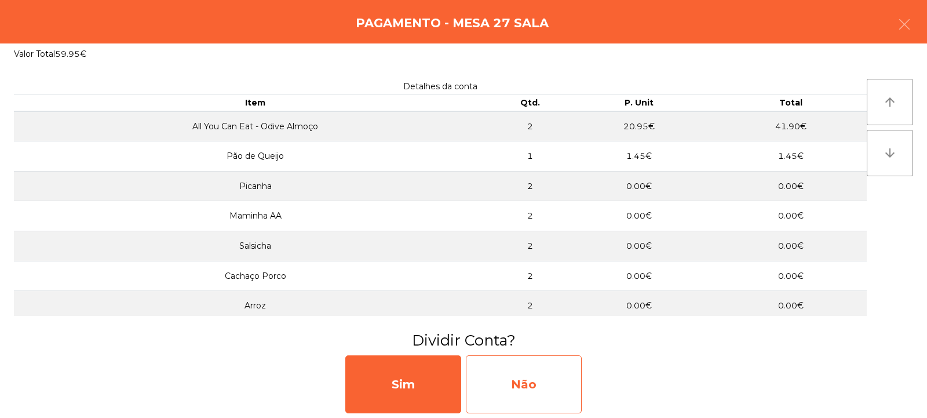
click at [522, 389] on div "Não" at bounding box center [524, 384] width 116 height 58
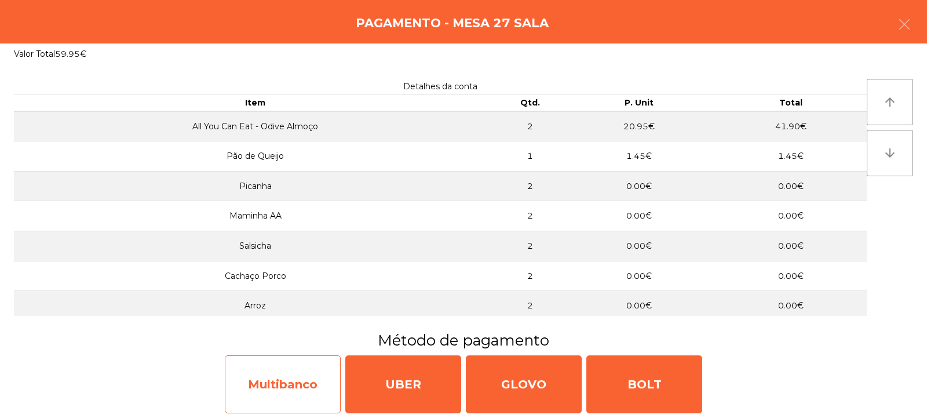
click at [287, 387] on div "Multibanco" at bounding box center [283, 384] width 116 height 58
select select "**"
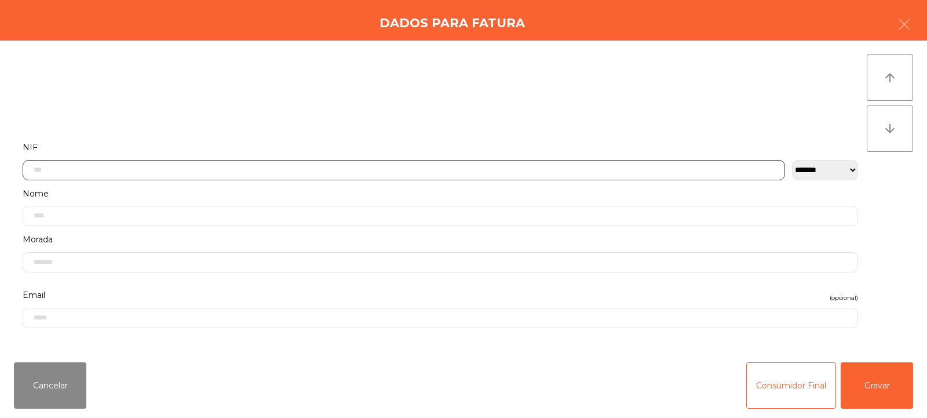
click at [138, 167] on input "text" at bounding box center [404, 170] width 763 height 20
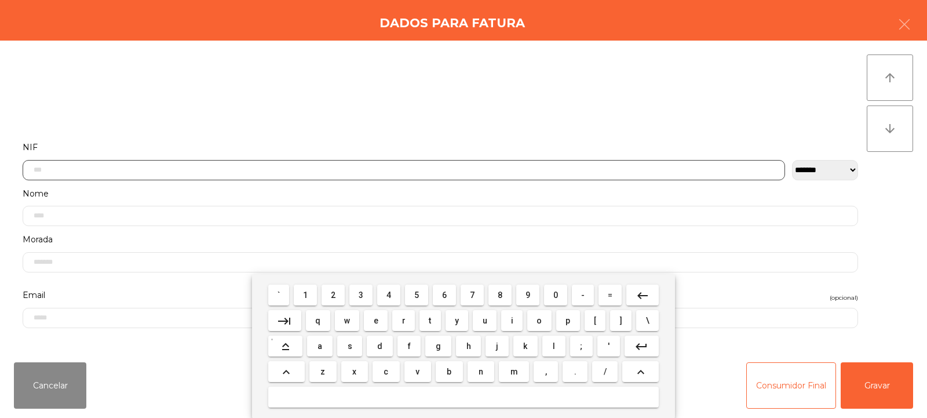
scroll to position [85, 0]
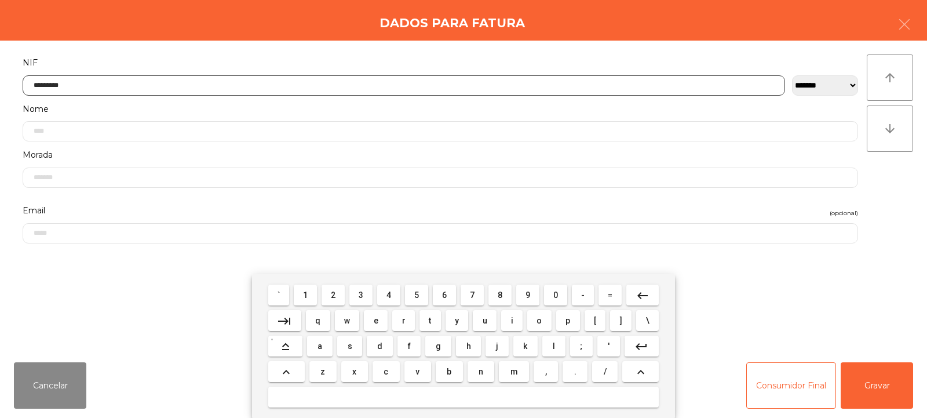
type input "*********"
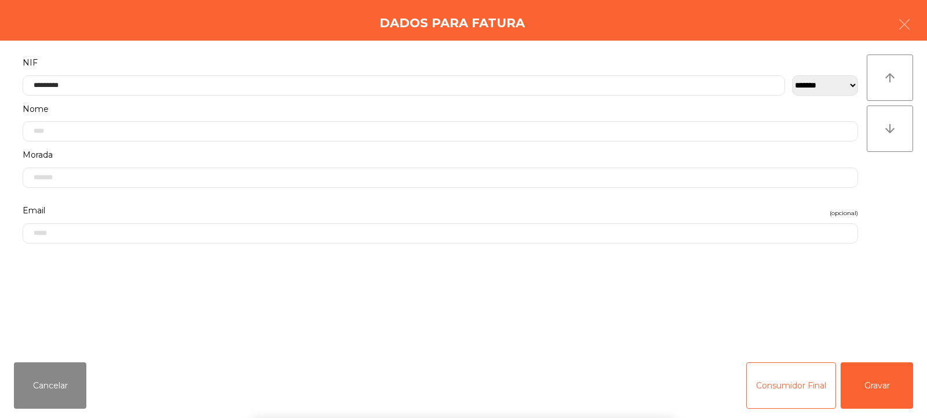
click at [895, 182] on div "arrow_upward arrow_downward" at bounding box center [890, 196] width 46 height 285
click at [873, 396] on button "Gravar" at bounding box center [877, 385] width 72 height 46
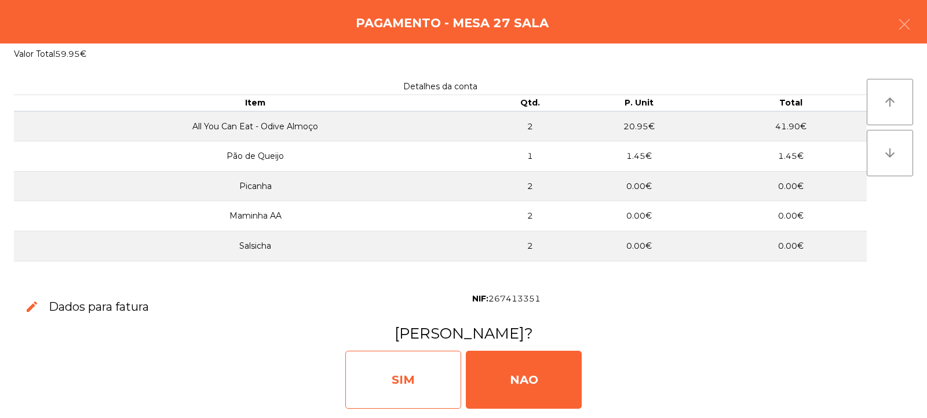
click at [429, 387] on div "SIM" at bounding box center [403, 380] width 116 height 58
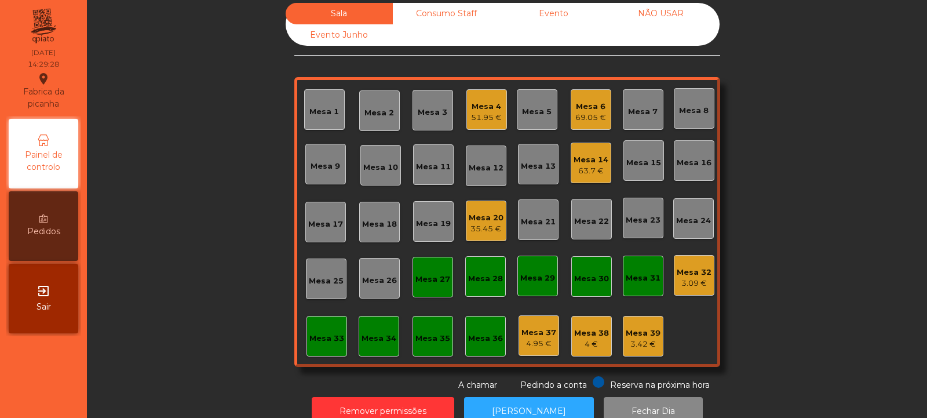
scroll to position [17, 0]
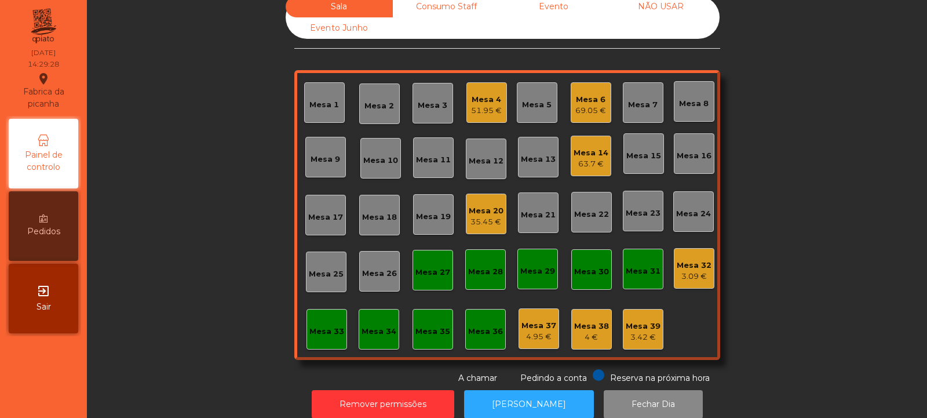
click at [588, 112] on div "69.05 €" at bounding box center [591, 111] width 31 height 12
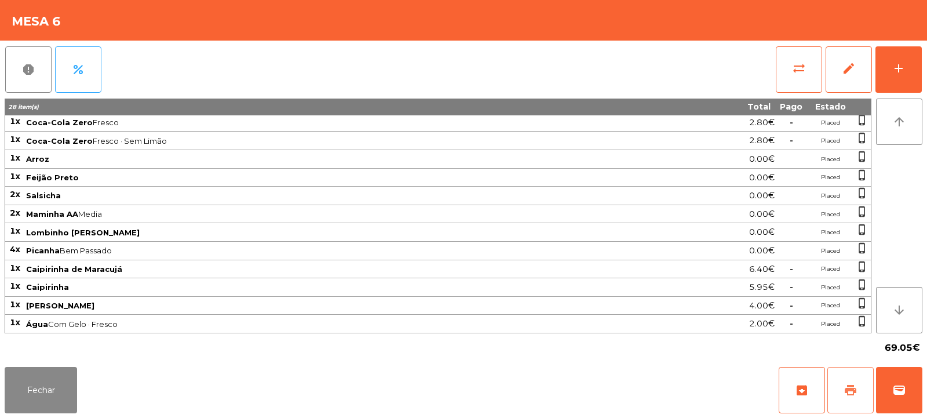
click at [857, 385] on span "print" at bounding box center [851, 390] width 14 height 14
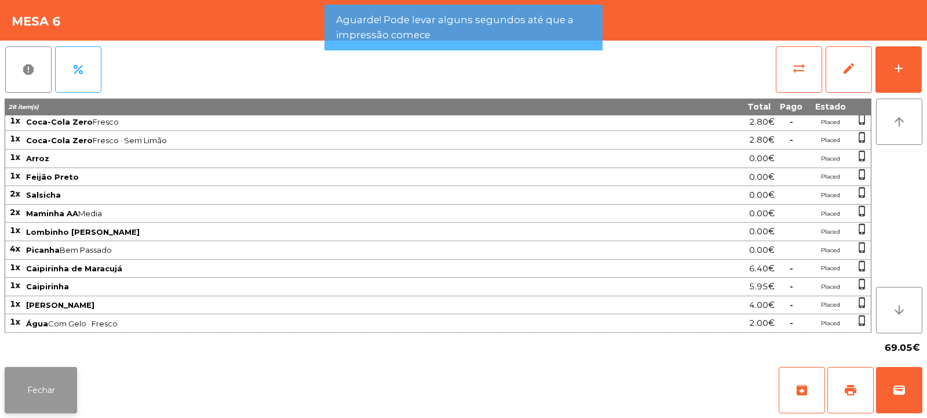
click at [53, 387] on button "Fechar" at bounding box center [41, 390] width 72 height 46
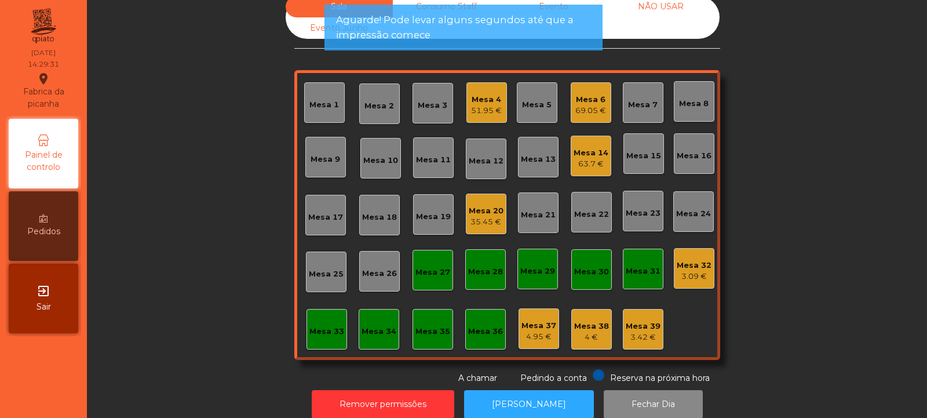
scroll to position [0, 0]
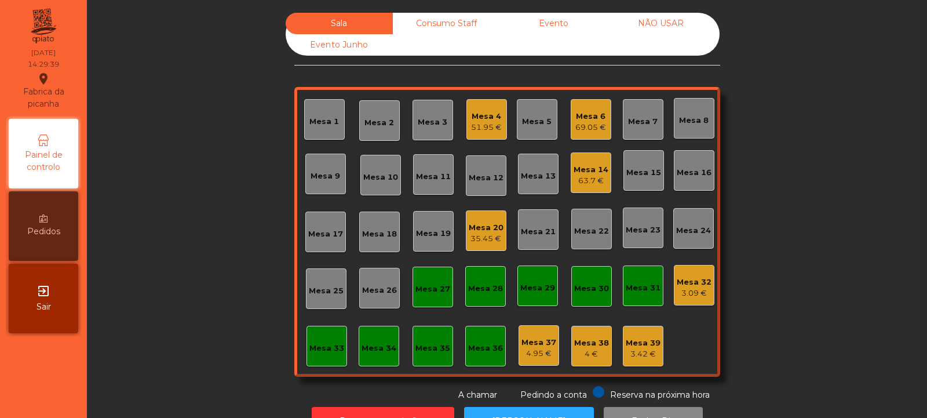
click at [589, 119] on div "Mesa 6" at bounding box center [591, 117] width 31 height 12
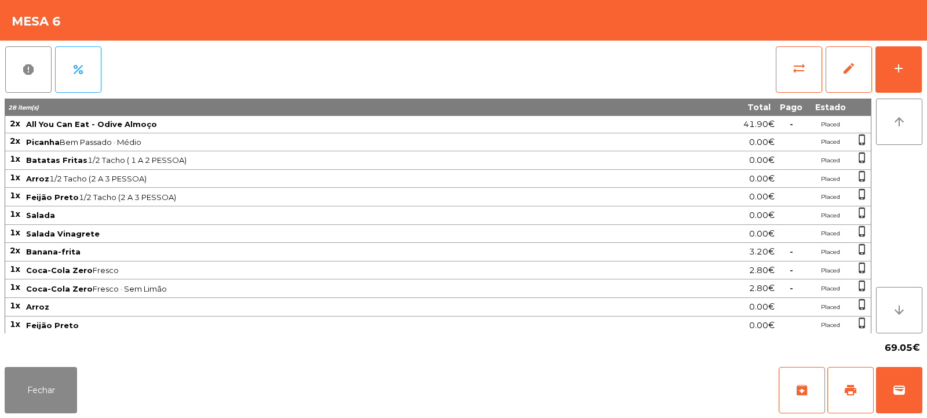
click at [471, 232] on span "Salada Vinagrete" at bounding box center [338, 233] width 624 height 9
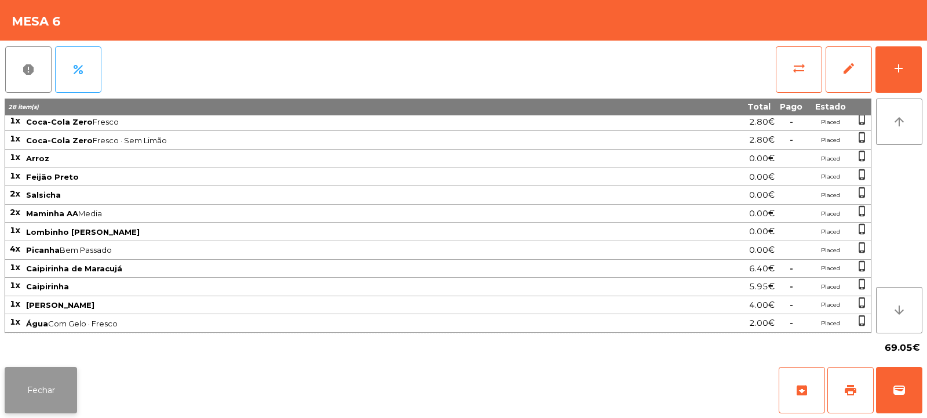
click at [51, 395] on button "Fechar" at bounding box center [41, 390] width 72 height 46
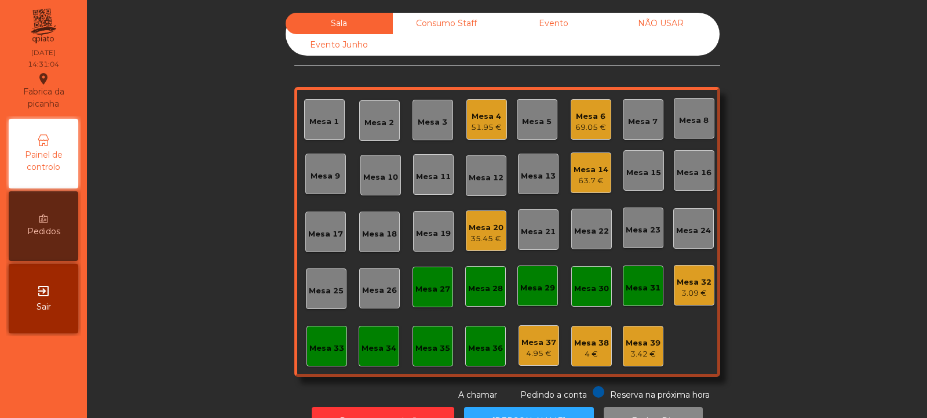
click at [584, 126] on div "69.05 €" at bounding box center [591, 128] width 31 height 12
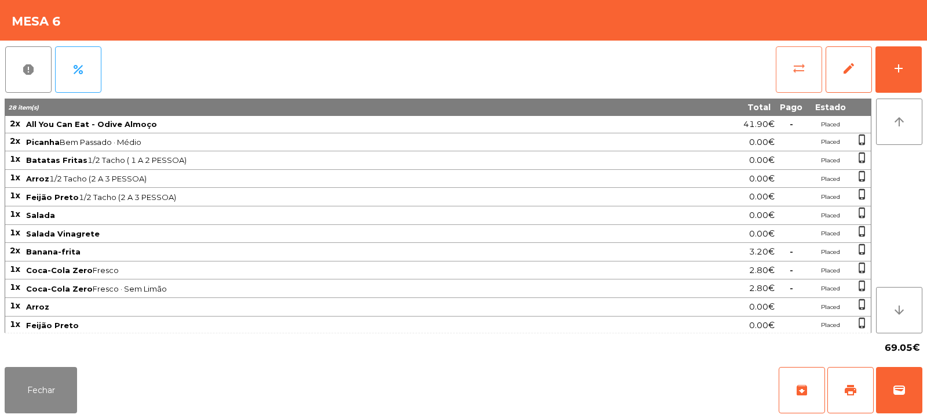
click at [794, 70] on span "sync_alt" at bounding box center [799, 68] width 14 height 14
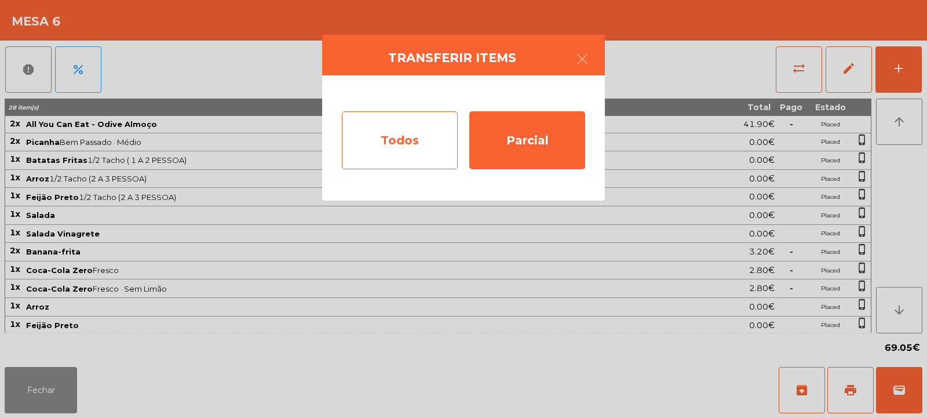
click at [389, 134] on div "Todos" at bounding box center [400, 140] width 116 height 58
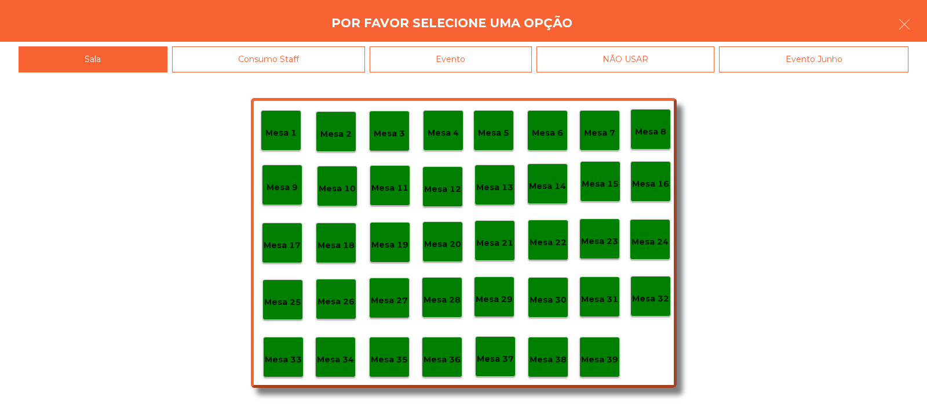
click at [491, 65] on div "Evento" at bounding box center [451, 59] width 162 height 26
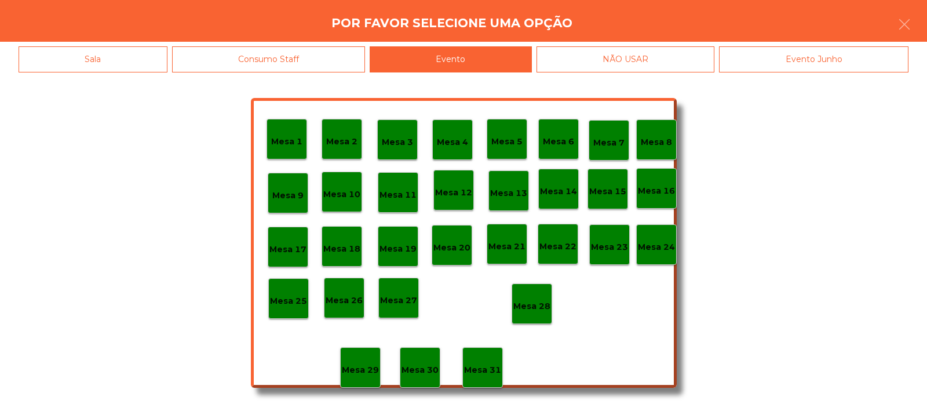
click at [531, 297] on div "Mesa 28" at bounding box center [531, 304] width 37 height 18
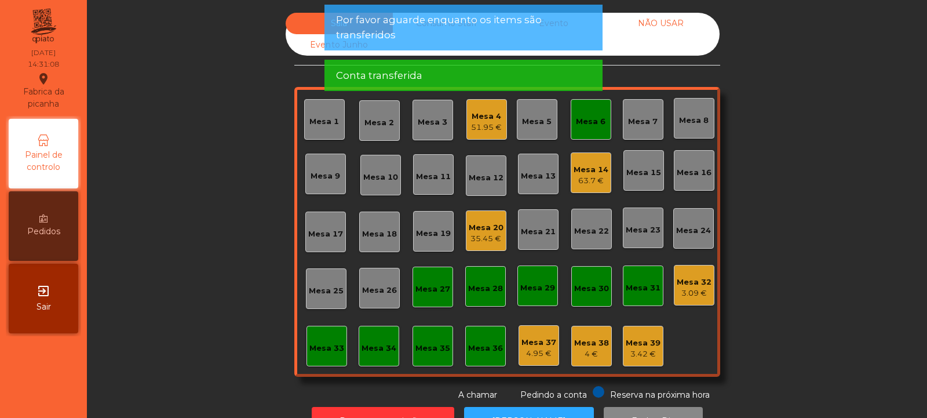
click at [585, 125] on div "Mesa 6" at bounding box center [591, 122] width 30 height 12
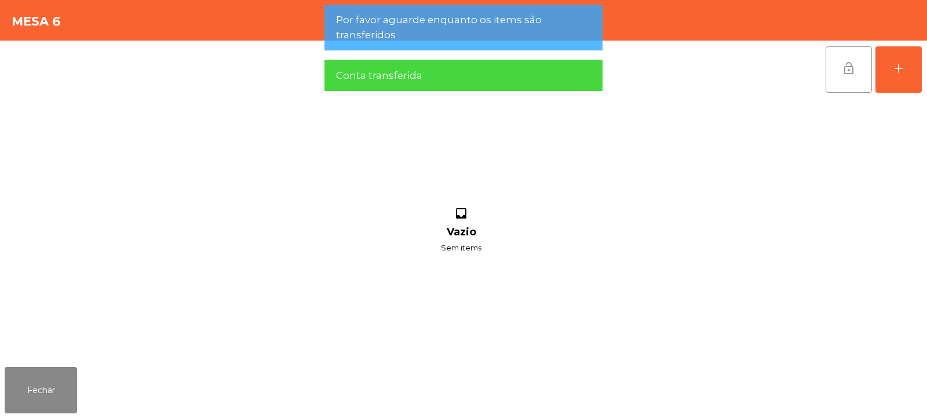
click at [850, 71] on span "lock_open" at bounding box center [849, 68] width 14 height 14
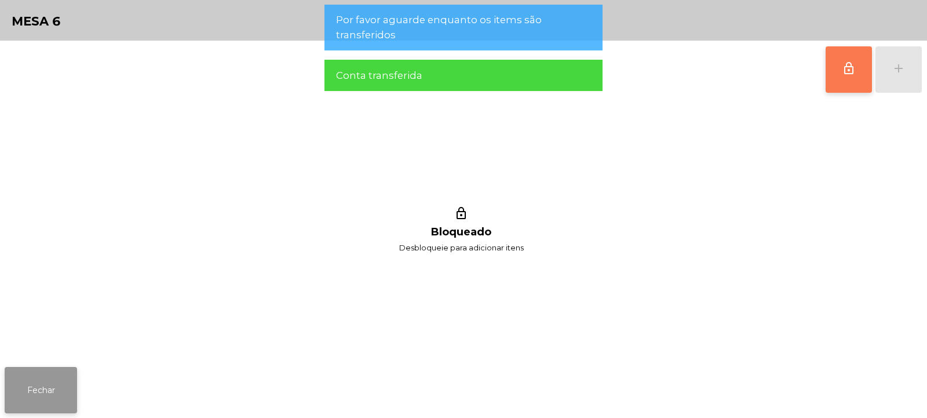
click at [61, 382] on button "Fechar" at bounding box center [41, 390] width 72 height 46
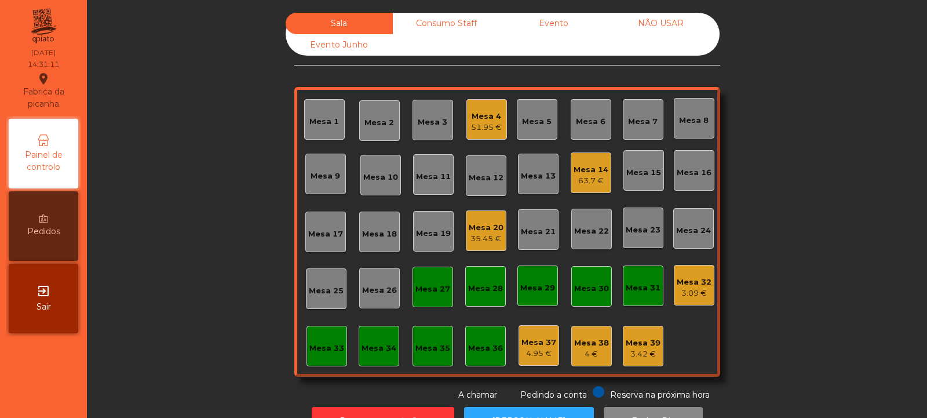
click at [484, 234] on div "35.45 €" at bounding box center [486, 239] width 35 height 12
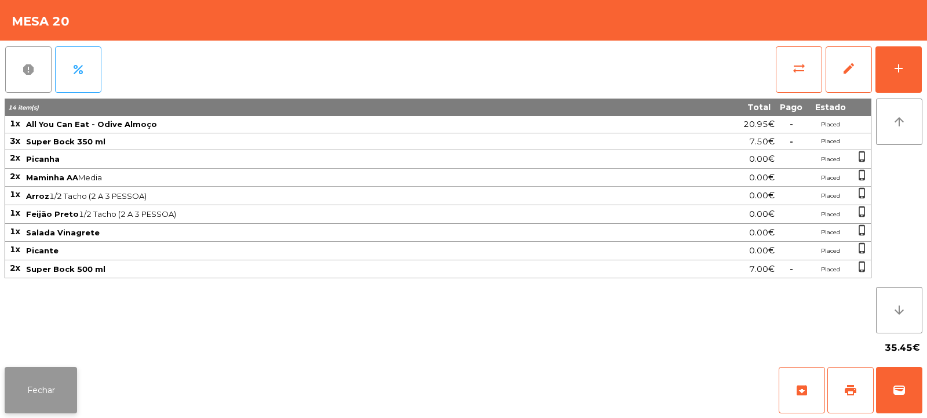
click at [65, 391] on button "Fechar" at bounding box center [41, 390] width 72 height 46
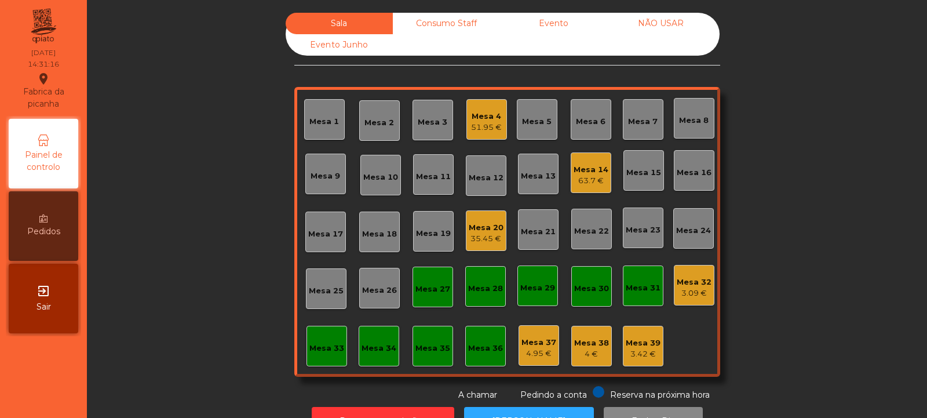
click at [487, 130] on div "51.95 €" at bounding box center [486, 128] width 31 height 12
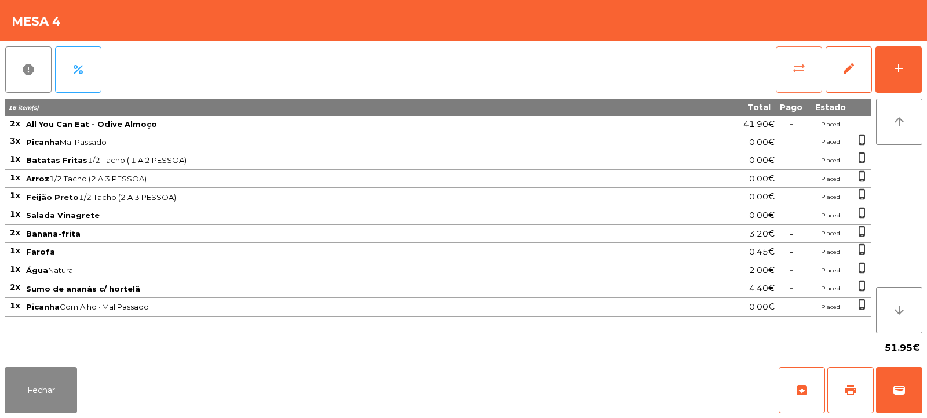
click at [807, 77] on button "sync_alt" at bounding box center [799, 69] width 46 height 46
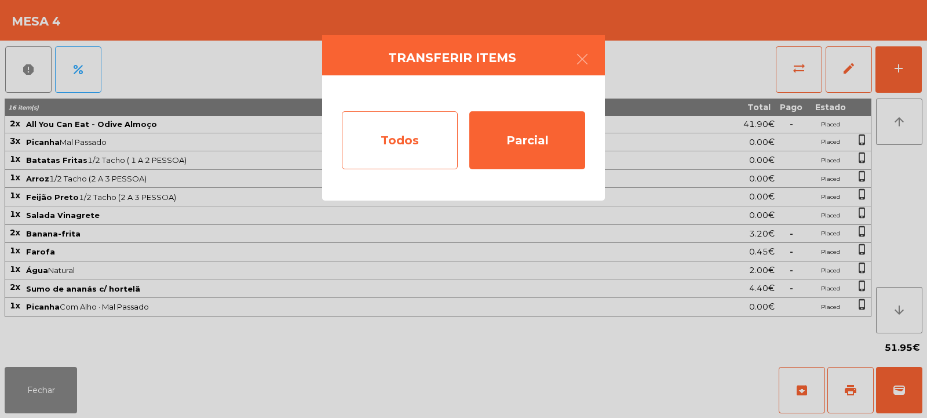
click at [423, 144] on div "Todos" at bounding box center [400, 140] width 116 height 58
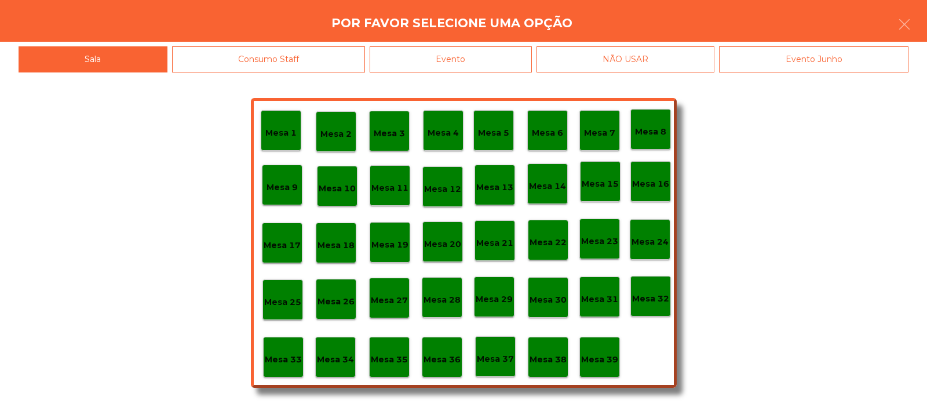
click at [538, 56] on div "NÃO USAR" at bounding box center [626, 59] width 179 height 26
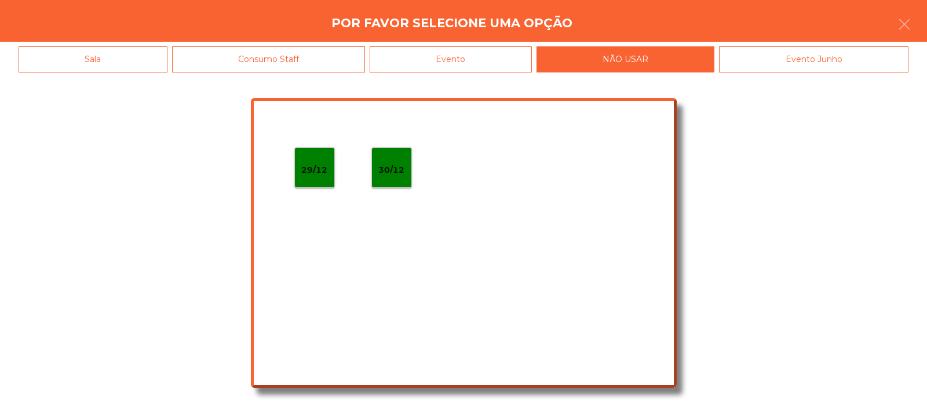
click at [503, 60] on div "Evento" at bounding box center [451, 59] width 162 height 26
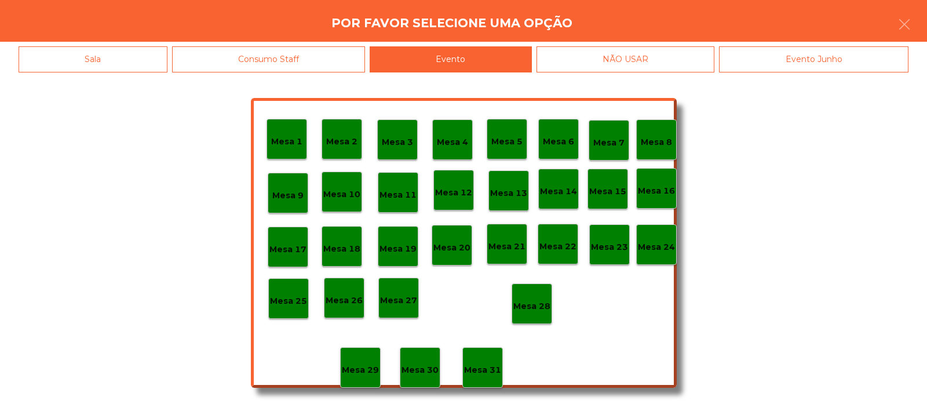
click at [540, 310] on p "Mesa 28" at bounding box center [531, 306] width 37 height 13
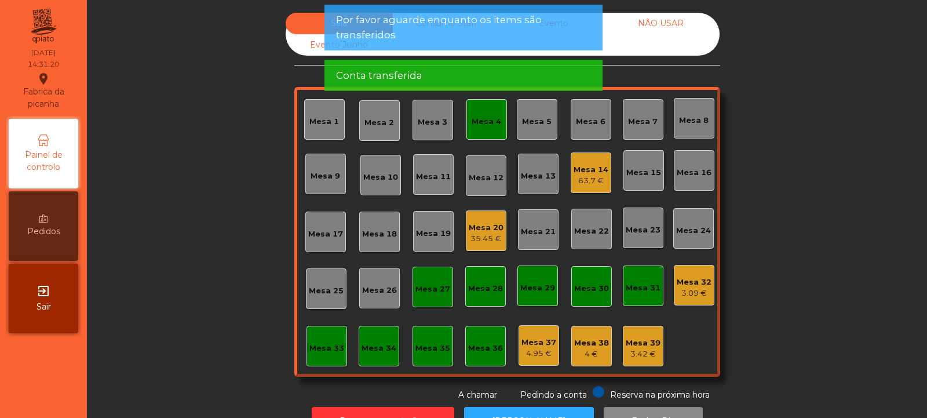
click at [483, 235] on div "35.45 €" at bounding box center [486, 239] width 35 height 12
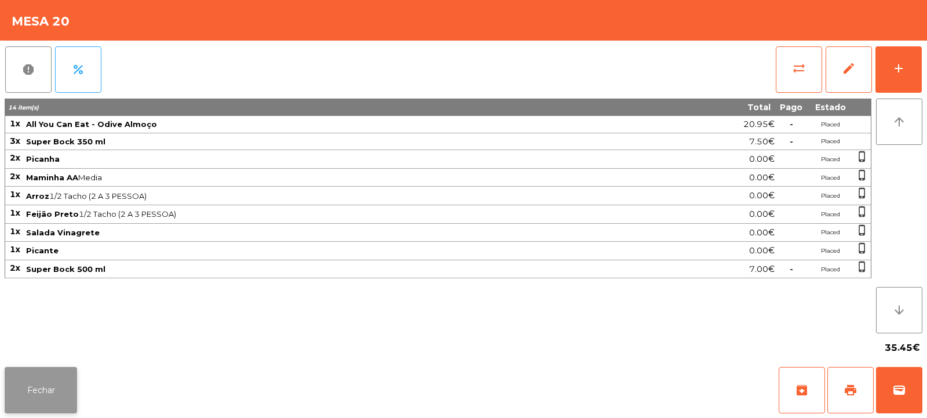
click at [62, 384] on button "Fechar" at bounding box center [41, 390] width 72 height 46
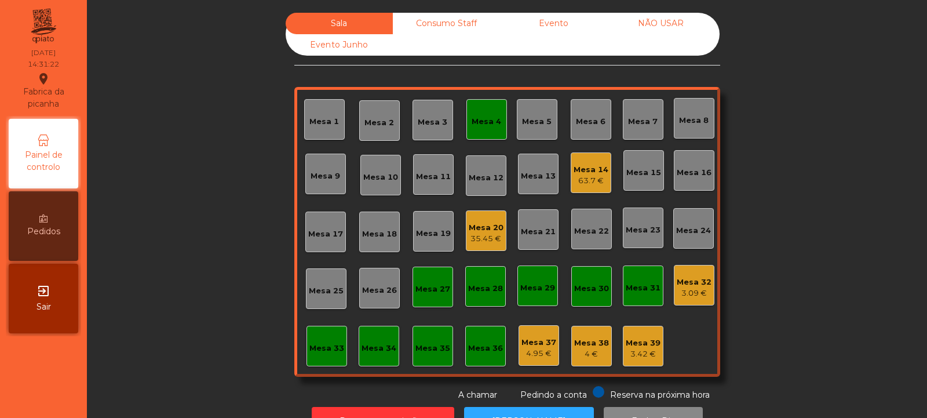
click at [491, 122] on div "Mesa 4" at bounding box center [487, 122] width 30 height 12
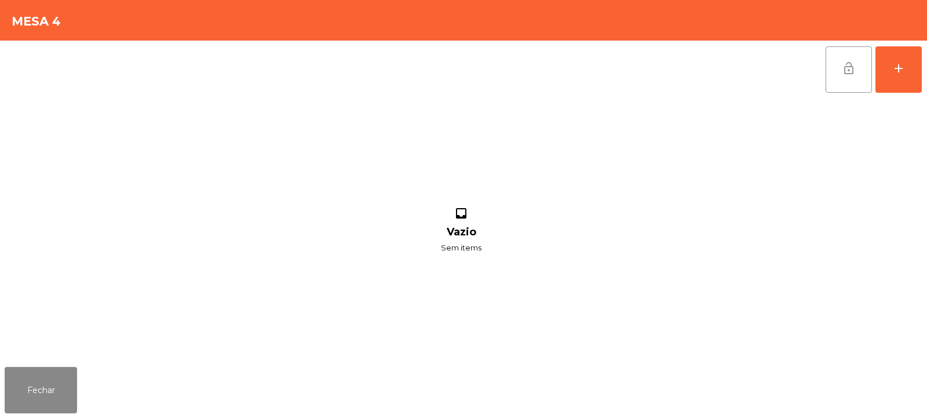
click at [836, 83] on button "lock_open" at bounding box center [849, 69] width 46 height 46
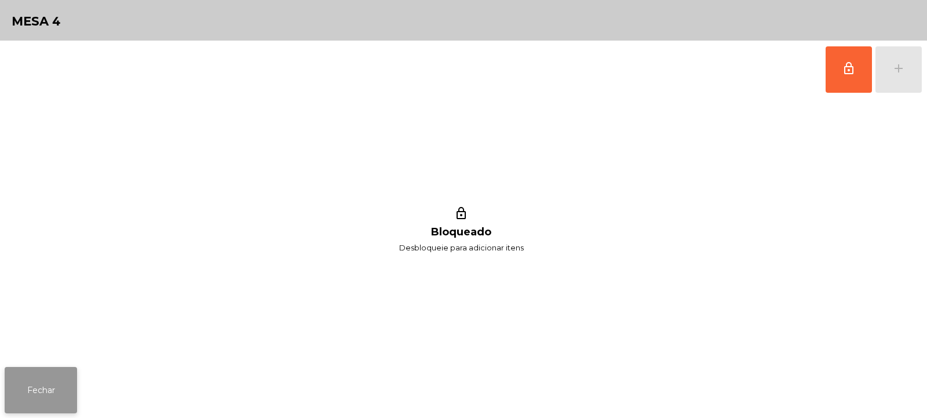
click at [76, 396] on button "Fechar" at bounding box center [41, 390] width 72 height 46
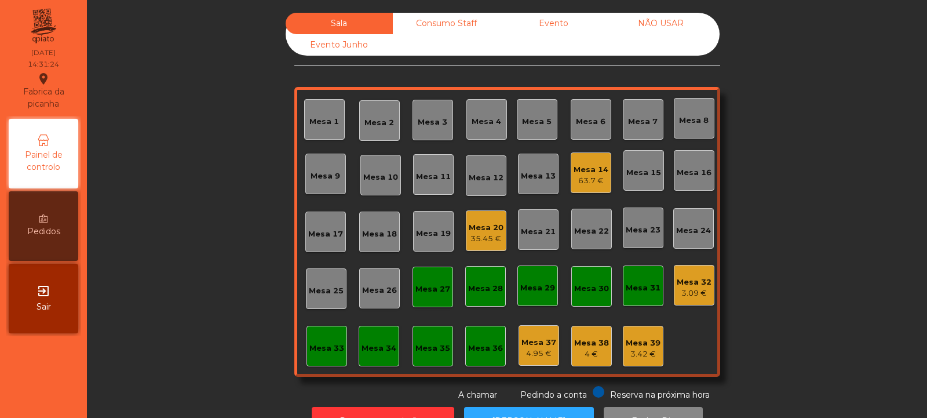
scroll to position [39, 0]
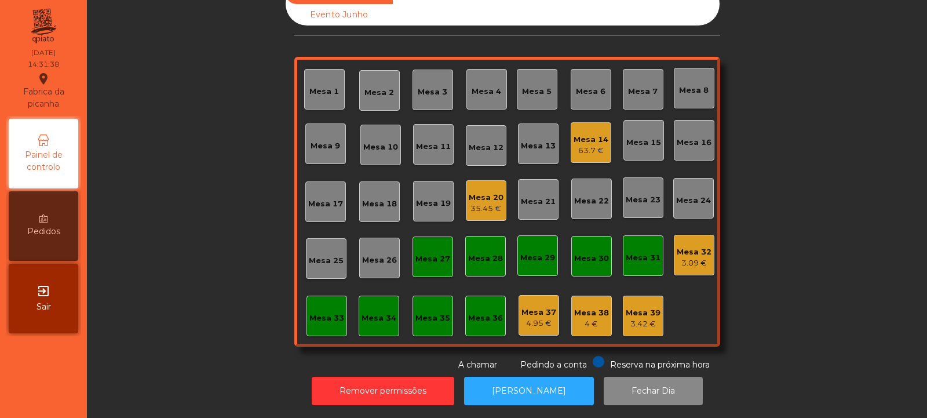
click at [484, 203] on div "35.45 €" at bounding box center [486, 209] width 35 height 12
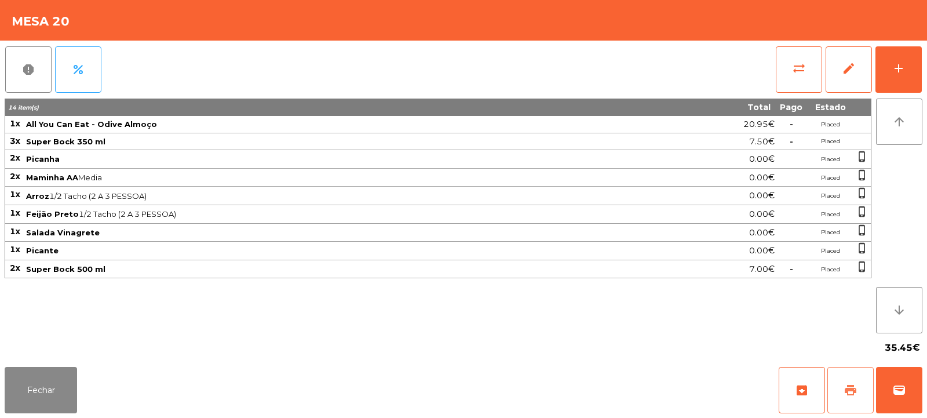
click at [856, 394] on span "print" at bounding box center [851, 390] width 14 height 14
click at [858, 385] on button "print" at bounding box center [851, 390] width 46 height 46
click at [45, 385] on button "Fechar" at bounding box center [41, 390] width 72 height 46
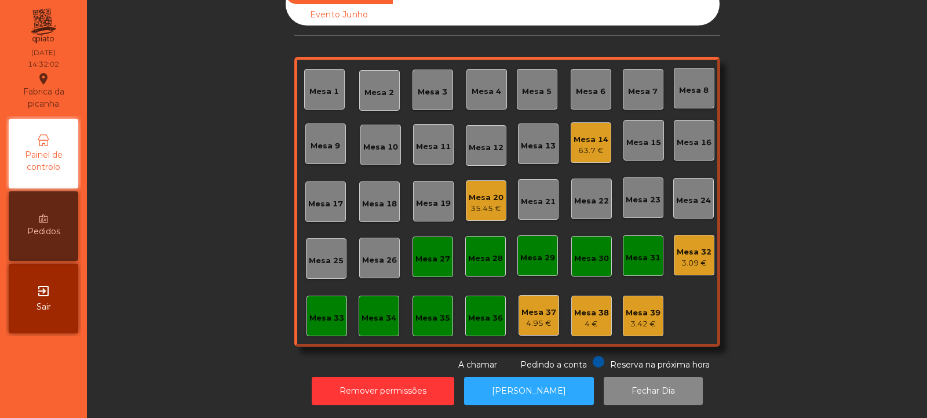
click at [577, 134] on div "Mesa 14" at bounding box center [591, 140] width 35 height 12
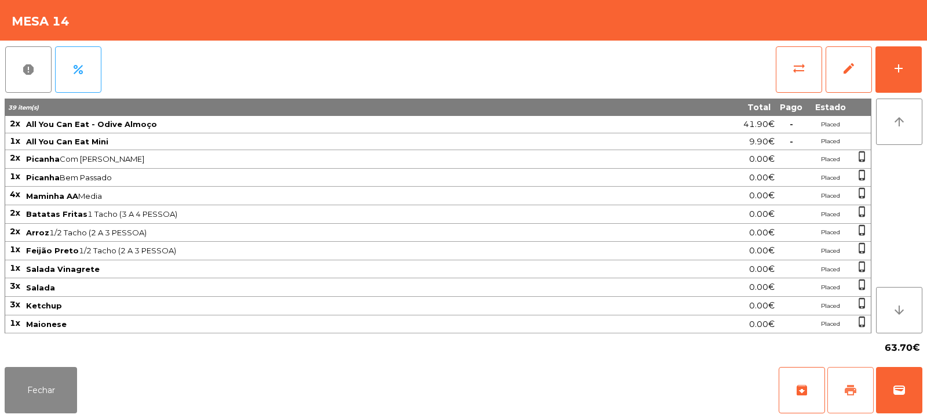
click at [857, 388] on span "print" at bounding box center [851, 390] width 14 height 14
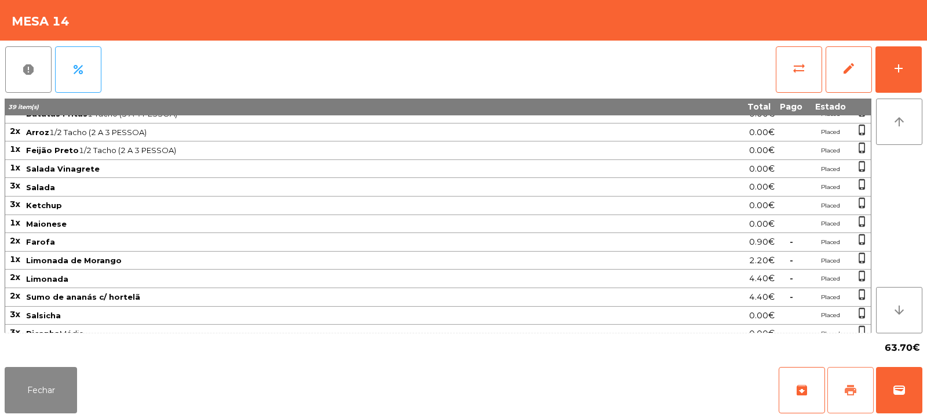
scroll to position [165, 0]
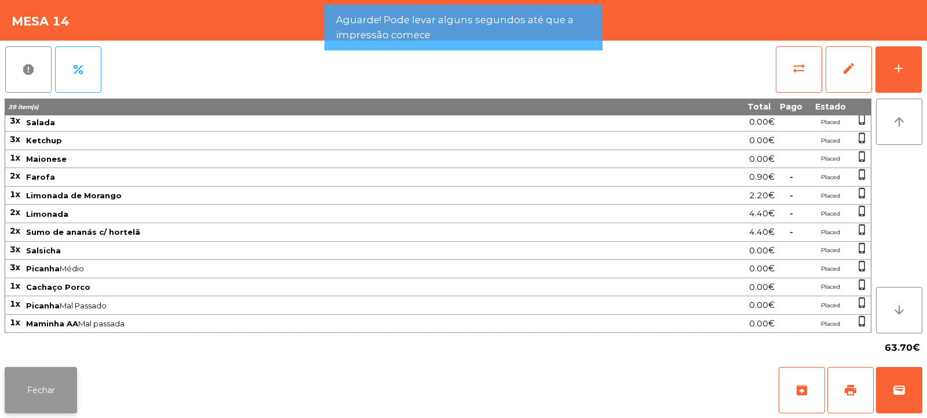
click at [48, 388] on button "Fechar" at bounding box center [41, 390] width 72 height 46
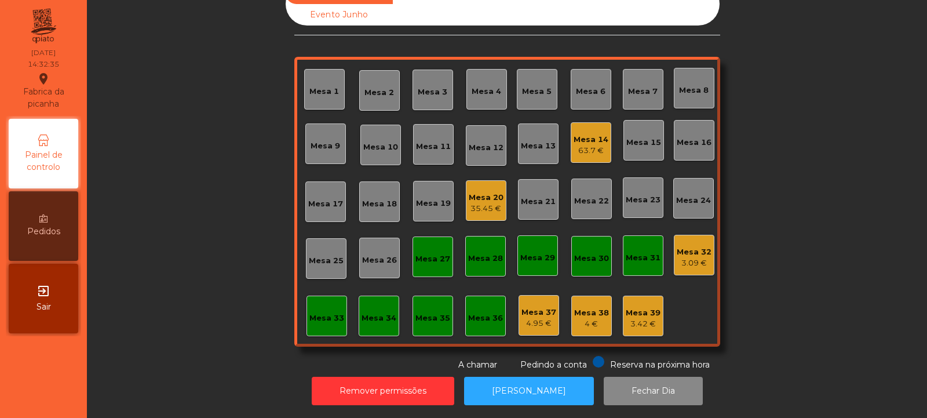
click at [593, 134] on div "Mesa 14" at bounding box center [591, 140] width 35 height 12
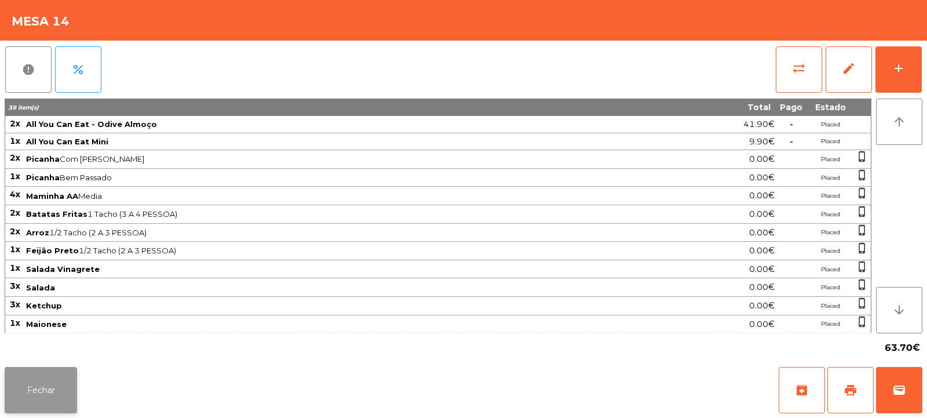
click at [54, 379] on button "Fechar" at bounding box center [41, 390] width 72 height 46
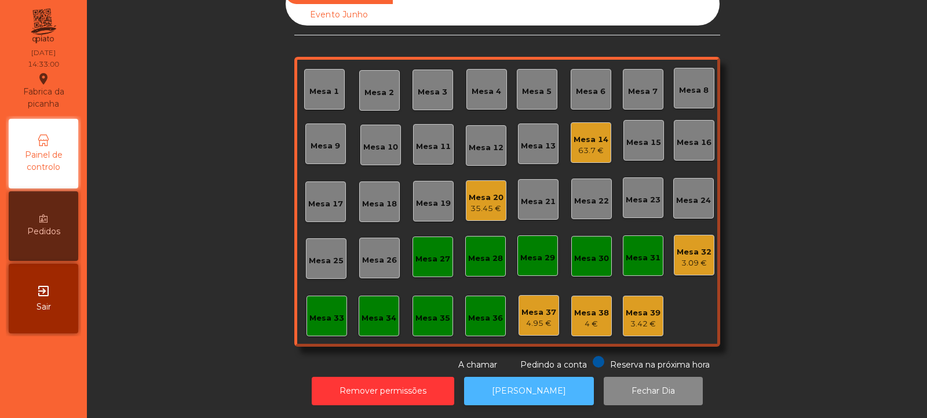
click at [525, 377] on button "[PERSON_NAME]" at bounding box center [529, 391] width 130 height 28
click at [598, 145] on div "63.7 €" at bounding box center [591, 151] width 35 height 12
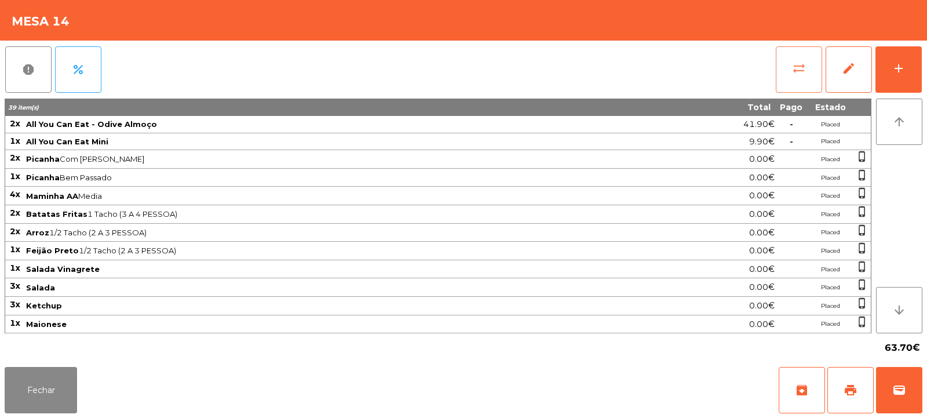
click at [805, 75] on button "sync_alt" at bounding box center [799, 69] width 46 height 46
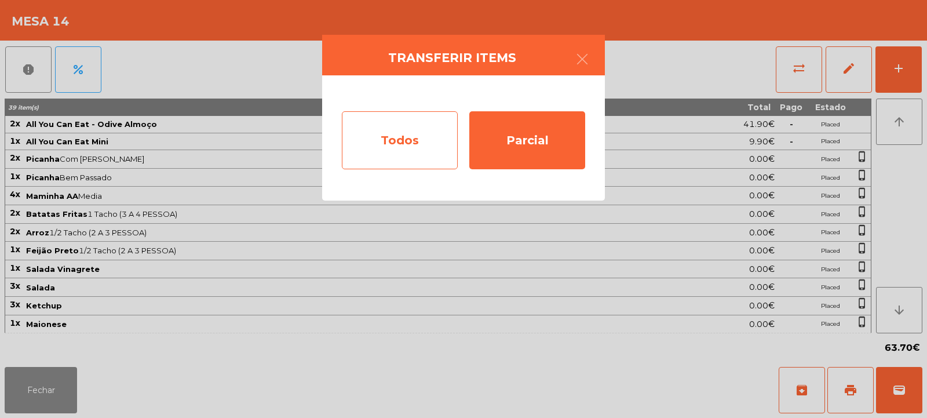
click at [420, 139] on div "Todos" at bounding box center [400, 140] width 116 height 58
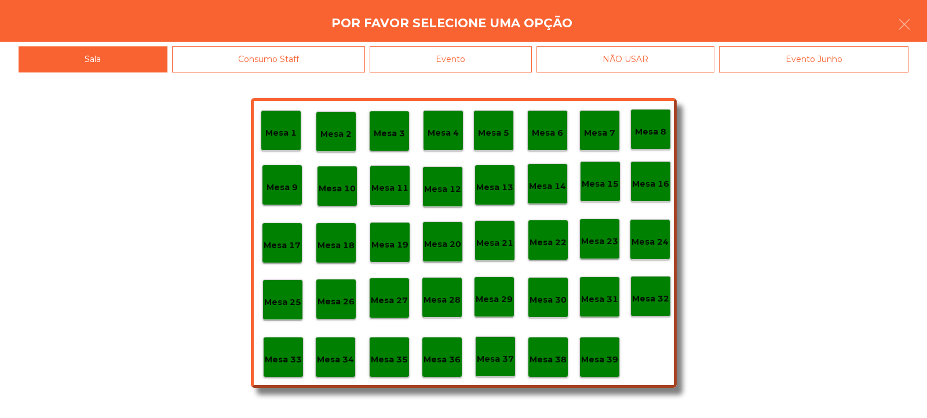
click at [513, 59] on div "Evento" at bounding box center [451, 59] width 162 height 26
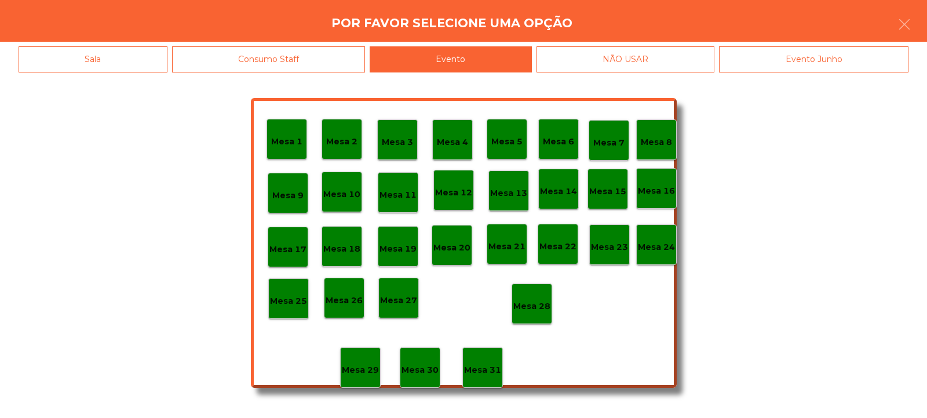
click at [536, 300] on p "Mesa 28" at bounding box center [531, 306] width 37 height 13
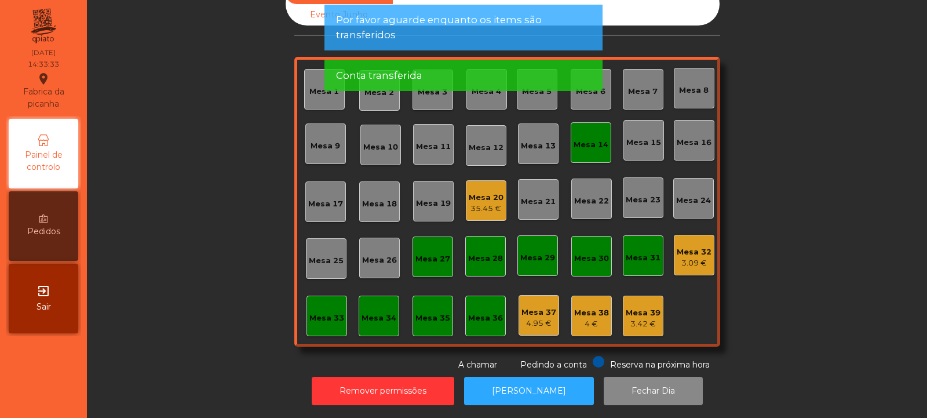
click at [599, 139] on div "Mesa 14" at bounding box center [591, 145] width 35 height 12
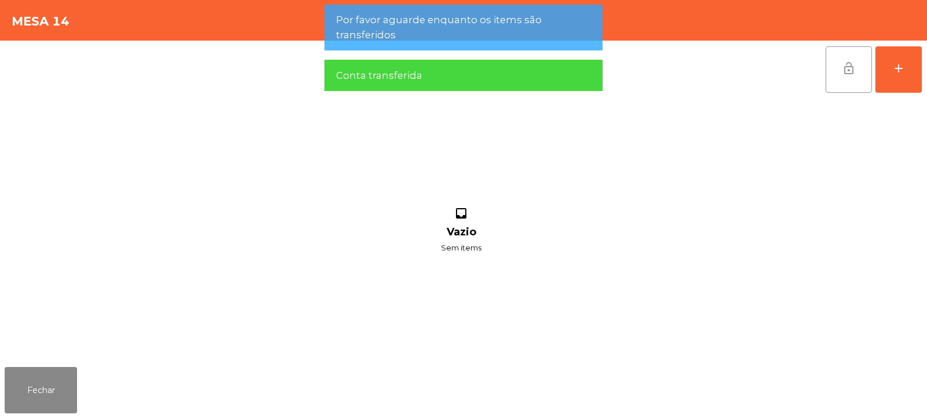
click at [843, 79] on button "lock_open" at bounding box center [849, 69] width 46 height 46
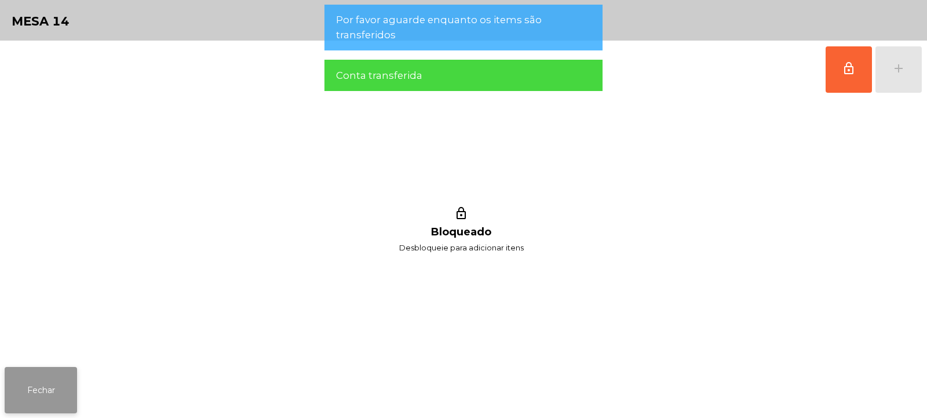
click at [53, 387] on button "Fechar" at bounding box center [41, 390] width 72 height 46
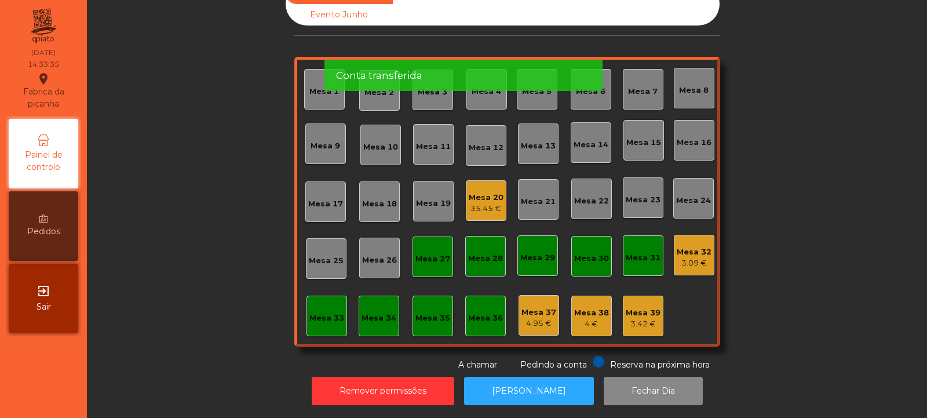
click at [501, 180] on div "Mesa 20 35.45 €" at bounding box center [486, 200] width 41 height 41
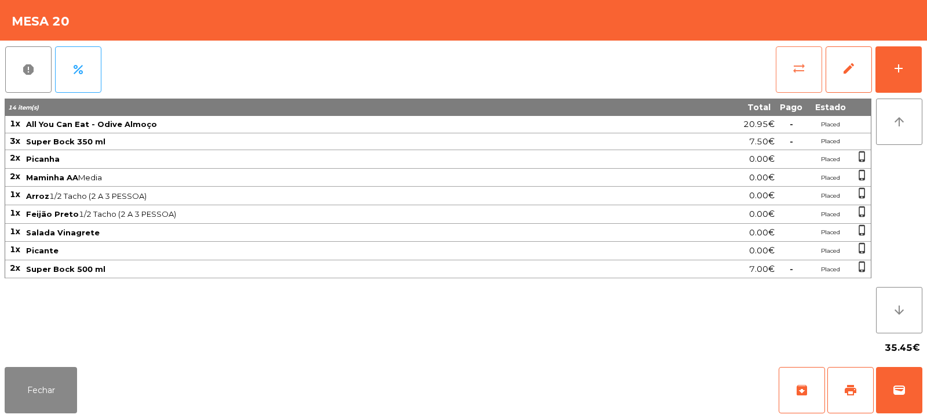
click at [797, 72] on span "sync_alt" at bounding box center [799, 68] width 14 height 14
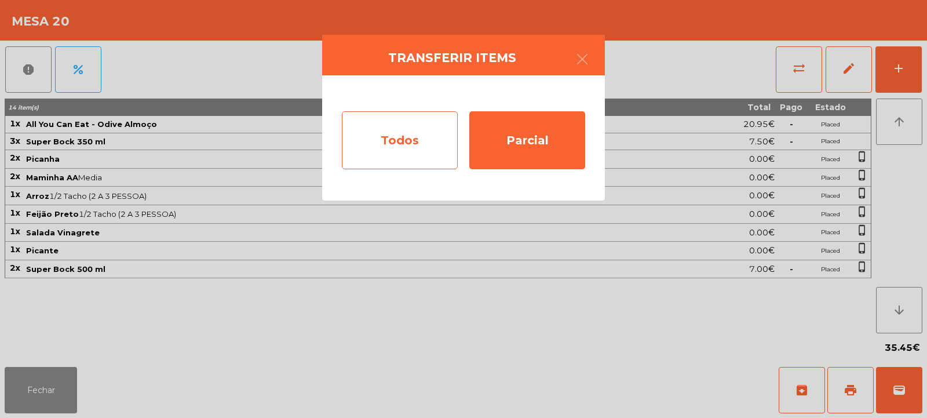
click at [412, 133] on div "Todos" at bounding box center [400, 140] width 116 height 58
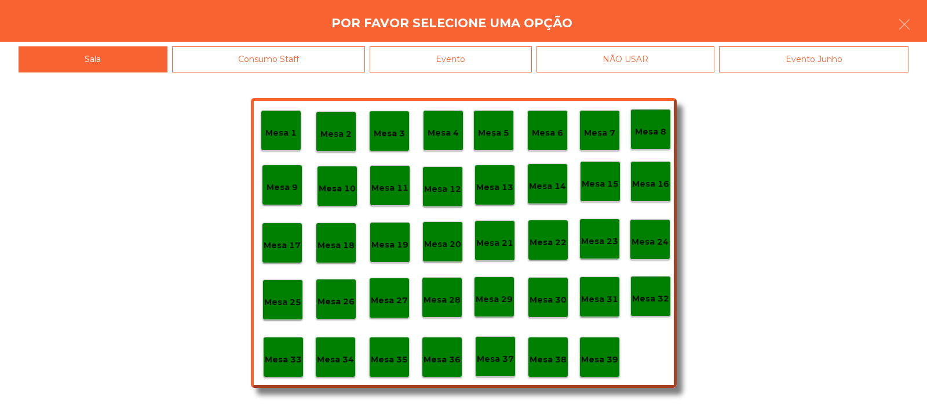
click at [486, 54] on div "Evento" at bounding box center [451, 59] width 162 height 26
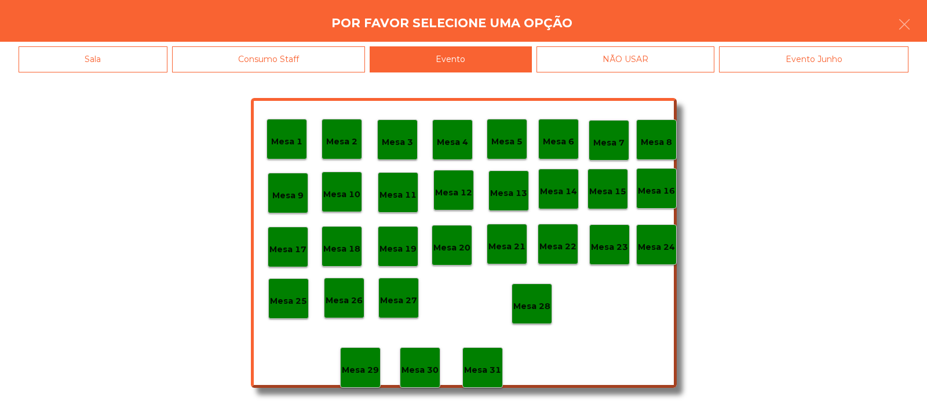
click at [535, 300] on p "Mesa 28" at bounding box center [531, 306] width 37 height 13
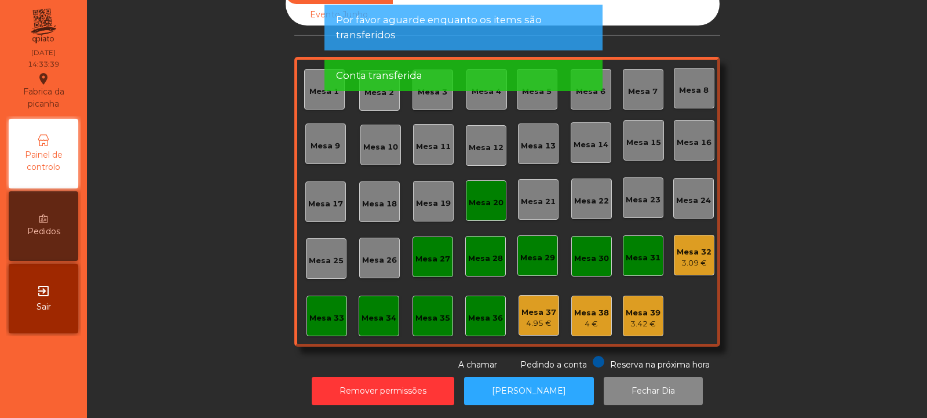
click at [488, 197] on div "Mesa 20" at bounding box center [486, 203] width 35 height 12
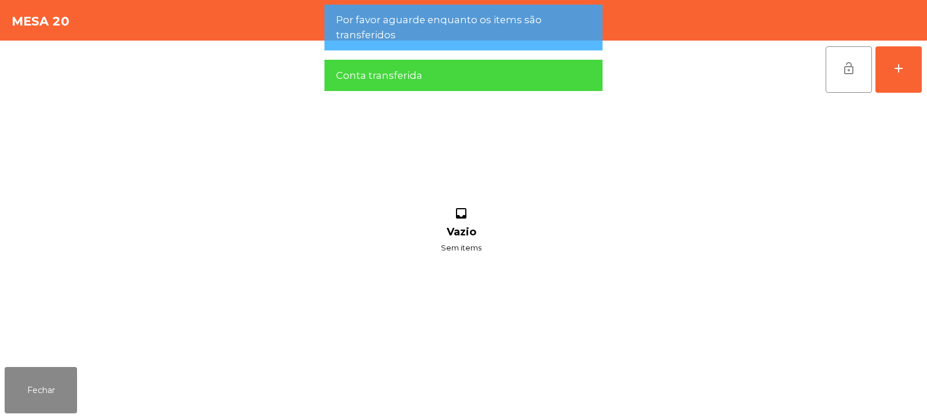
click at [842, 70] on span "lock_open" at bounding box center [849, 68] width 14 height 14
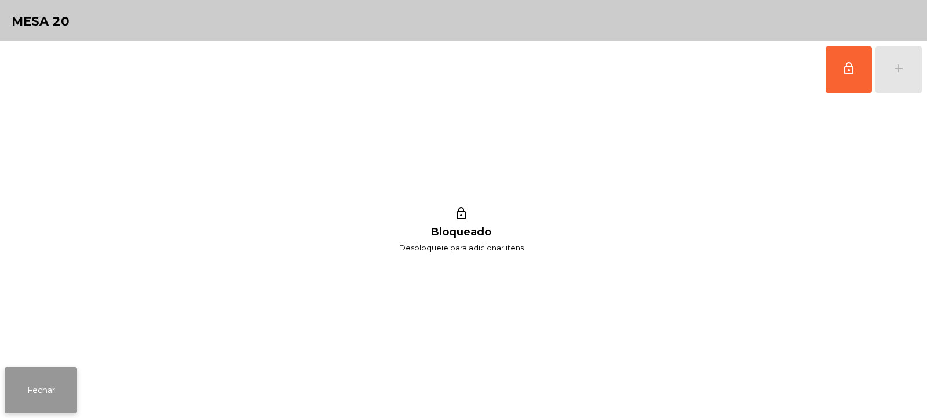
click at [23, 400] on button "Fechar" at bounding box center [41, 390] width 72 height 46
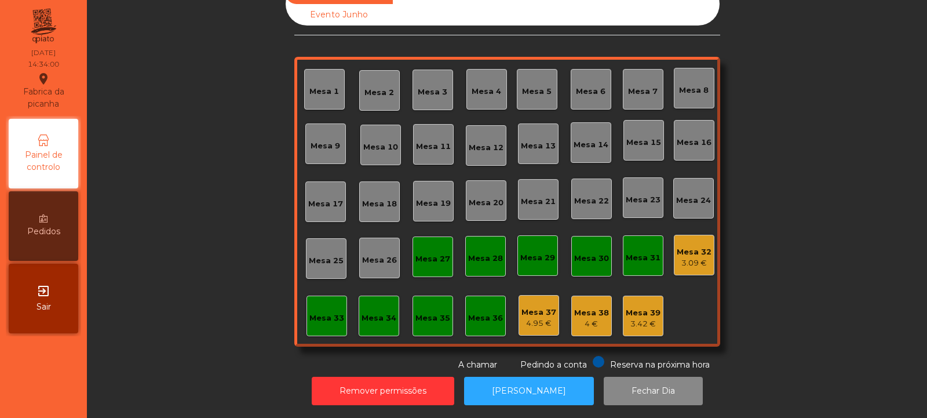
scroll to position [0, 0]
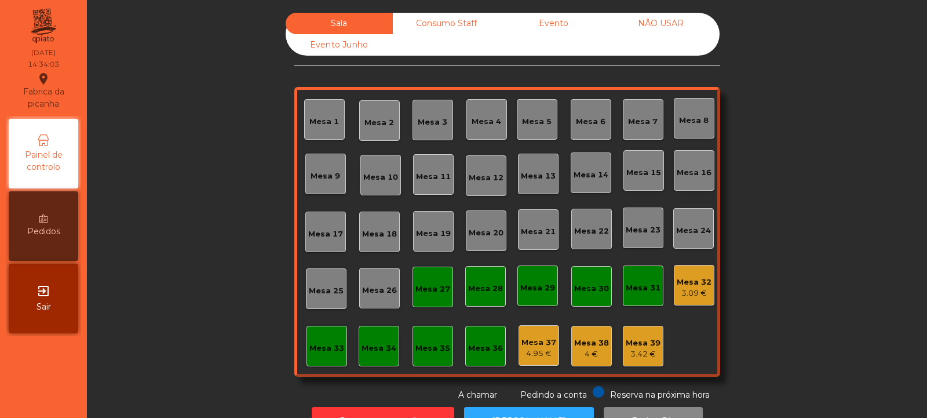
click at [334, 333] on div "Mesa 33" at bounding box center [327, 346] width 41 height 41
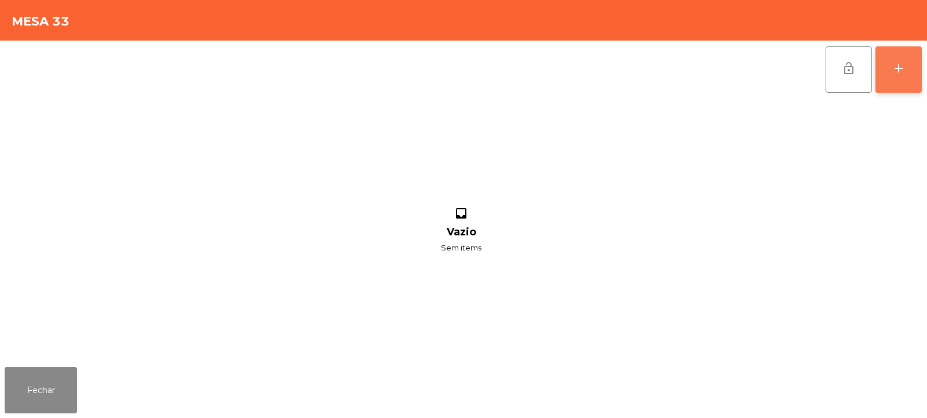
click at [899, 76] on button "add" at bounding box center [899, 69] width 46 height 46
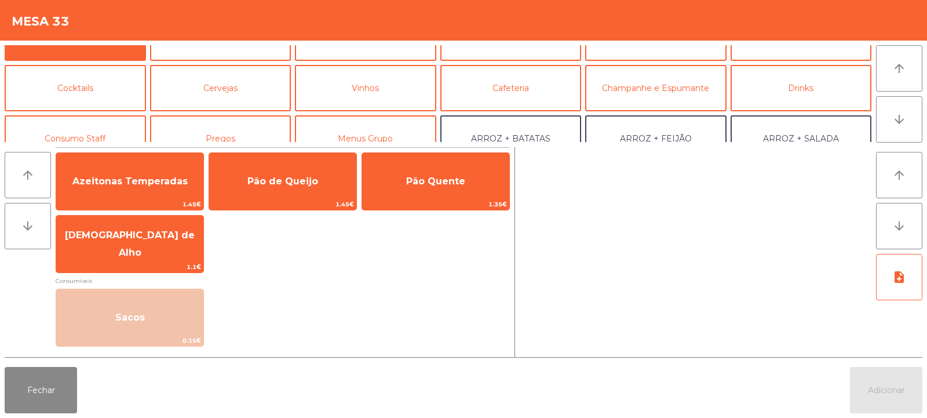
scroll to position [35, 0]
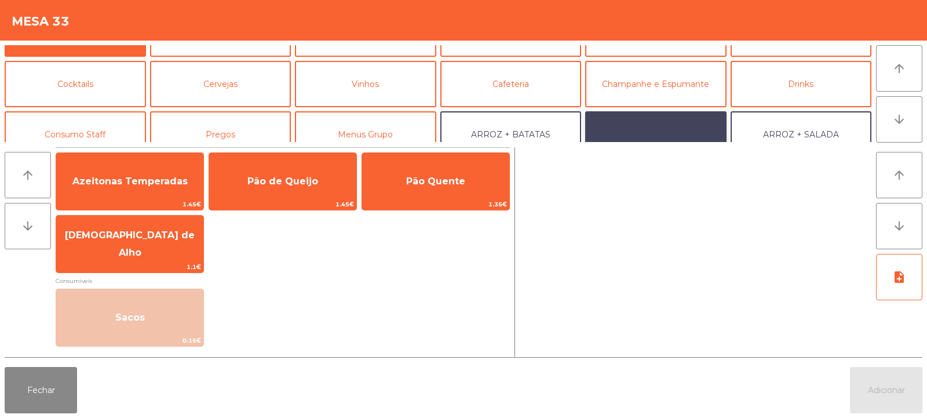
click at [679, 126] on button "ARROZ + FEIJÃO" at bounding box center [655, 134] width 141 height 46
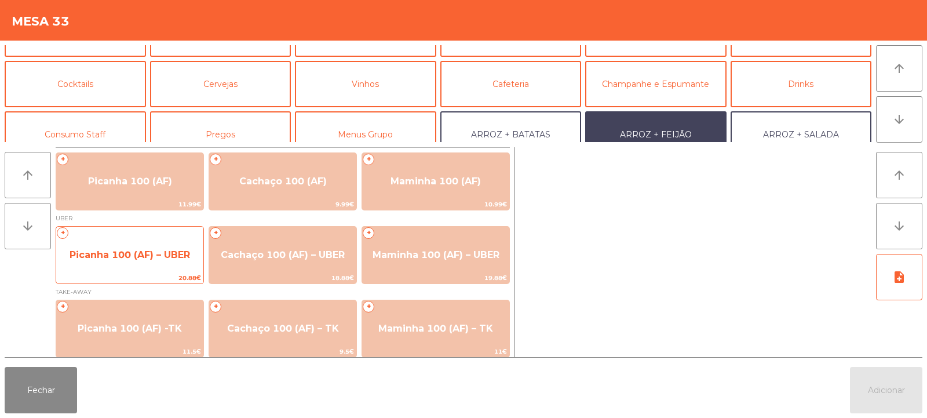
click at [99, 246] on span "Picanha 100 (AF) – UBER" at bounding box center [129, 254] width 147 height 31
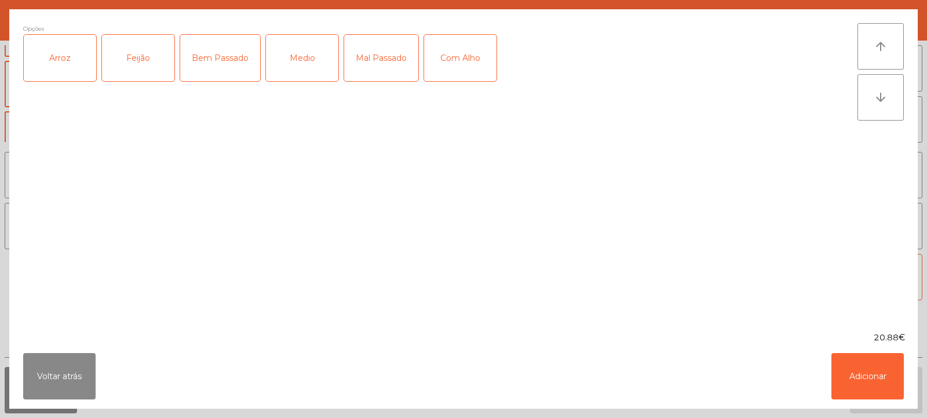
click at [62, 74] on div "Arroz" at bounding box center [60, 58] width 72 height 46
click at [138, 59] on div "Feijão" at bounding box center [138, 58] width 72 height 46
click at [289, 51] on div "Medio" at bounding box center [302, 58] width 72 height 46
click at [301, 67] on div "Medio" at bounding box center [302, 58] width 72 height 46
click at [225, 68] on div "Bem Passado" at bounding box center [220, 58] width 80 height 46
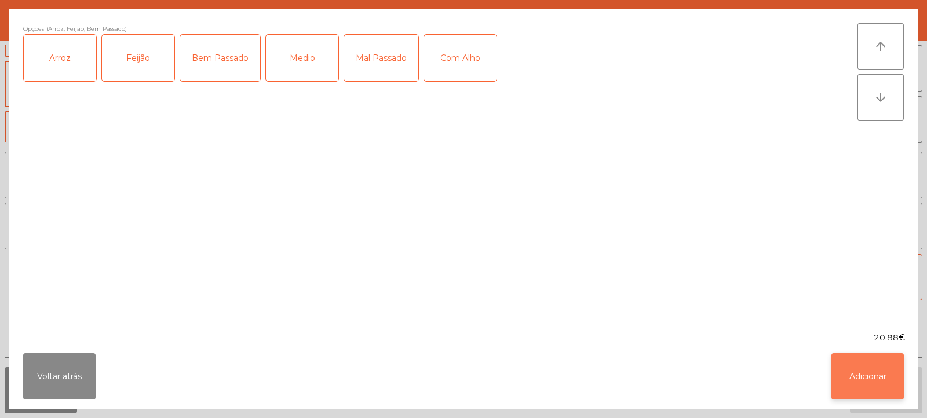
click at [877, 373] on button "Adicionar" at bounding box center [868, 376] width 72 height 46
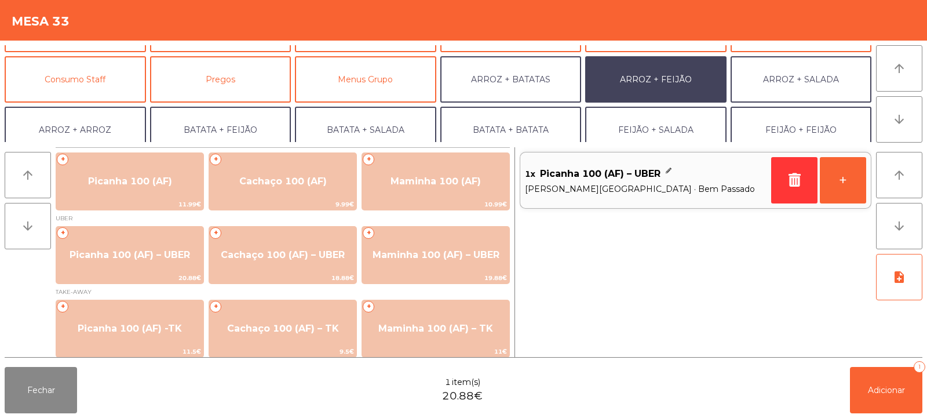
scroll to position [151, 0]
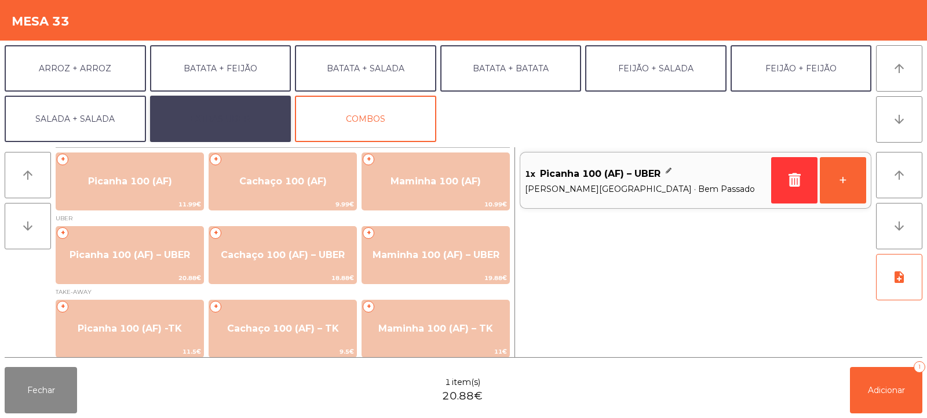
click at [196, 131] on button "EXTRAS UBER" at bounding box center [220, 119] width 141 height 46
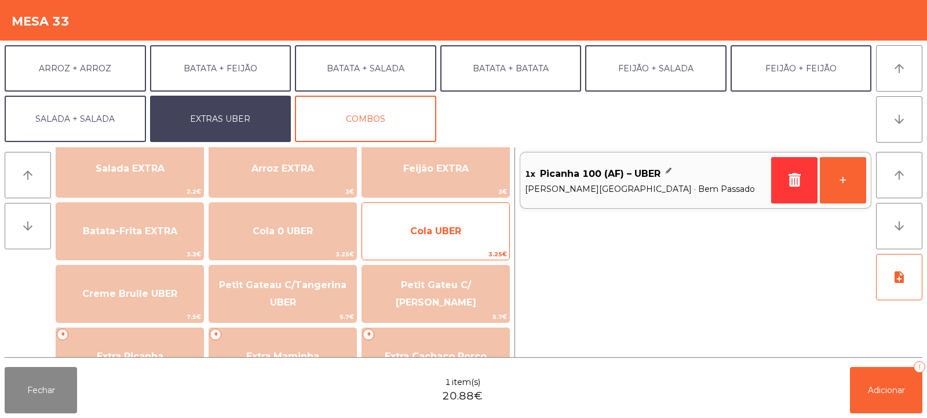
click at [431, 232] on span "Cola UBER" at bounding box center [435, 230] width 51 height 11
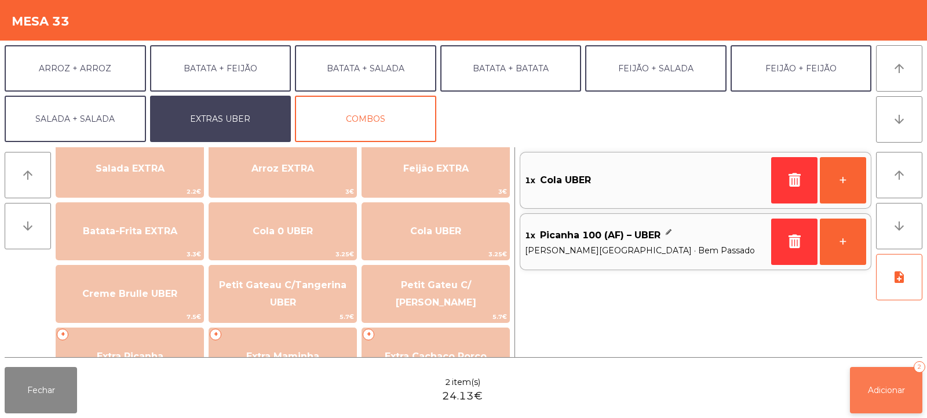
click at [878, 391] on span "Adicionar" at bounding box center [886, 390] width 37 height 10
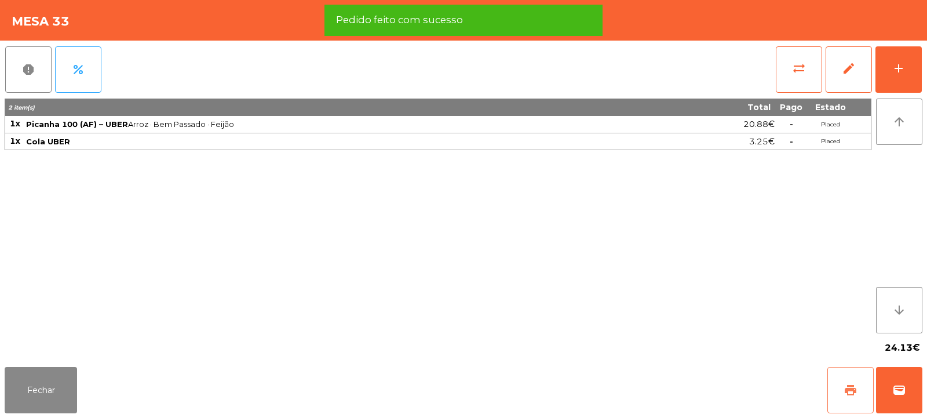
click at [843, 396] on button "print" at bounding box center [851, 390] width 46 height 46
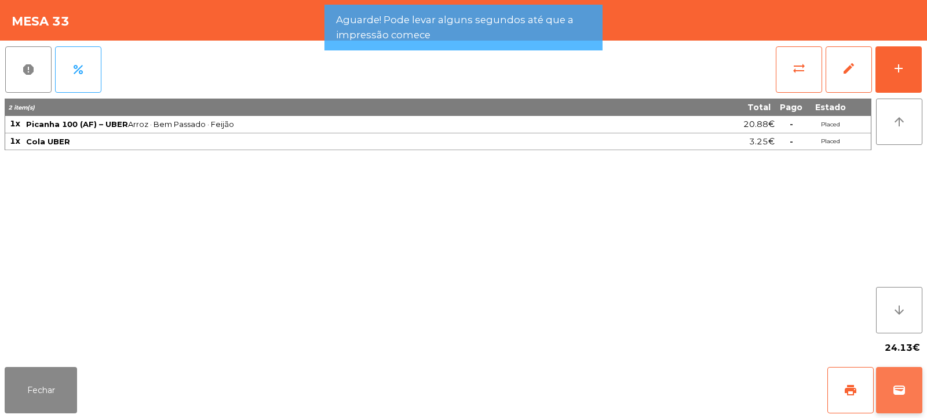
click at [899, 385] on span "wallet" at bounding box center [900, 390] width 14 height 14
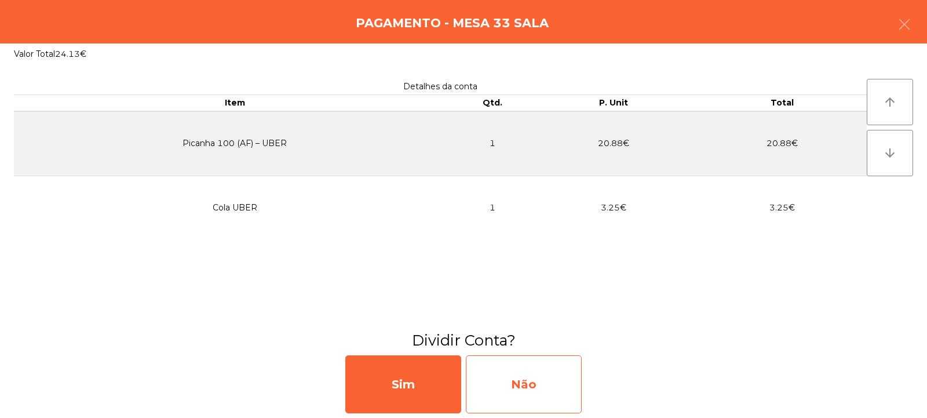
click at [524, 366] on div "Não" at bounding box center [524, 384] width 116 height 58
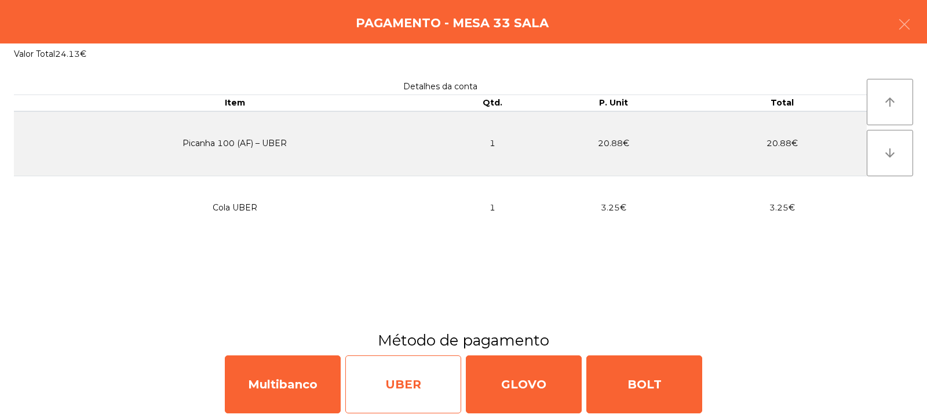
click at [394, 385] on div "UBER" at bounding box center [403, 384] width 116 height 58
select select "**"
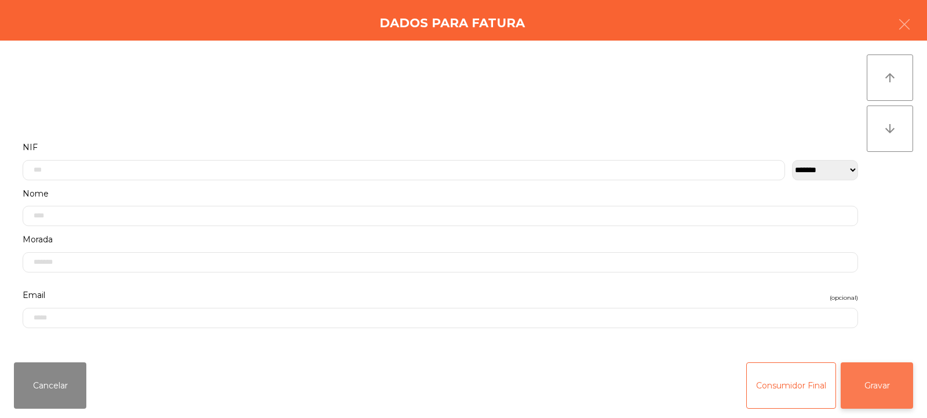
click at [867, 388] on button "Gravar" at bounding box center [877, 385] width 72 height 46
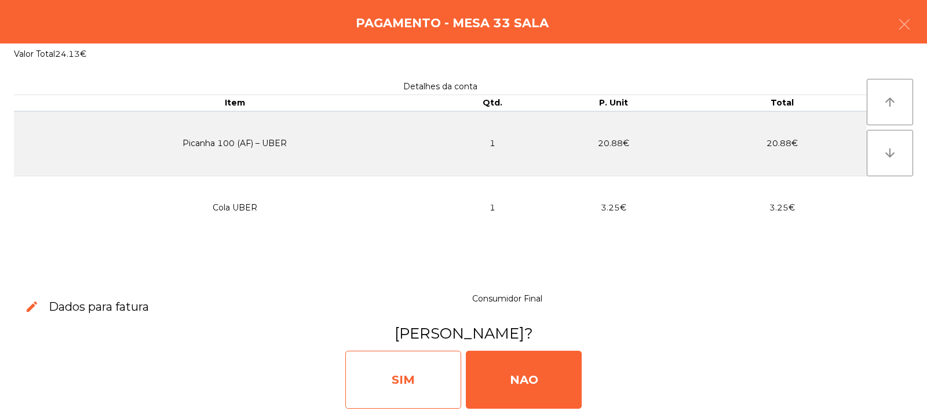
click at [424, 388] on div "SIM" at bounding box center [403, 380] width 116 height 58
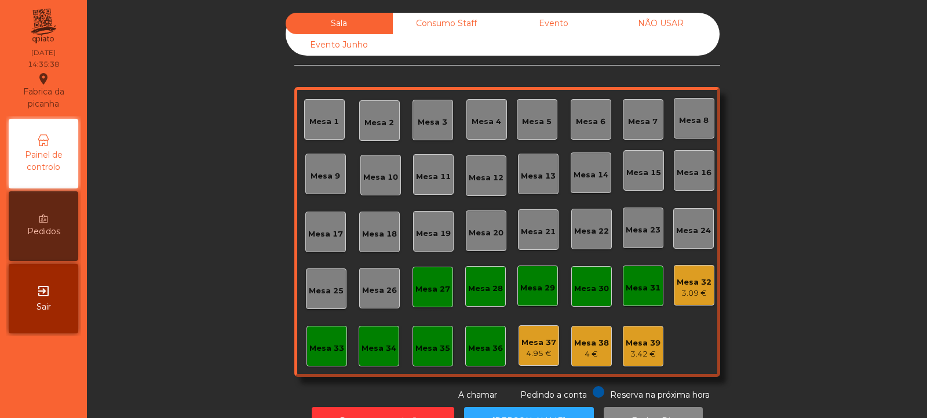
click at [326, 337] on div "Mesa 33" at bounding box center [327, 346] width 41 height 41
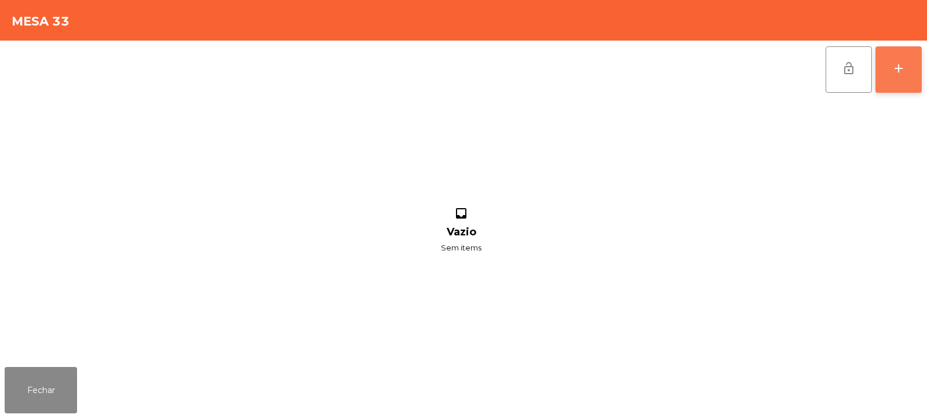
click at [898, 63] on div "add" at bounding box center [899, 68] width 14 height 14
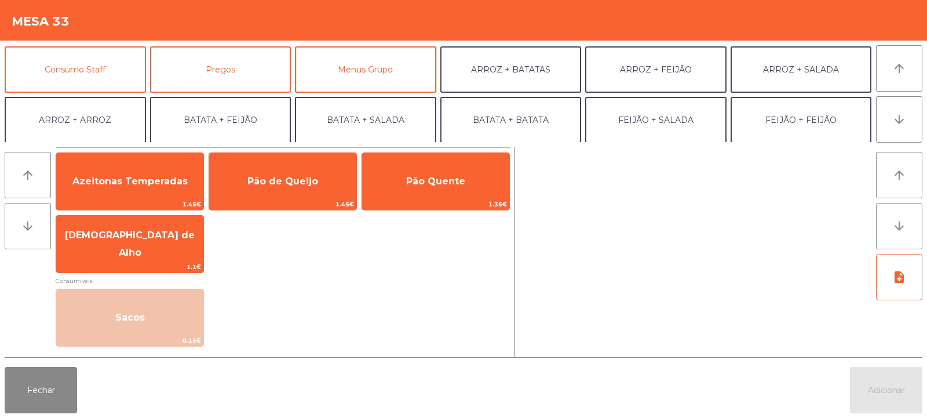
scroll to position [94, 0]
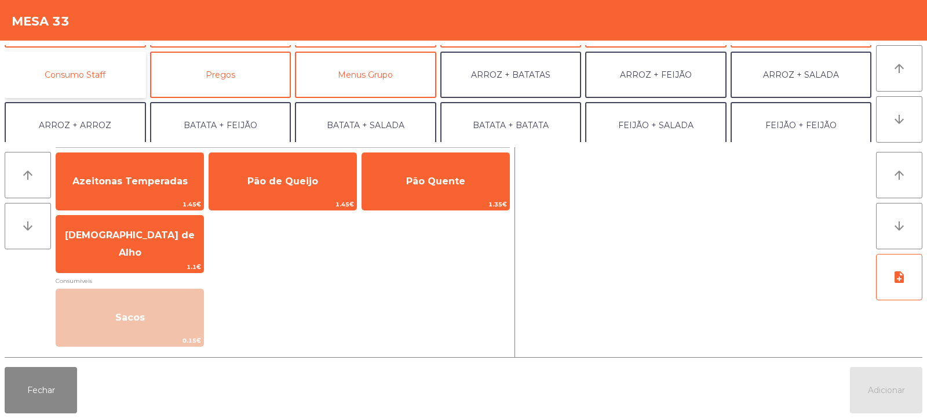
click at [119, 71] on button "Consumo Staff" at bounding box center [75, 75] width 141 height 46
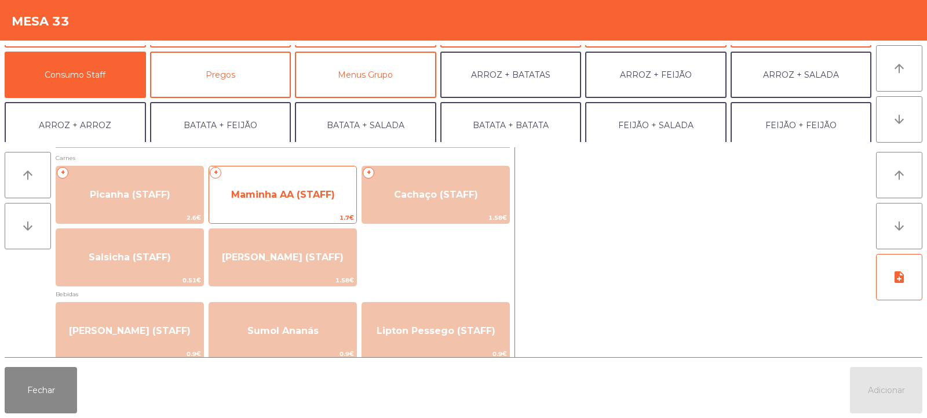
click at [340, 201] on span "Maminha AA (STAFF)" at bounding box center [282, 194] width 147 height 31
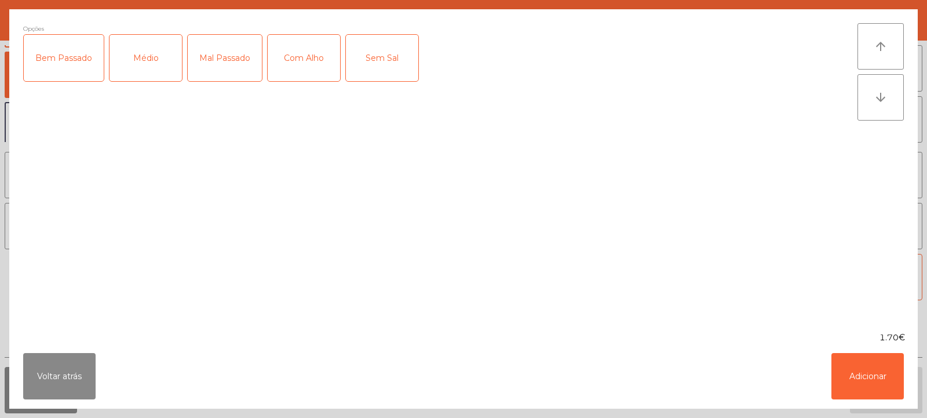
click at [165, 71] on div "Médio" at bounding box center [146, 58] width 72 height 46
click at [307, 59] on div "Com Alho" at bounding box center [304, 58] width 72 height 46
click at [855, 387] on button "Adicionar" at bounding box center [868, 376] width 72 height 46
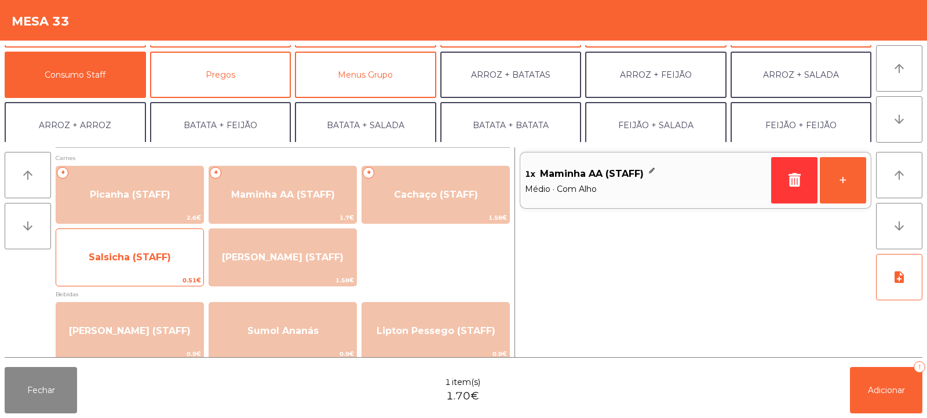
click at [163, 267] on span "Salsicha (STAFF)" at bounding box center [129, 257] width 147 height 31
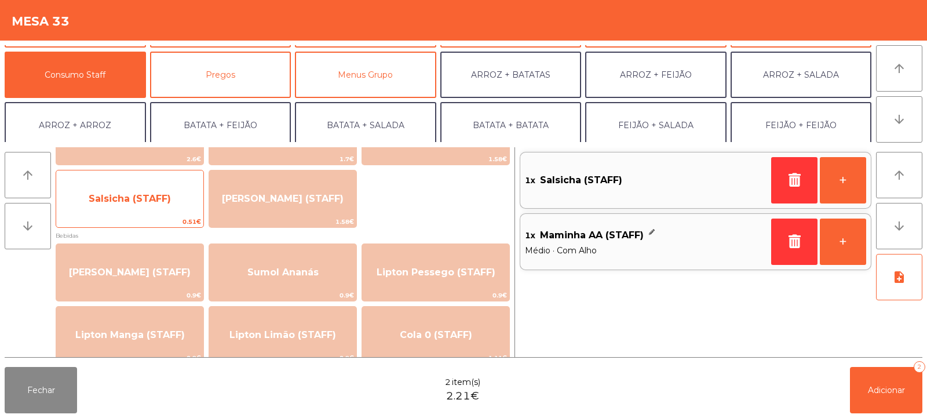
scroll to position [42, 0]
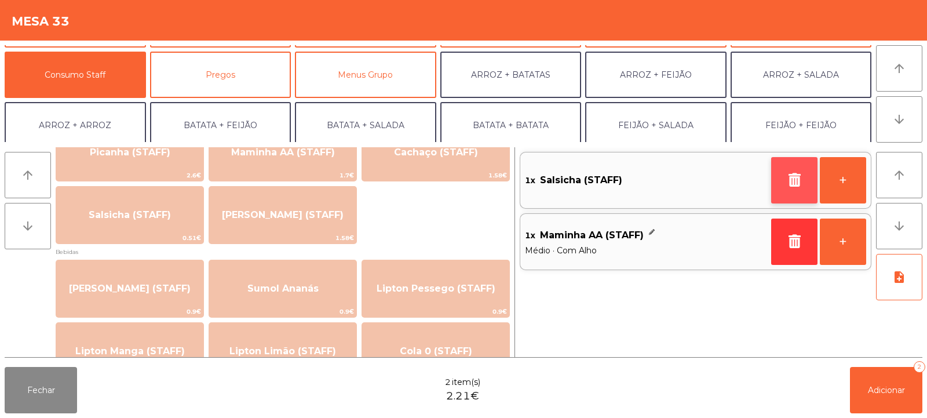
click at [794, 180] on icon "button" at bounding box center [794, 180] width 17 height 14
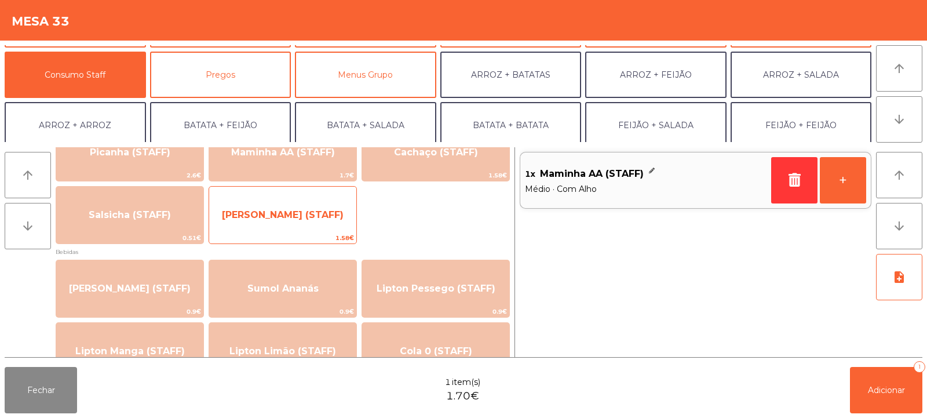
click at [316, 223] on span "[PERSON_NAME] (STAFF)" at bounding box center [282, 214] width 147 height 31
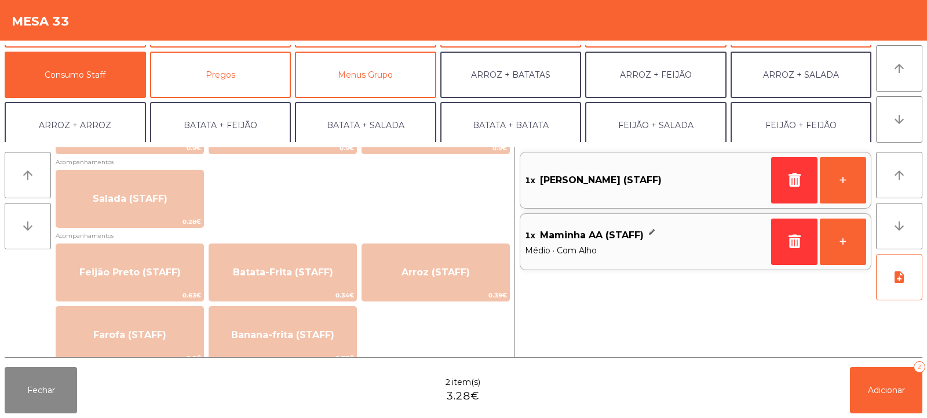
scroll to position [494, 0]
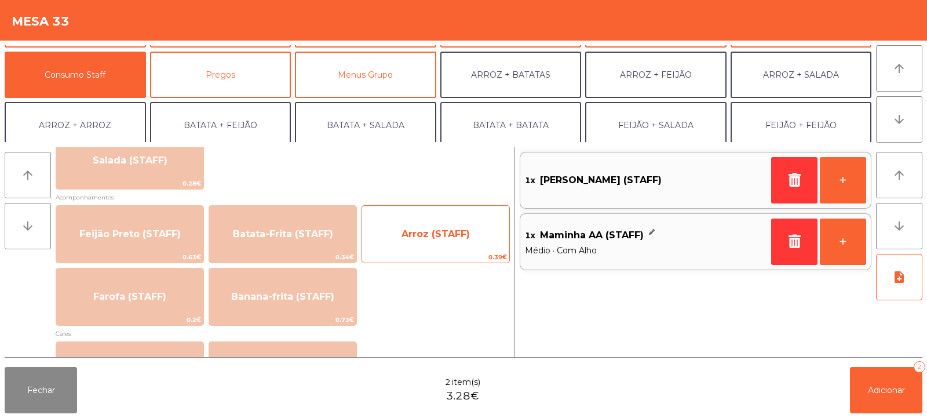
click at [439, 237] on span "Arroz (STAFF)" at bounding box center [436, 233] width 68 height 11
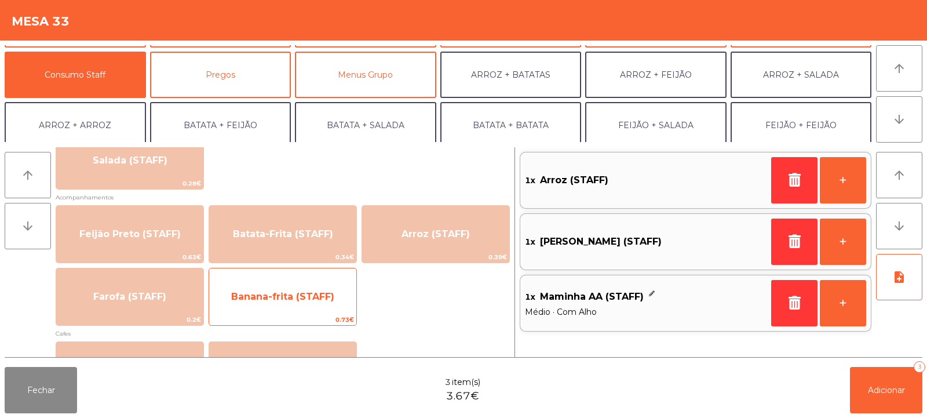
click at [319, 303] on span "Banana-frita (STAFF)" at bounding box center [282, 296] width 147 height 31
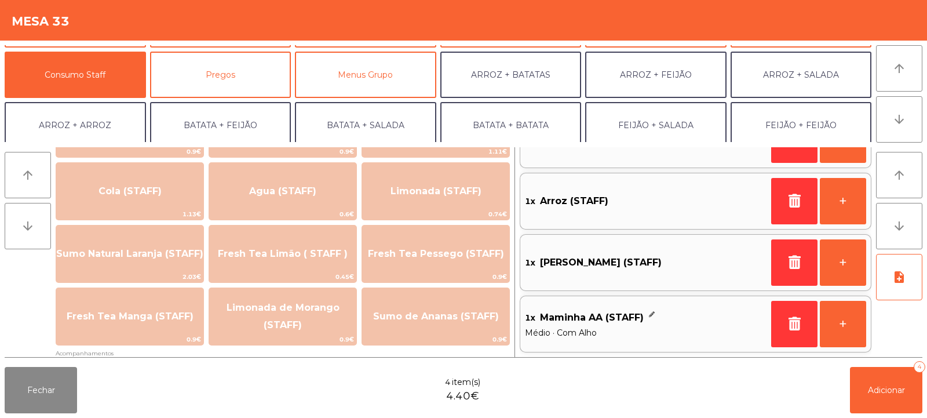
scroll to position [260, 0]
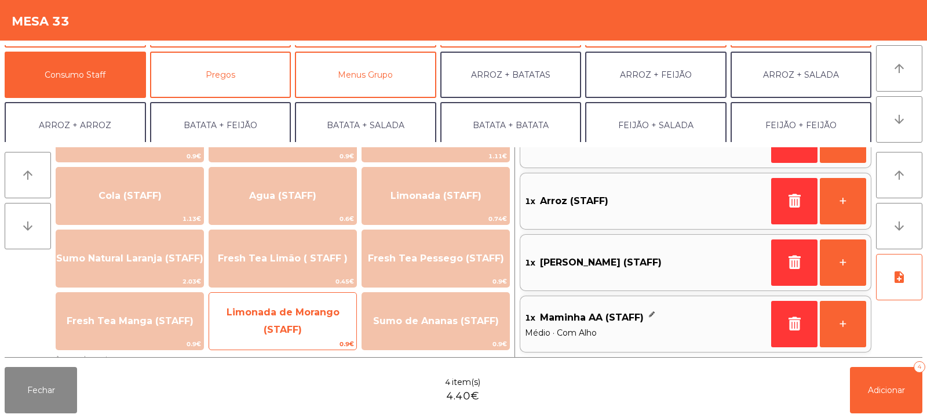
click at [300, 324] on span "Limonada de Morango (STAFF)" at bounding box center [283, 321] width 113 height 28
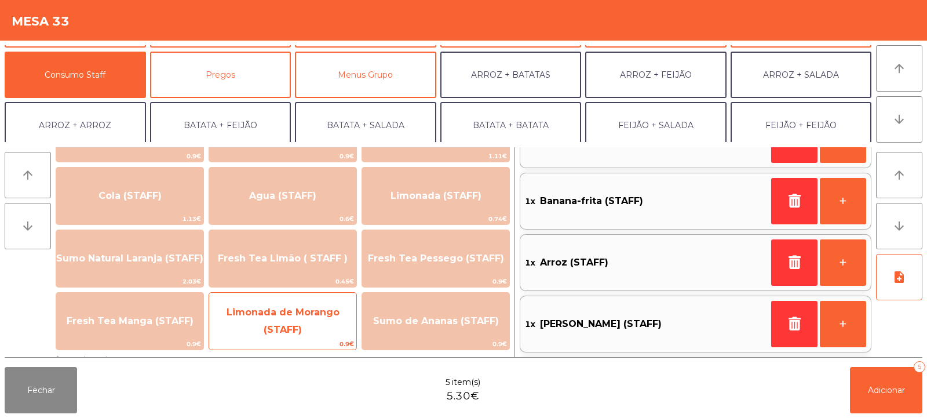
scroll to position [5, 0]
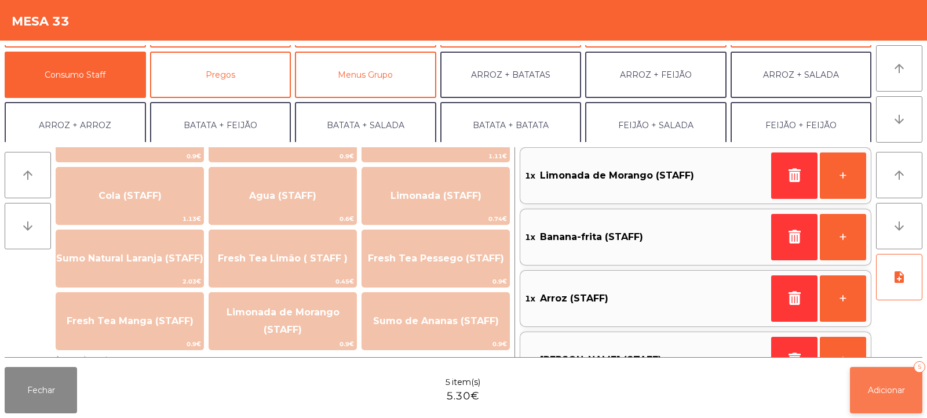
click at [888, 397] on button "Adicionar 5" at bounding box center [886, 390] width 72 height 46
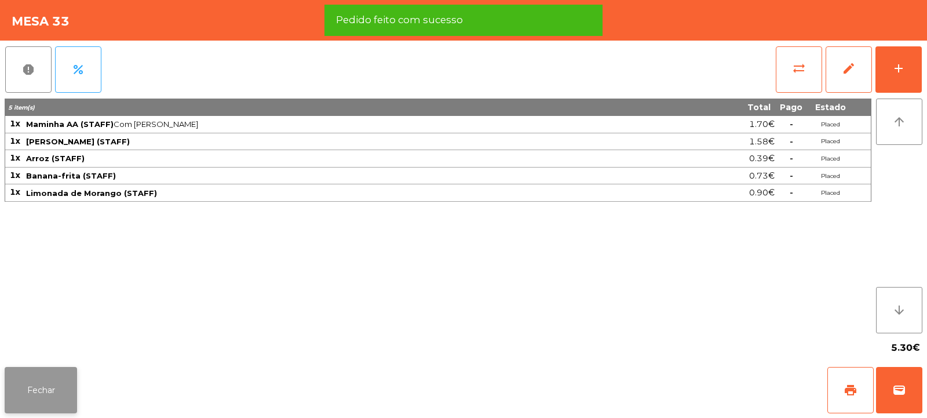
click at [56, 388] on button "Fechar" at bounding box center [41, 390] width 72 height 46
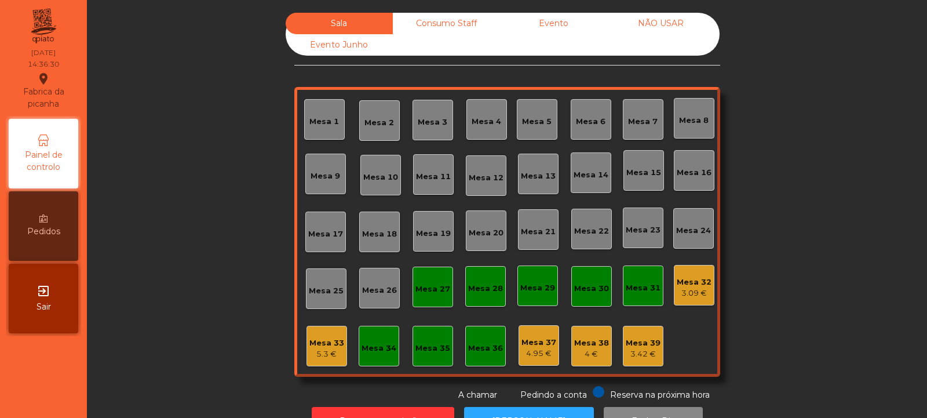
click at [374, 358] on div "Mesa 34" at bounding box center [379, 346] width 41 height 41
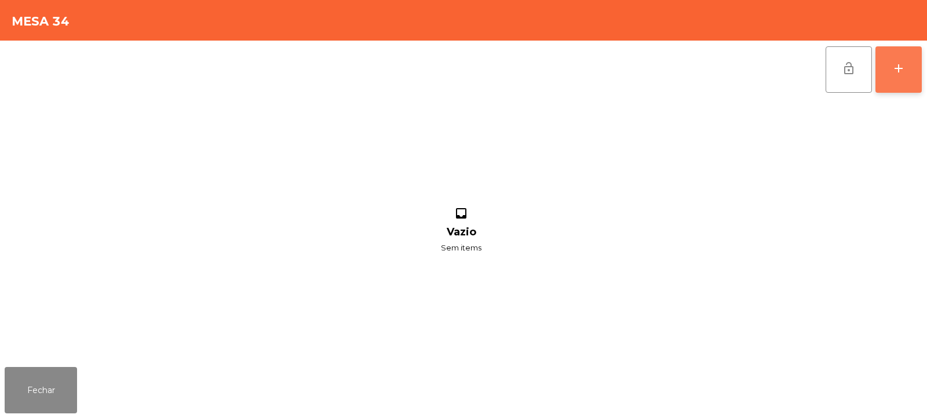
click at [887, 77] on button "add" at bounding box center [899, 69] width 46 height 46
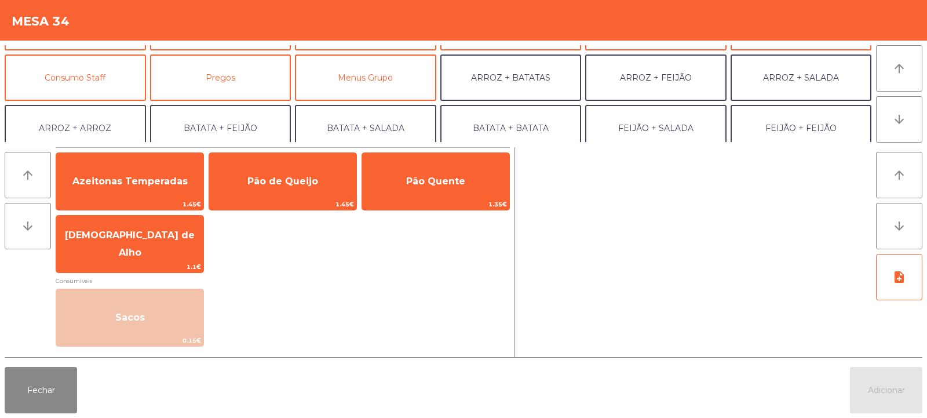
scroll to position [92, 0]
click at [121, 85] on button "Consumo Staff" at bounding box center [75, 77] width 141 height 46
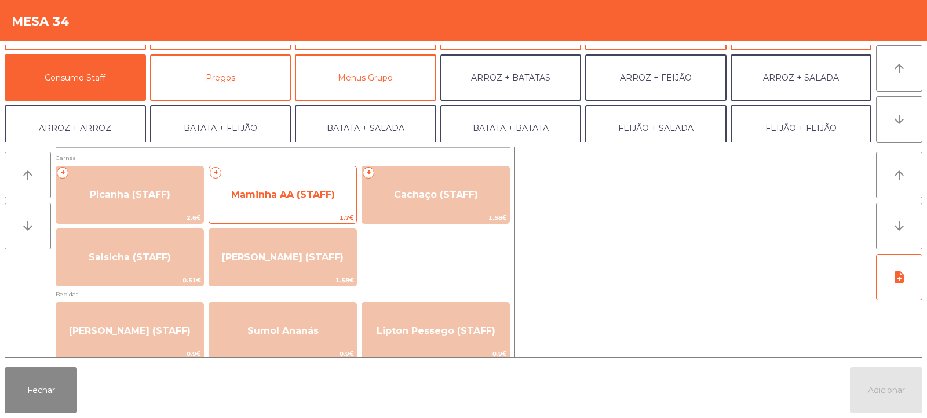
click at [312, 205] on span "Maminha AA (STAFF)" at bounding box center [282, 194] width 147 height 31
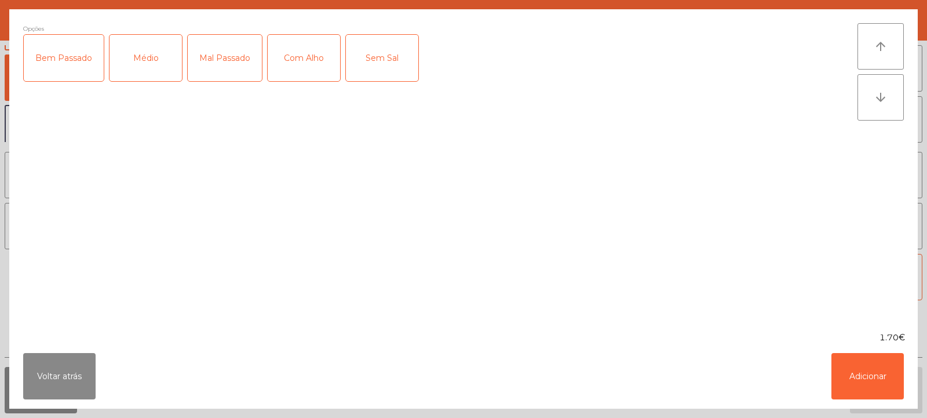
click at [163, 60] on div "Médio" at bounding box center [146, 58] width 72 height 46
click at [289, 71] on div "Com Alho" at bounding box center [304, 58] width 72 height 46
click at [869, 369] on button "Adicionar" at bounding box center [868, 376] width 72 height 46
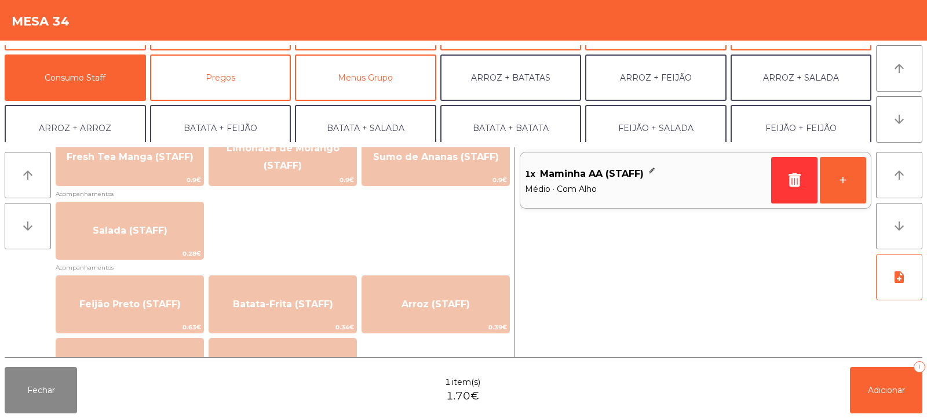
scroll to position [435, 0]
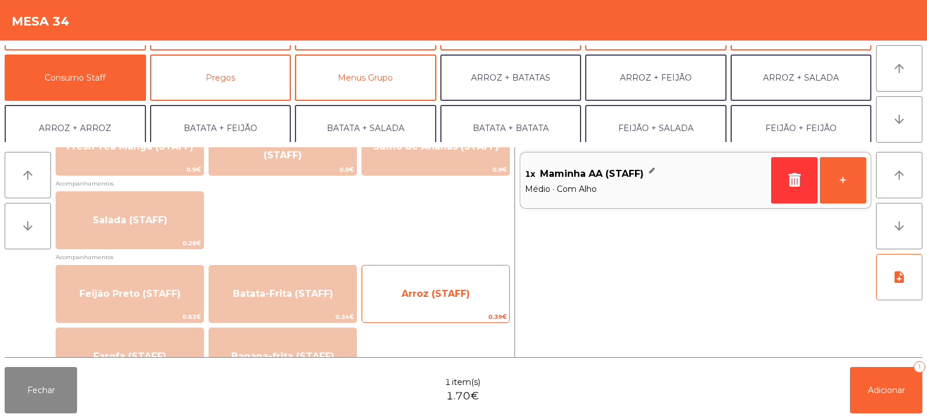
click at [452, 289] on span "Arroz (STAFF)" at bounding box center [436, 293] width 68 height 11
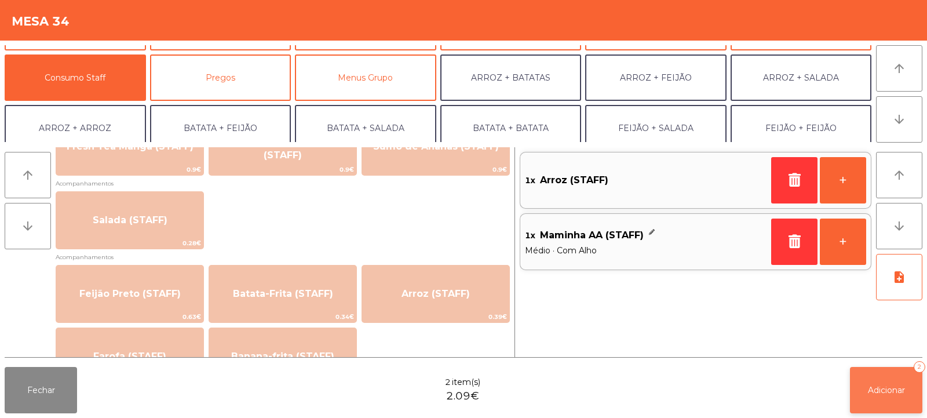
click at [897, 399] on button "Adicionar 2" at bounding box center [886, 390] width 72 height 46
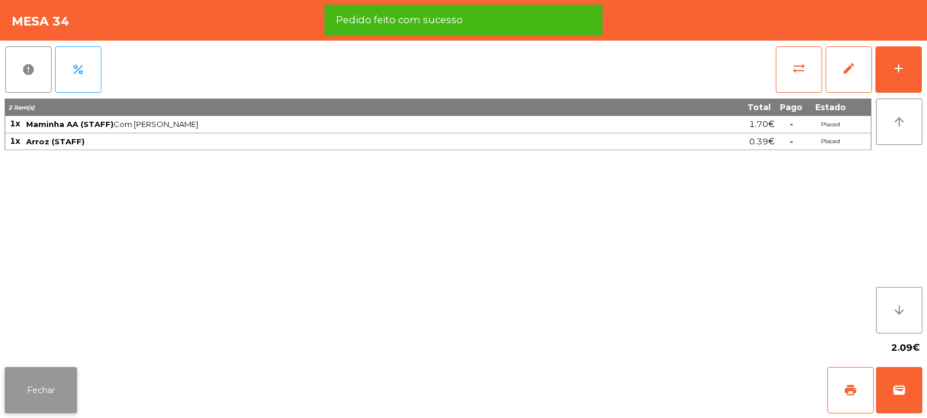
click at [54, 400] on button "Fechar" at bounding box center [41, 390] width 72 height 46
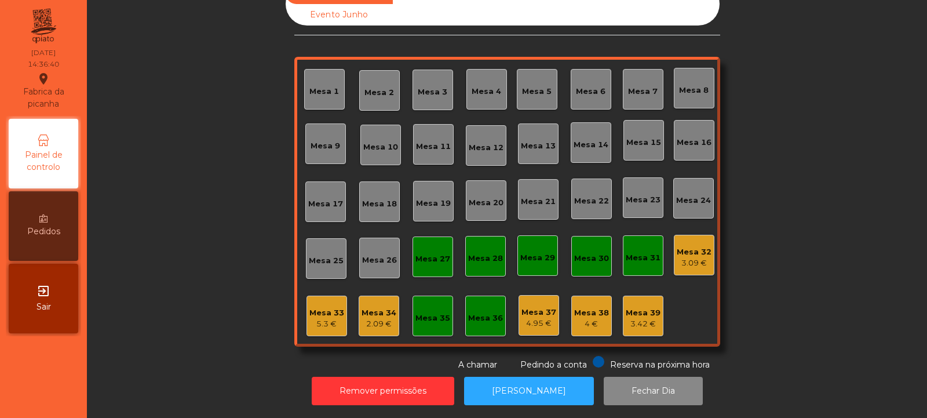
scroll to position [0, 0]
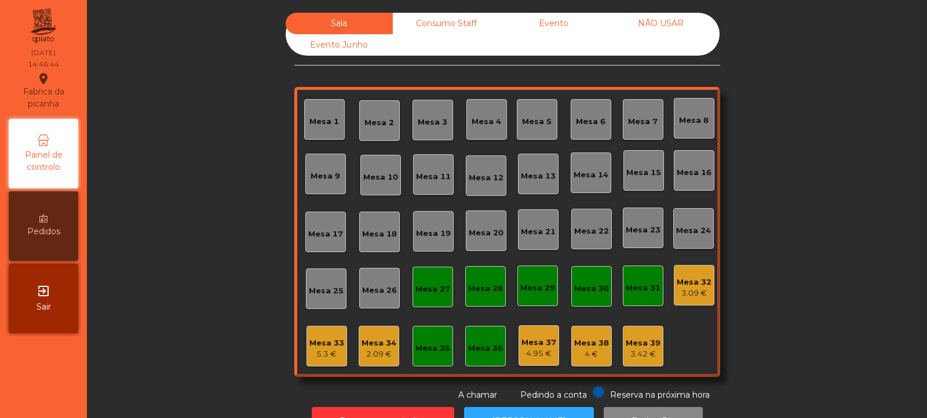
click at [444, 32] on div "Consumo Staff" at bounding box center [446, 23] width 107 height 21
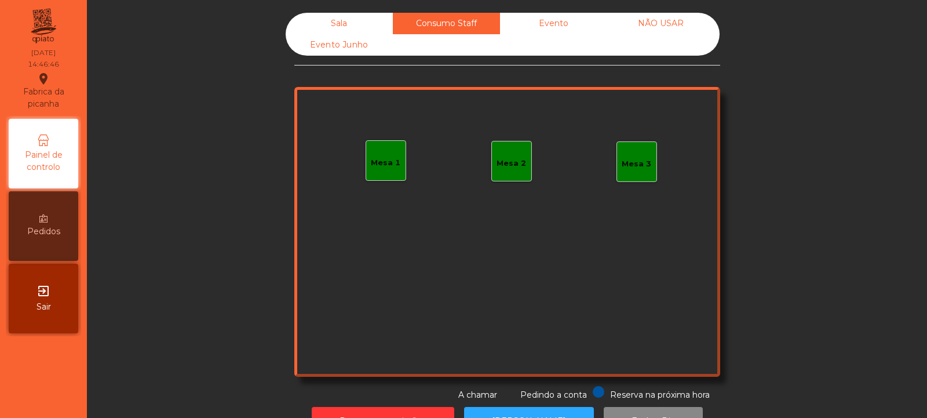
click at [341, 29] on div "Sala" at bounding box center [339, 23] width 107 height 21
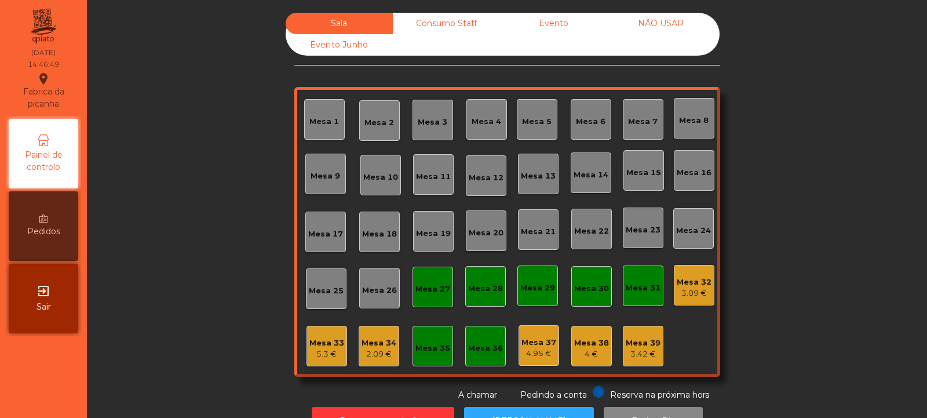
click at [380, 357] on div "2.09 €" at bounding box center [379, 354] width 35 height 12
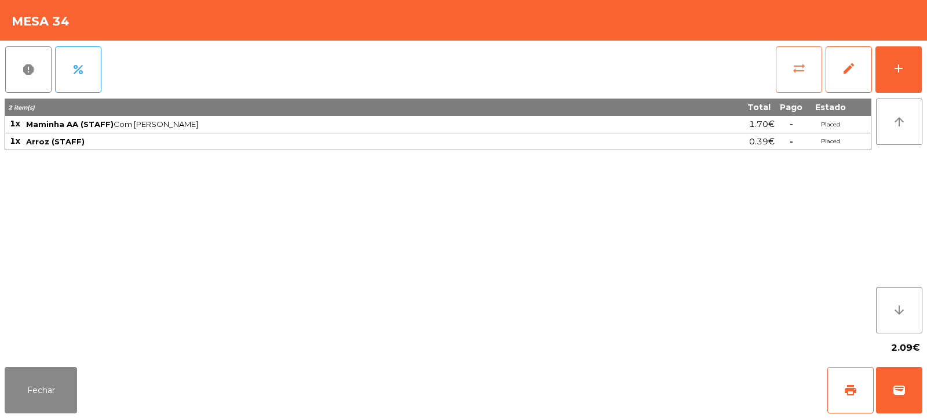
click at [807, 66] on button "sync_alt" at bounding box center [799, 69] width 46 height 46
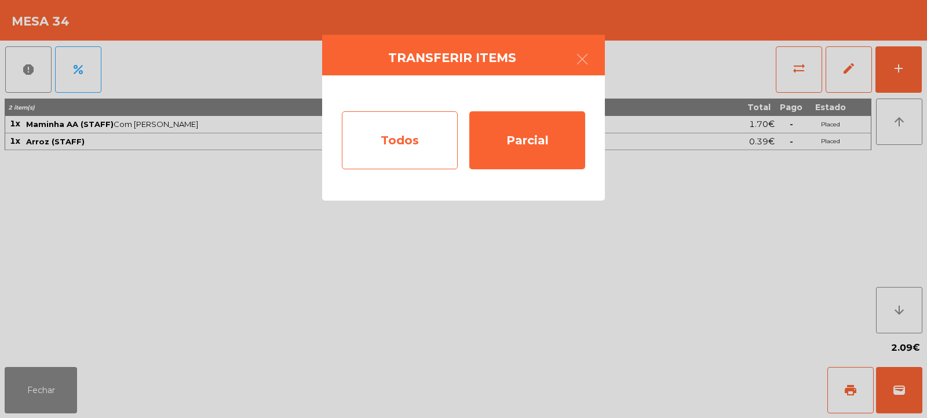
click at [410, 151] on div "Todos" at bounding box center [400, 140] width 116 height 58
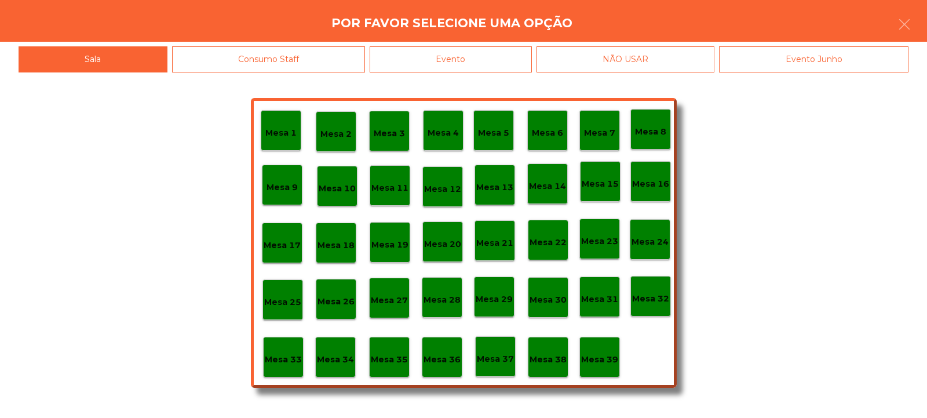
click at [448, 63] on div "Evento" at bounding box center [451, 59] width 162 height 26
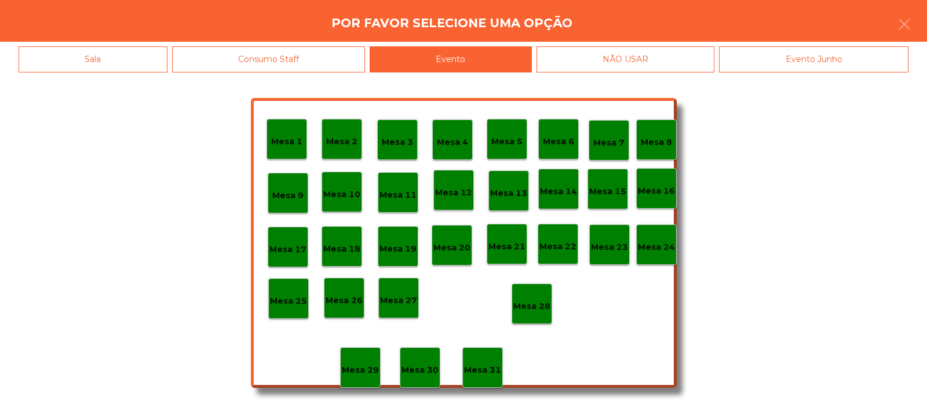
click at [538, 311] on p "Mesa 28" at bounding box center [531, 306] width 37 height 13
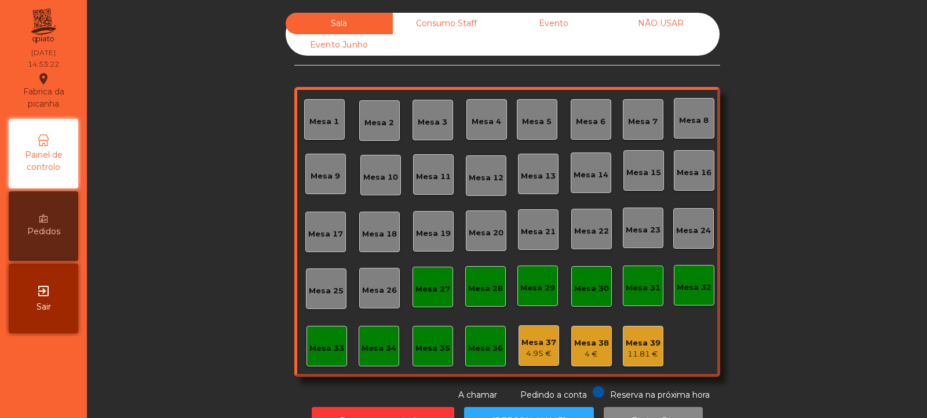
click at [469, 26] on div "Consumo Staff" at bounding box center [446, 23] width 107 height 21
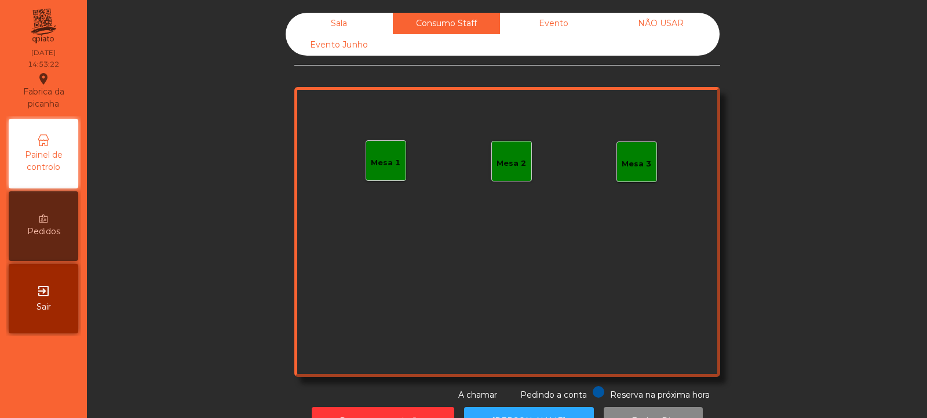
click at [562, 25] on div "Evento" at bounding box center [553, 23] width 107 height 21
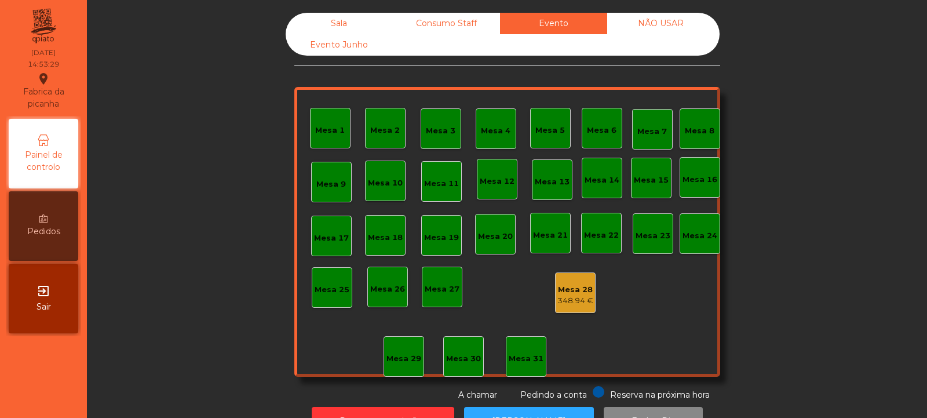
click at [358, 28] on div "Sala" at bounding box center [339, 23] width 107 height 21
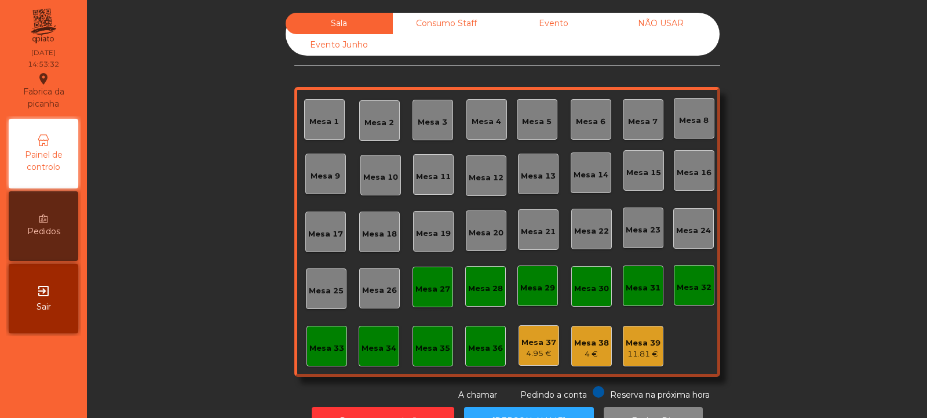
scroll to position [39, 0]
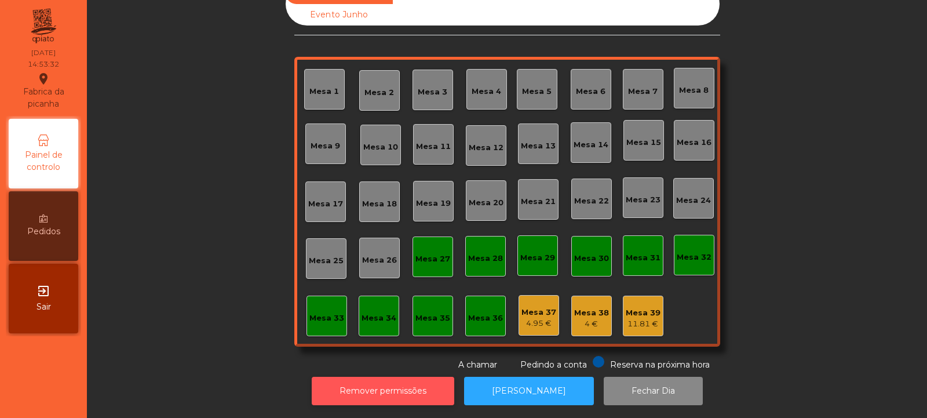
click at [430, 384] on button "Remover permissões" at bounding box center [383, 391] width 143 height 28
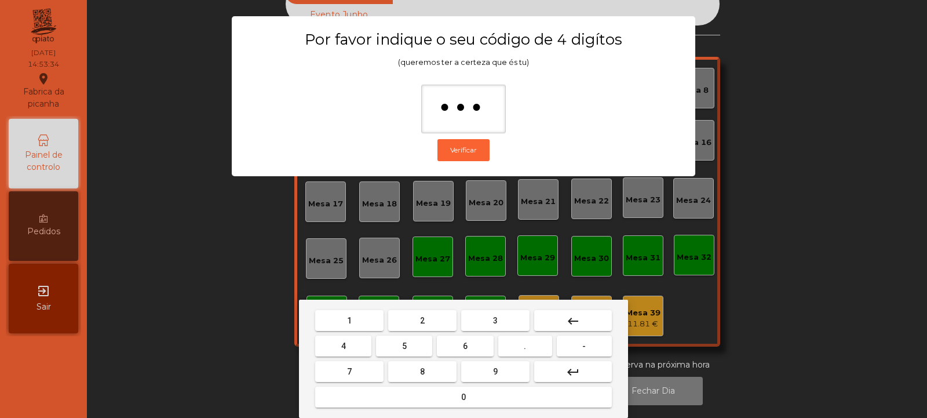
type input "****"
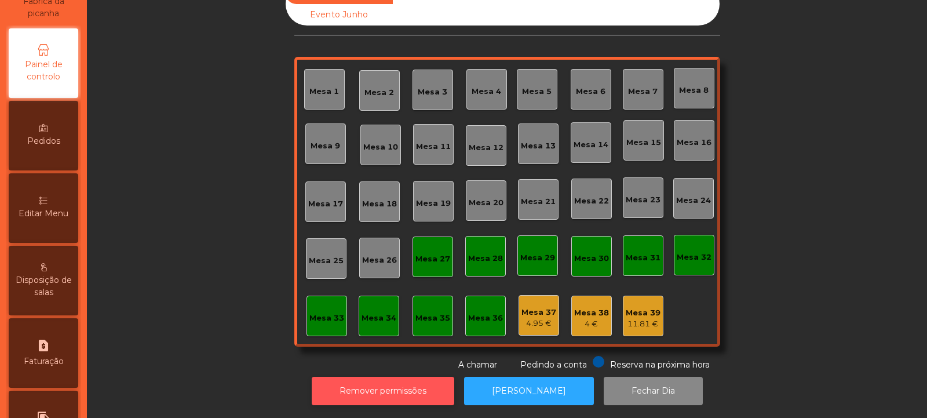
scroll to position [286, 0]
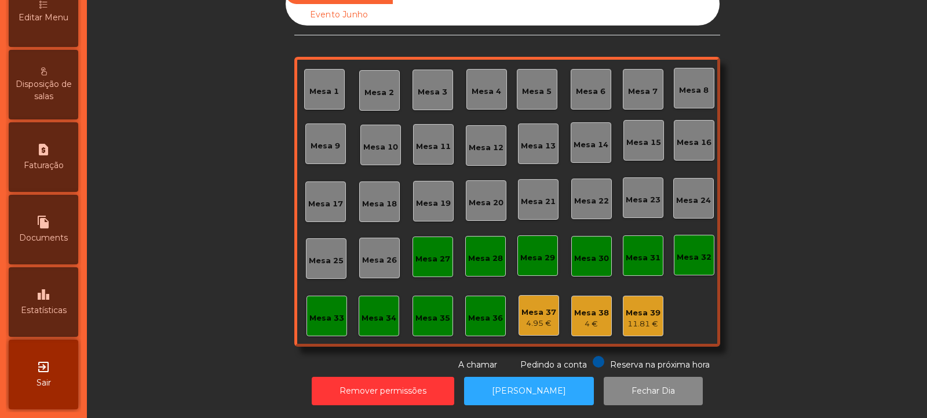
click at [50, 301] on icon "leaderboard" at bounding box center [44, 294] width 14 height 14
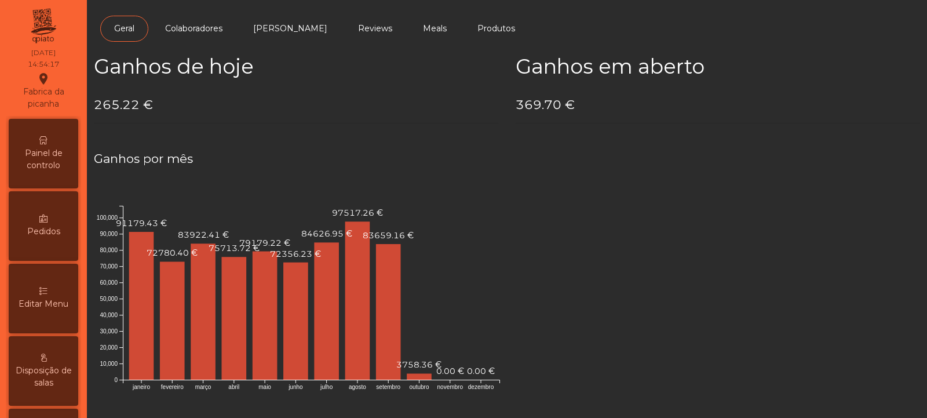
click at [54, 119] on div "Painel de controlo" at bounding box center [44, 154] width 70 height 70
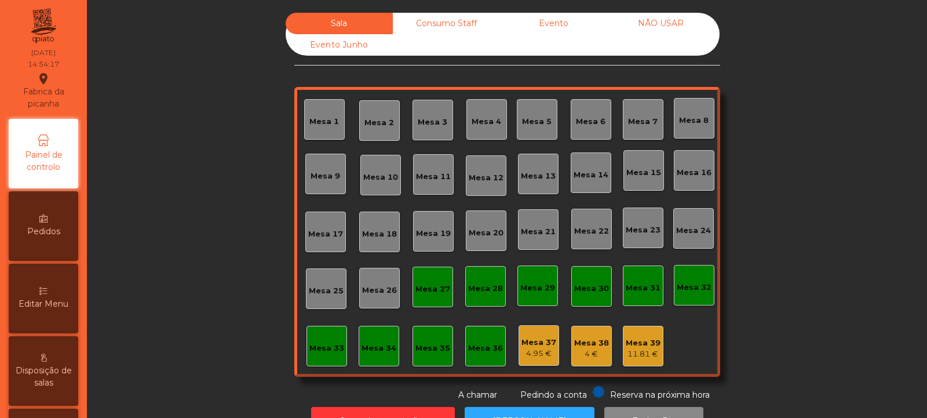
scroll to position [39, 0]
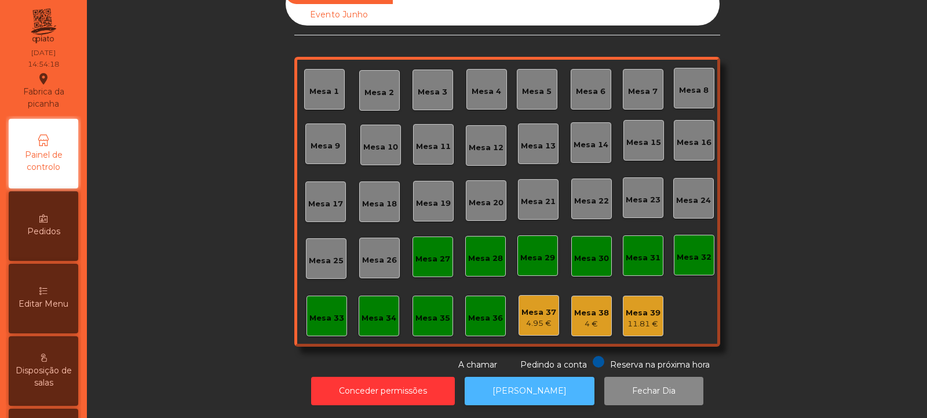
click at [503, 382] on button "[PERSON_NAME]" at bounding box center [530, 391] width 130 height 28
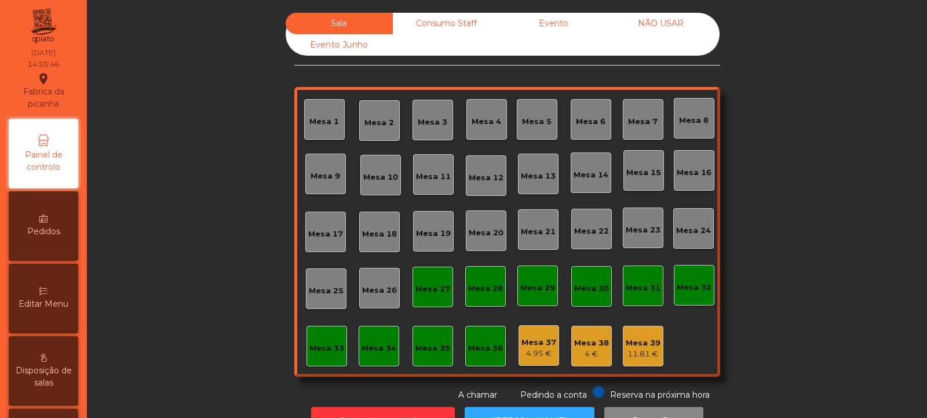
click at [555, 21] on div "Evento" at bounding box center [553, 23] width 107 height 21
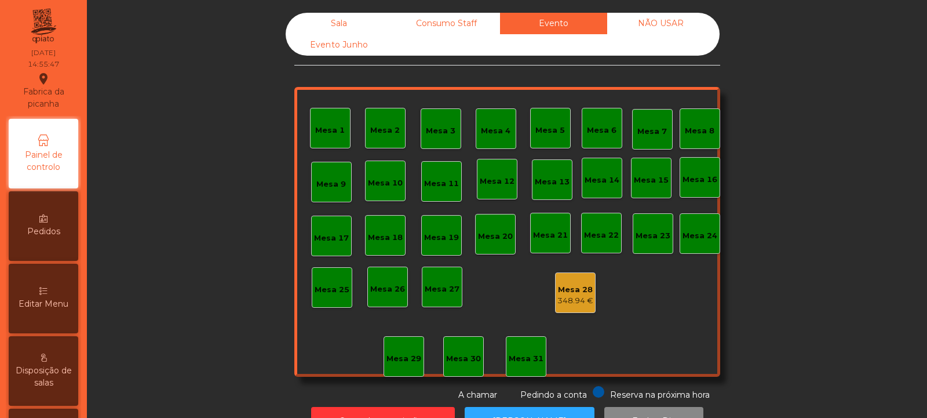
click at [446, 26] on div "Consumo Staff" at bounding box center [446, 23] width 107 height 21
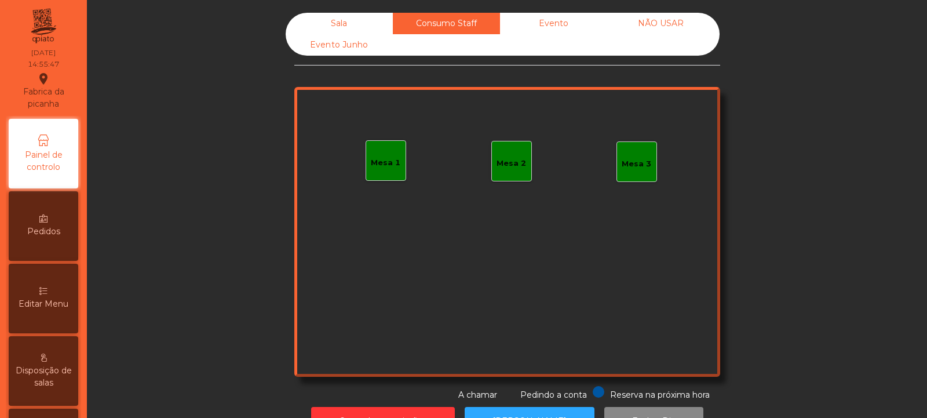
click at [345, 21] on div "Sala" at bounding box center [339, 23] width 107 height 21
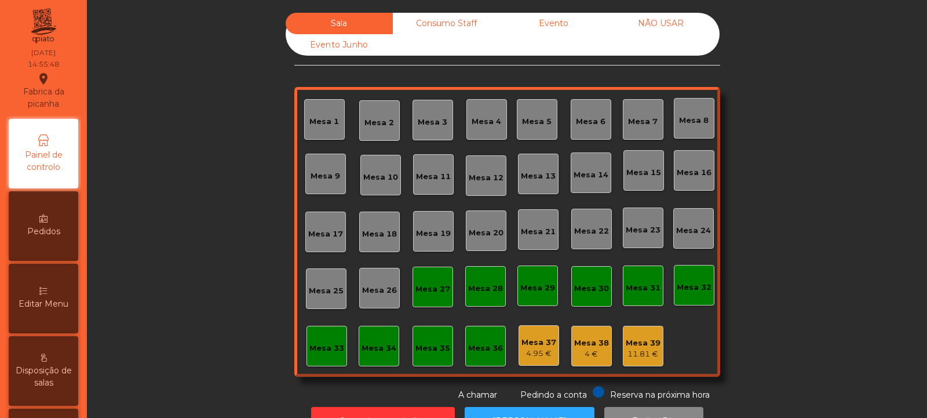
click at [339, 53] on div "Evento Junho" at bounding box center [339, 44] width 107 height 21
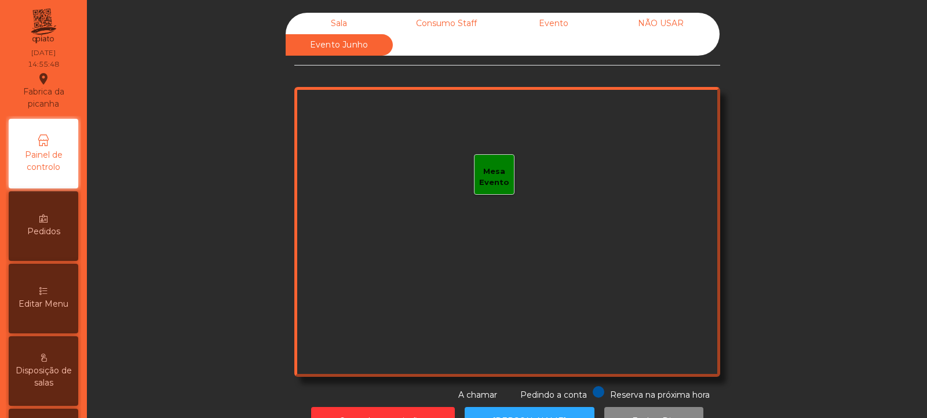
click at [341, 19] on div "Sala" at bounding box center [339, 23] width 107 height 21
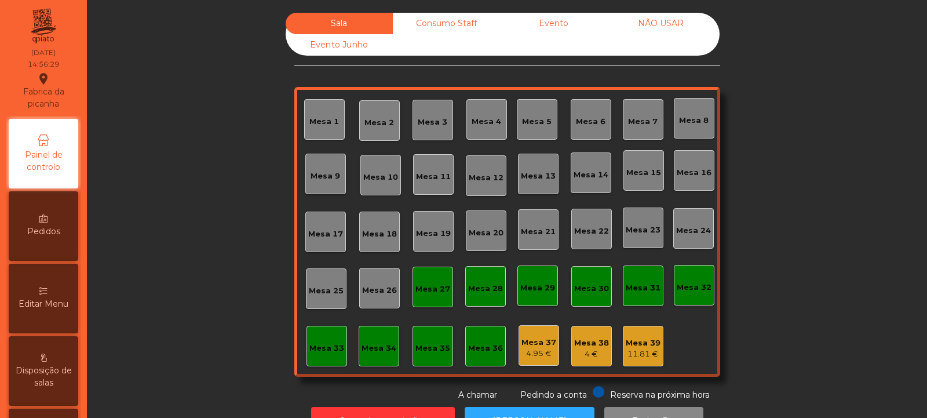
click at [564, 15] on div "Evento" at bounding box center [553, 23] width 107 height 21
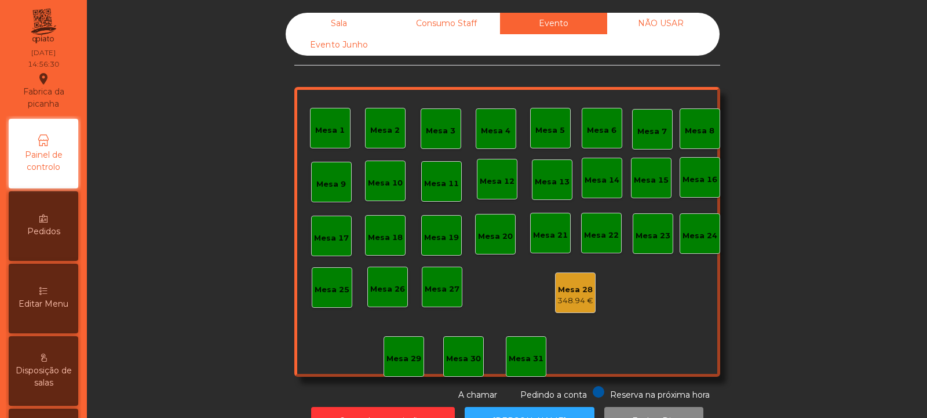
click at [563, 300] on div "348.94 €" at bounding box center [576, 301] width 36 height 12
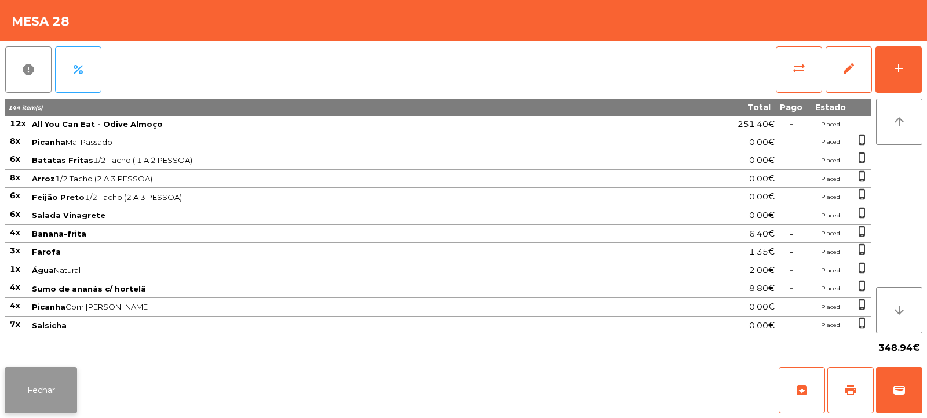
click at [37, 387] on button "Fechar" at bounding box center [41, 390] width 72 height 46
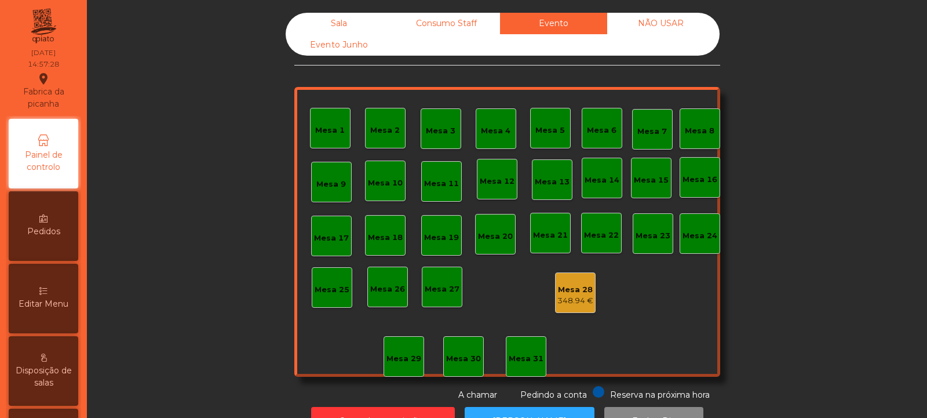
click at [322, 19] on div "Sala" at bounding box center [339, 23] width 107 height 21
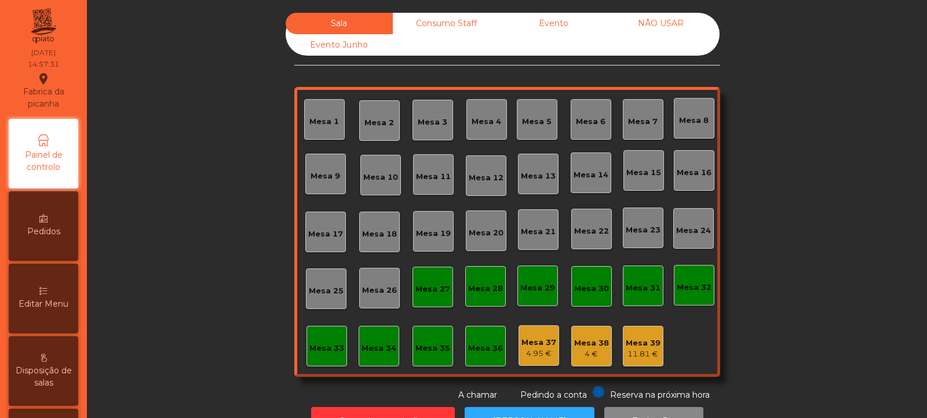
scroll to position [39, 0]
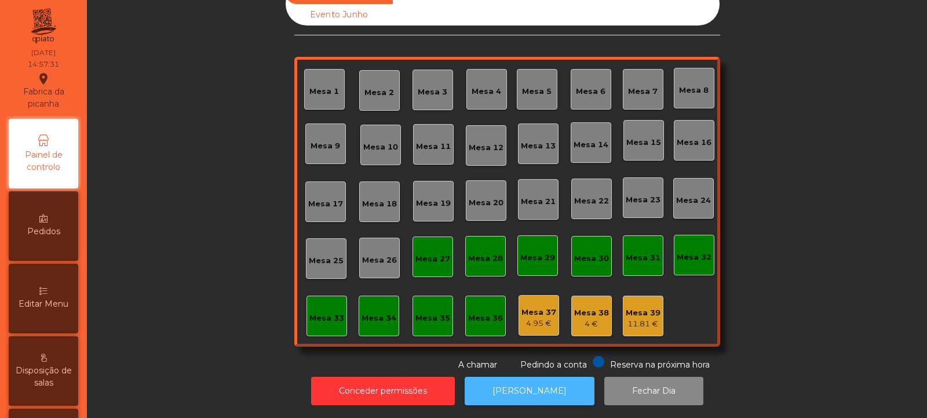
click at [535, 385] on button "[PERSON_NAME]" at bounding box center [530, 391] width 130 height 28
